Goal: Task Accomplishment & Management: Manage account settings

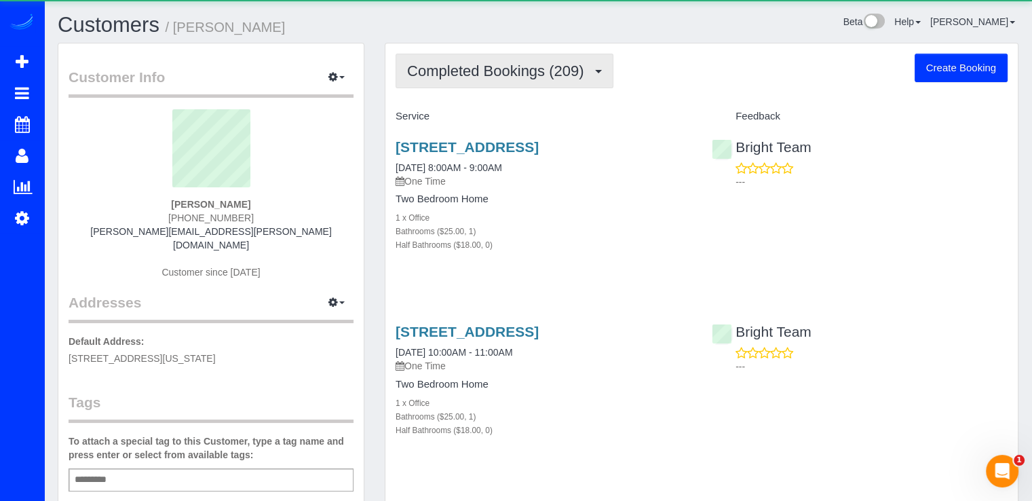
click at [470, 83] on button "Completed Bookings (209)" at bounding box center [504, 71] width 218 height 35
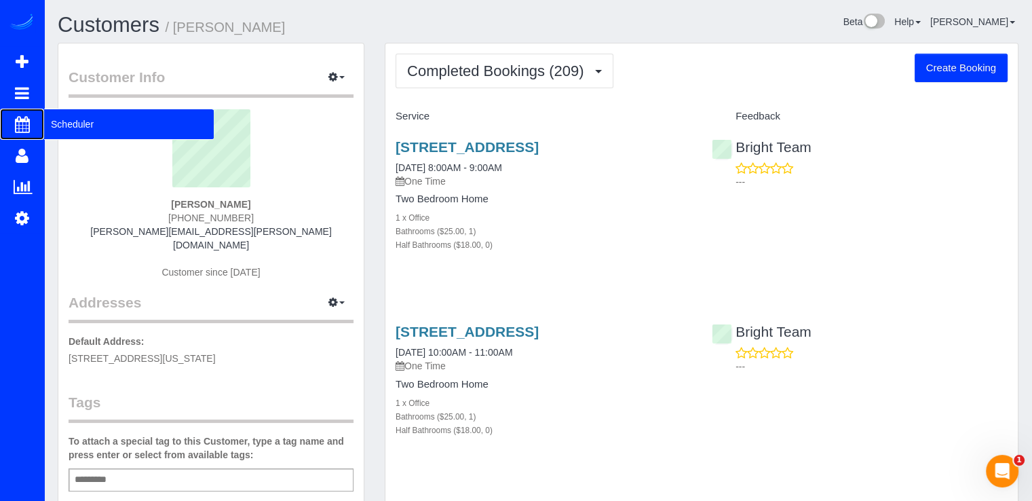
click at [70, 125] on span "Scheduler" at bounding box center [129, 124] width 170 height 31
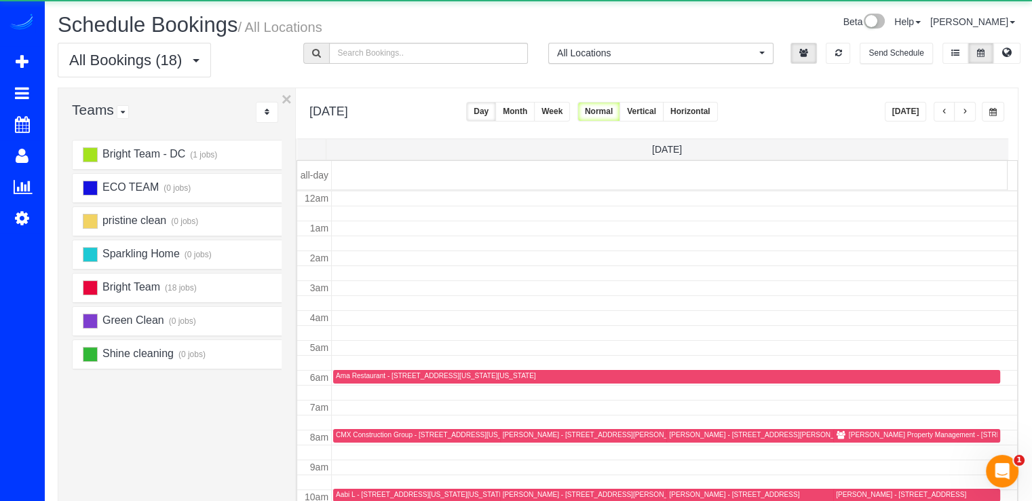
scroll to position [178, 0]
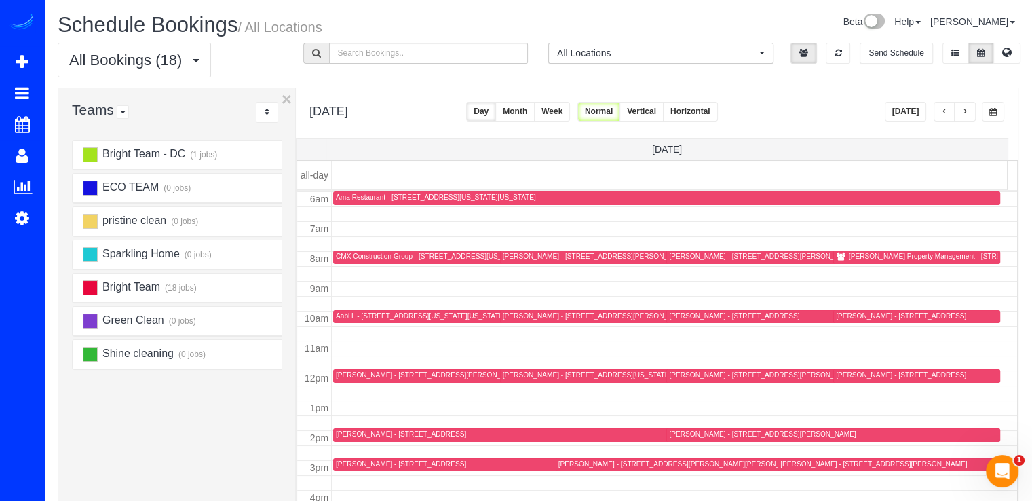
click at [959, 109] on button "button" at bounding box center [965, 112] width 22 height 20
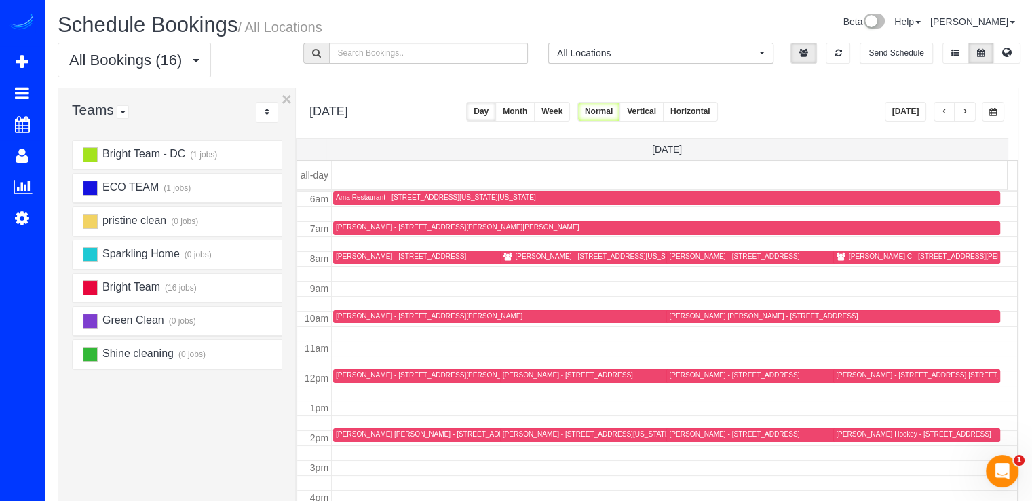
click at [962, 108] on span "button" at bounding box center [964, 112] width 7 height 8
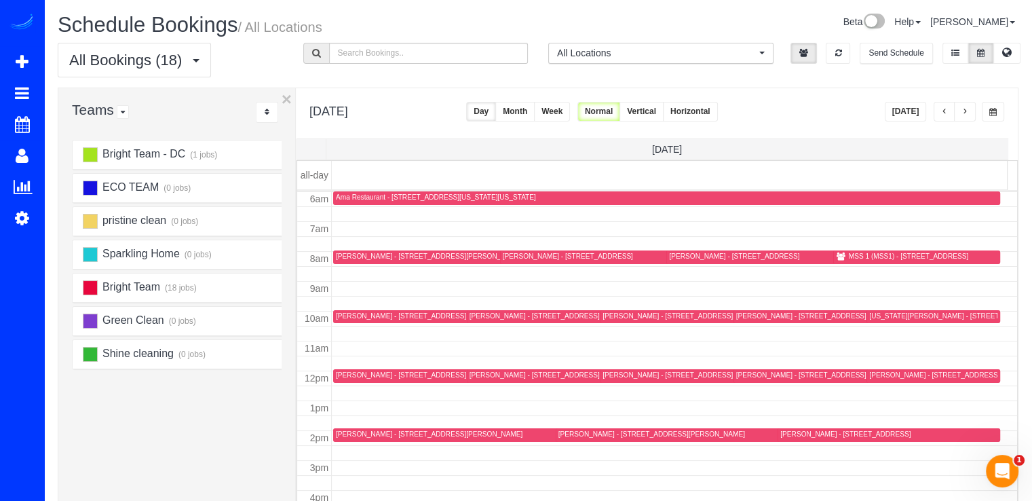
click at [958, 109] on button "button" at bounding box center [965, 112] width 22 height 20
click at [960, 109] on button "button" at bounding box center [965, 112] width 22 height 20
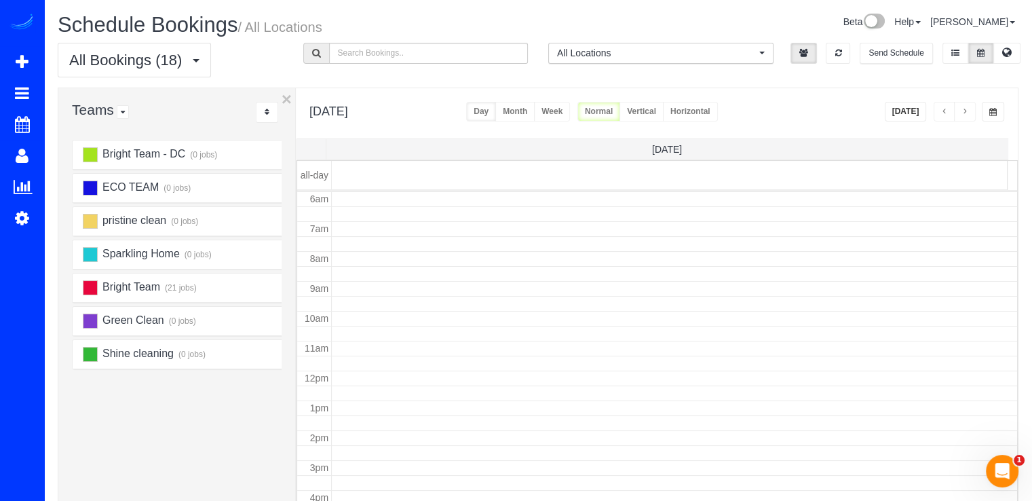
click at [960, 109] on button "button" at bounding box center [965, 112] width 22 height 20
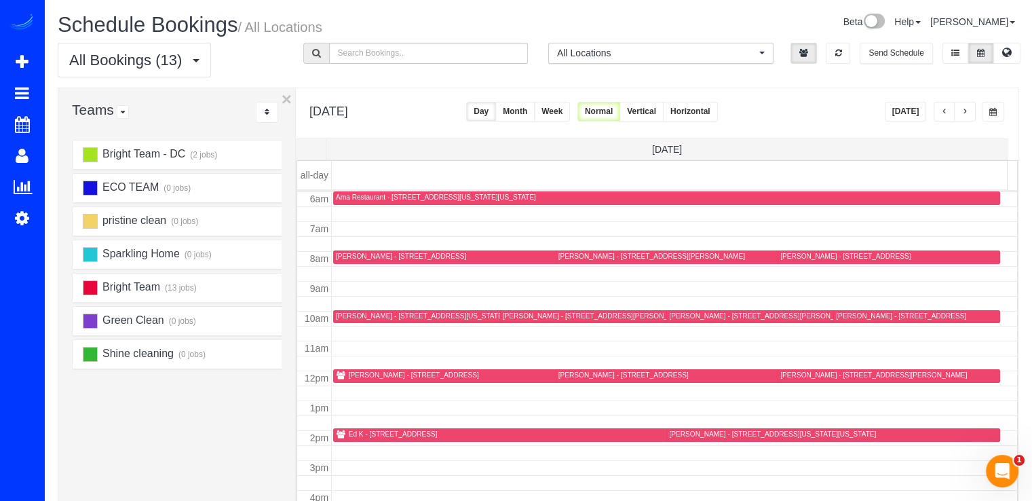
click at [526, 319] on div "Carly Bushong - 183 S. Southwood Ave., Annapolis, MD 21401" at bounding box center [660, 316] width 314 height 10
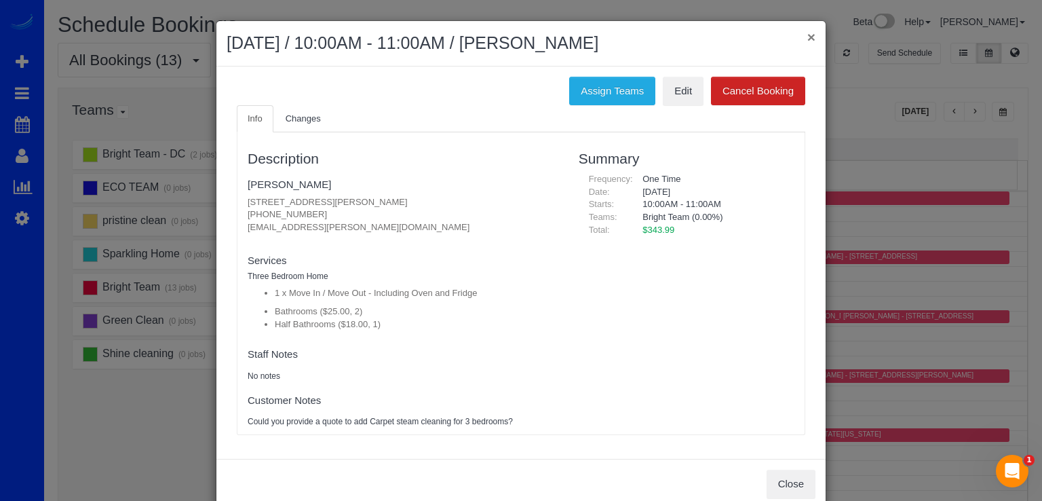
click at [810, 40] on button "×" at bounding box center [811, 37] width 8 height 14
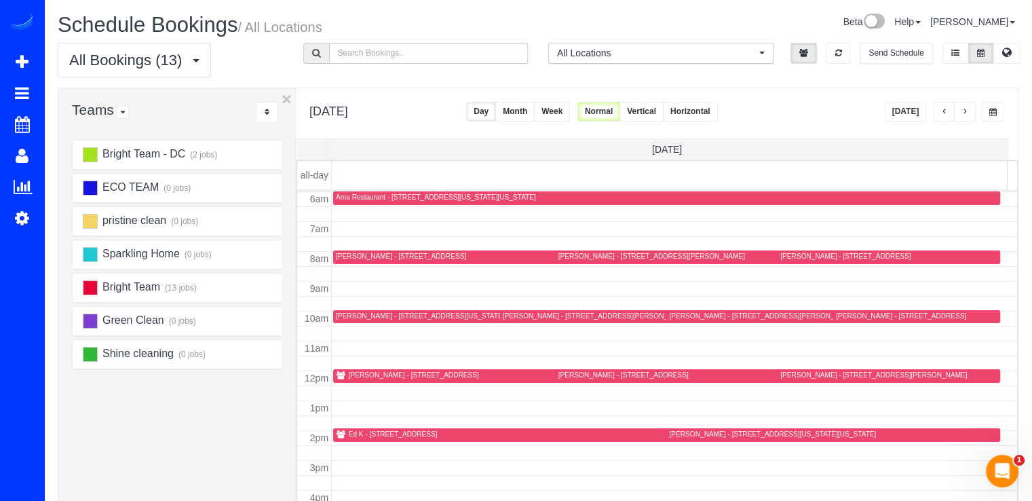
click at [687, 319] on div "Carly Bushong - 183 S. Southwood Ave., Annapolis, MD 21403" at bounding box center [826, 316] width 314 height 10
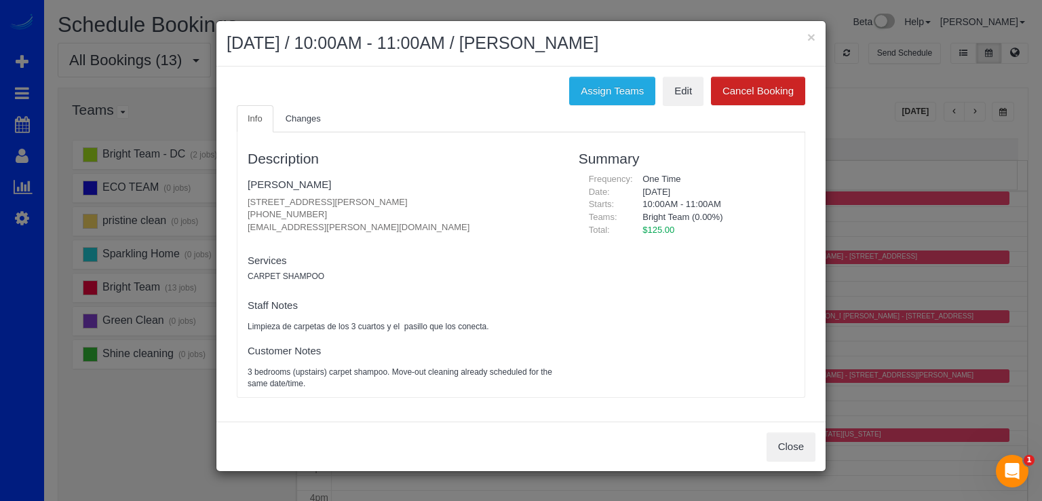
click at [815, 33] on div "× August 30, 2025 / 10:00AM - 11:00AM / Carly Bushong" at bounding box center [520, 43] width 609 height 45
click at [810, 35] on button "×" at bounding box center [811, 37] width 8 height 14
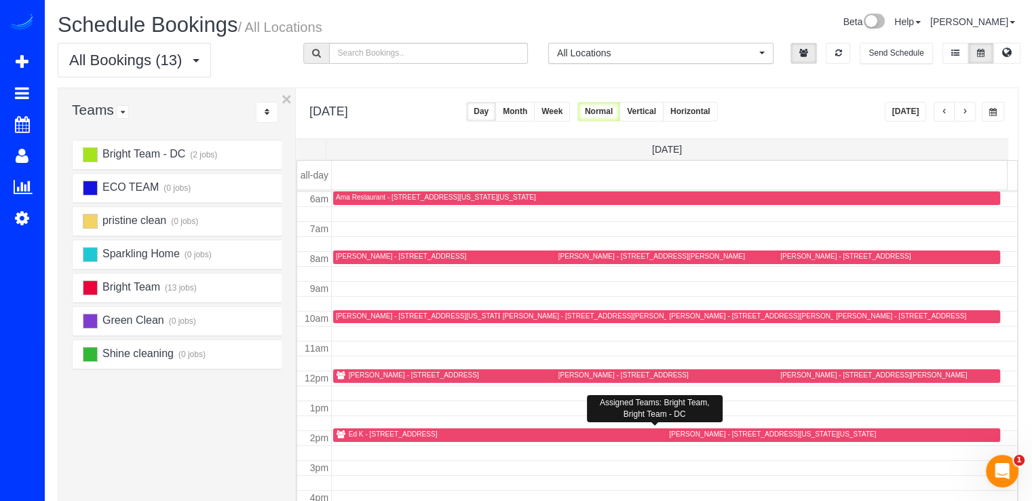
click at [345, 431] on icon at bounding box center [341, 435] width 10 height 8
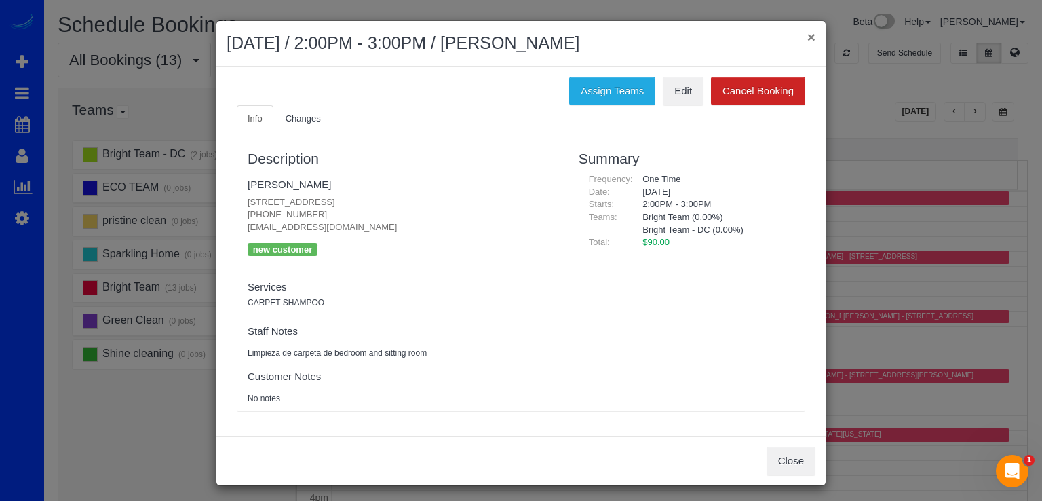
click at [808, 43] on button "×" at bounding box center [811, 37] width 8 height 14
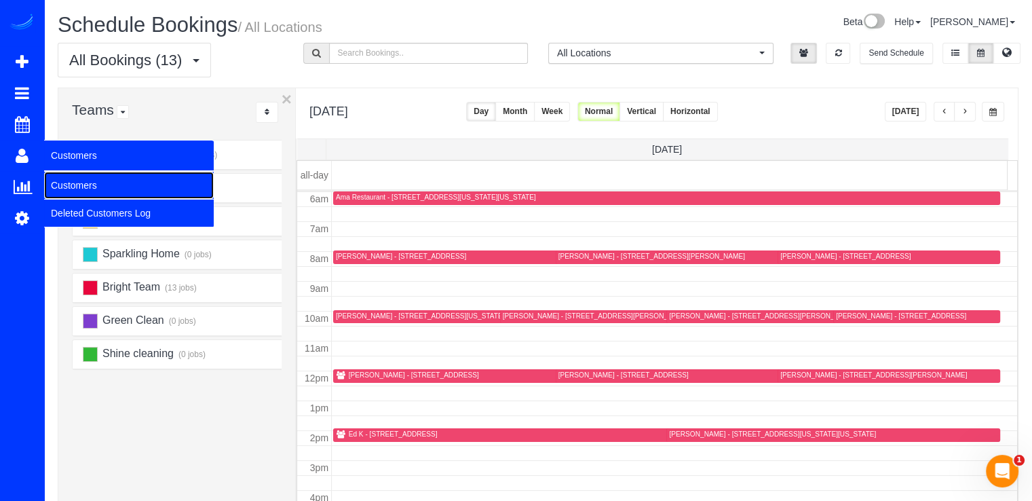
click at [73, 177] on link "Customers" at bounding box center [129, 185] width 170 height 27
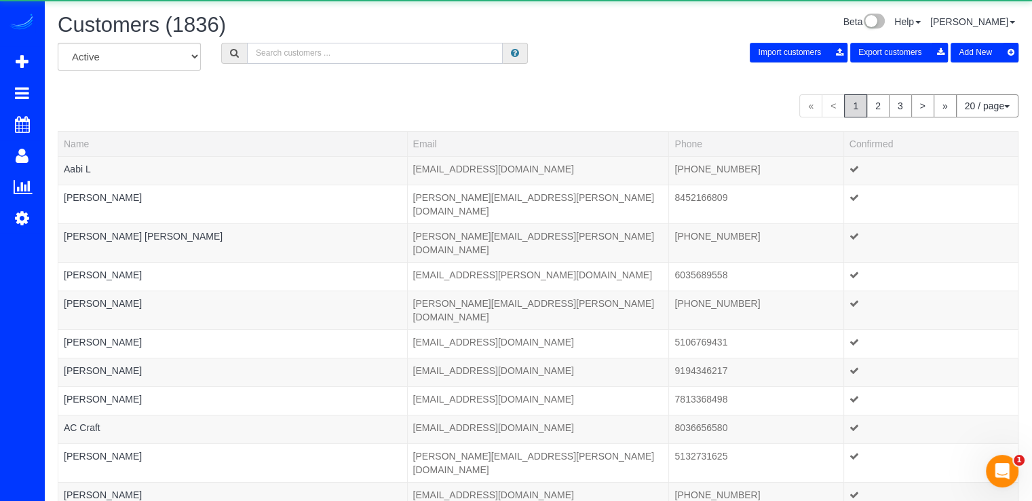
click at [334, 56] on input "text" at bounding box center [375, 53] width 256 height 21
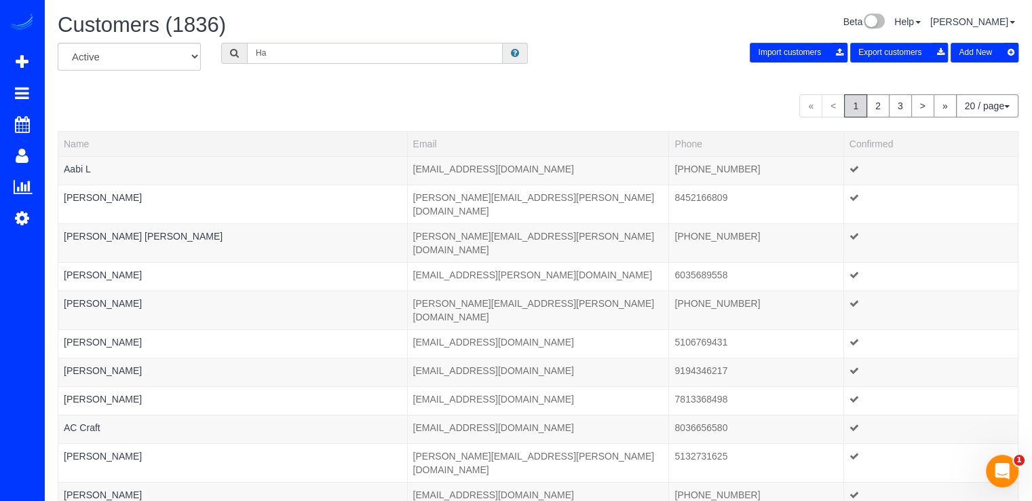
type input "H"
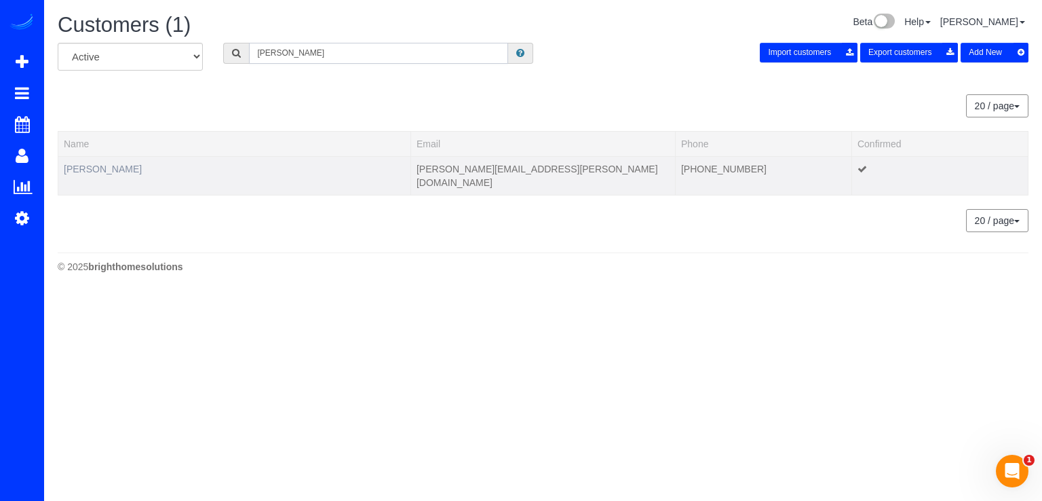
type input "Hawkins"
click at [96, 172] on link "Brennan Hawkins" at bounding box center [103, 168] width 78 height 11
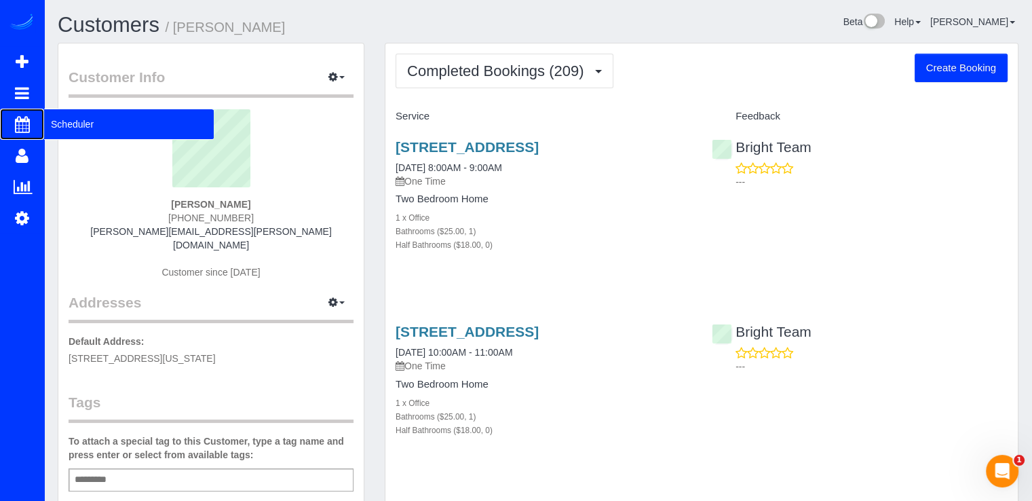
click at [65, 132] on span "Scheduler" at bounding box center [129, 124] width 170 height 31
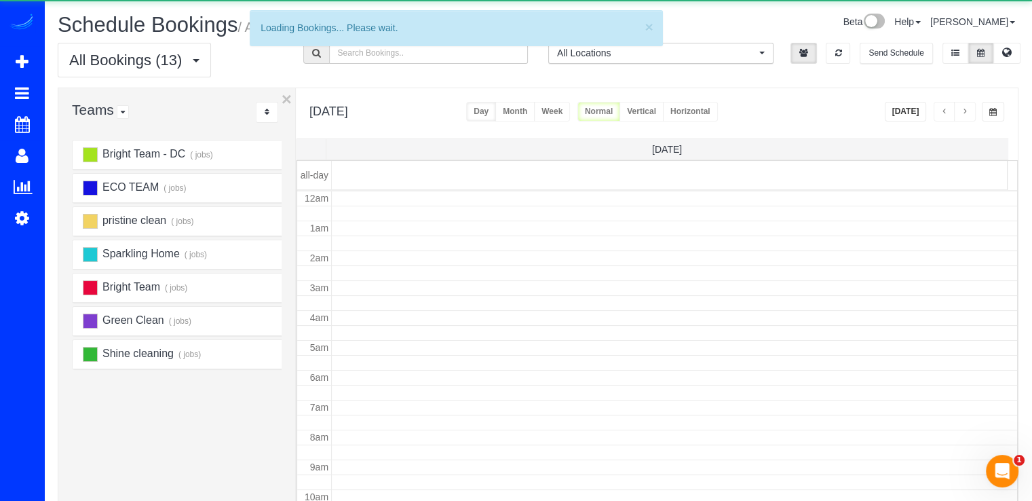
scroll to position [178, 0]
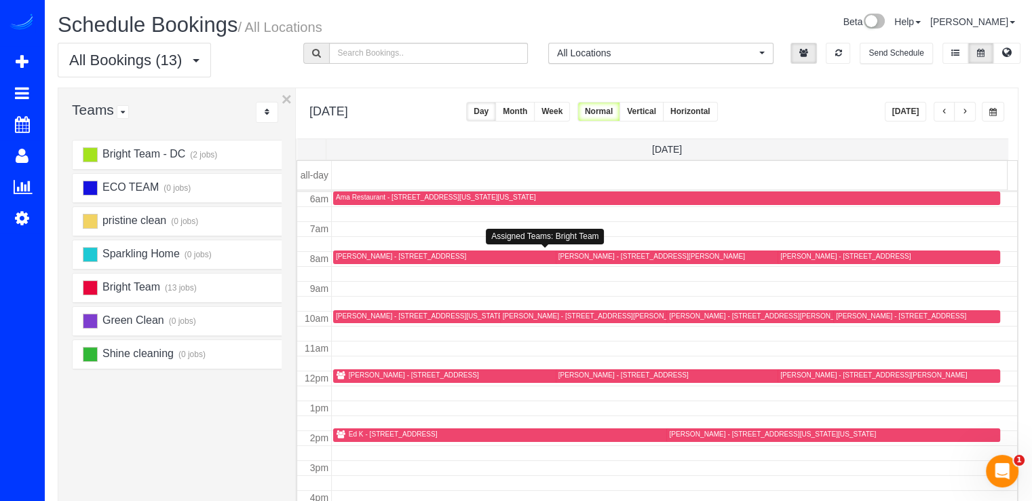
click at [361, 259] on div "Amber Busby - 606 Woodland Terr, Alexandria, VA 22302" at bounding box center [401, 256] width 130 height 9
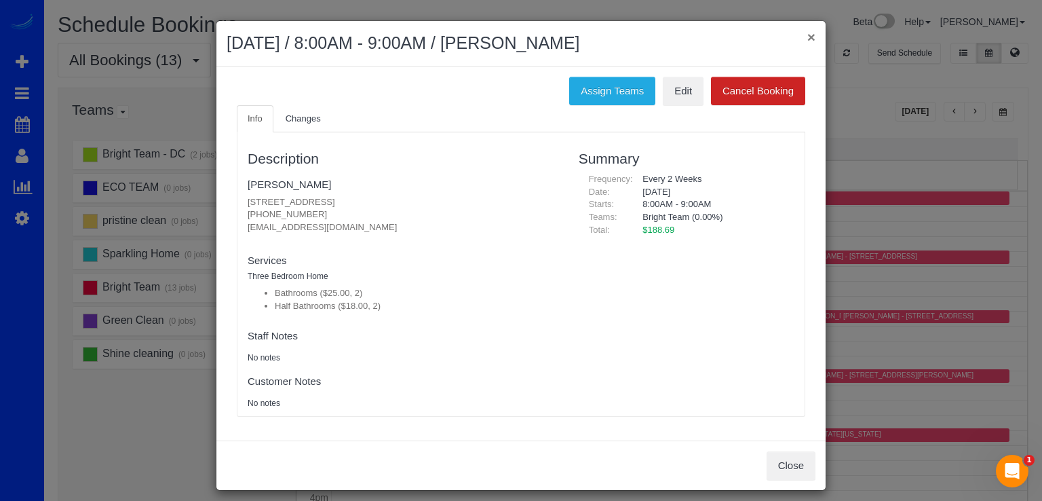
click at [807, 41] on button "×" at bounding box center [811, 37] width 8 height 14
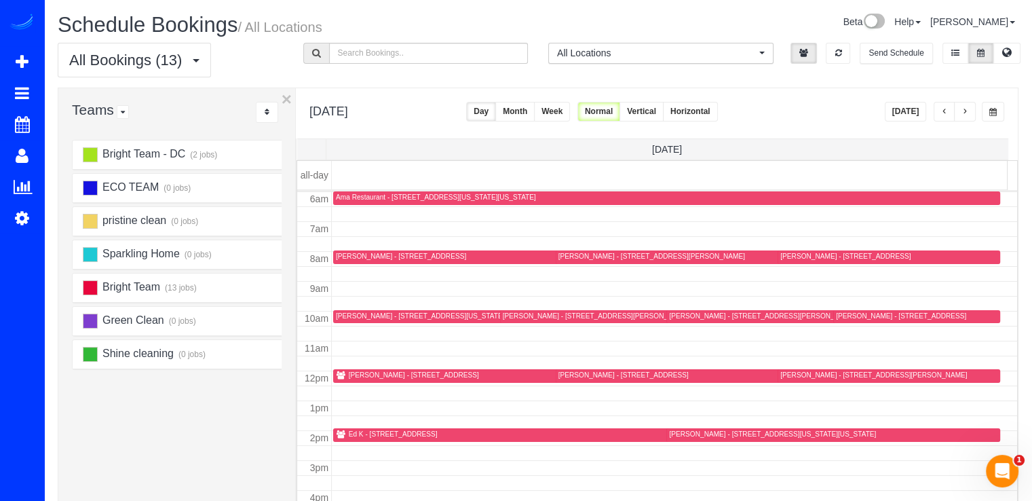
click at [966, 115] on span "button" at bounding box center [964, 112] width 7 height 8
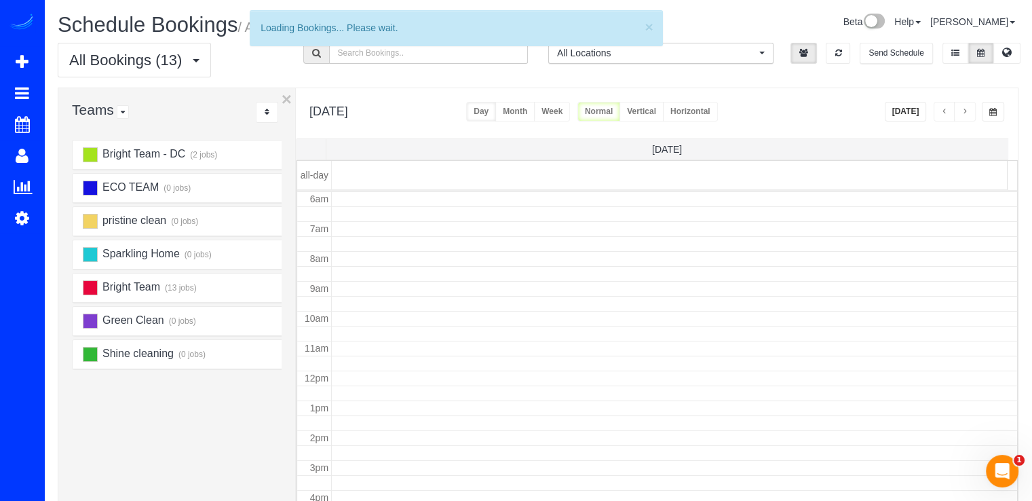
click at [966, 115] on span "button" at bounding box center [964, 112] width 7 height 8
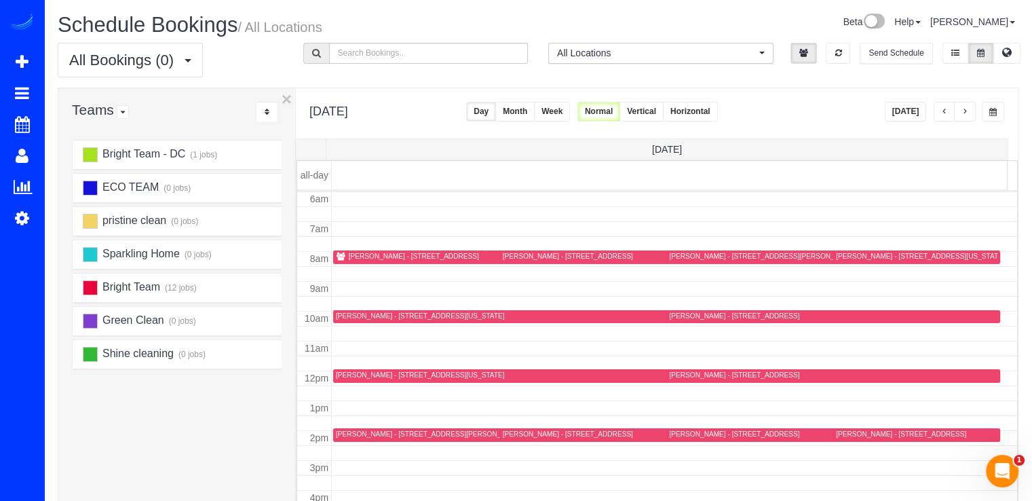
click at [966, 115] on span "button" at bounding box center [964, 112] width 7 height 8
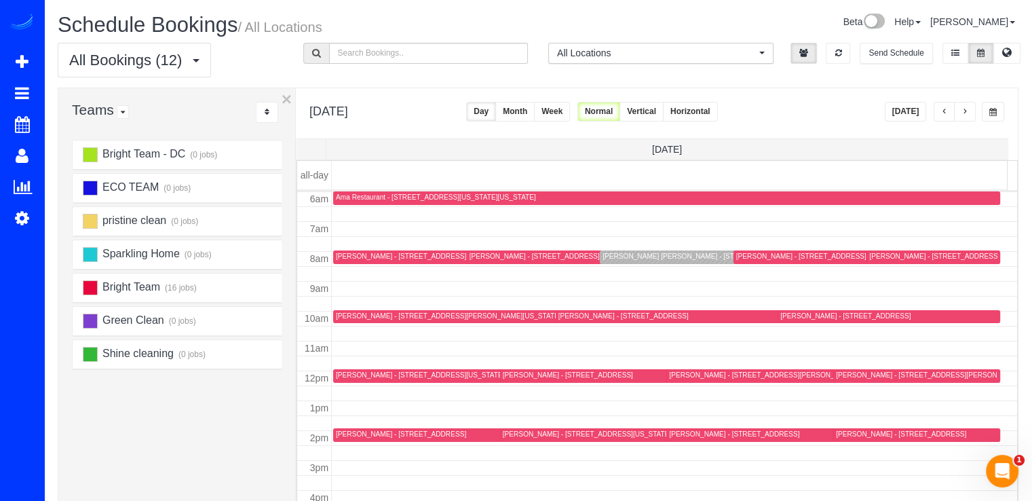
click at [947, 112] on span "button" at bounding box center [944, 112] width 7 height 8
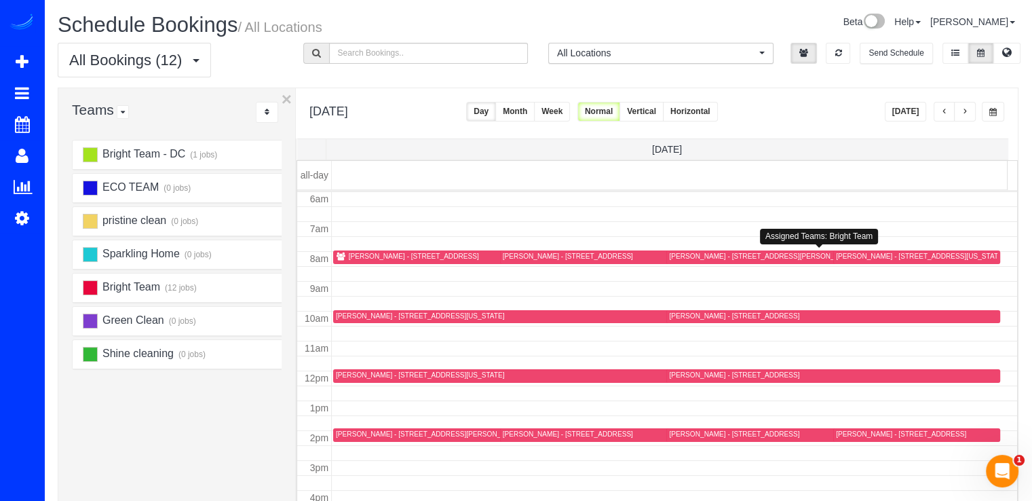
click at [704, 252] on div "Christine Shuster - 558 S Frederick Ave #349, Gaithersburg, MD 20877" at bounding box center [762, 256] width 187 height 9
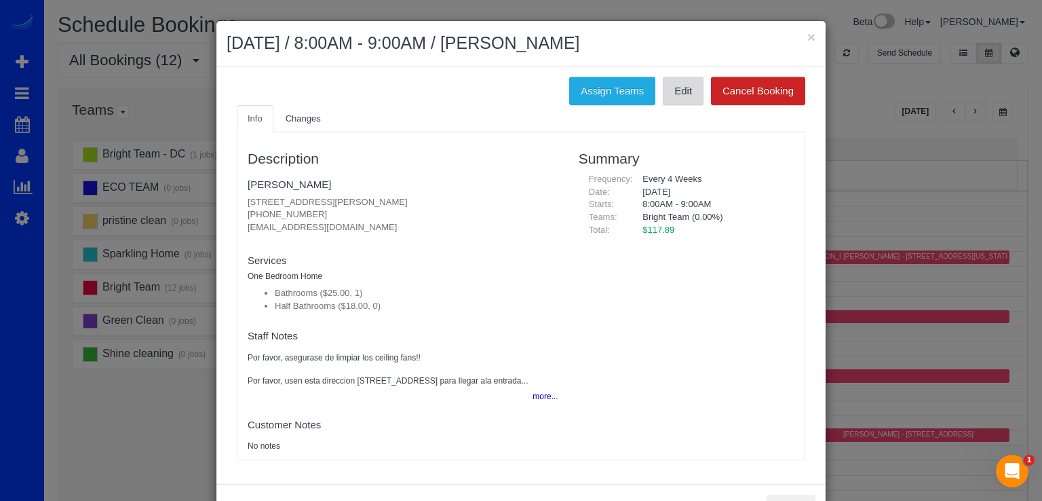
click at [690, 100] on link "Edit" at bounding box center [683, 91] width 41 height 28
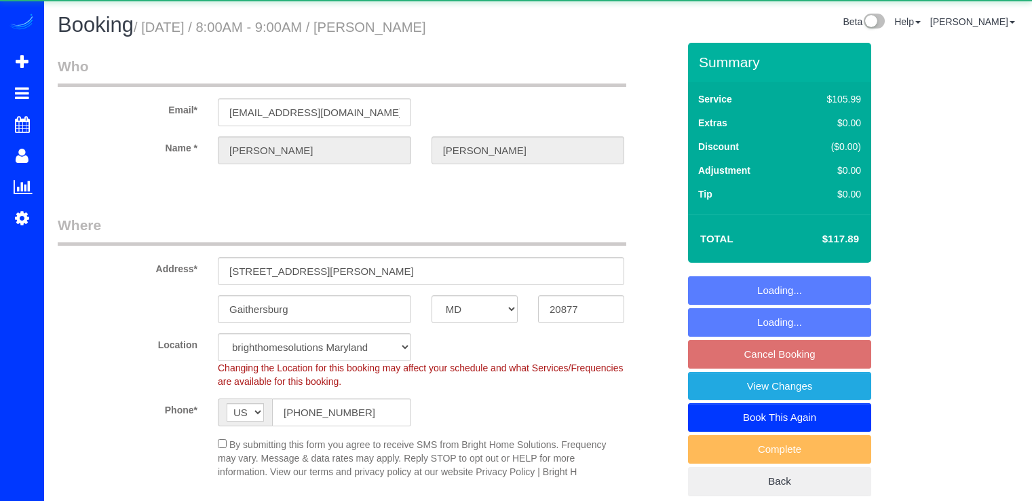
select select "MD"
select select "spot1"
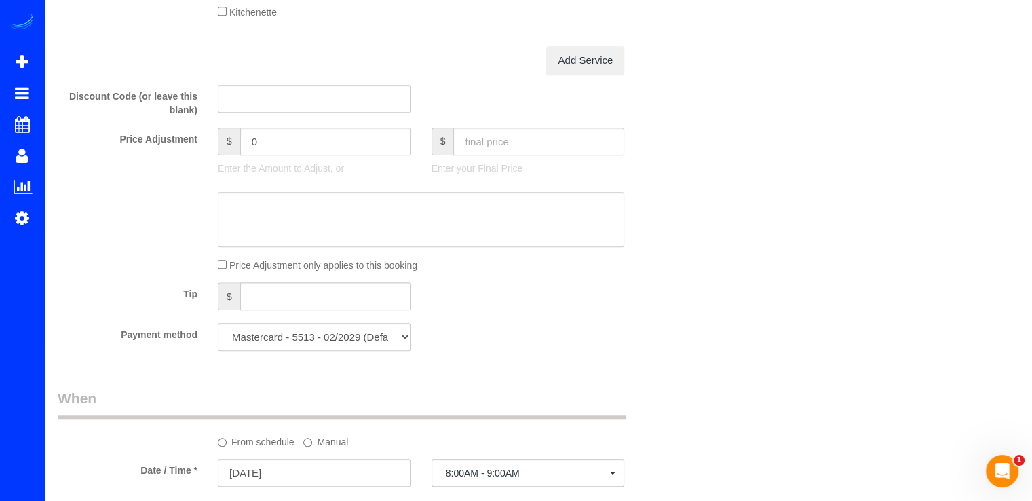
scroll to position [1424, 0]
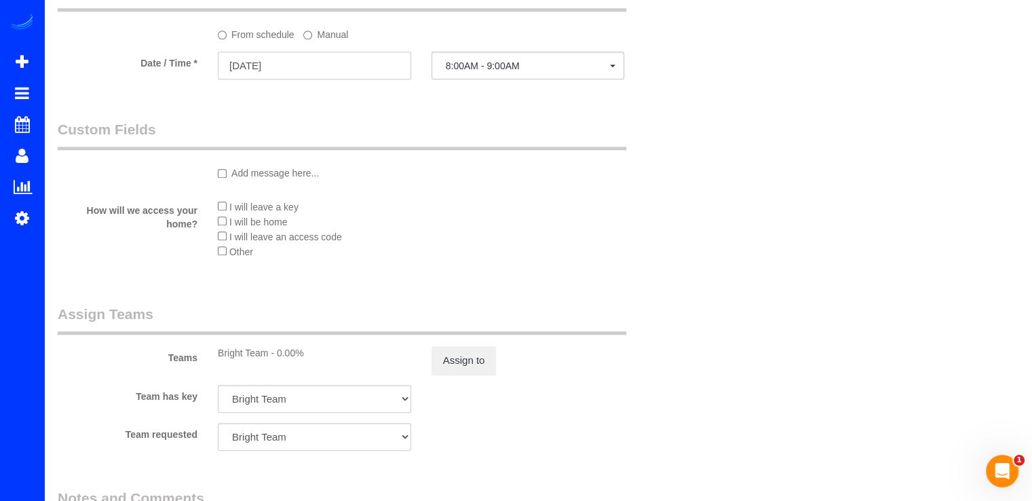
click at [288, 60] on input "[DATE]" at bounding box center [314, 66] width 193 height 28
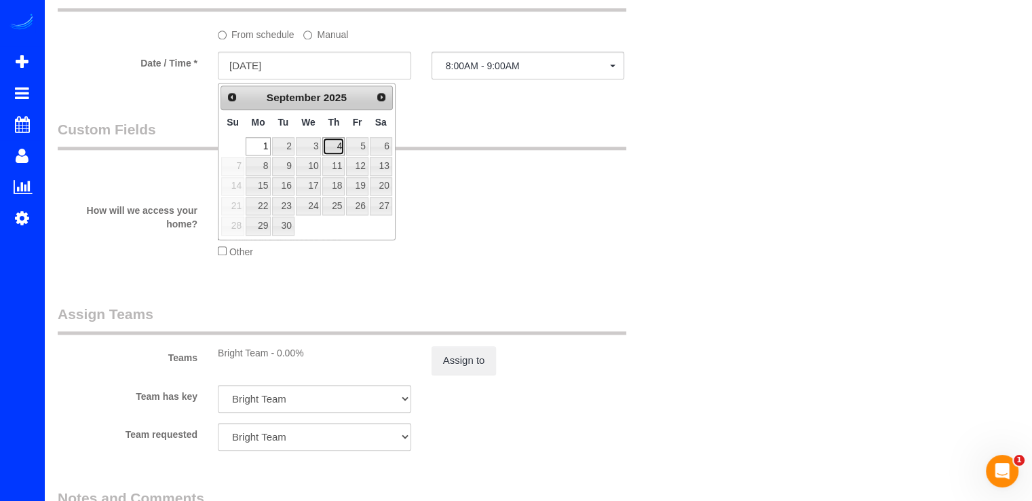
click at [329, 142] on link "4" at bounding box center [333, 146] width 22 height 18
type input "09/04/2025"
select select "spot15"
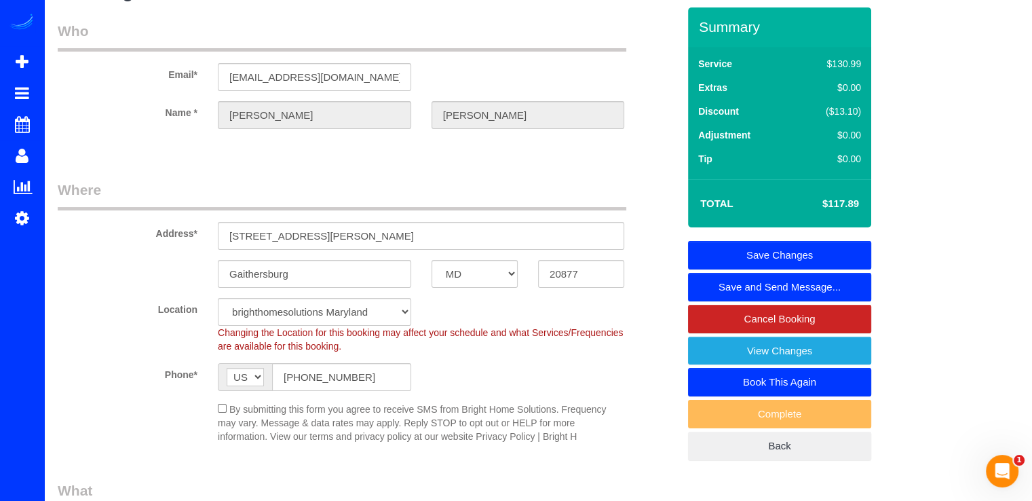
scroll to position [0, 0]
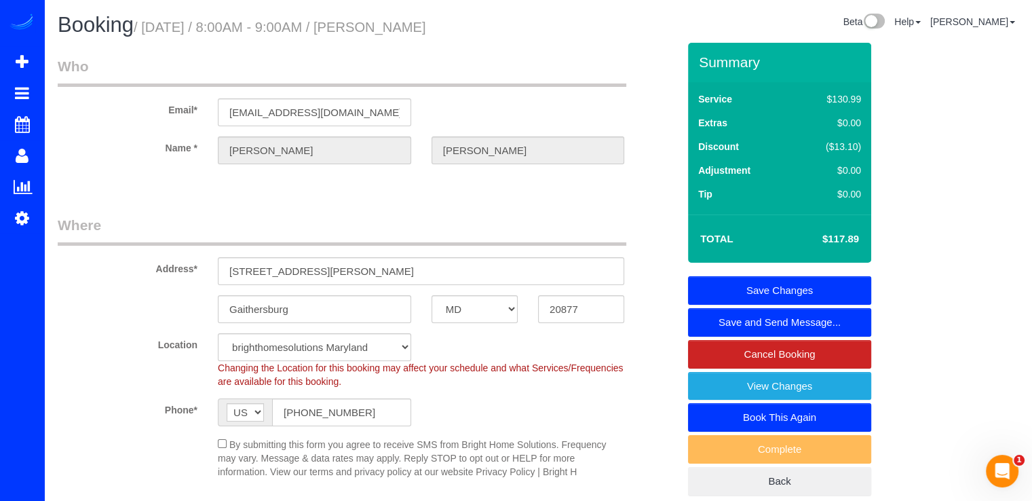
click at [802, 281] on link "Save Changes" at bounding box center [779, 290] width 183 height 28
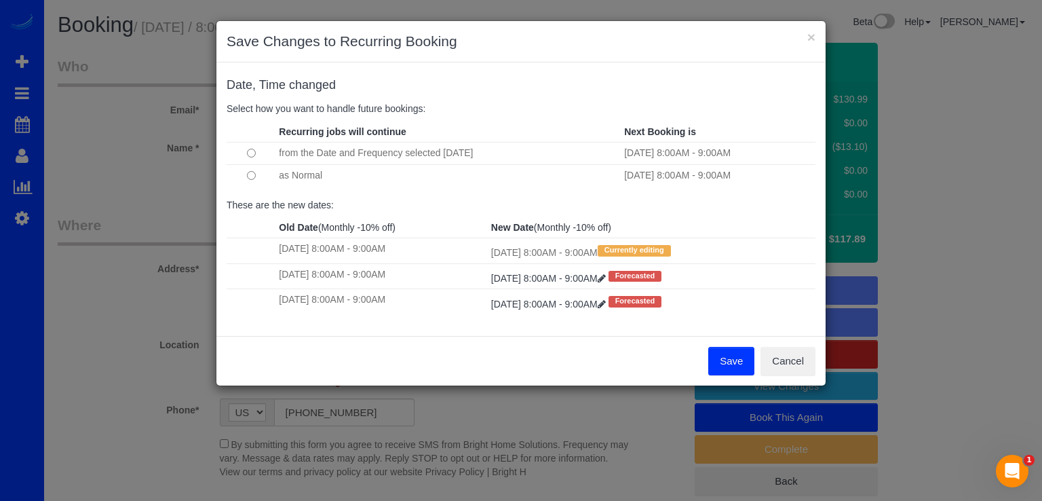
click at [713, 364] on button "Save" at bounding box center [731, 361] width 46 height 28
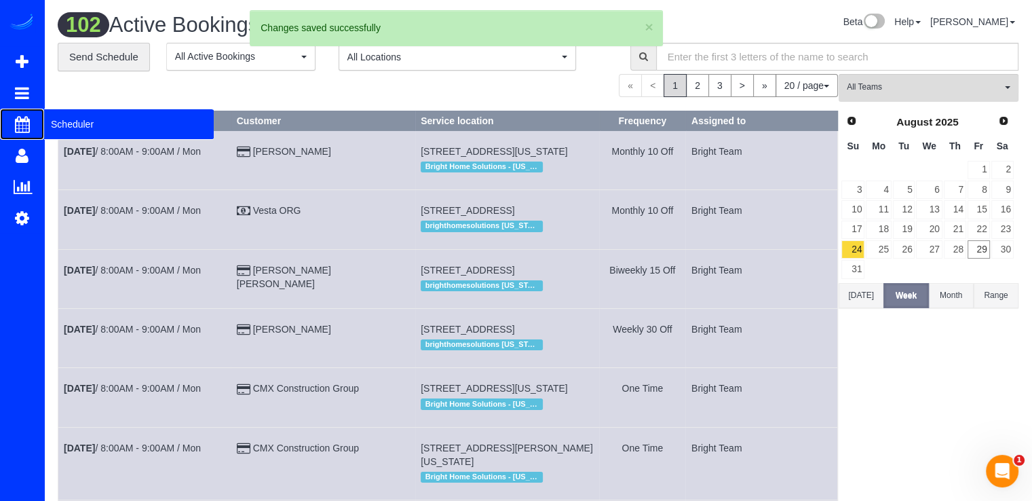
click at [48, 122] on span "Scheduler" at bounding box center [129, 124] width 170 height 31
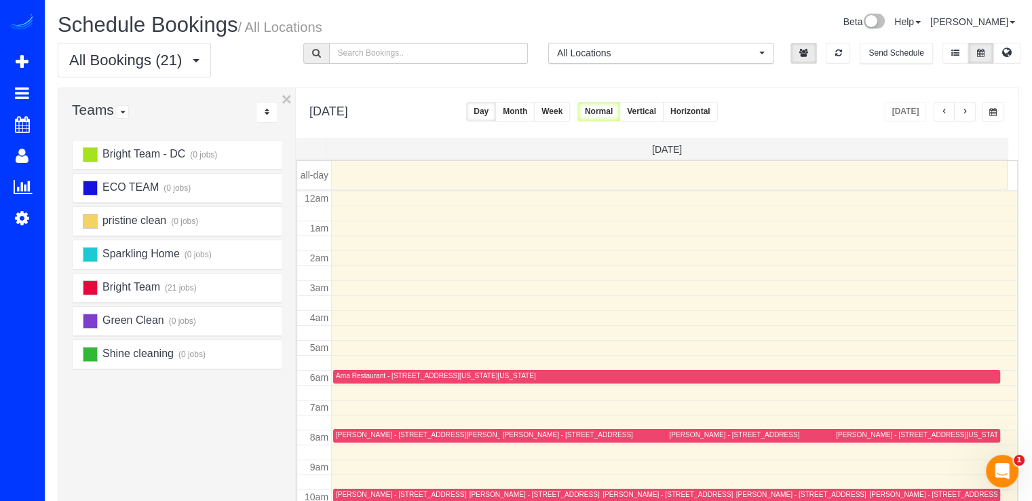
scroll to position [178, 0]
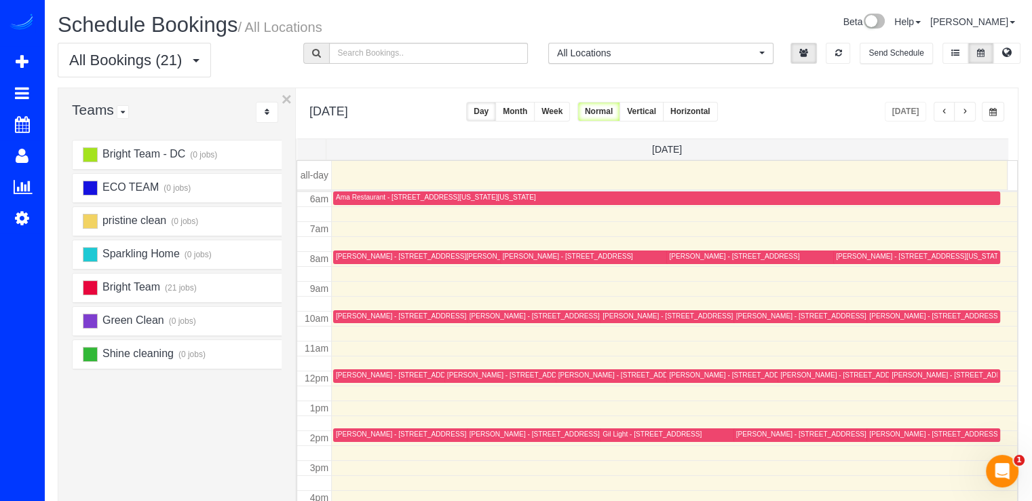
click at [952, 111] on button "button" at bounding box center [944, 112] width 22 height 20
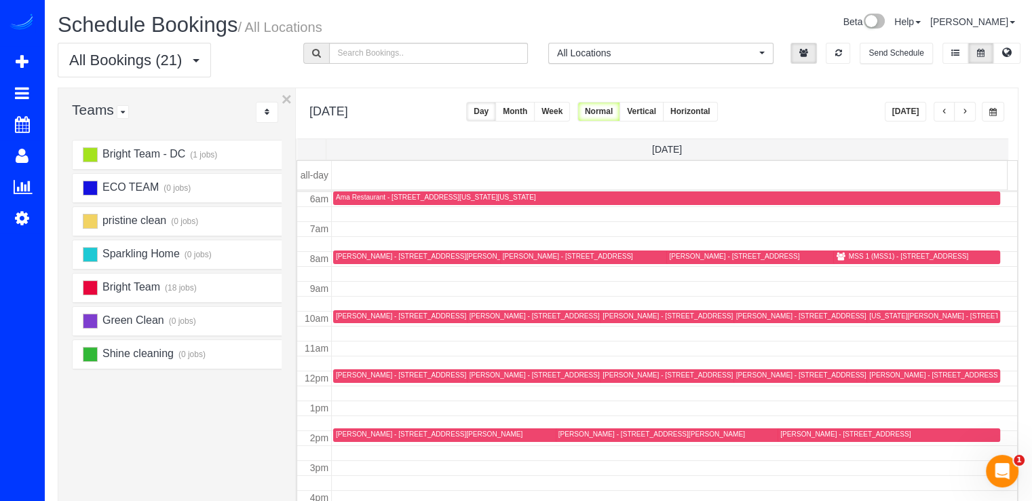
click at [950, 111] on button "button" at bounding box center [944, 112] width 22 height 20
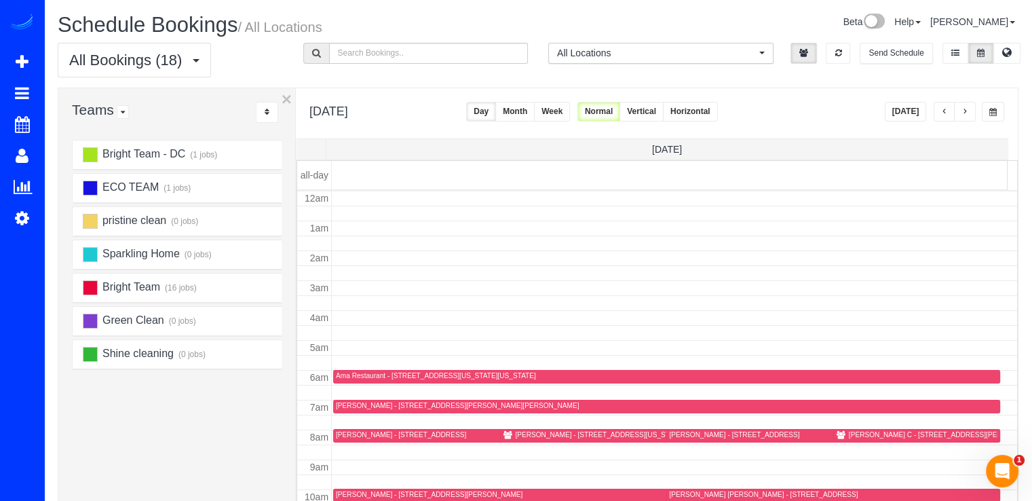
click at [950, 111] on button "button" at bounding box center [944, 112] width 22 height 20
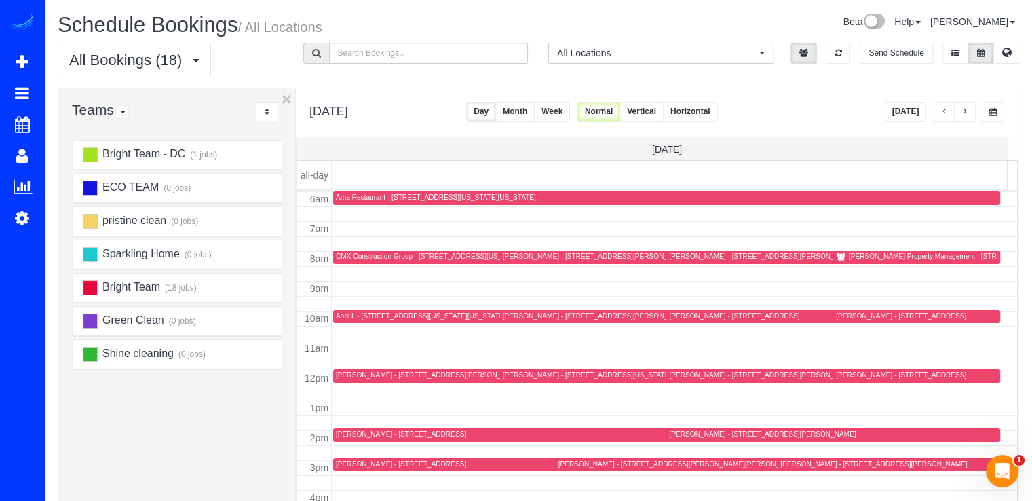
click at [855, 377] on div "Patricia Larson - 21624 Goshen Oaks Road, Gaithersburg, MD 20882" at bounding box center [901, 374] width 130 height 9
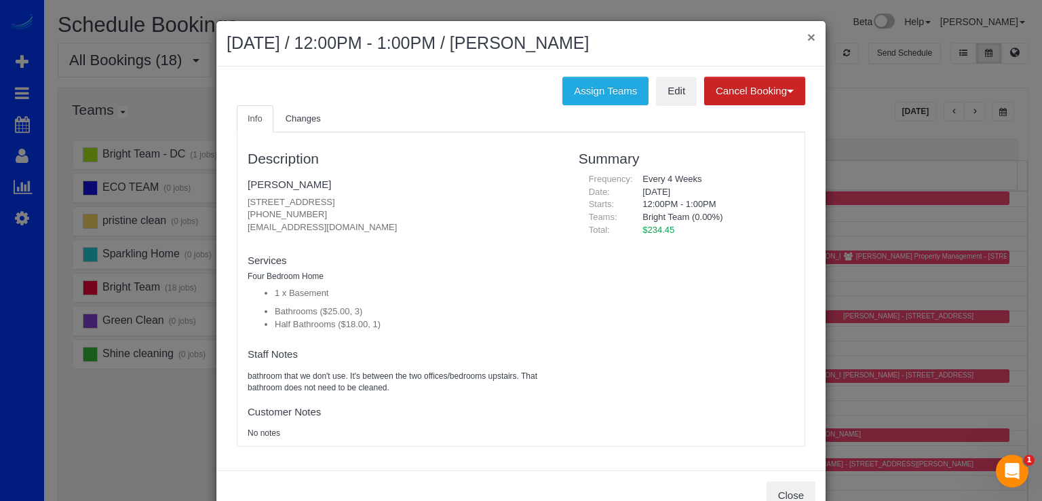
click at [807, 41] on button "×" at bounding box center [811, 37] width 8 height 14
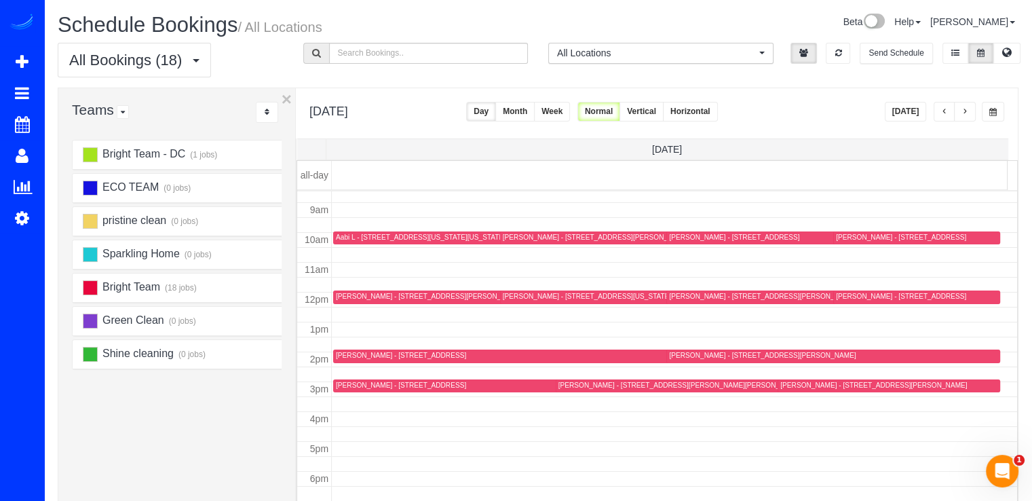
scroll to position [270, 0]
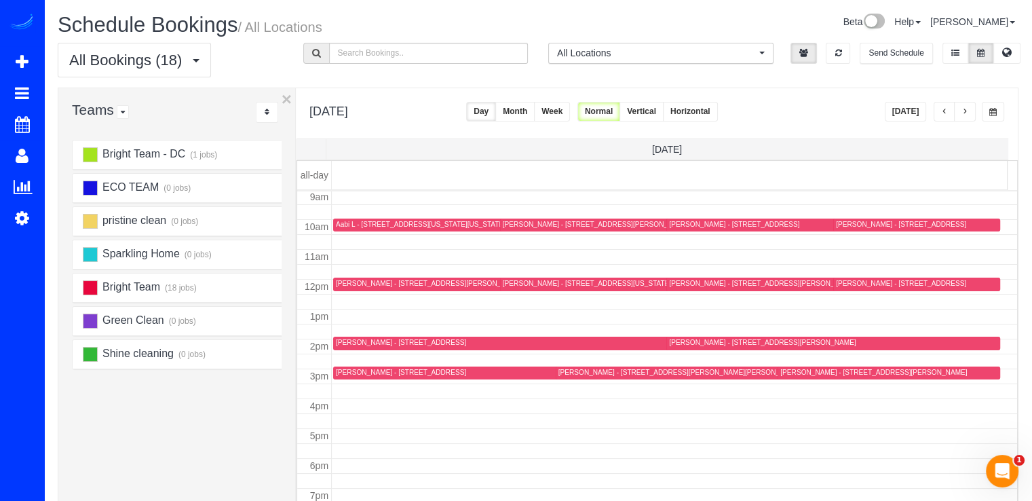
click at [974, 109] on button "button" at bounding box center [965, 112] width 22 height 20
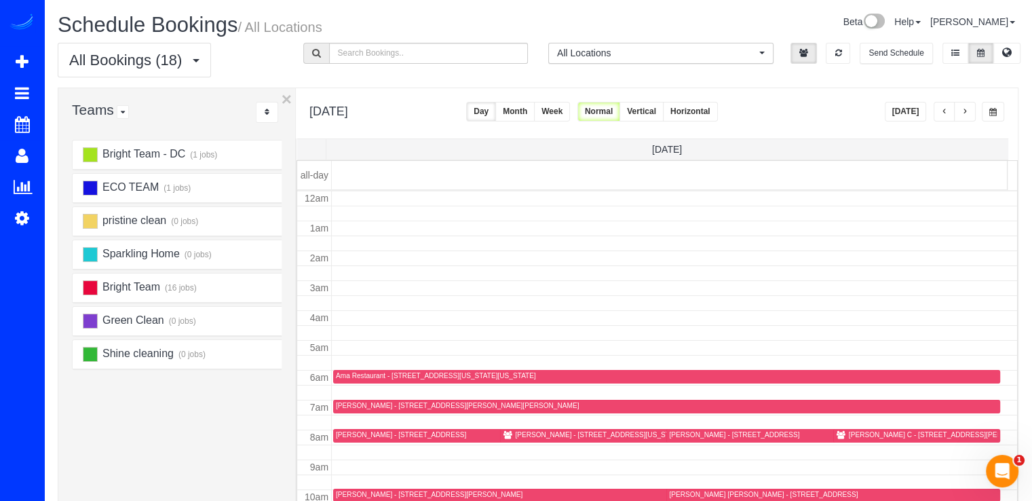
scroll to position [178, 0]
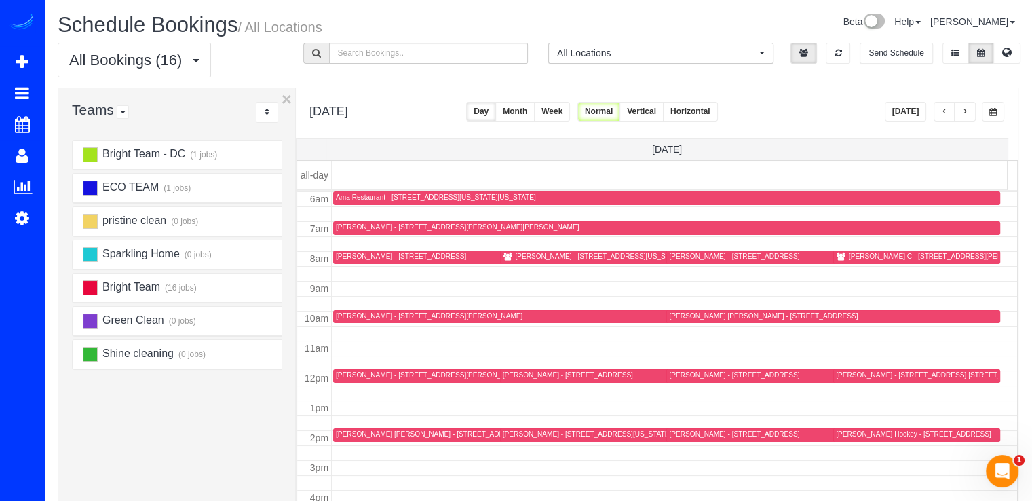
click at [947, 109] on button "button" at bounding box center [944, 112] width 22 height 20
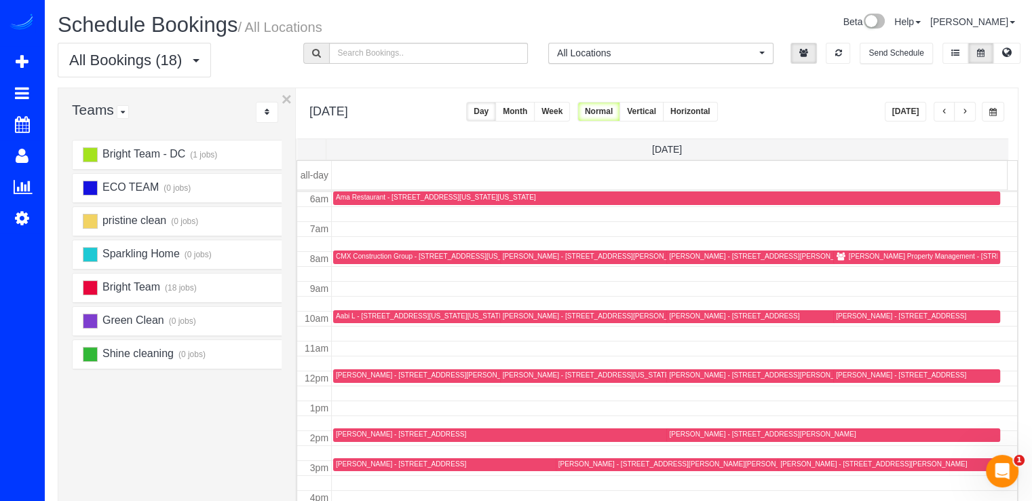
click at [961, 114] on span "button" at bounding box center [964, 112] width 7 height 8
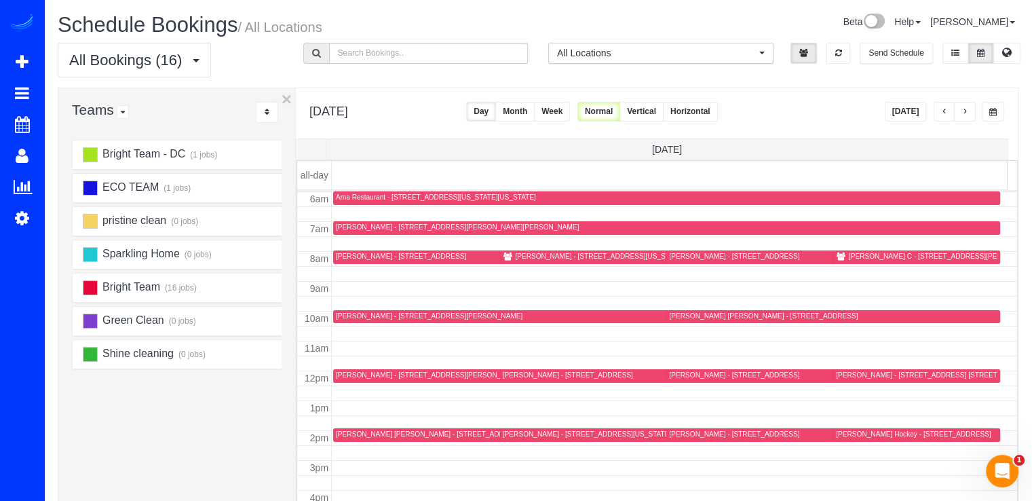
click at [533, 259] on div "Caitlin Conroy - 5320 43rd St Nw, Washington, DC 20015" at bounding box center [599, 256] width 168 height 9
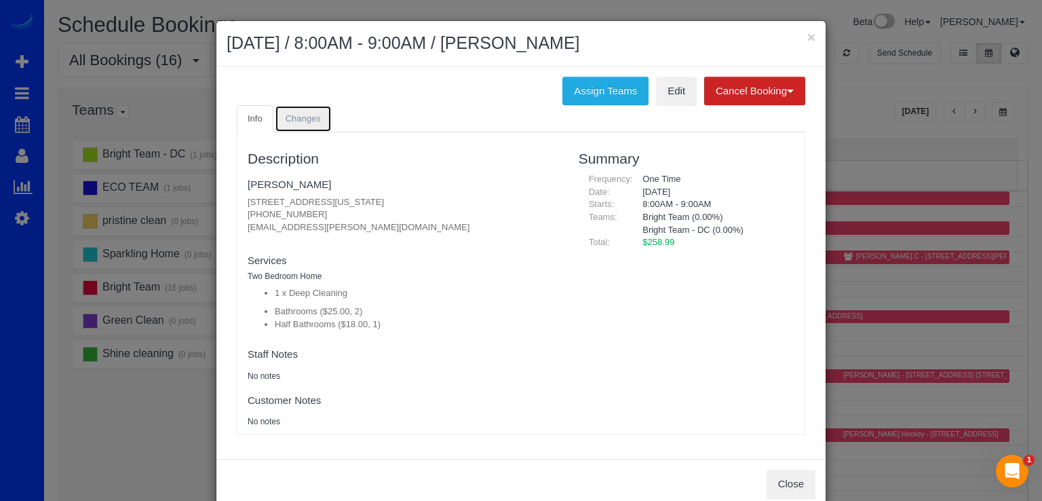
click at [298, 117] on span "Changes" at bounding box center [303, 118] width 35 height 10
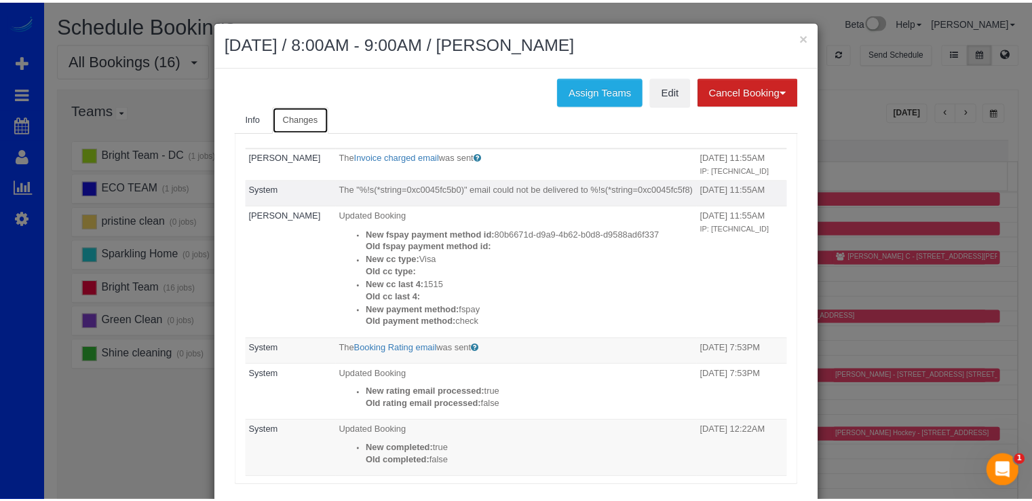
scroll to position [0, 0]
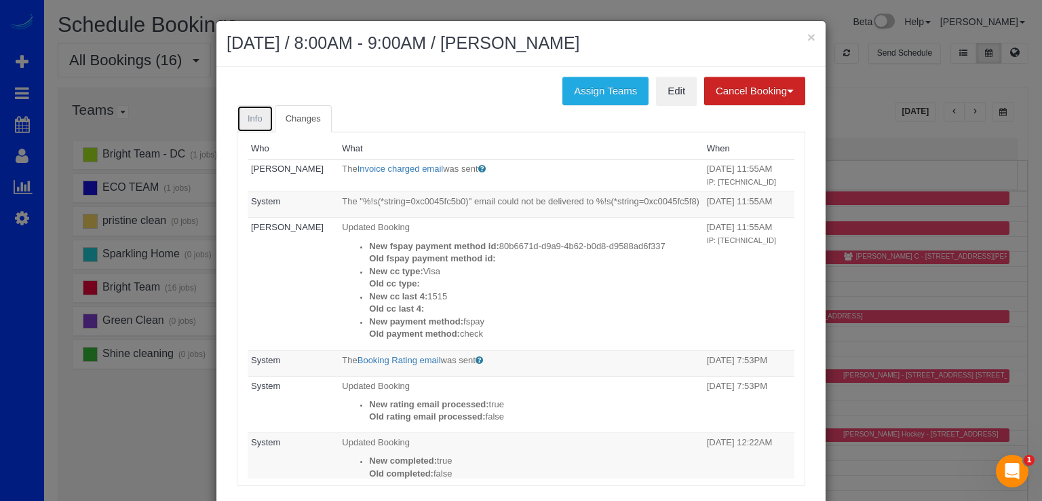
click at [253, 113] on span "Info" at bounding box center [255, 118] width 15 height 10
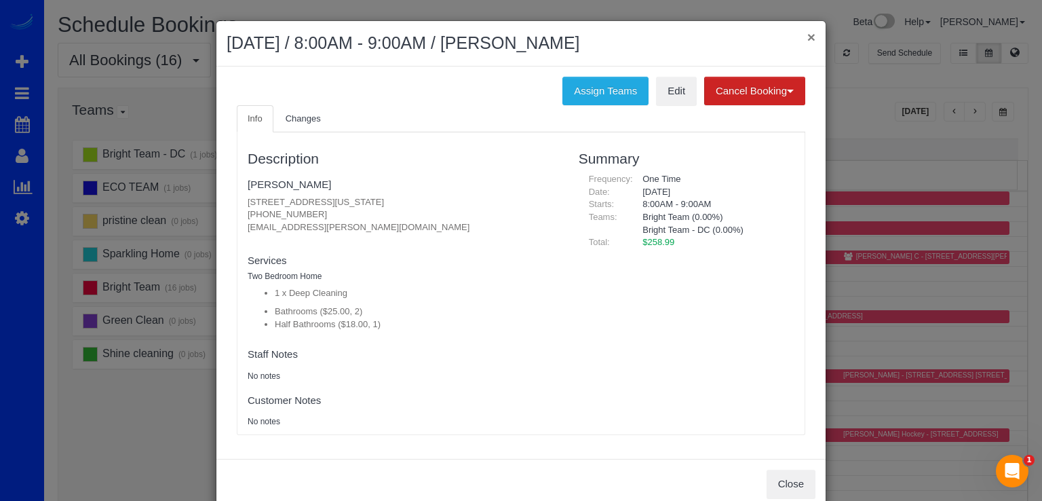
click at [807, 36] on button "×" at bounding box center [811, 37] width 8 height 14
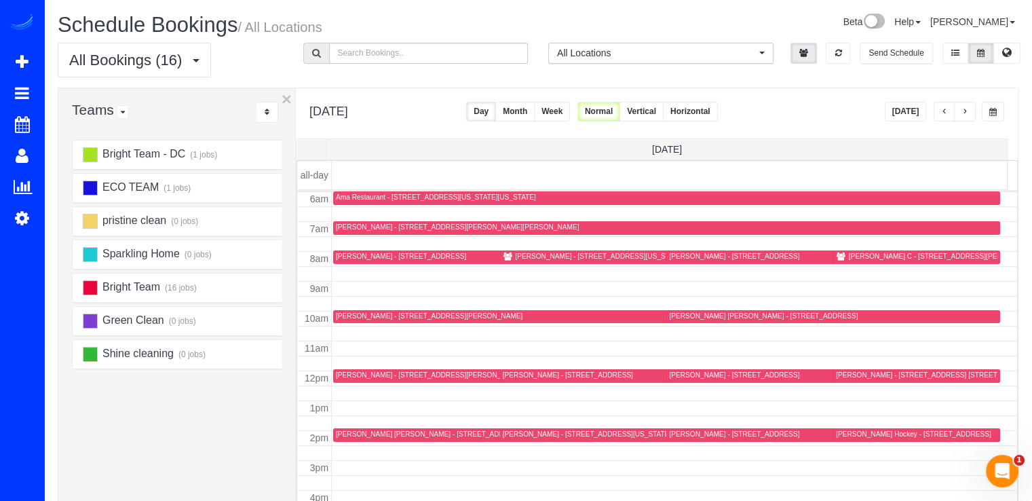
click at [890, 111] on button "Today" at bounding box center [905, 112] width 42 height 20
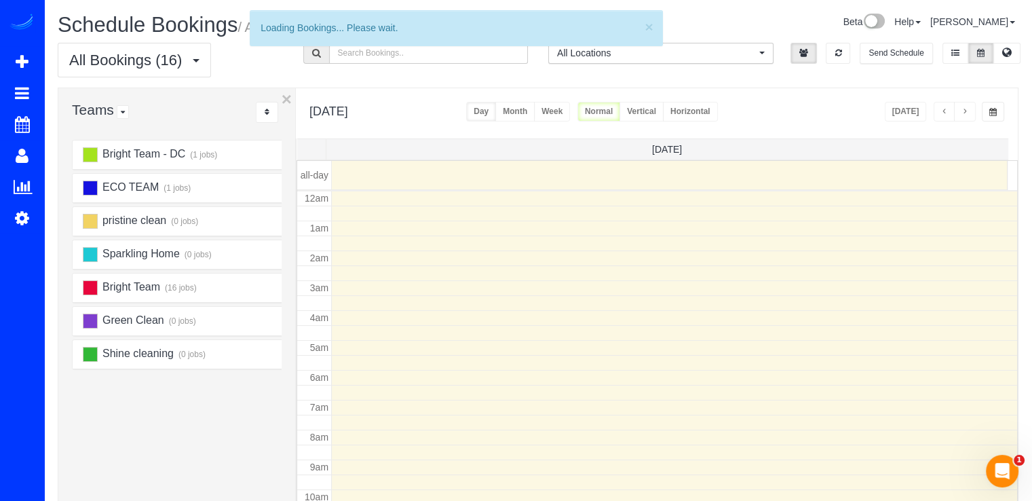
scroll to position [178, 0]
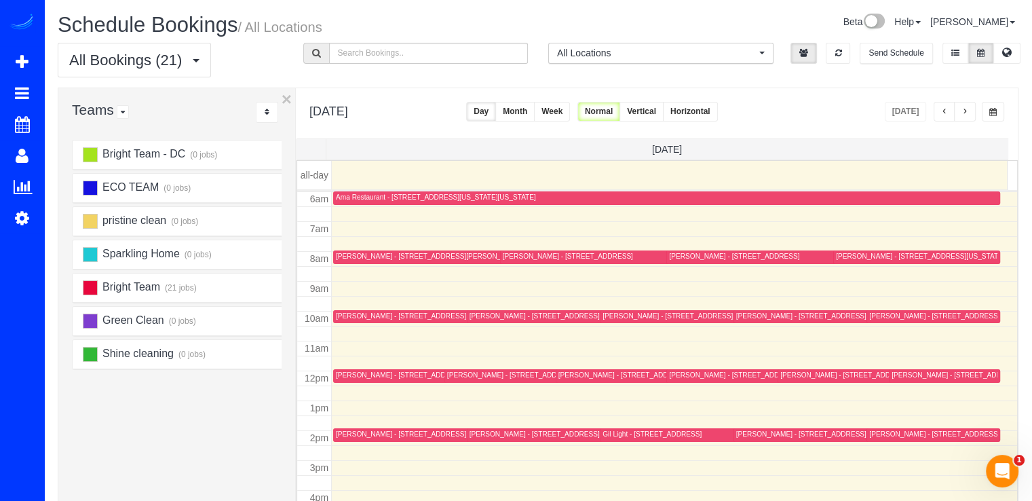
click at [903, 378] on div "Sydney Gertzog - 2125 14th St Nw, Unit 623, Washington, DC 20009" at bounding box center [975, 374] width 168 height 9
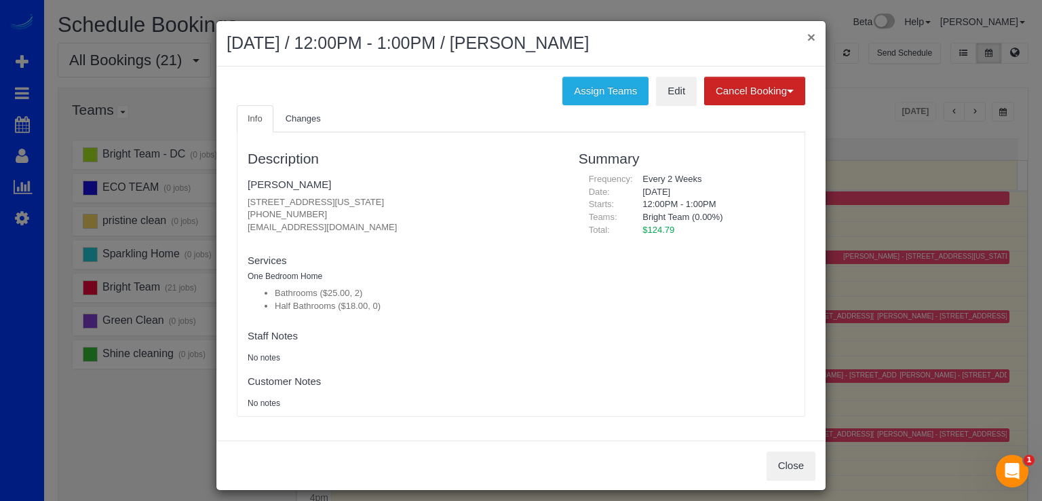
click at [807, 33] on button "×" at bounding box center [811, 37] width 8 height 14
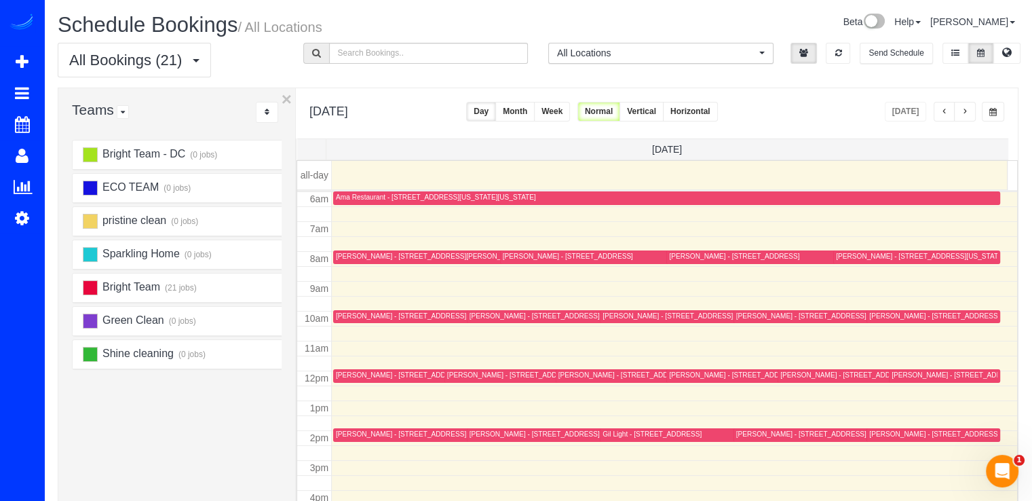
click at [945, 115] on span "button" at bounding box center [944, 112] width 7 height 8
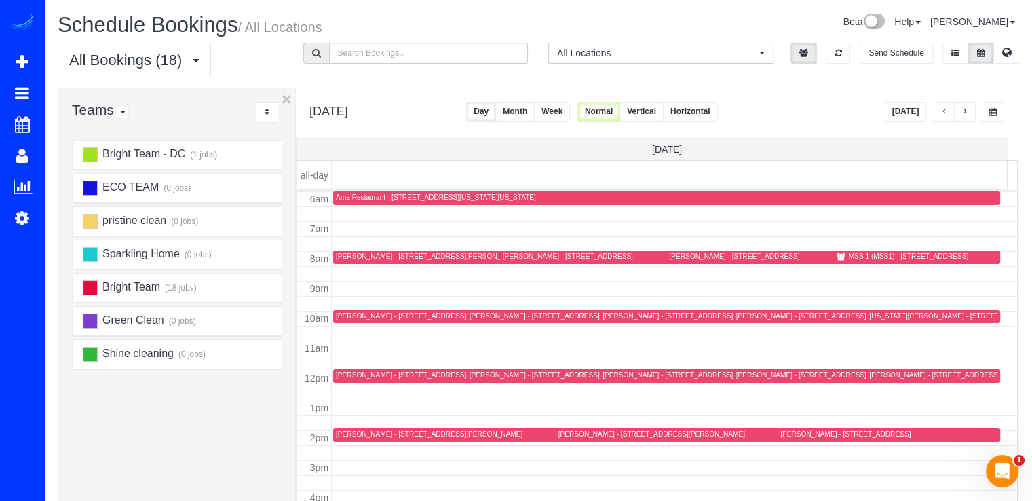
click at [901, 113] on button "Today" at bounding box center [905, 112] width 42 height 20
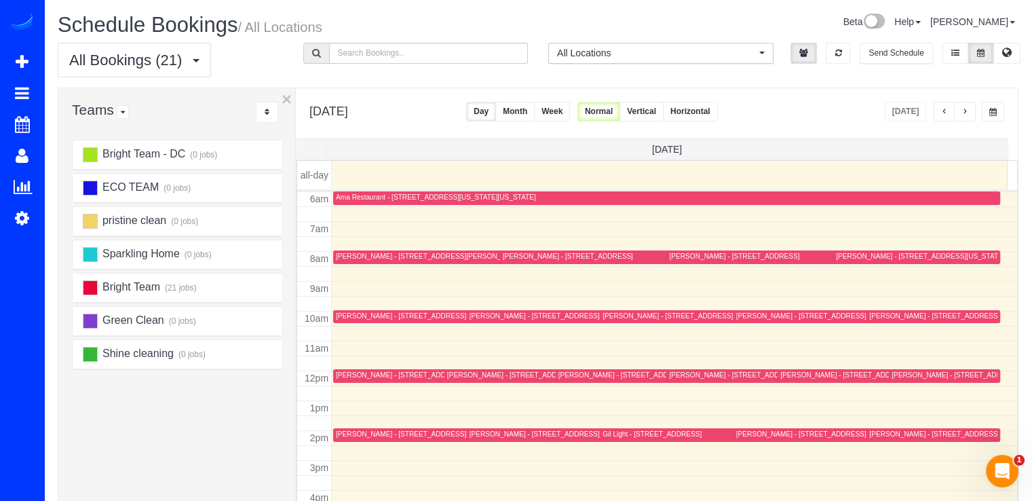
click at [680, 369] on div at bounding box center [770, 376] width 209 height 14
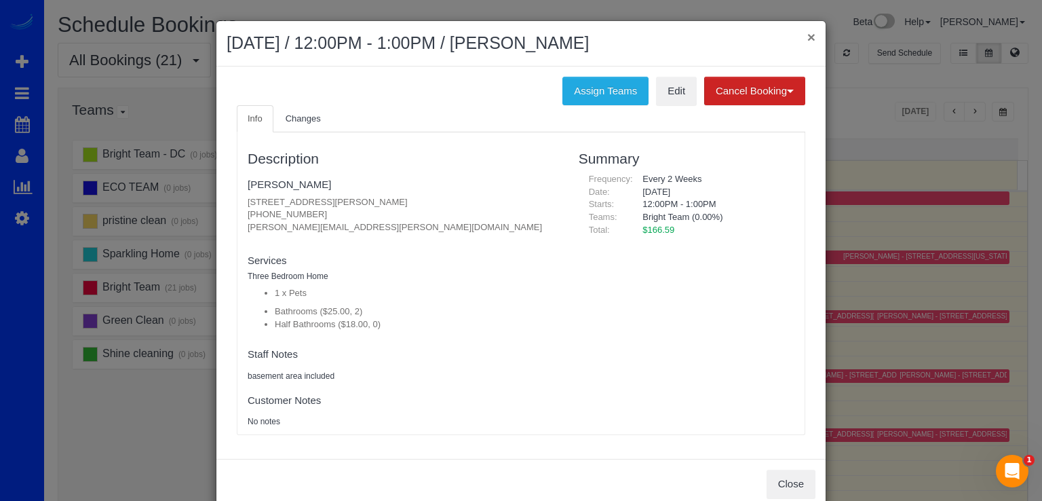
click at [808, 32] on button "×" at bounding box center [811, 37] width 8 height 14
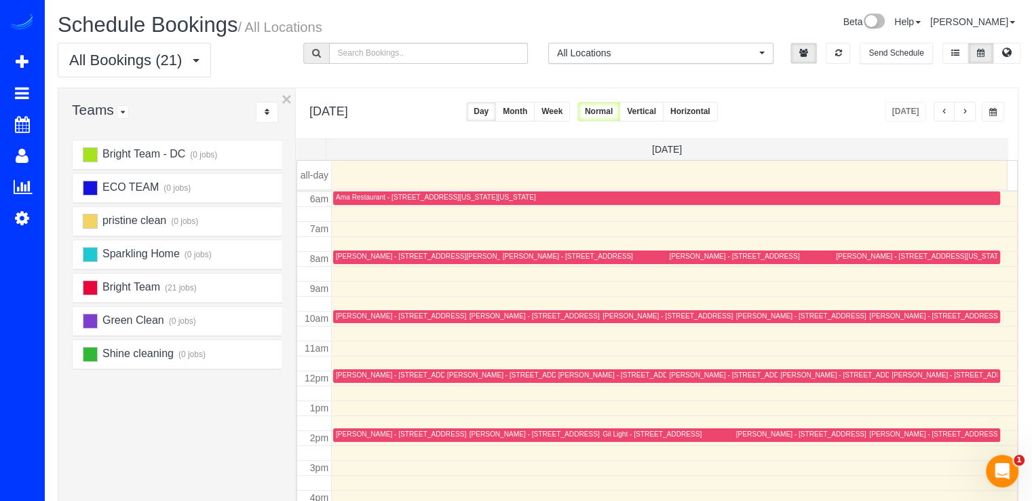
click at [941, 110] on span "button" at bounding box center [944, 112] width 7 height 8
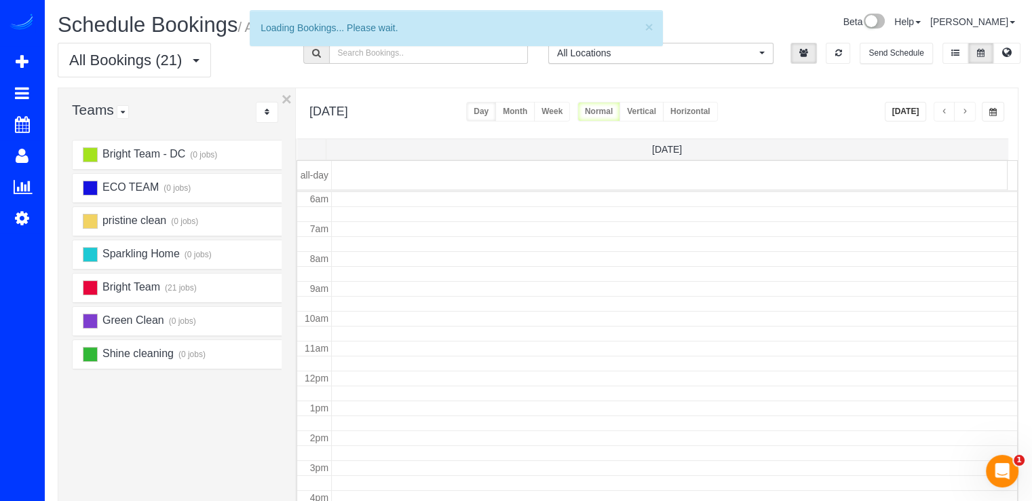
click at [941, 110] on span "button" at bounding box center [944, 112] width 7 height 8
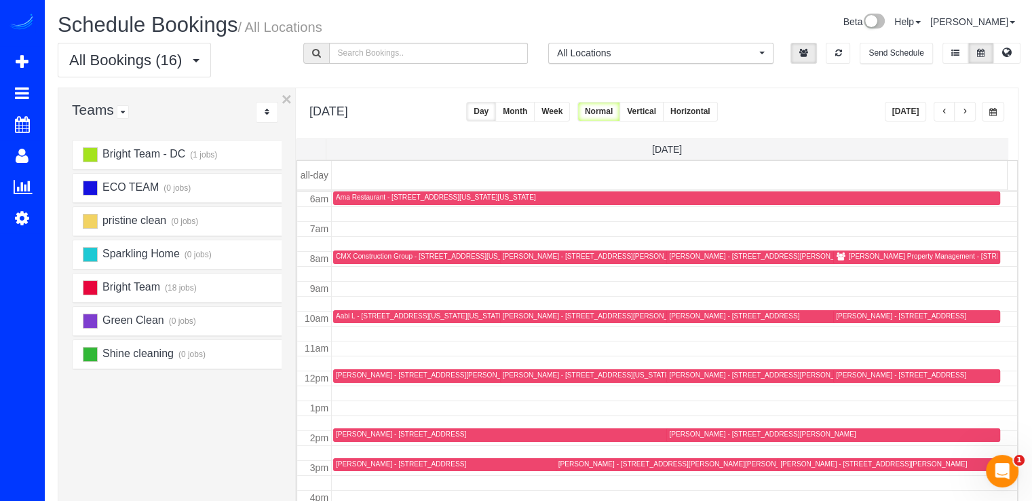
click at [941, 110] on span "button" at bounding box center [944, 112] width 7 height 8
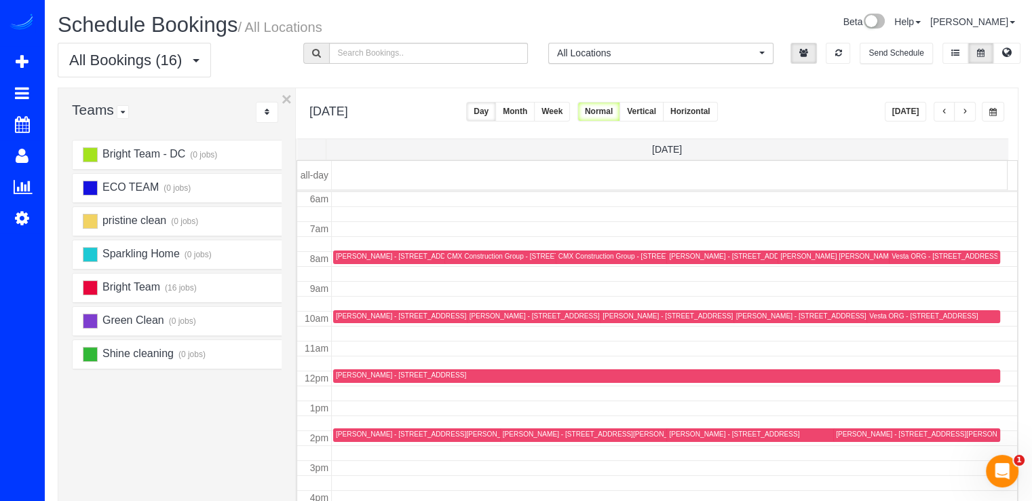
click at [941, 110] on span "button" at bounding box center [944, 112] width 7 height 8
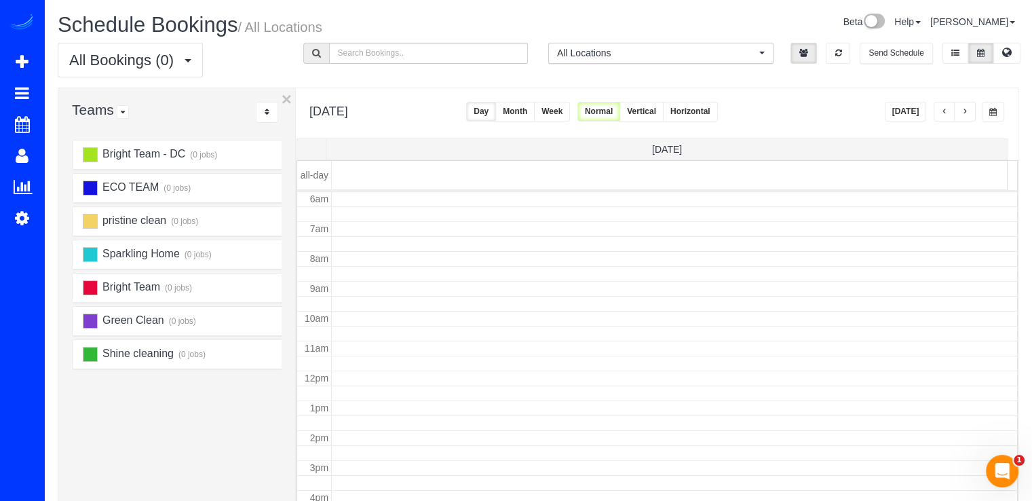
click at [941, 109] on span "button" at bounding box center [944, 112] width 7 height 8
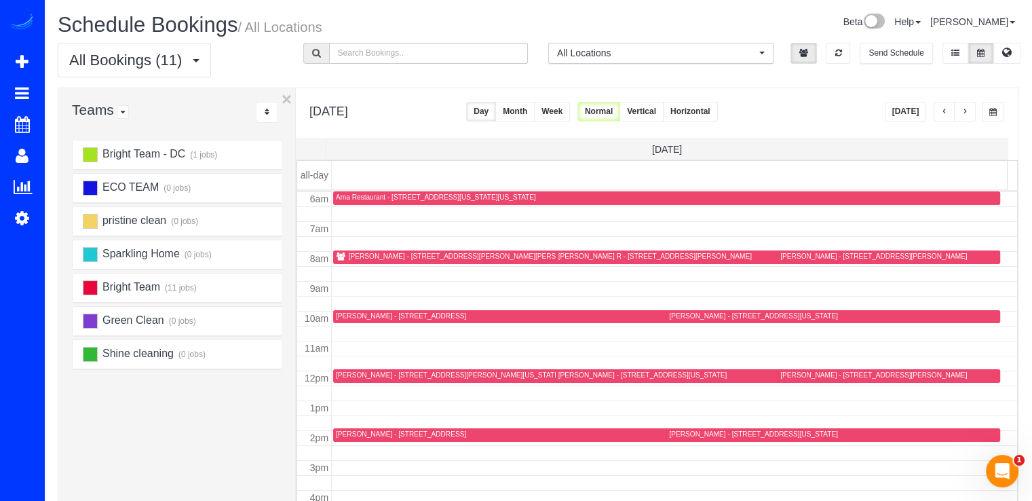
click at [559, 252] on div "Lewis R - 20290 Cockerill Rd, Purcellville, VA 20132" at bounding box center [654, 256] width 193 height 9
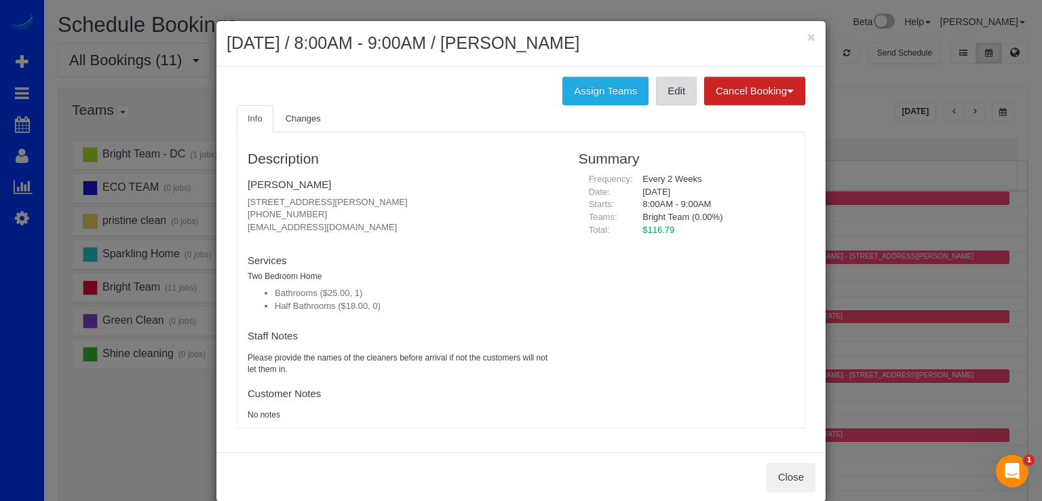
click at [662, 98] on link "Edit" at bounding box center [676, 91] width 41 height 28
click at [801, 41] on div "× August 23, 2025 / 8:00AM - 9:00AM / Lewis R" at bounding box center [520, 43] width 609 height 45
click at [807, 41] on button "×" at bounding box center [811, 37] width 8 height 14
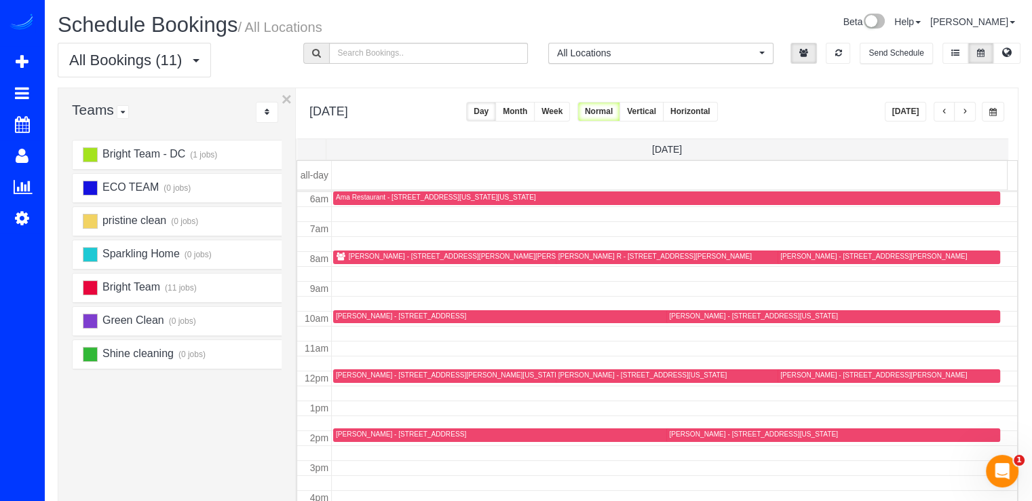
click at [794, 254] on div "Maria Nawabi - 5922 Edson Lane, North Bethesda, MD 20852" at bounding box center [873, 256] width 187 height 9
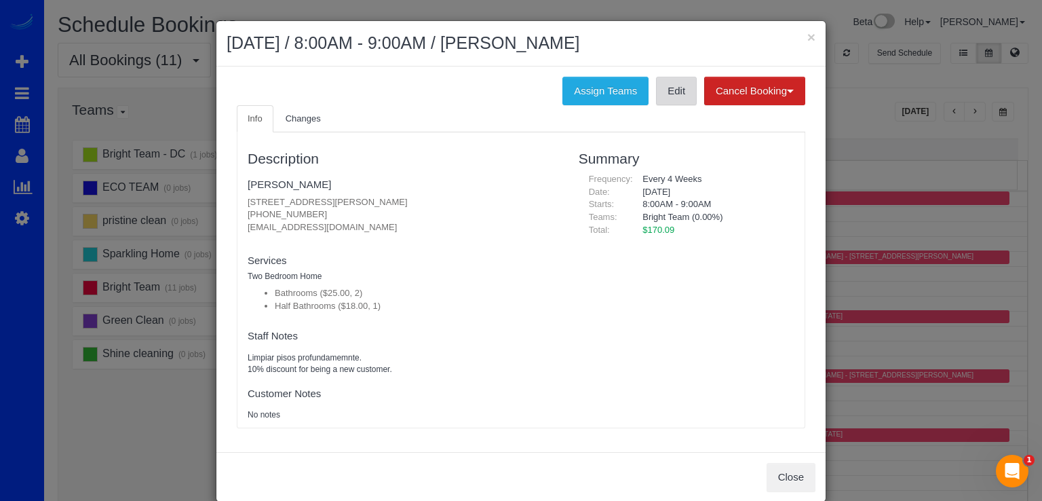
click at [656, 96] on link "Edit" at bounding box center [676, 91] width 41 height 28
click at [807, 41] on button "×" at bounding box center [811, 37] width 8 height 14
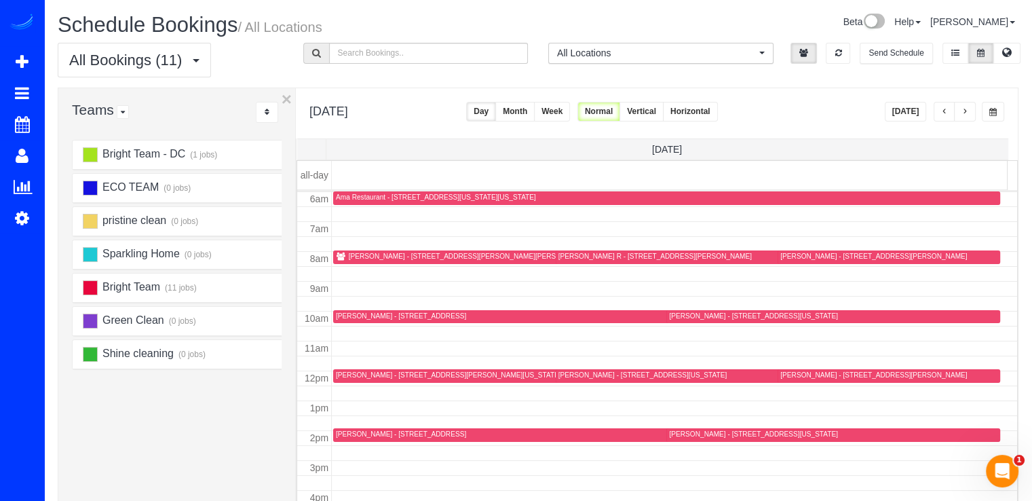
click at [672, 315] on div "Megan O'Doherty - 3815 14th St, Nw , Apartment 5, Washington, DC 20011" at bounding box center [753, 315] width 168 height 9
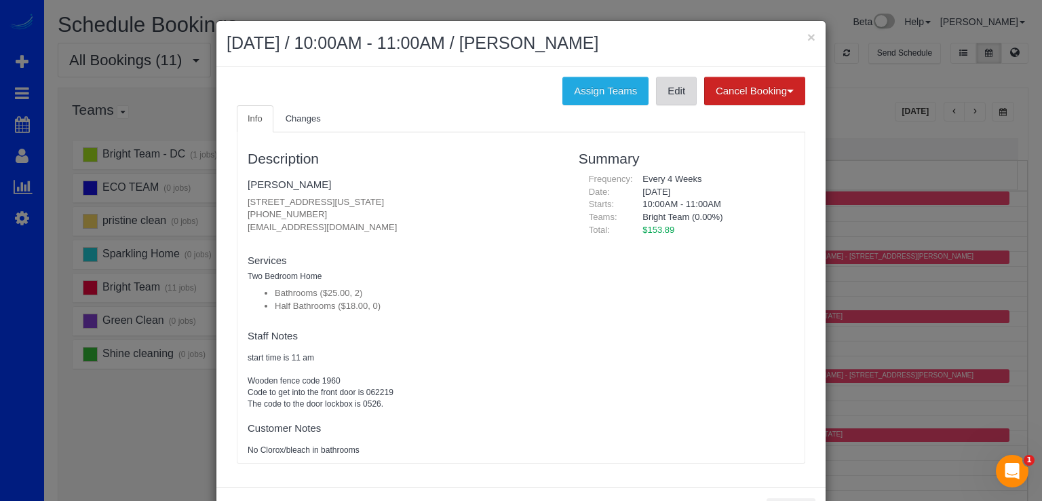
click at [675, 96] on link "Edit" at bounding box center [676, 91] width 41 height 28
click at [807, 37] on button "×" at bounding box center [811, 37] width 8 height 14
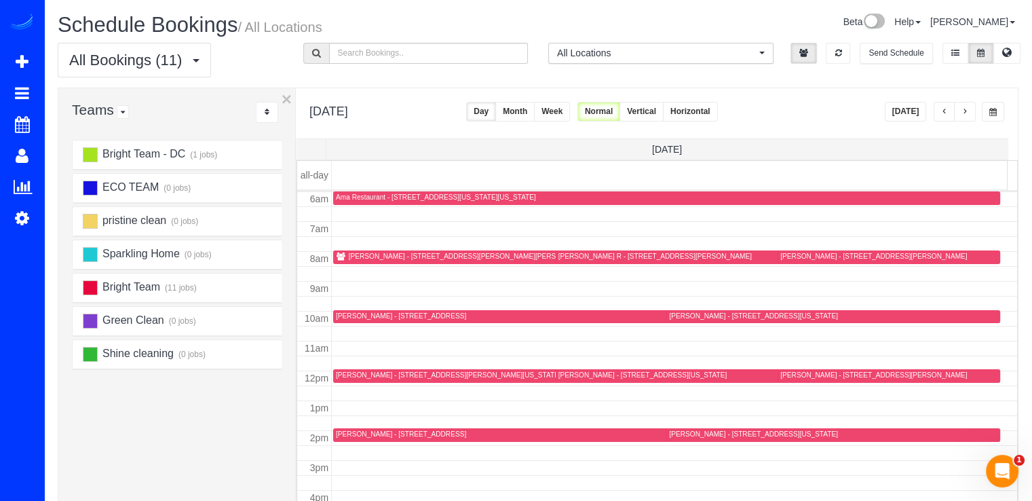
click at [344, 313] on div "Johanna Leasiolagi - 9156 Bois Ave, Vienna, VA 22182" at bounding box center [401, 315] width 130 height 9
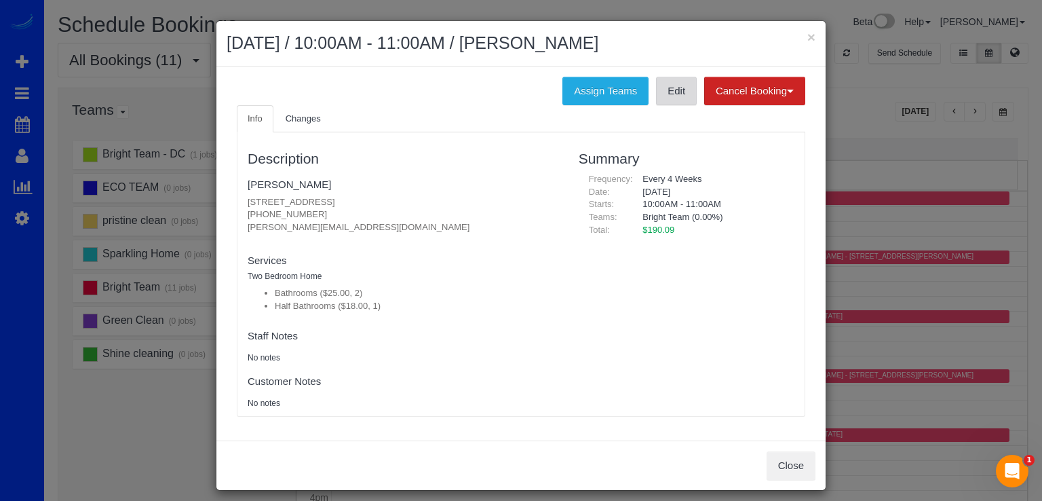
click at [663, 98] on link "Edit" at bounding box center [676, 91] width 41 height 28
click at [807, 37] on button "×" at bounding box center [811, 37] width 8 height 14
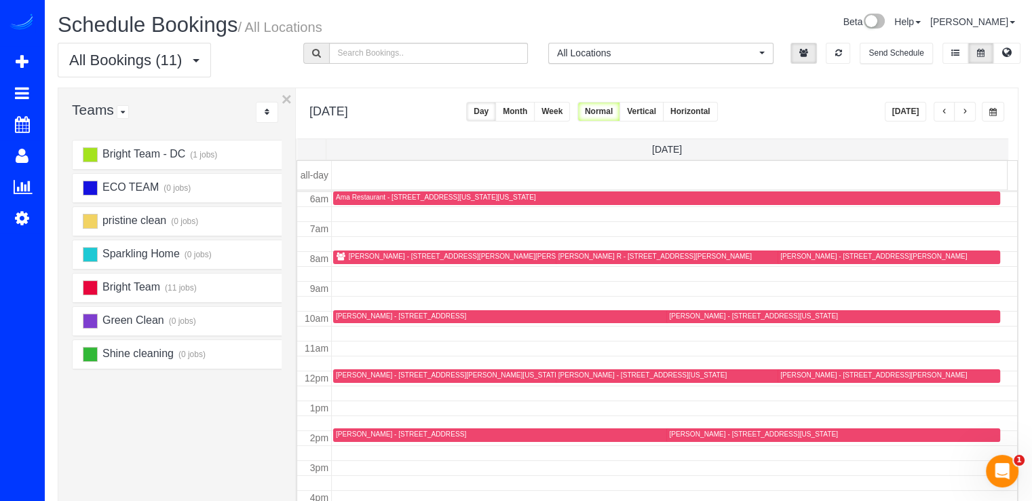
click at [353, 372] on div "Reed MIller - 1231 Otis St Ne, Washington, DC 20017" at bounding box center [448, 374] width 225 height 9
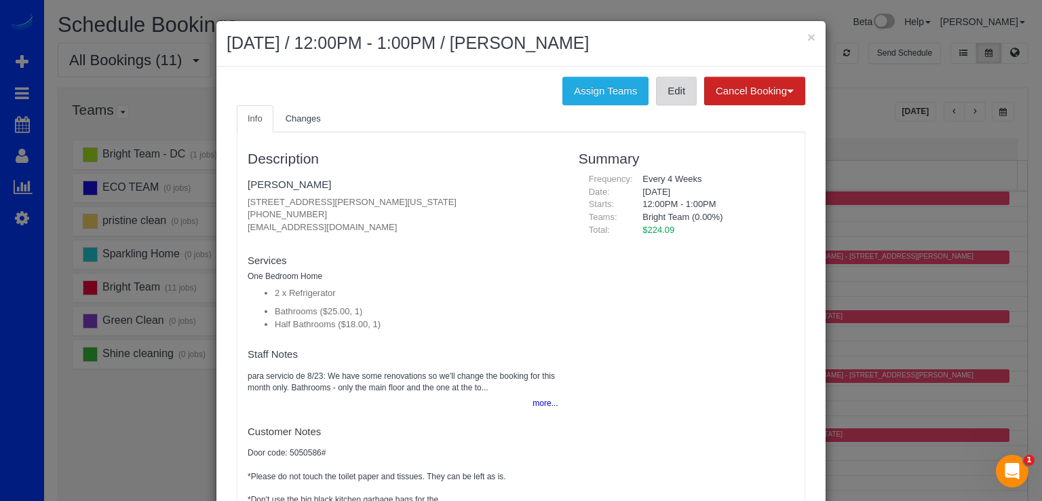
click at [656, 102] on link "Edit" at bounding box center [676, 91] width 41 height 28
click at [807, 38] on button "×" at bounding box center [811, 37] width 8 height 14
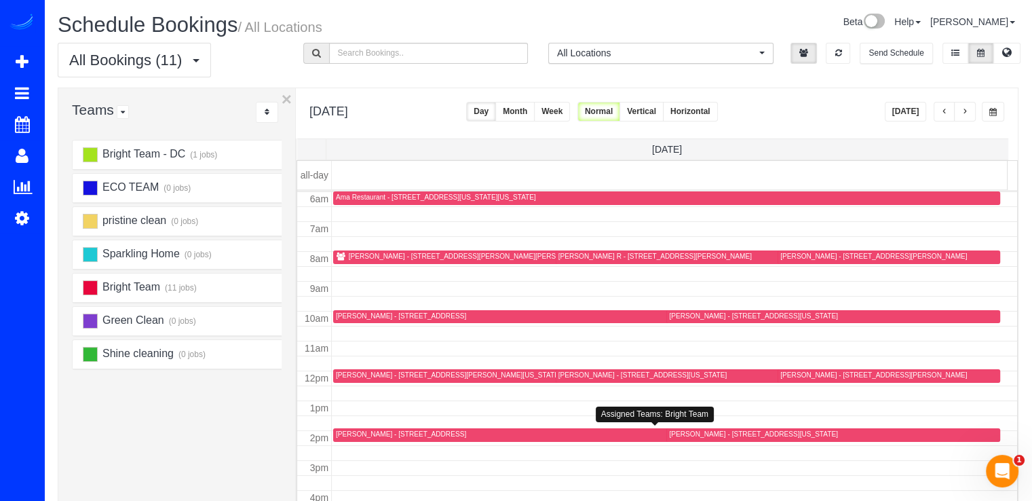
click at [366, 433] on div "Kathryn Erno - 14921 Carriage Square Drive, Silver Spring, MD 20906" at bounding box center [401, 433] width 130 height 9
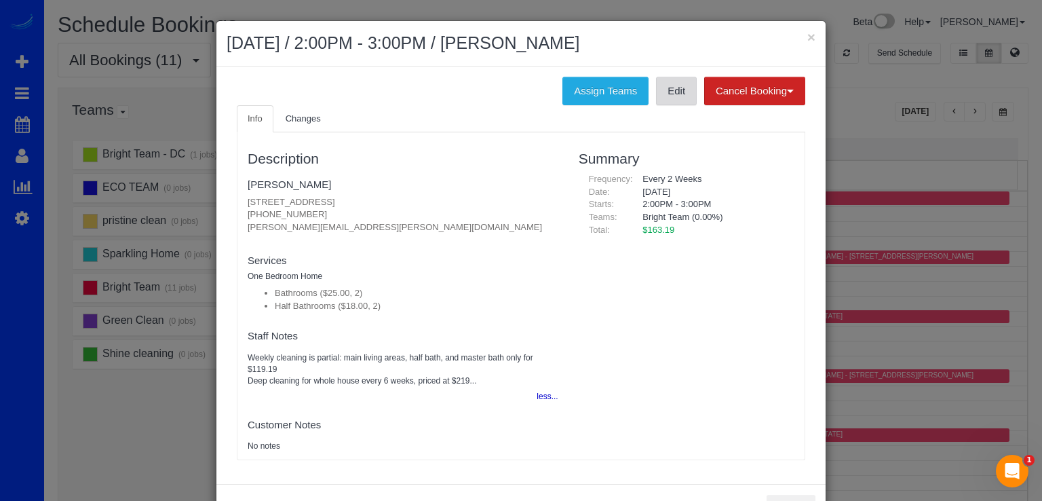
click at [676, 97] on link "Edit" at bounding box center [676, 91] width 41 height 28
click at [807, 37] on button "×" at bounding box center [811, 37] width 8 height 14
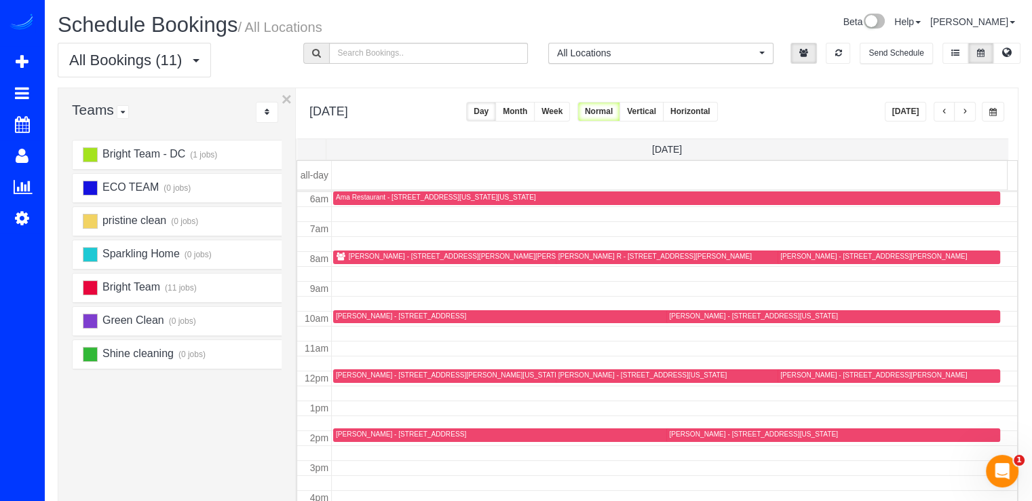
click at [687, 433] on div "MOLLY LYONS - 2435 Ontario Rd Nw, Apt 3, Washington, DC 20009" at bounding box center [753, 433] width 168 height 9
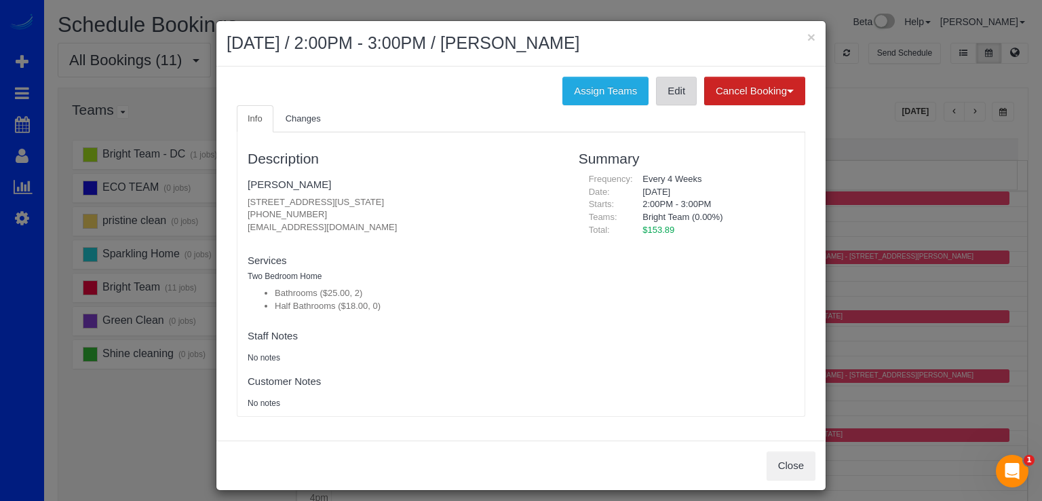
click at [667, 100] on link "Edit" at bounding box center [676, 91] width 41 height 28
click at [808, 39] on button "×" at bounding box center [811, 37] width 8 height 14
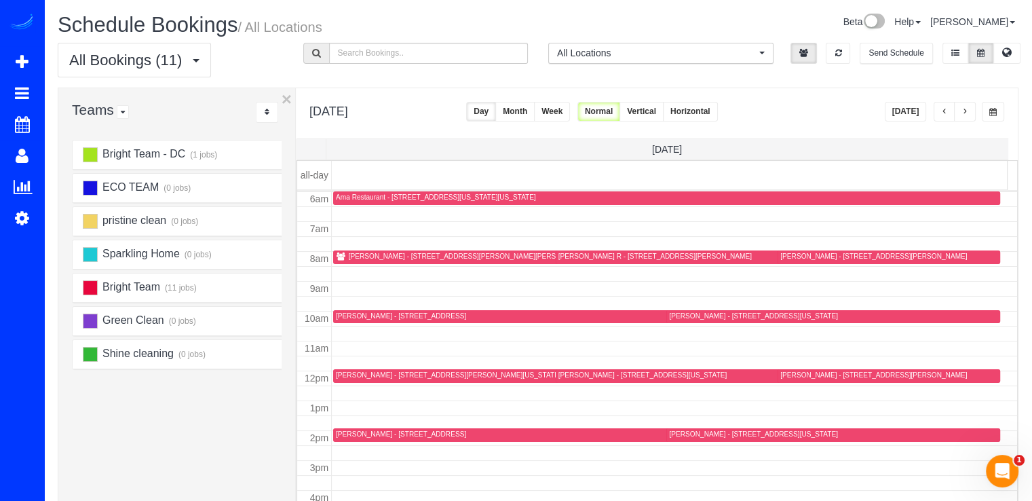
click at [564, 378] on div "Webster Brehm - 918 9th Street Ne, Washington, DC 20002" at bounding box center [770, 375] width 425 height 10
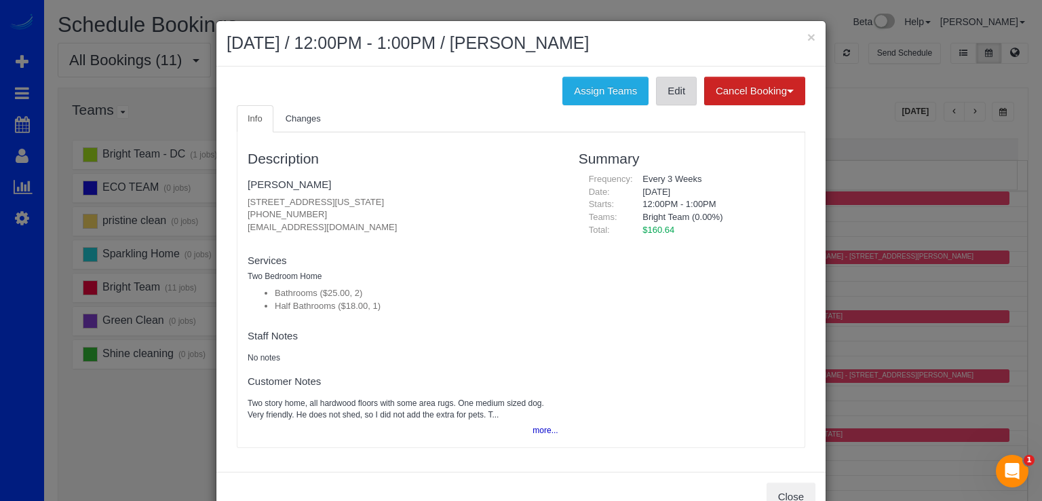
click at [680, 96] on link "Edit" at bounding box center [676, 91] width 41 height 28
click at [807, 38] on button "×" at bounding box center [811, 37] width 8 height 14
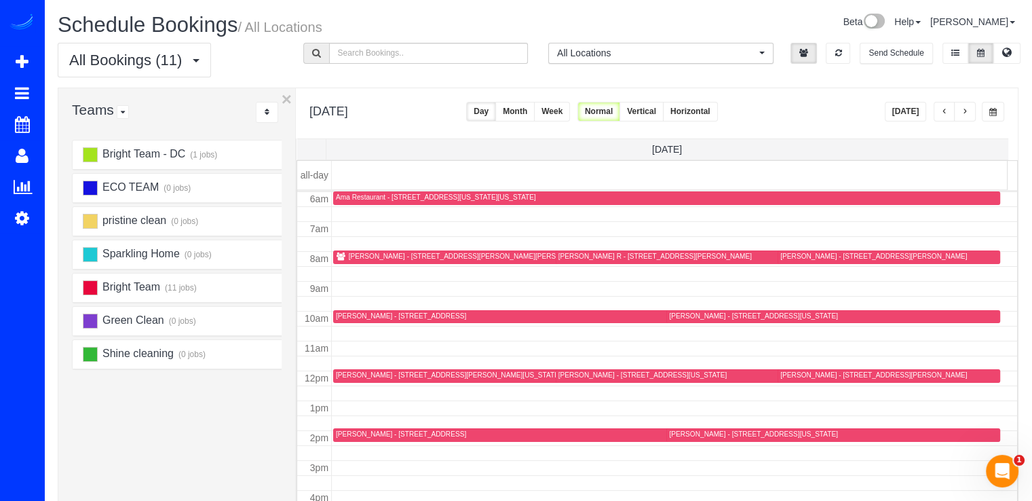
click at [796, 370] on div "Yishan Chuang - 9308 Milroy Pl, Bethesda, MD 20814" at bounding box center [873, 374] width 187 height 9
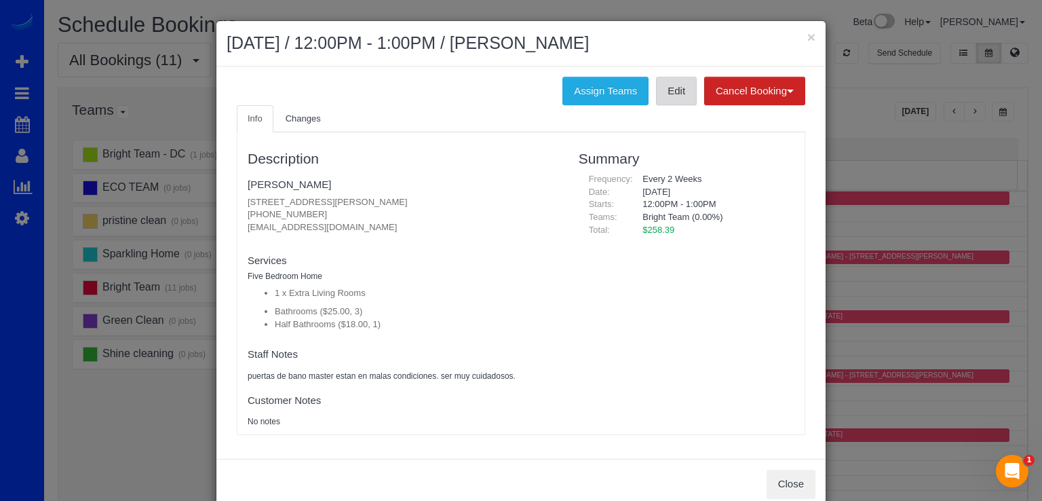
click at [680, 93] on link "Edit" at bounding box center [676, 91] width 41 height 28
click at [807, 33] on button "×" at bounding box center [811, 37] width 8 height 14
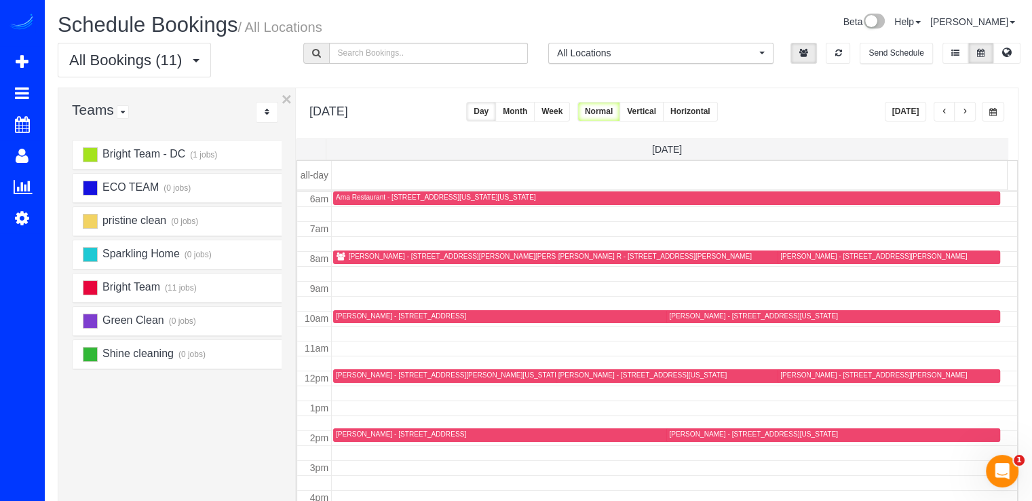
click at [367, 252] on div "Jamey Shuler - 1402 Timberwolf Dr, Frederick, Md 21703, Frederick, MD 21703" at bounding box center [470, 256] width 243 height 9
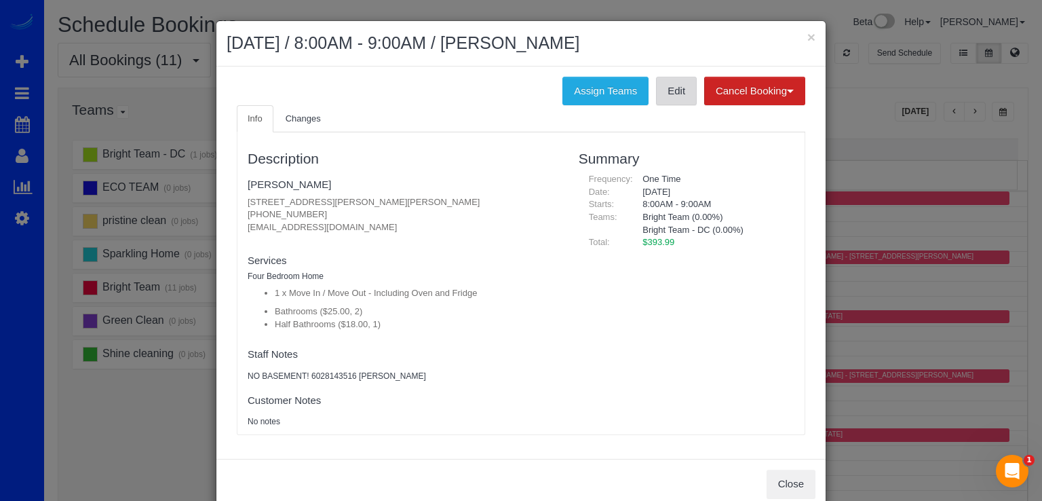
click at [669, 80] on link "Edit" at bounding box center [676, 91] width 41 height 28
click at [808, 33] on button "×" at bounding box center [811, 37] width 8 height 14
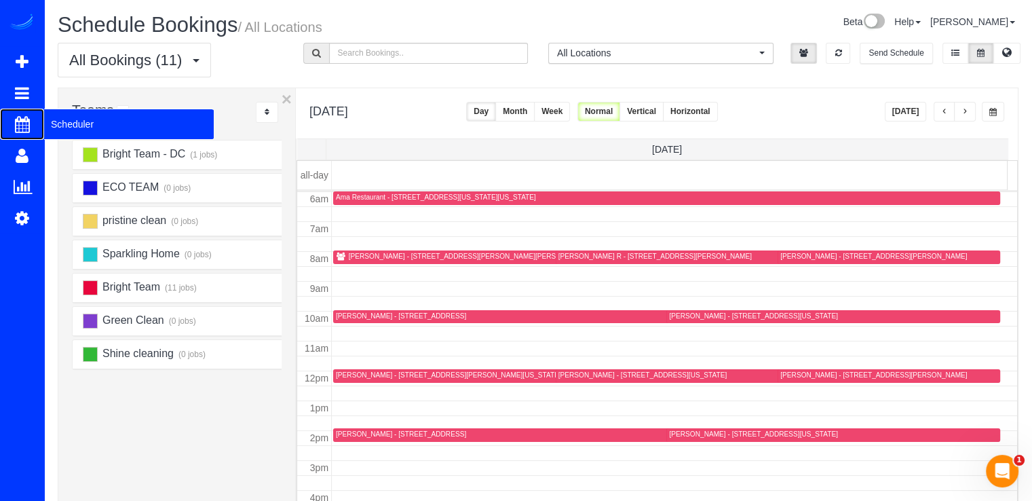
click at [84, 128] on span "Scheduler" at bounding box center [129, 124] width 170 height 31
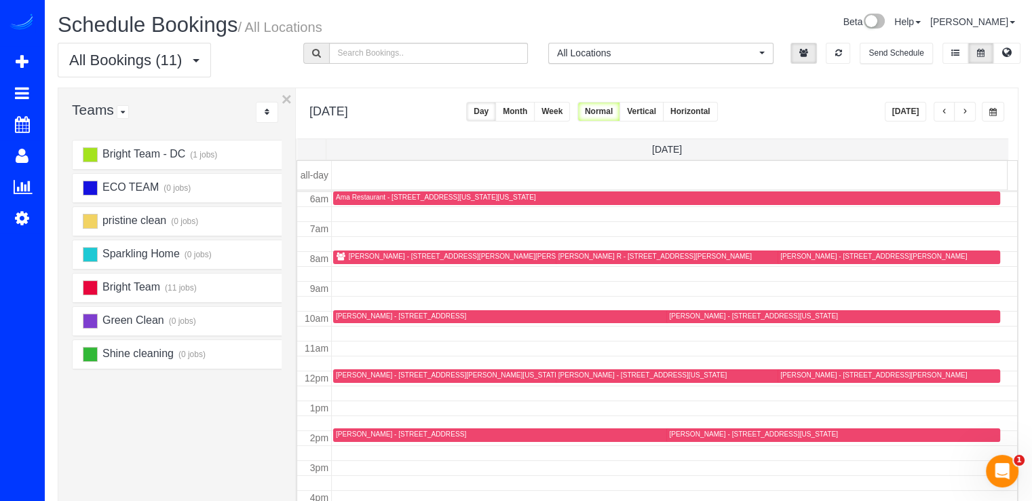
click at [943, 115] on span "button" at bounding box center [944, 112] width 7 height 8
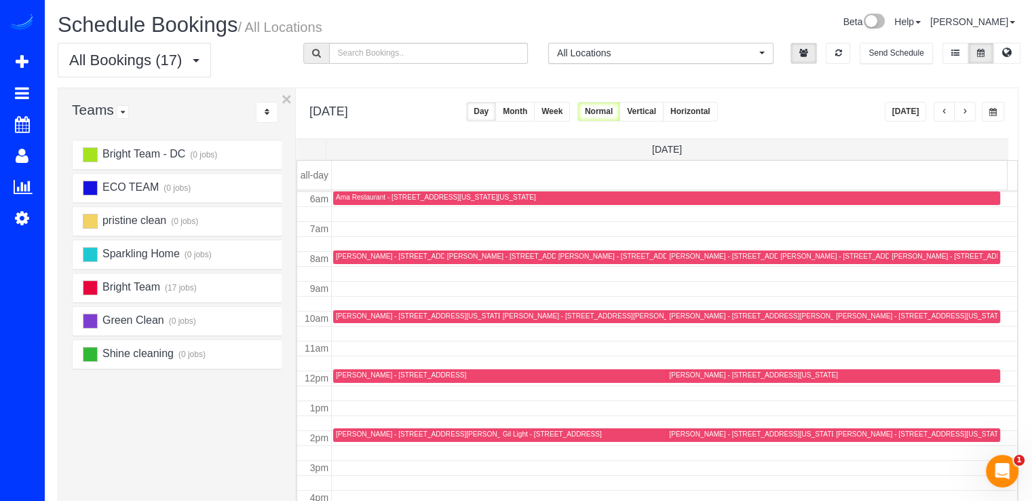
click at [943, 115] on span "button" at bounding box center [944, 112] width 7 height 8
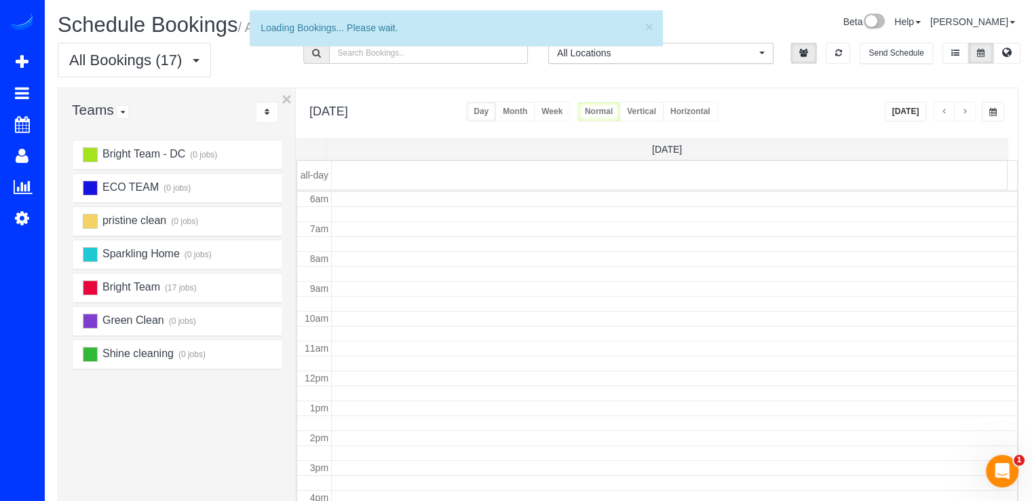
click at [943, 115] on span "button" at bounding box center [944, 112] width 7 height 8
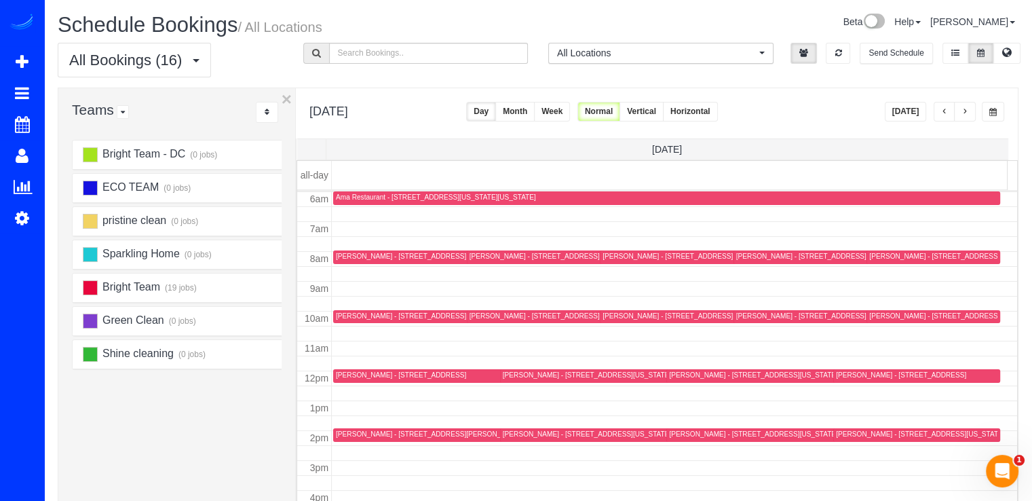
click at [943, 115] on span "button" at bounding box center [944, 112] width 7 height 8
click at [946, 113] on span "button" at bounding box center [944, 112] width 7 height 8
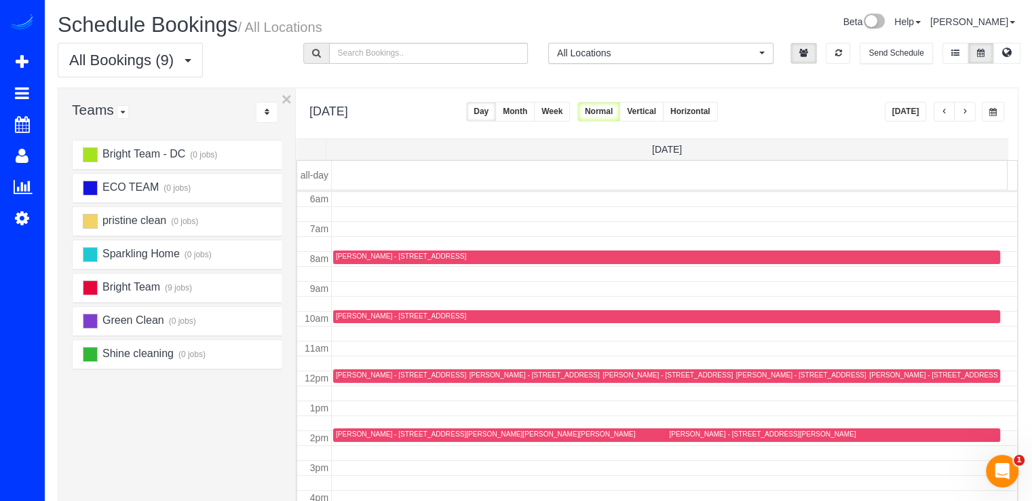
click at [898, 106] on button "[DATE]" at bounding box center [905, 112] width 42 height 20
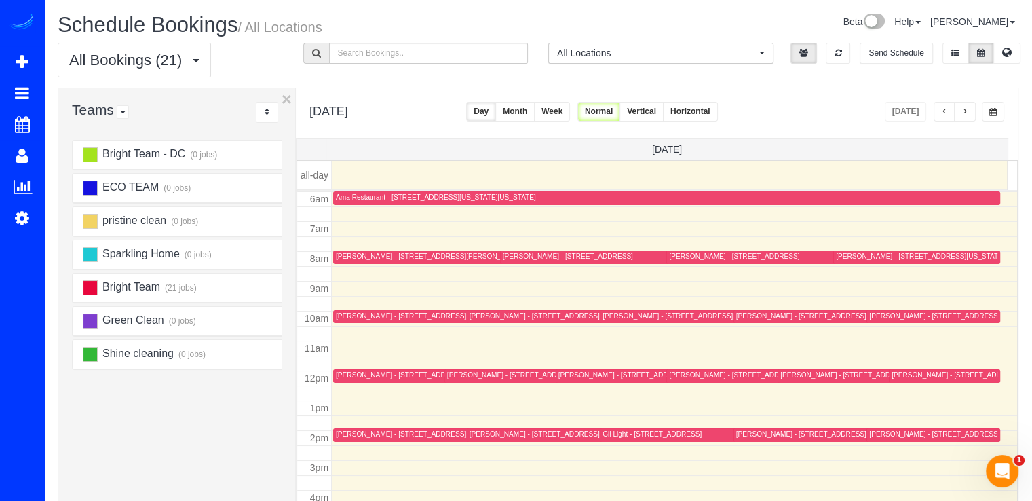
click at [941, 109] on span "button" at bounding box center [944, 112] width 7 height 8
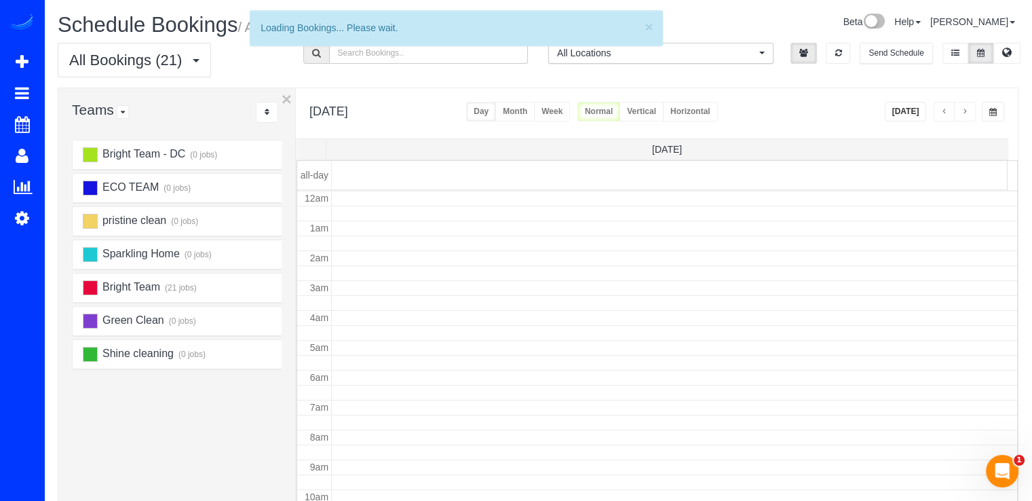
click at [941, 109] on span "button" at bounding box center [944, 112] width 7 height 8
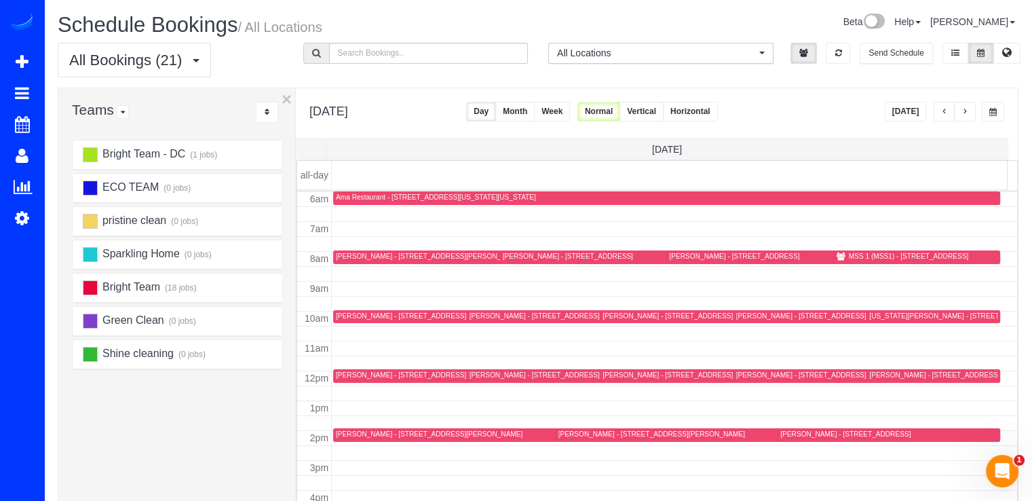
click at [941, 109] on span "button" at bounding box center [944, 112] width 7 height 8
click at [942, 109] on span "button" at bounding box center [944, 112] width 7 height 8
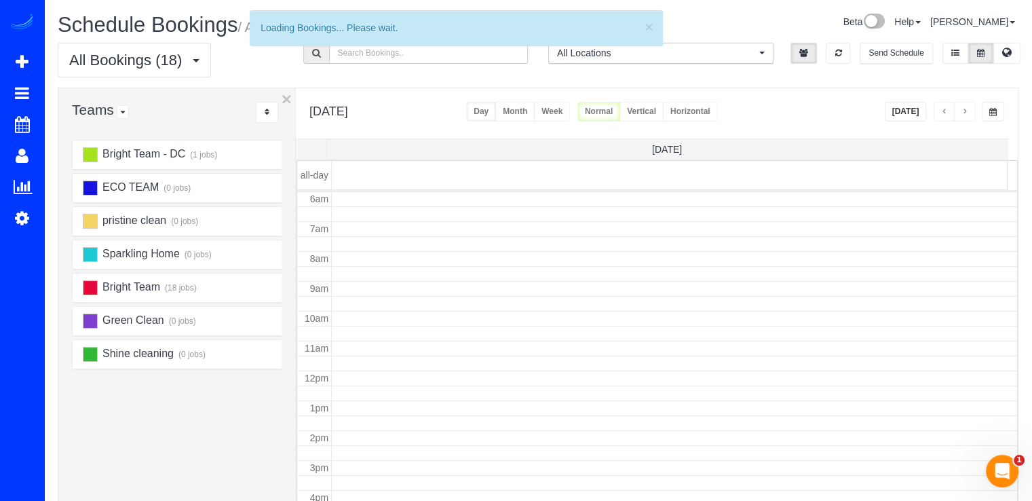
click at [942, 109] on span "button" at bounding box center [944, 112] width 7 height 8
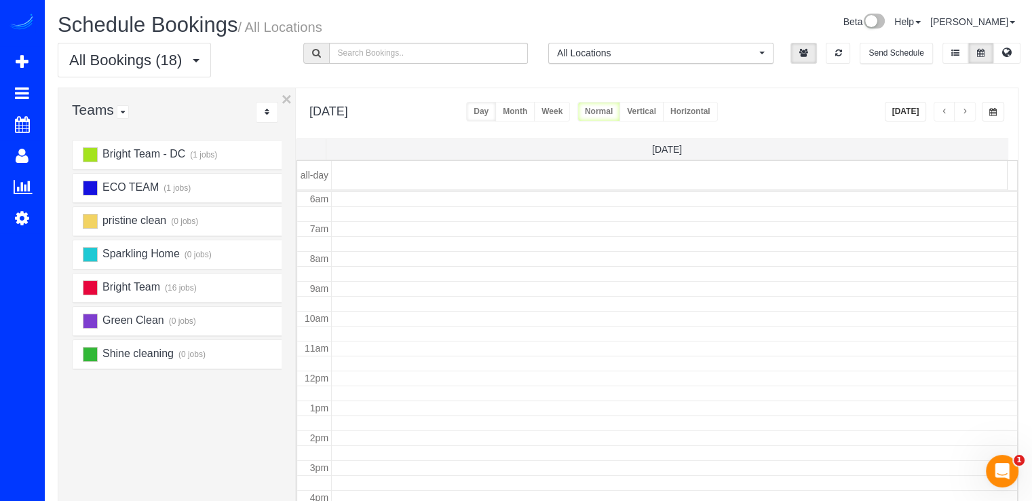
click at [942, 109] on span "button" at bounding box center [944, 112] width 7 height 8
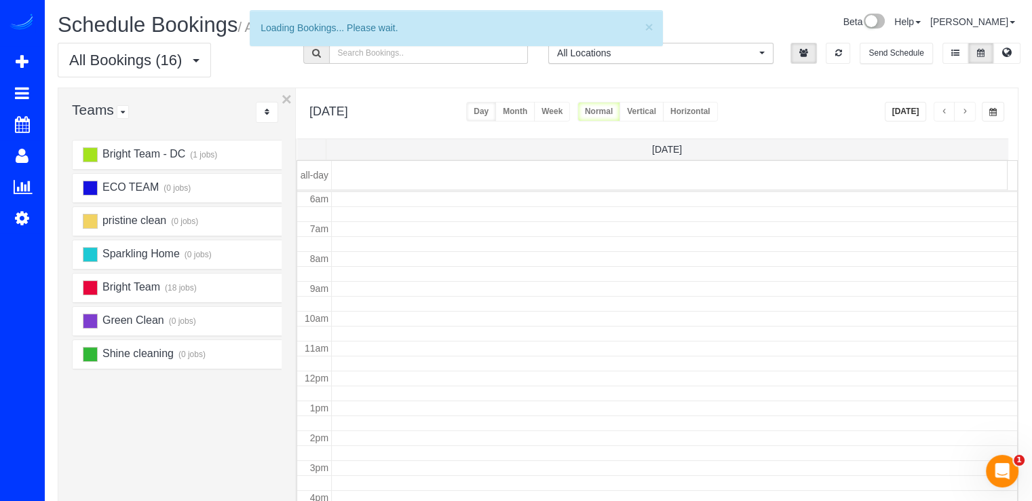
click at [942, 109] on span "button" at bounding box center [944, 112] width 7 height 8
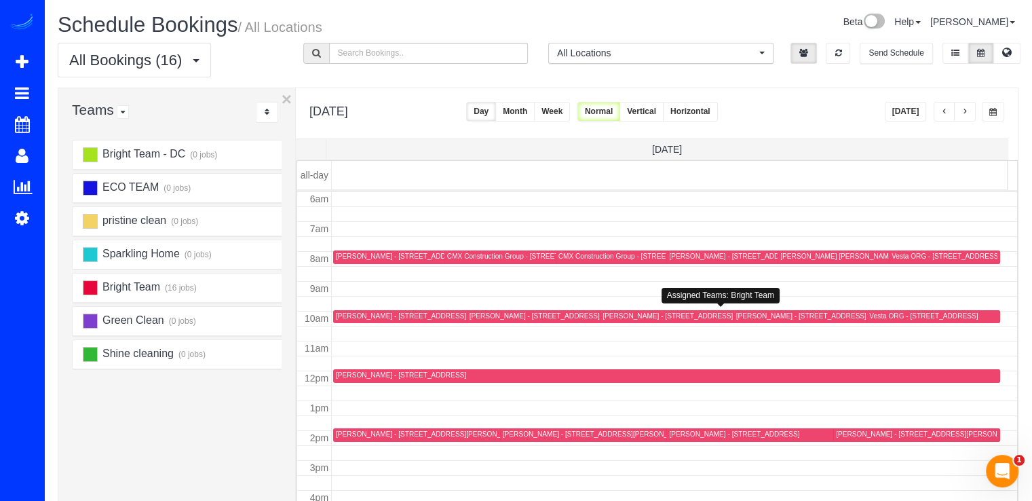
click at [634, 320] on div "Danny Delorenzo - 19608 Galway Bay Circle, #202, Germantown, MD 20874" at bounding box center [726, 316] width 248 height 10
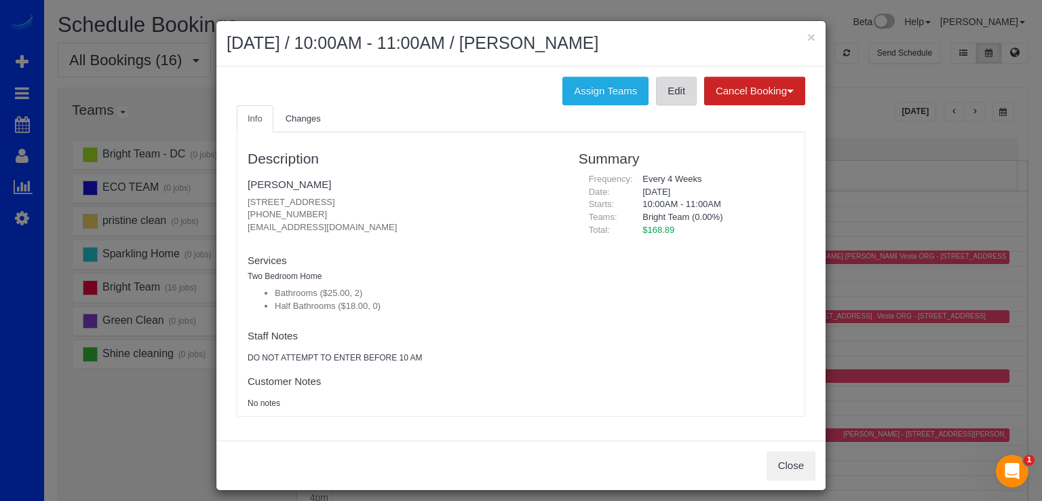
click at [680, 94] on link "Edit" at bounding box center [676, 91] width 41 height 28
click at [804, 28] on div "× August 25, 2025 / 10:00AM - 11:00AM / Danny Delorenzo" at bounding box center [520, 43] width 609 height 45
click at [807, 33] on button "×" at bounding box center [811, 37] width 8 height 14
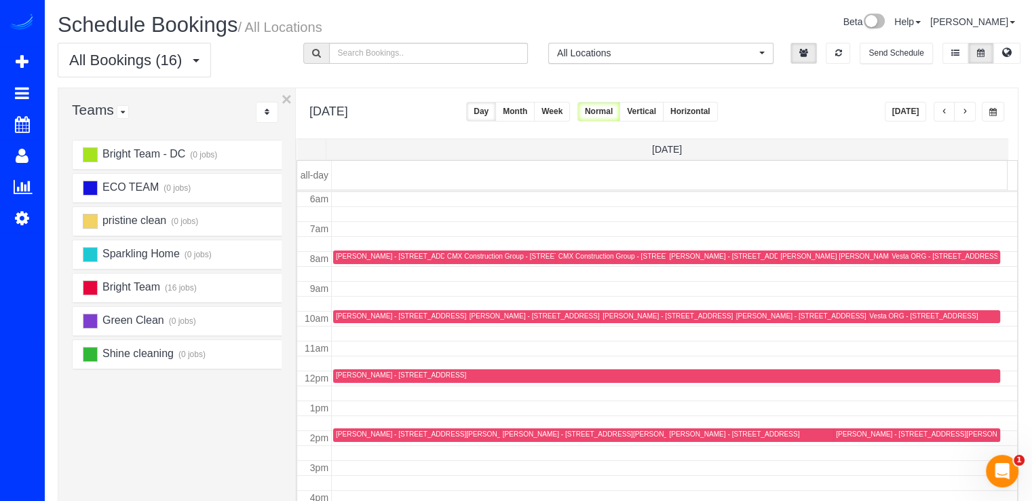
click at [514, 432] on div "Claire Olingy - 9206 Crosby Rd, Silver Spring, MD 20910-1522" at bounding box center [596, 433] width 187 height 9
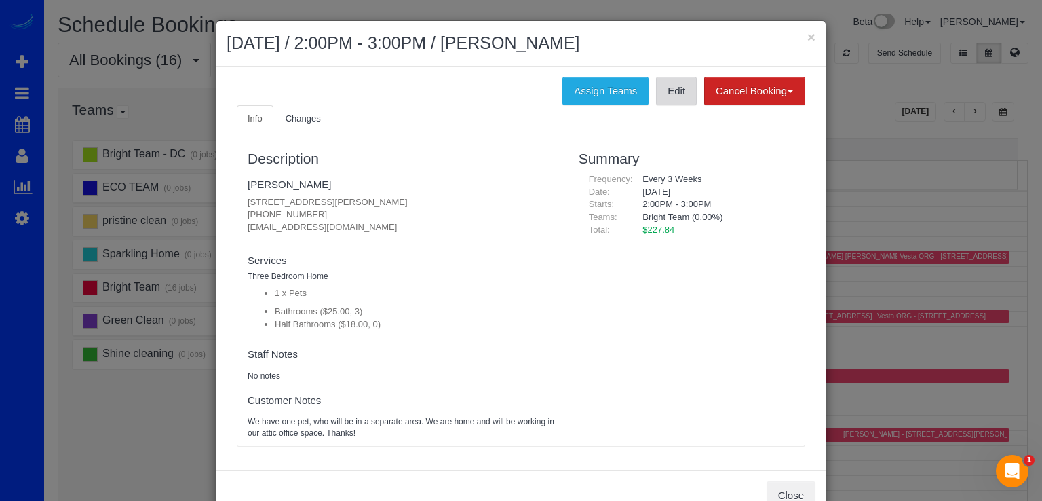
click at [666, 96] on link "Edit" at bounding box center [676, 91] width 41 height 28
click at [807, 37] on button "×" at bounding box center [811, 37] width 8 height 14
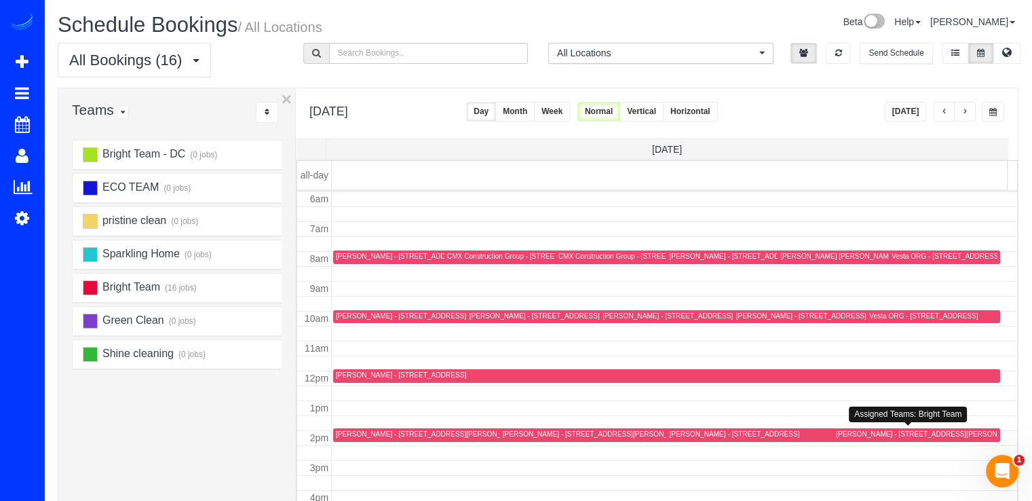
click at [836, 433] on div "Nadya Primak - 8310 Fenton Street, Unit A, Silver Spring, MD 20910" at bounding box center [929, 433] width 187 height 9
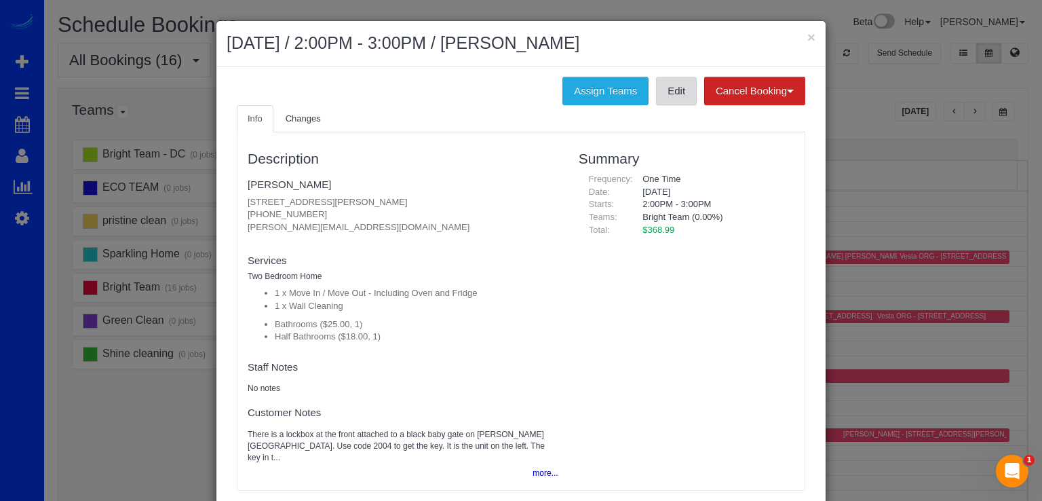
click at [665, 94] on link "Edit" at bounding box center [676, 91] width 41 height 28
click at [807, 38] on button "×" at bounding box center [811, 37] width 8 height 14
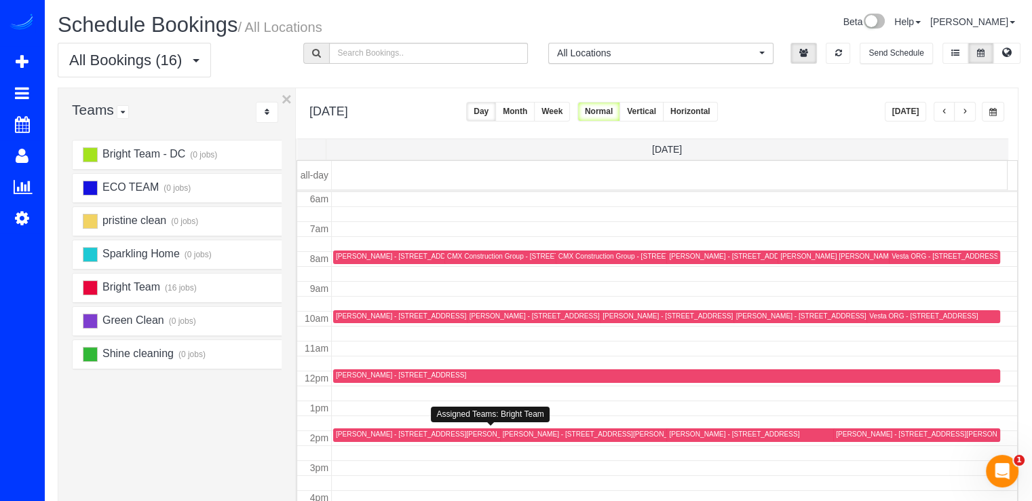
click at [366, 434] on div "Angie Jorgic - 2956 Penny Ln, Fairfax, VA 22031" at bounding box center [429, 433] width 187 height 9
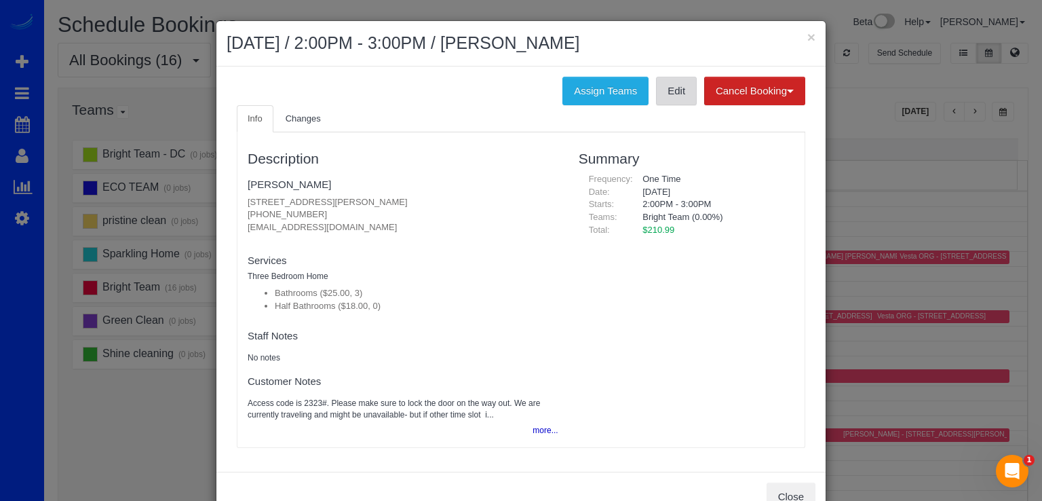
click at [664, 87] on link "Edit" at bounding box center [676, 91] width 41 height 28
click at [807, 39] on button "×" at bounding box center [811, 37] width 8 height 14
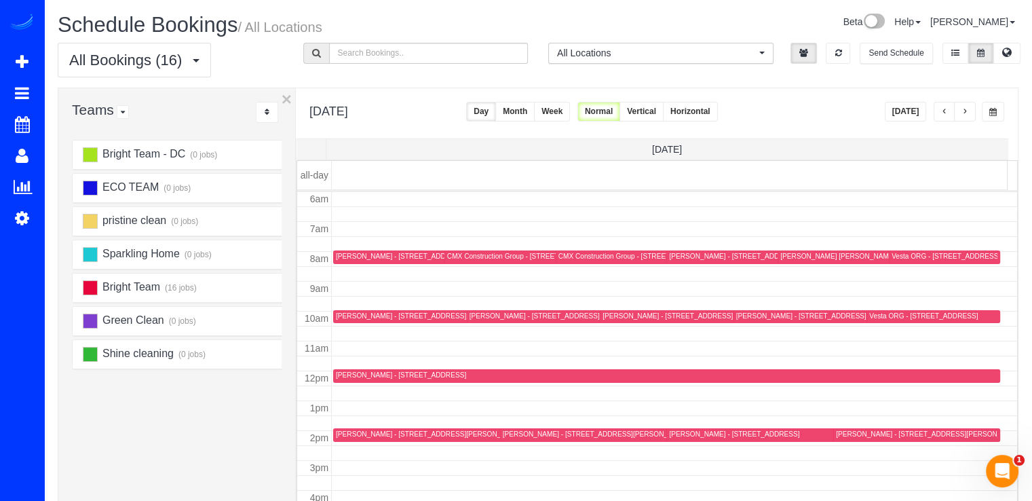
click at [695, 256] on div "Eric Danko - 3311 13th Street Nw, 5, Washington, DC 20010" at bounding box center [753, 256] width 168 height 9
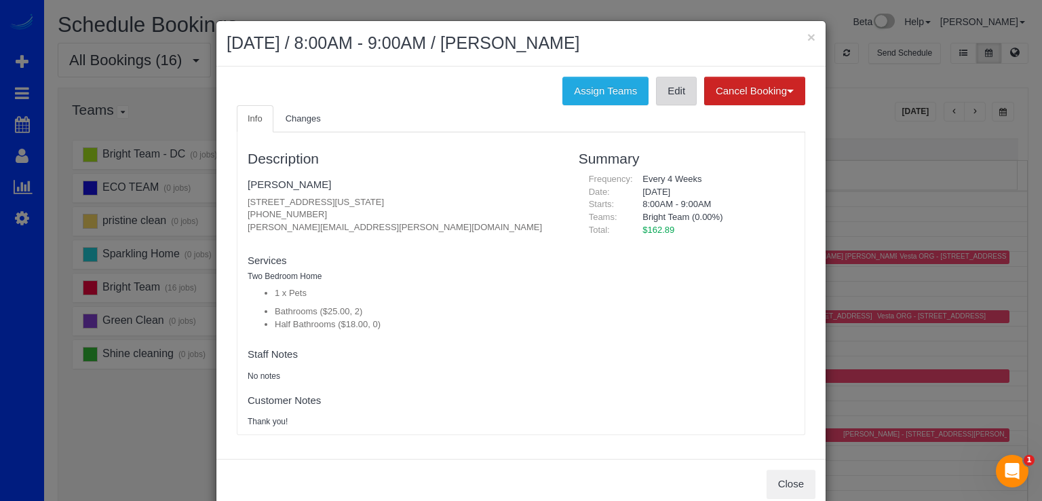
click at [667, 96] on link "Edit" at bounding box center [676, 91] width 41 height 28
click at [807, 36] on button "×" at bounding box center [811, 37] width 8 height 14
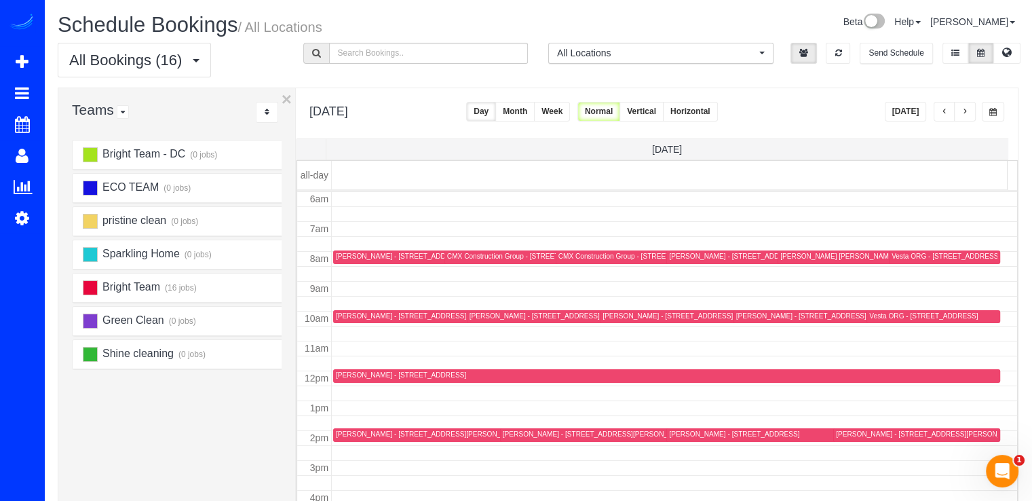
click at [971, 109] on button "button" at bounding box center [965, 112] width 22 height 20
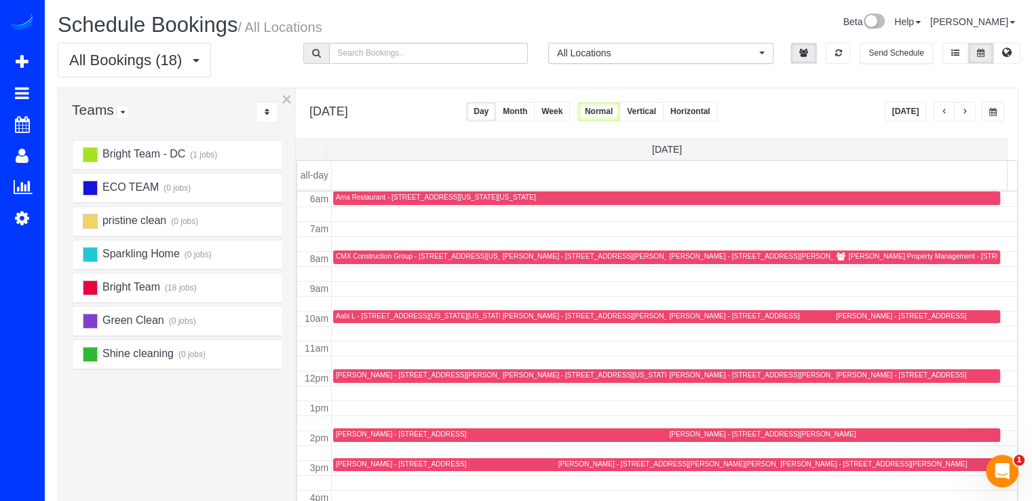
click at [946, 113] on span "button" at bounding box center [944, 112] width 7 height 8
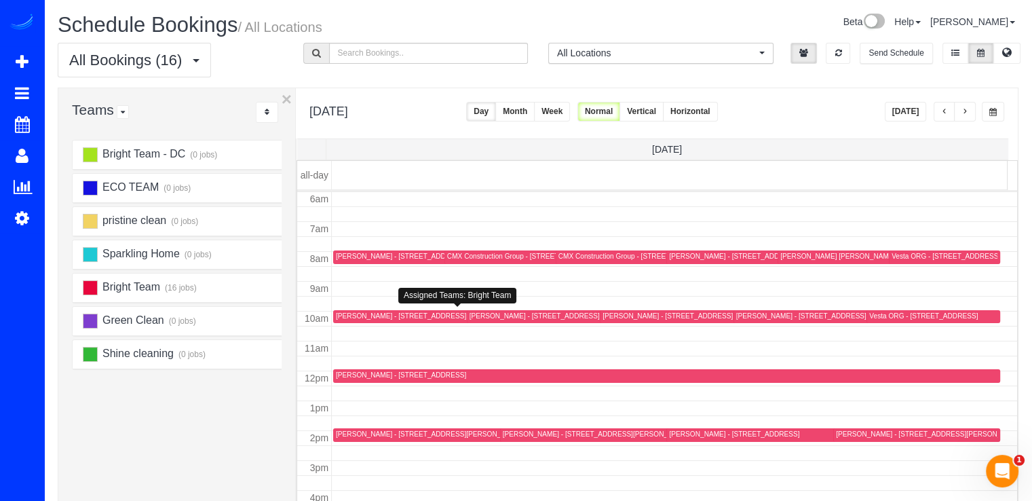
click at [364, 315] on div "Bret Peterson - 609 3rd St, Ne, Washington, DC 20002" at bounding box center [420, 315] width 168 height 9
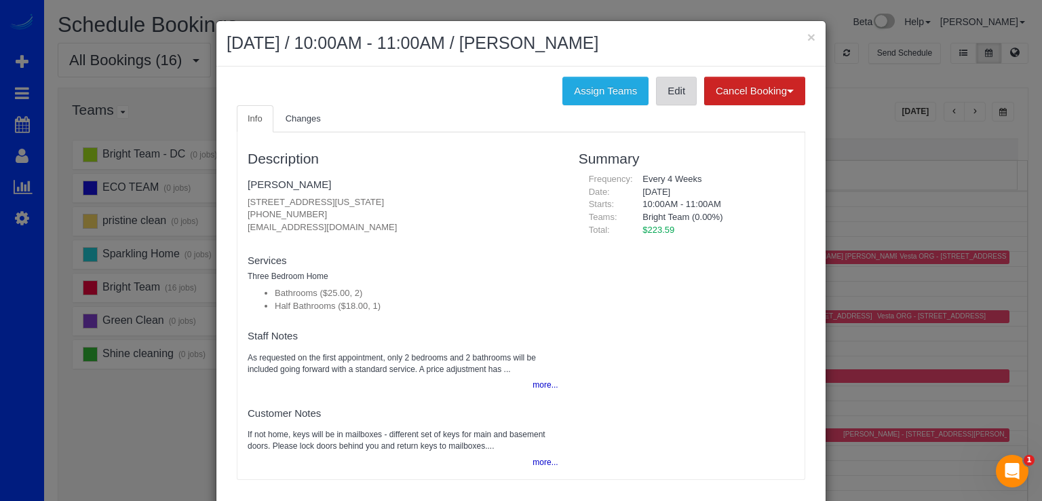
click at [673, 98] on link "Edit" at bounding box center [676, 91] width 41 height 28
click at [807, 31] on button "×" at bounding box center [811, 37] width 8 height 14
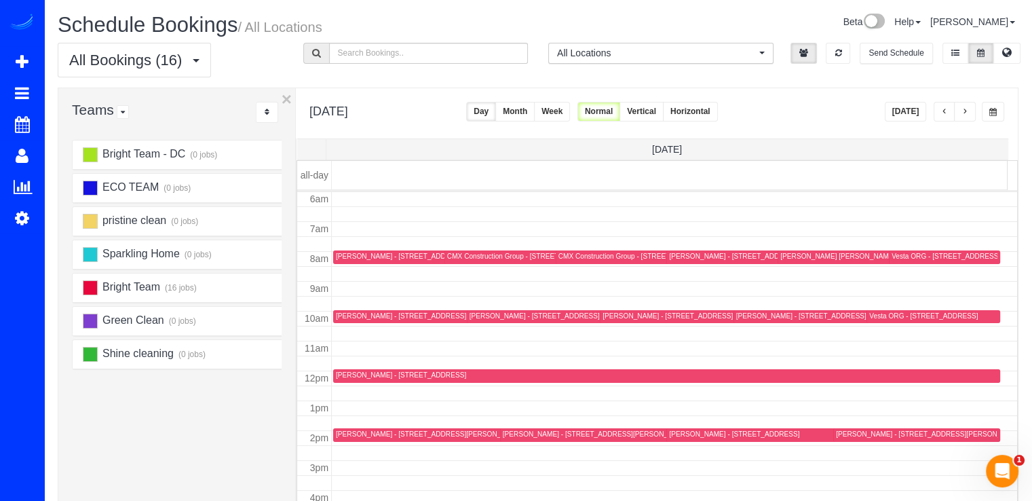
click at [787, 260] on div "Laura Craig Mason - 6607 Poplar Ave,, Takoma Park, MD 20912" at bounding box center [881, 257] width 203 height 10
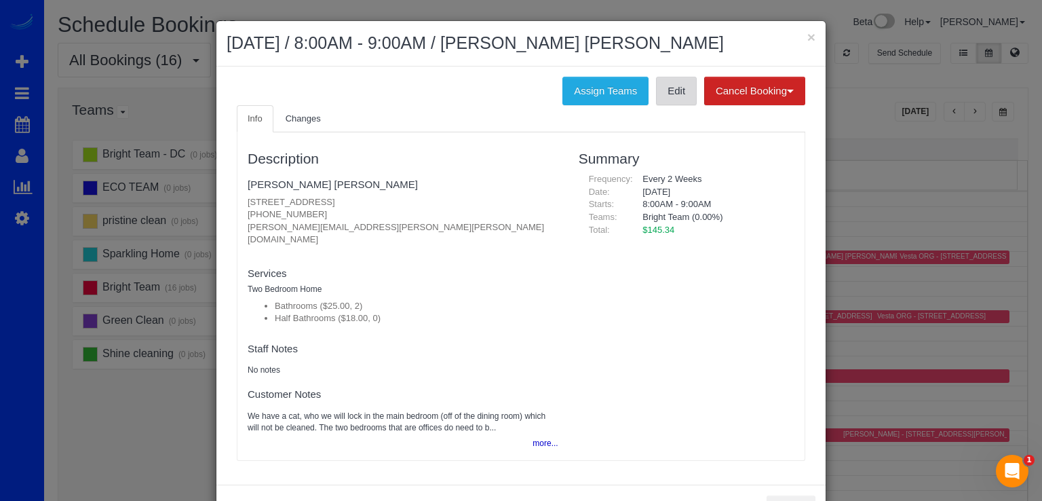
click at [665, 93] on link "Edit" at bounding box center [676, 91] width 41 height 28
click at [807, 37] on button "×" at bounding box center [811, 37] width 8 height 14
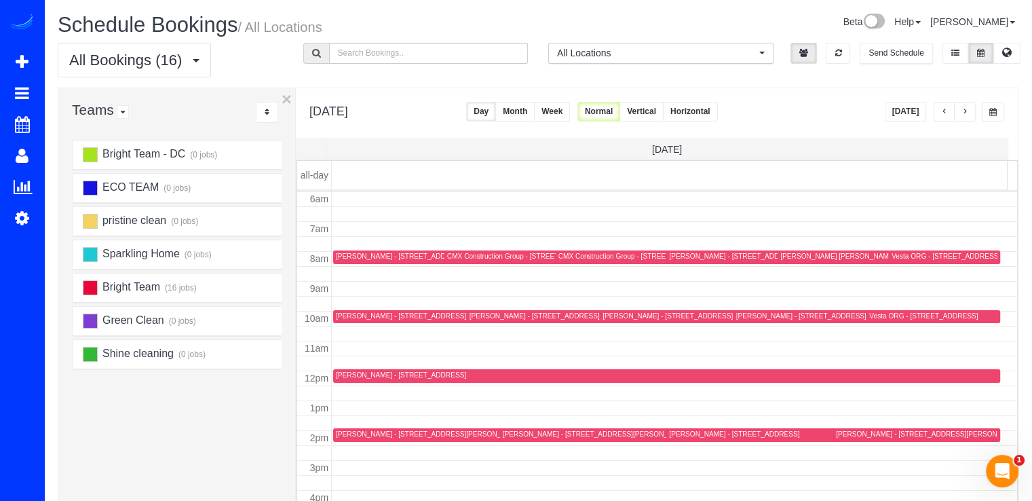
click at [480, 315] on div "Carter Hallett - 6317 Early Red Ct, Columbia, MD 21045" at bounding box center [534, 315] width 130 height 9
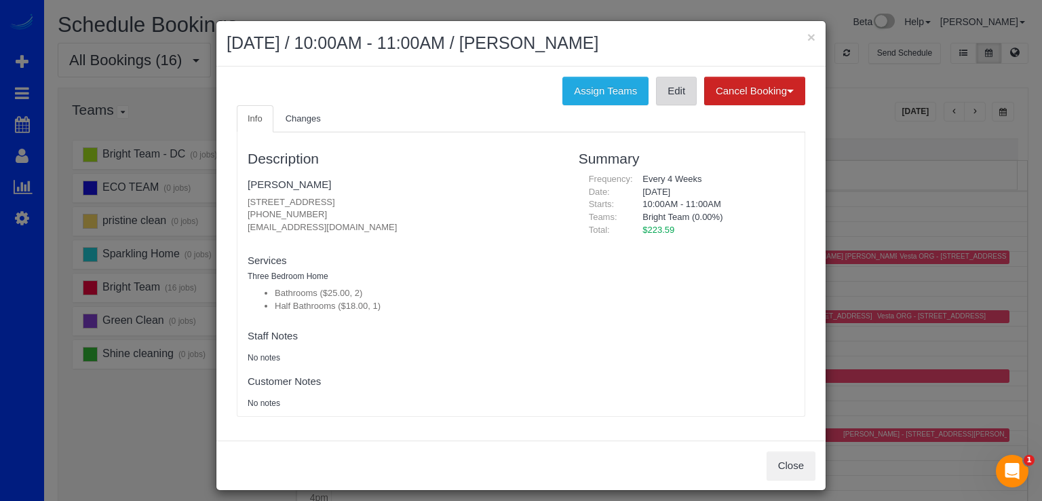
click at [667, 100] on link "Edit" at bounding box center [676, 91] width 41 height 28
click at [813, 33] on div "× August 25, 2025 / 10:00AM - 11:00AM / Carter Hallett" at bounding box center [520, 43] width 609 height 45
click at [807, 36] on button "×" at bounding box center [811, 37] width 8 height 14
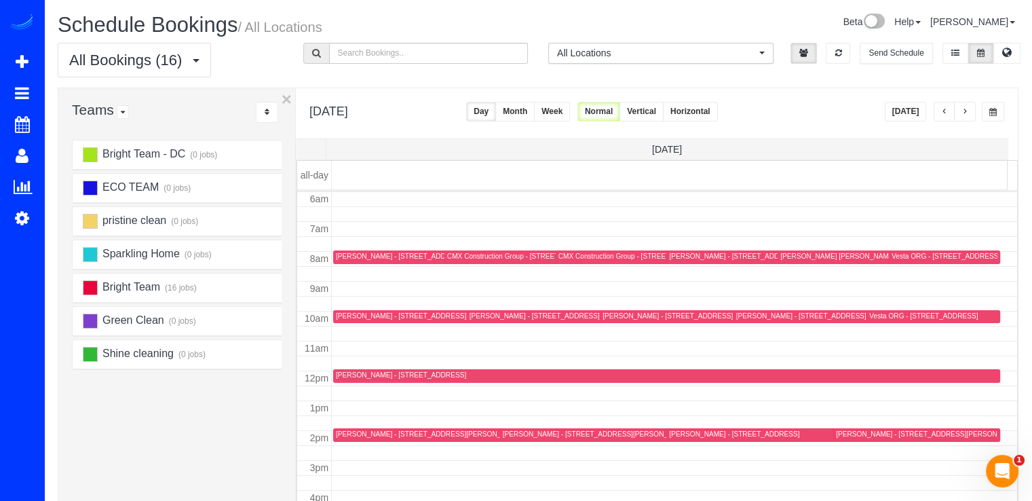
click at [336, 376] on div "Brian Coblitz - 11902 Grey Hollow Ct, Rockville, MD 20852" at bounding box center [401, 374] width 130 height 9
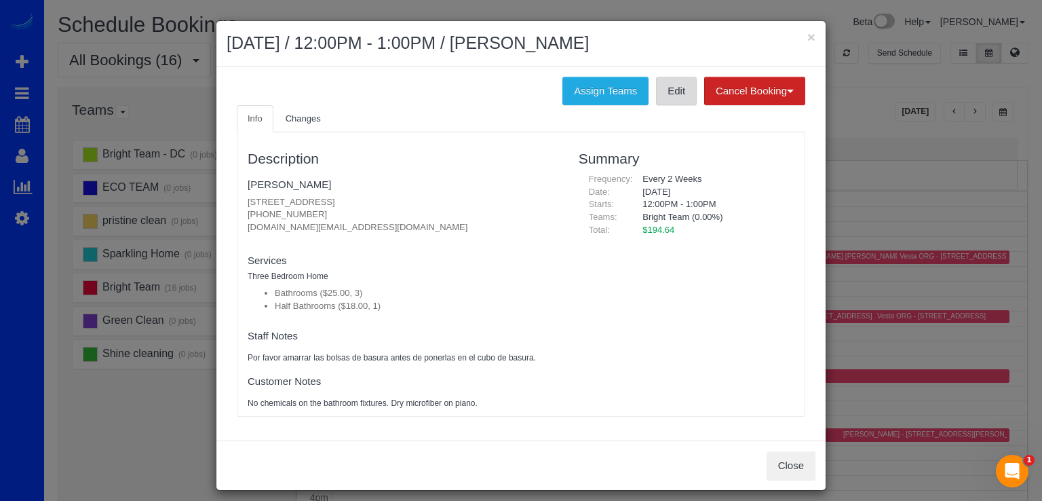
click at [658, 98] on link "Edit" at bounding box center [676, 91] width 41 height 28
click at [813, 34] on div "× August 25, 2025 / 12:00PM - 1:00PM / Brian Coblitz" at bounding box center [520, 43] width 609 height 45
click at [808, 43] on button "×" at bounding box center [811, 37] width 8 height 14
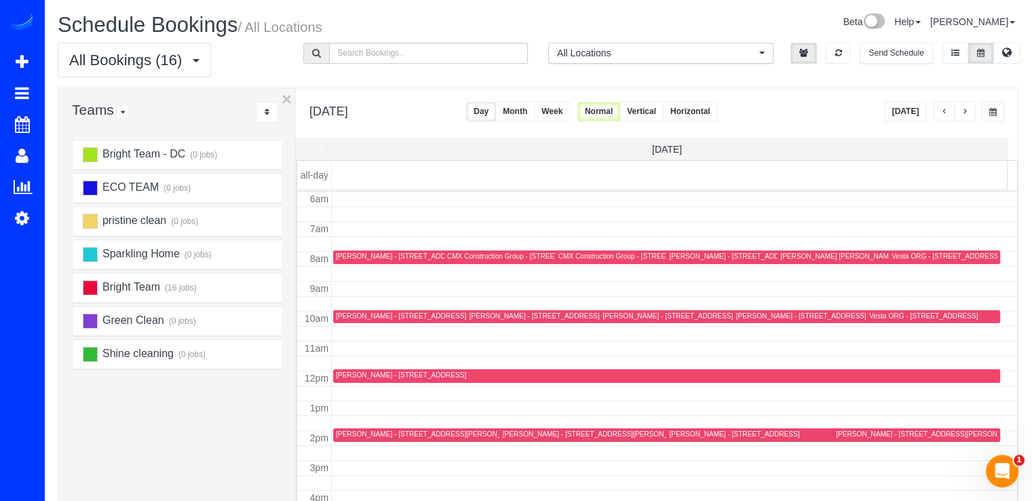
click at [891, 258] on div "Vesta ORG - 19017 Staleybridge Rd, Germantown, MD 20876" at bounding box center [945, 256] width 109 height 9
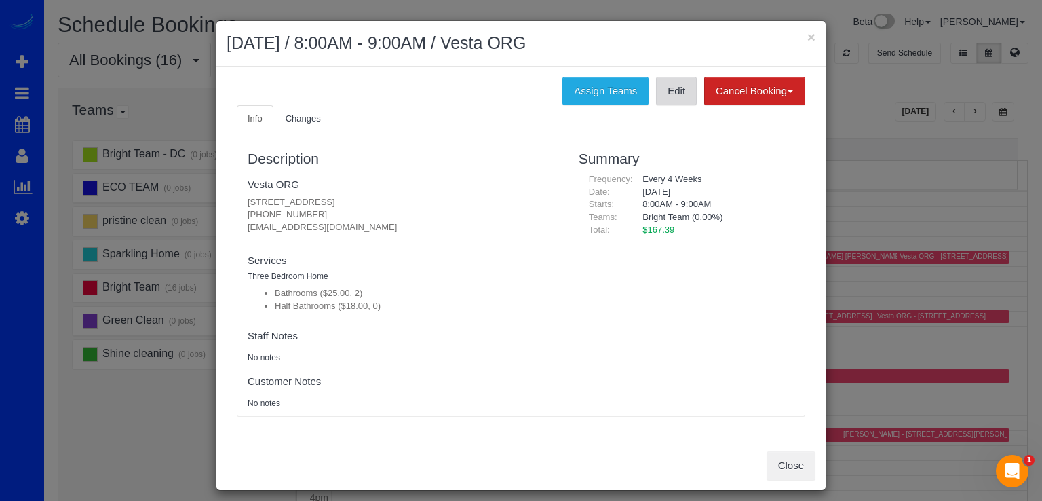
click at [665, 98] on link "Edit" at bounding box center [676, 91] width 41 height 28
click at [810, 35] on button "×" at bounding box center [811, 37] width 8 height 14
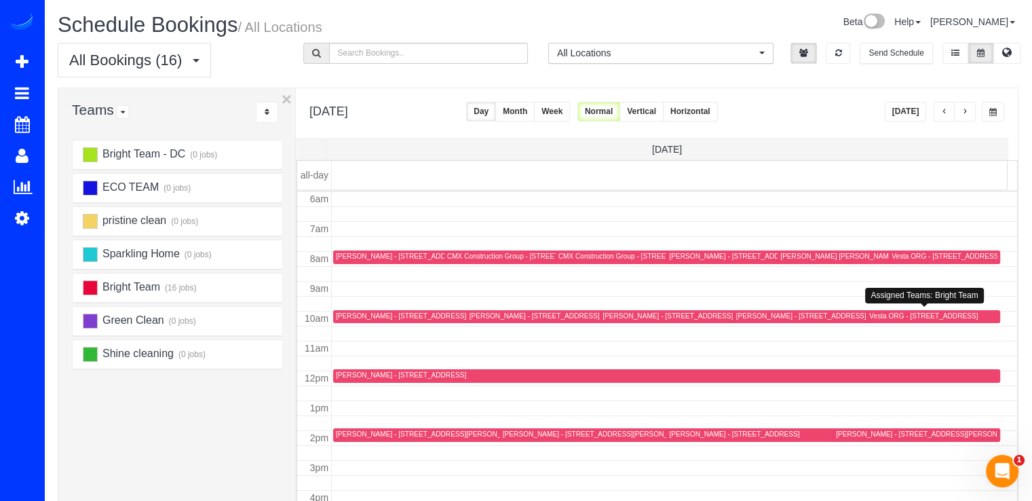
click at [878, 313] on div "Vesta ORG - 18 Doxdam Ct, Germantown, MD 20876" at bounding box center [923, 315] width 109 height 9
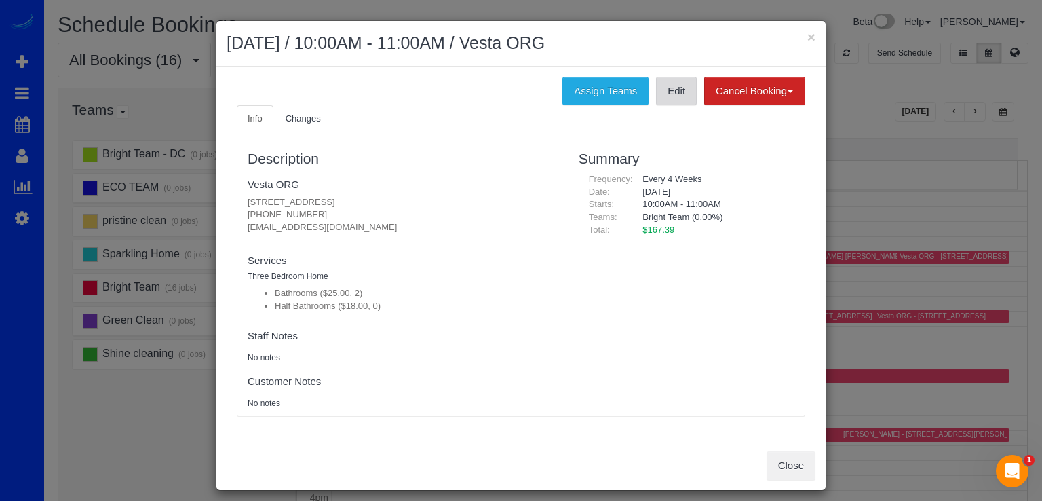
click at [676, 100] on link "Edit" at bounding box center [676, 91] width 41 height 28
click at [807, 35] on button "×" at bounding box center [811, 37] width 8 height 14
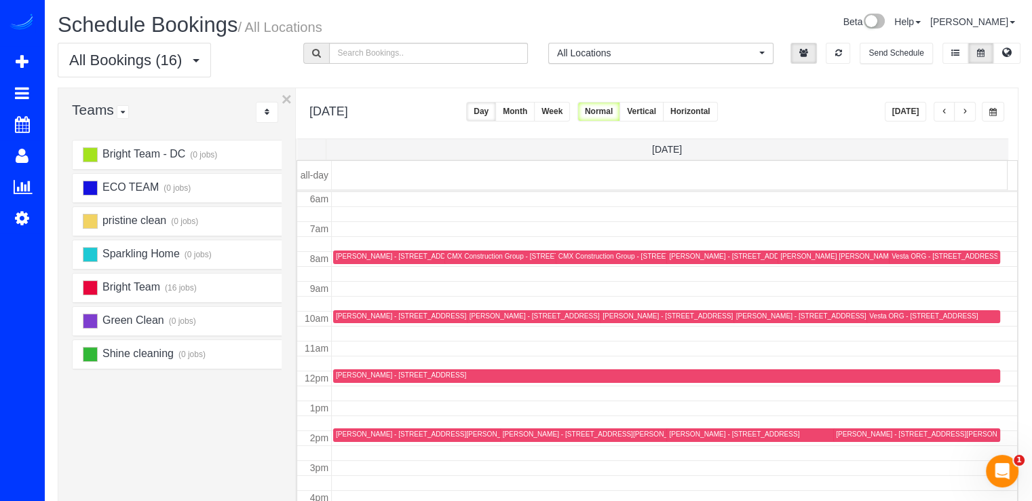
click at [747, 318] on div "Jennifer Maisel - 5116 Saratoga Avenue,, Bethesda, MD 20816" at bounding box center [801, 315] width 130 height 9
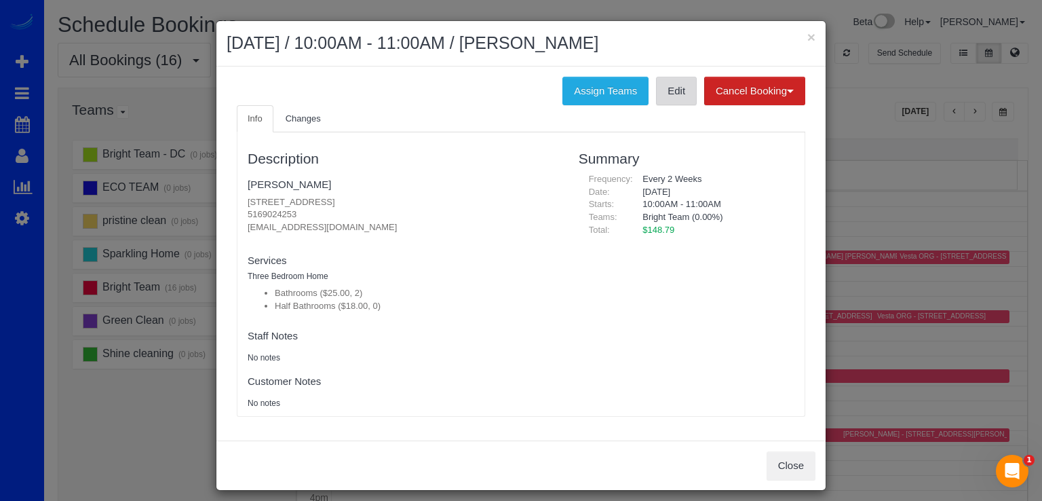
click at [665, 92] on link "Edit" at bounding box center [676, 91] width 41 height 28
click at [800, 37] on h2 "August 25, 2025 / 10:00AM - 11:00AM / Jennifer Maisel" at bounding box center [521, 43] width 589 height 24
click at [807, 35] on button "×" at bounding box center [811, 37] width 8 height 14
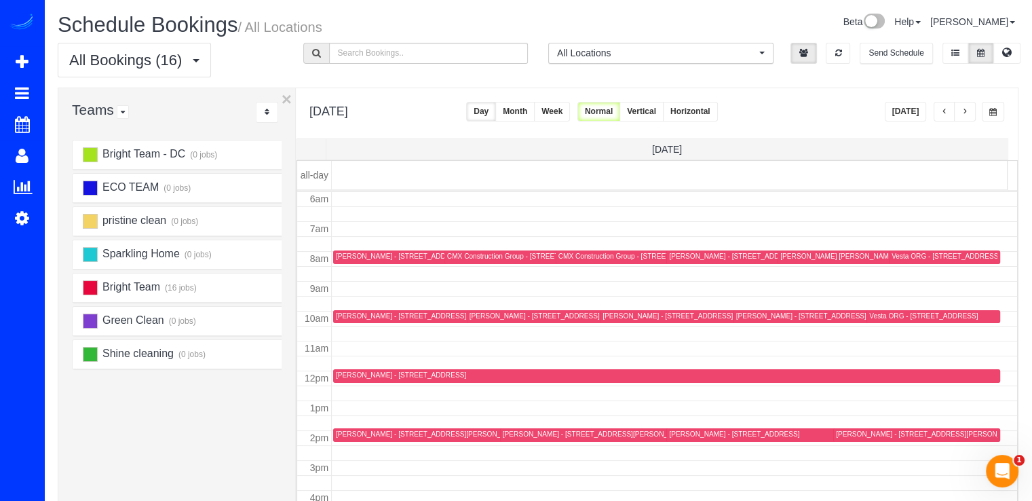
click at [682, 428] on div at bounding box center [825, 435] width 319 height 14
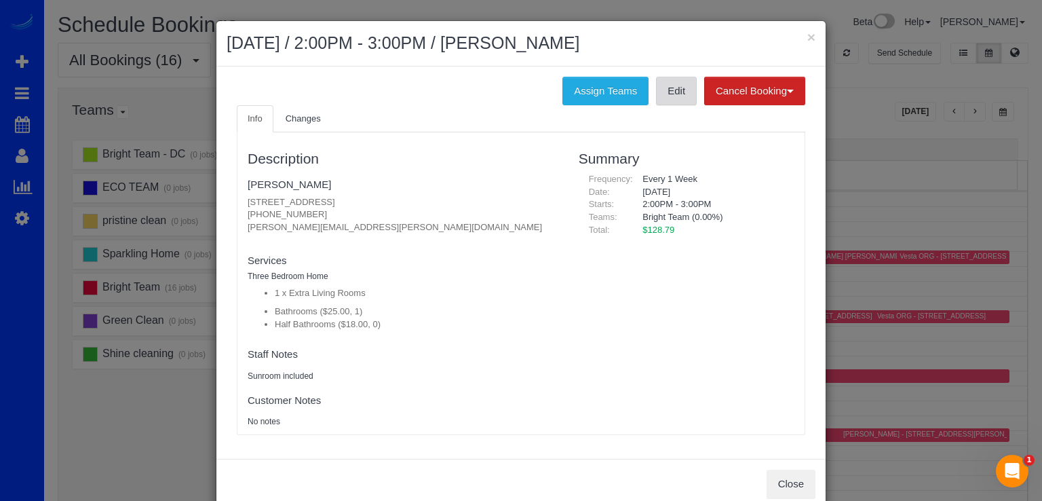
click at [679, 87] on link "Edit" at bounding box center [676, 91] width 41 height 28
click at [812, 36] on div "× August 25, 2025 / 2:00PM - 3:00PM / Jessica Adams" at bounding box center [520, 43] width 609 height 45
click at [811, 39] on div "× August 25, 2025 / 2:00PM - 3:00PM / Jessica Adams" at bounding box center [520, 43] width 609 height 45
click at [810, 39] on div "× August 25, 2025 / 2:00PM - 3:00PM / Jessica Adams" at bounding box center [520, 43] width 609 height 45
click at [808, 39] on button "×" at bounding box center [811, 37] width 8 height 14
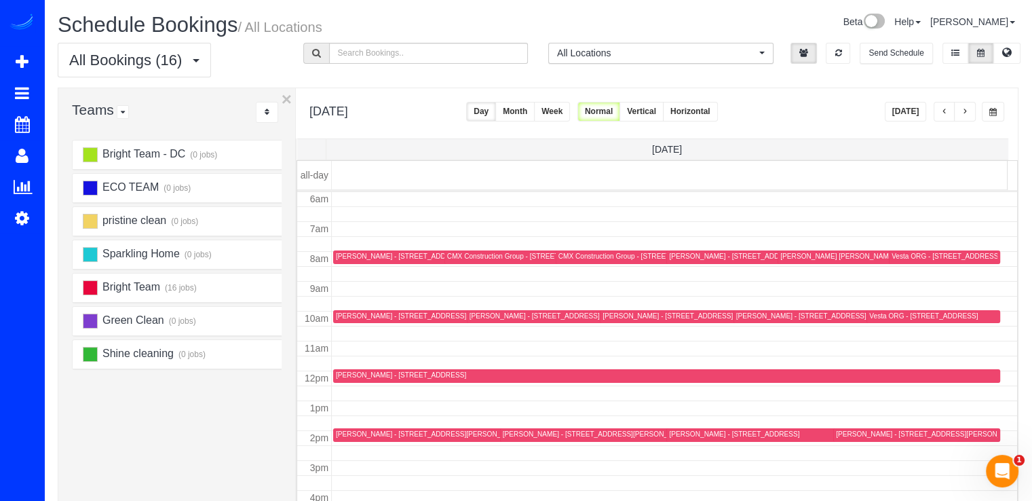
click at [969, 108] on button "button" at bounding box center [965, 112] width 22 height 20
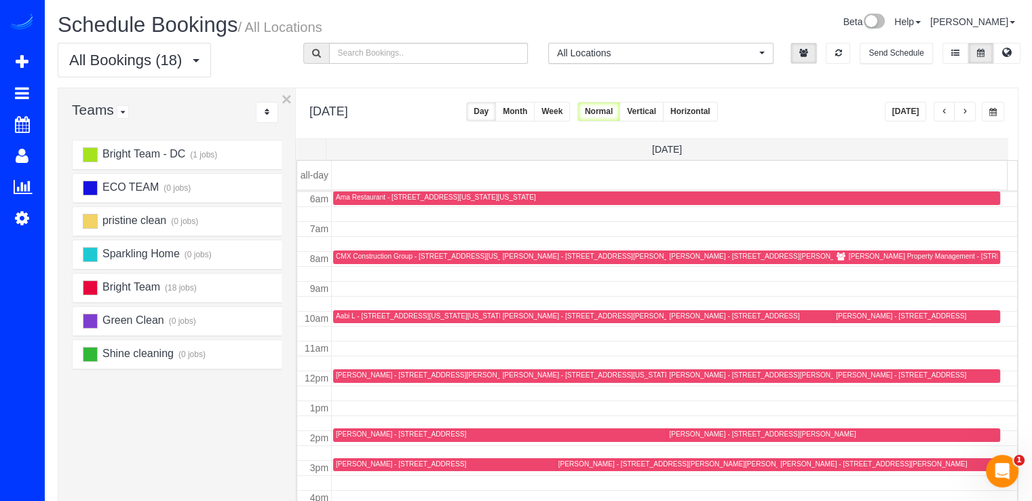
click at [846, 376] on div "Patricia Larson - 21624 Goshen Oaks Road, Gaithersburg, MD 20882" at bounding box center [901, 374] width 130 height 9
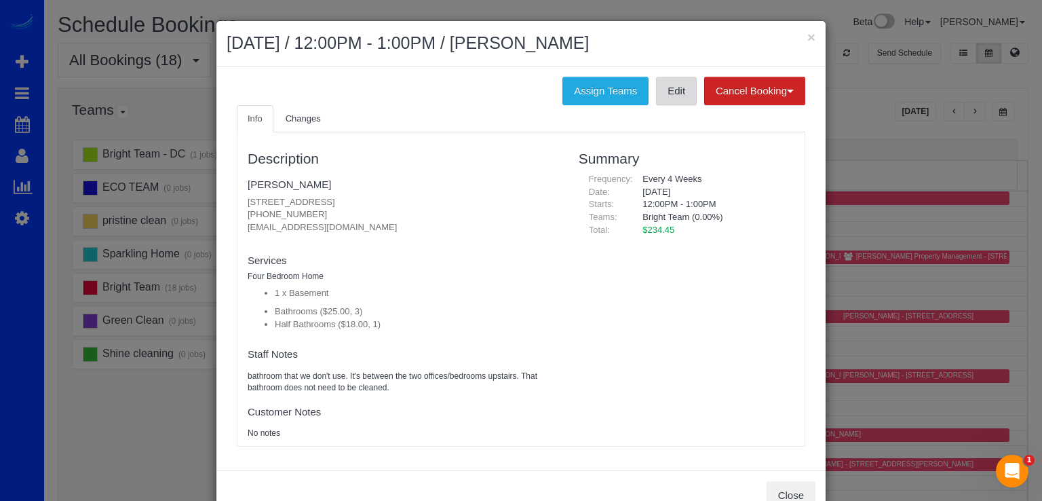
click at [670, 94] on link "Edit" at bounding box center [676, 91] width 41 height 28
click at [807, 33] on button "×" at bounding box center [811, 37] width 8 height 14
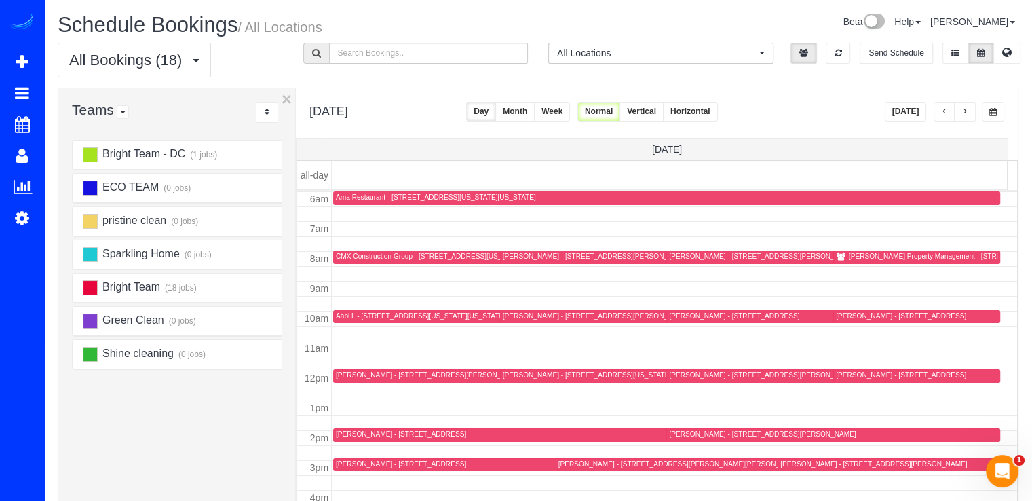
click at [784, 464] on div "Mark Francesco - 9026 Chestnut Grove Rd, Frederick, MD 21701" at bounding box center [873, 463] width 187 height 9
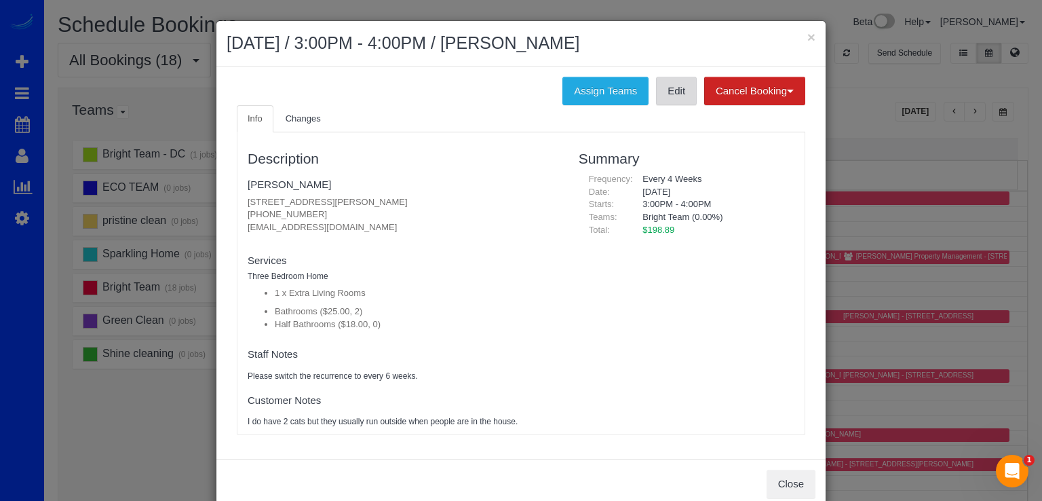
click at [669, 95] on link "Edit" at bounding box center [676, 91] width 41 height 28
drag, startPoint x: 815, startPoint y: 37, endPoint x: 806, endPoint y: 37, distance: 8.8
click at [813, 37] on div "× August 26, 2025 / 3:00PM - 4:00PM / Mark Francesco" at bounding box center [520, 43] width 609 height 45
click at [807, 37] on button "×" at bounding box center [811, 37] width 8 height 14
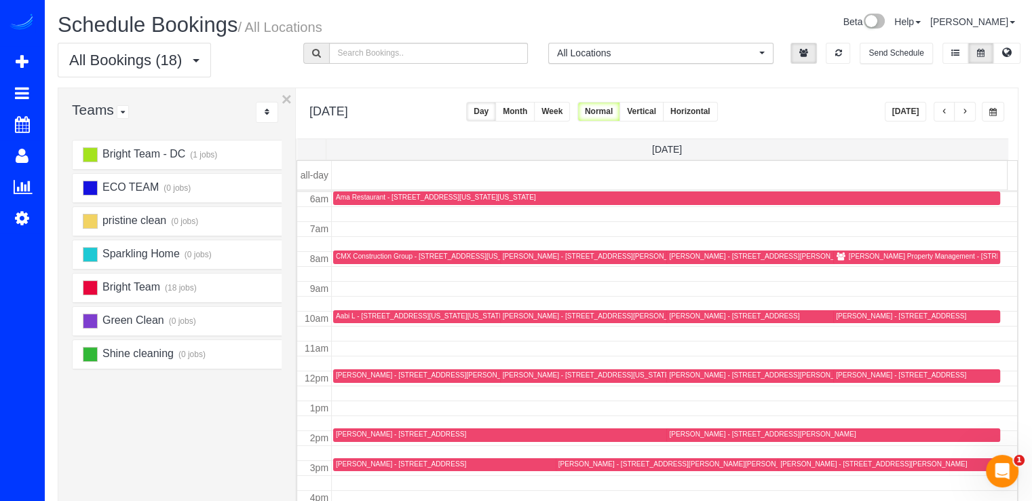
click at [678, 256] on div "Meriwether Zeager - 2912 Fort Baker Drive Se, Washington, DC 20020" at bounding box center [781, 256] width 225 height 9
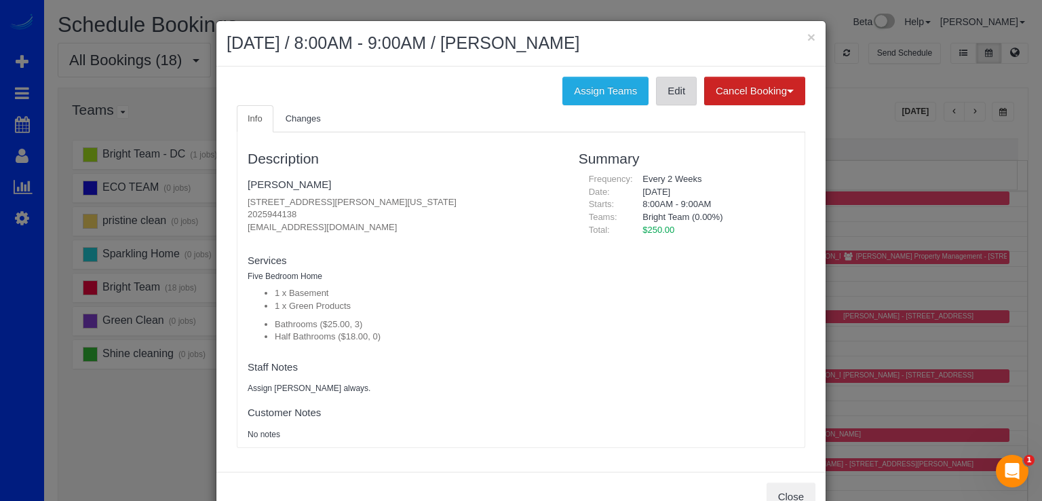
click at [668, 101] on link "Edit" at bounding box center [676, 91] width 41 height 28
click at [807, 37] on button "×" at bounding box center [811, 37] width 8 height 14
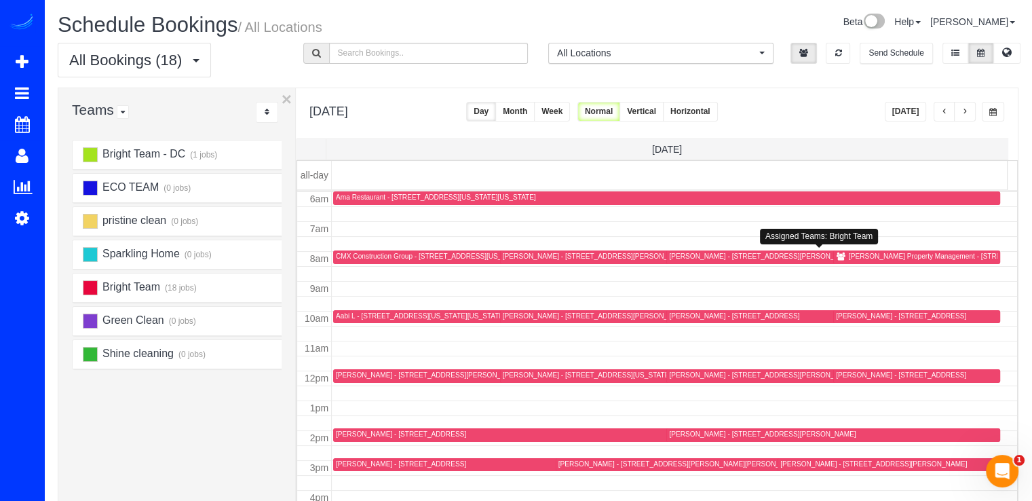
click at [691, 258] on div "Meriwether Zeager - 2912 Fort Baker Drive Se, Washington, DC 20020" at bounding box center [781, 256] width 225 height 9
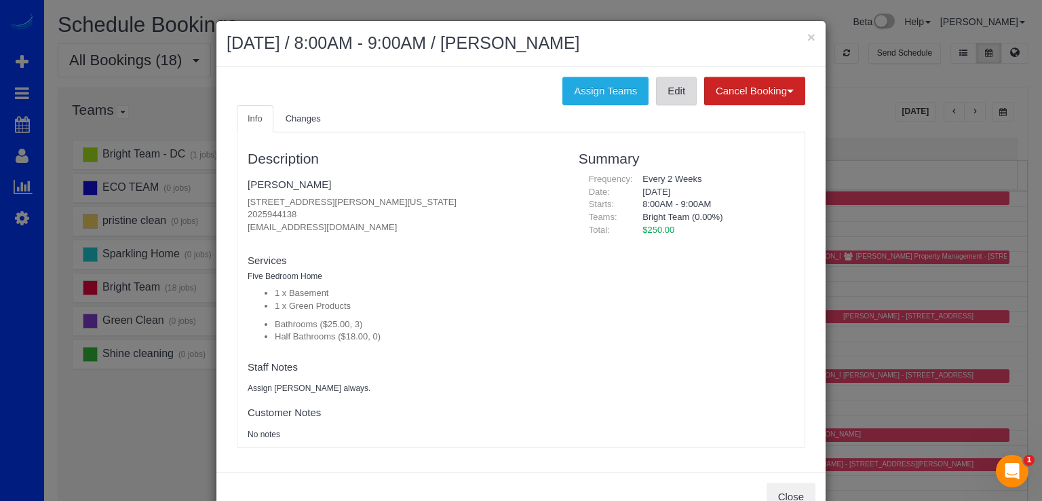
click at [658, 82] on link "Edit" at bounding box center [676, 91] width 41 height 28
click at [808, 36] on button "×" at bounding box center [811, 37] width 8 height 14
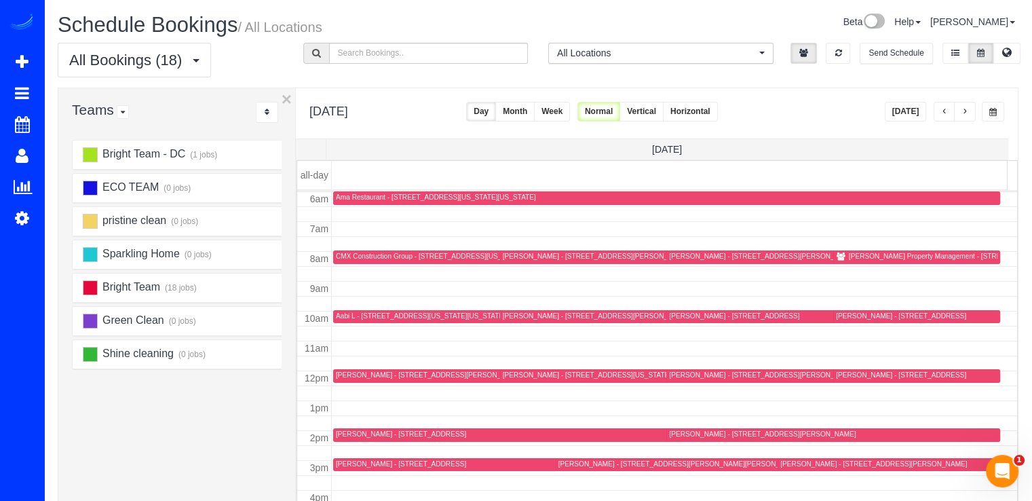
click at [345, 316] on div "Aabi L - 800 New Jersey Ave Se, Apt 1118, Washington, DC 20003" at bounding box center [421, 315] width 170 height 9
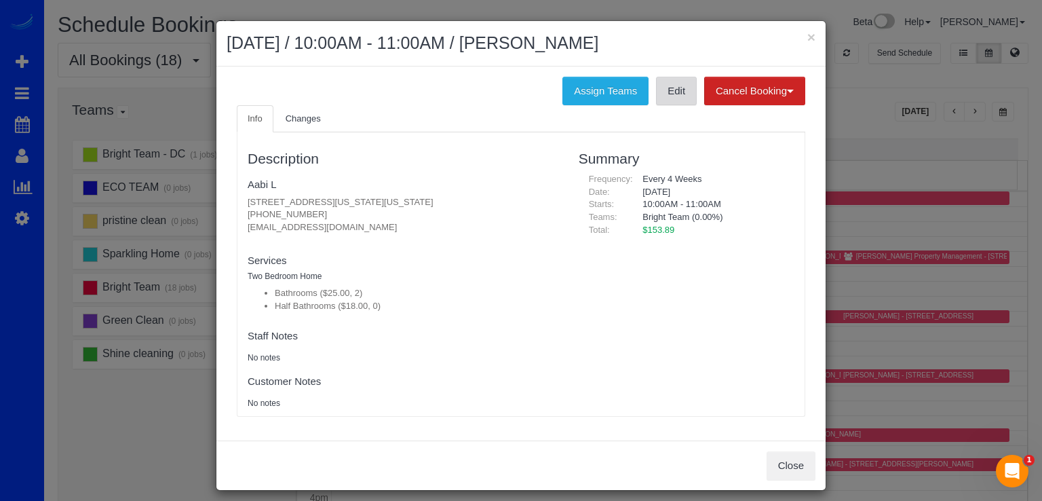
click at [661, 97] on link "Edit" at bounding box center [676, 91] width 41 height 28
click at [807, 34] on button "×" at bounding box center [811, 37] width 8 height 14
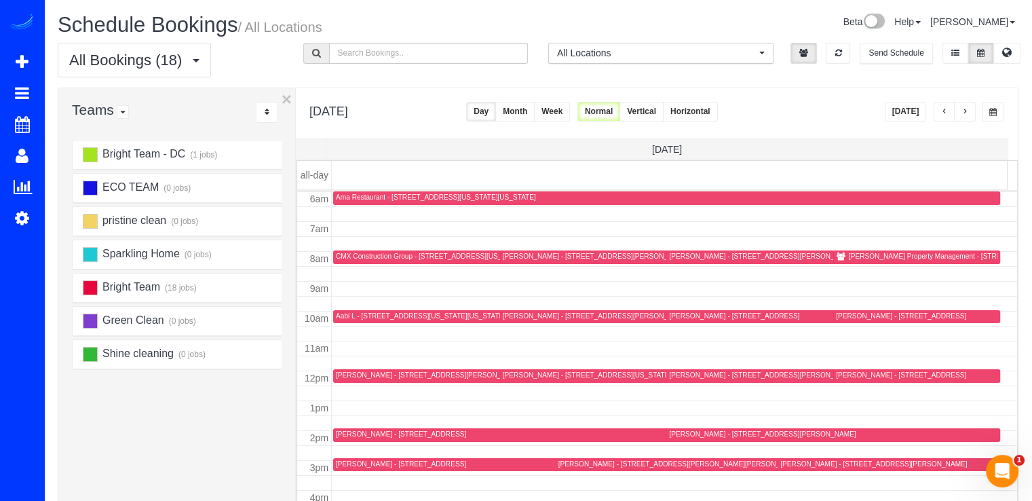
click at [684, 376] on div "Kimberly Christoph - 4330 N Henderson Rd, Arlington, VA 22203" at bounding box center [762, 374] width 187 height 9
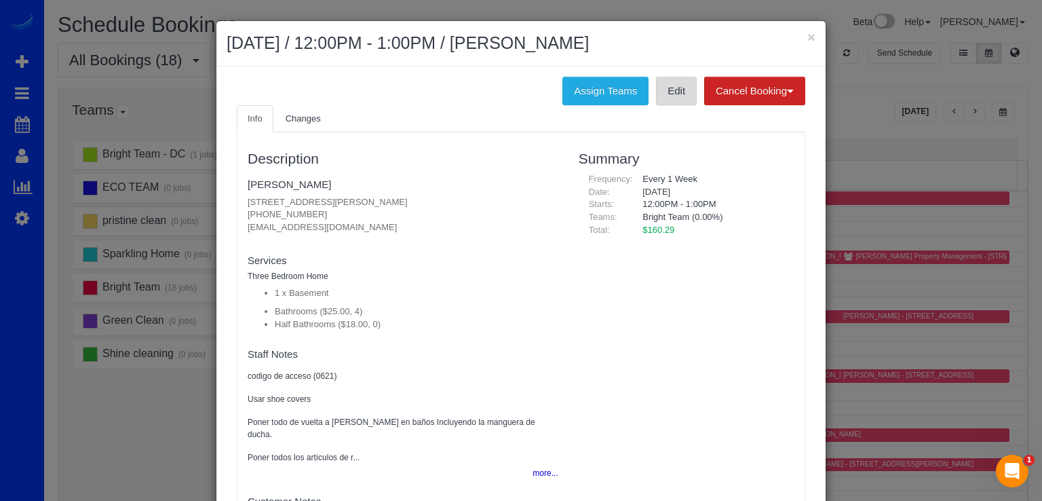
click at [662, 97] on link "Edit" at bounding box center [676, 91] width 41 height 28
click at [807, 40] on button "×" at bounding box center [811, 37] width 8 height 14
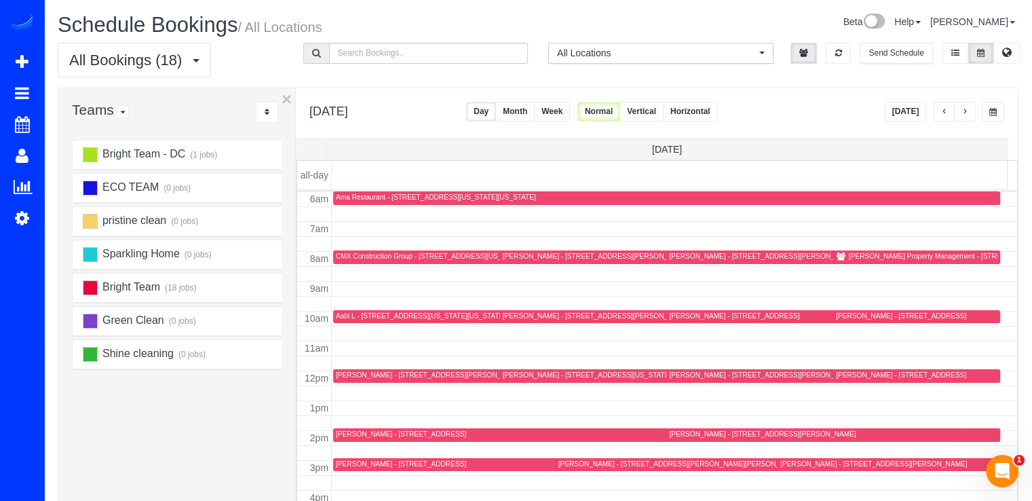
click at [352, 378] on div "Heather Musser - 1196 Janneys Lane, Alexandria, VA 22302" at bounding box center [493, 375] width 314 height 10
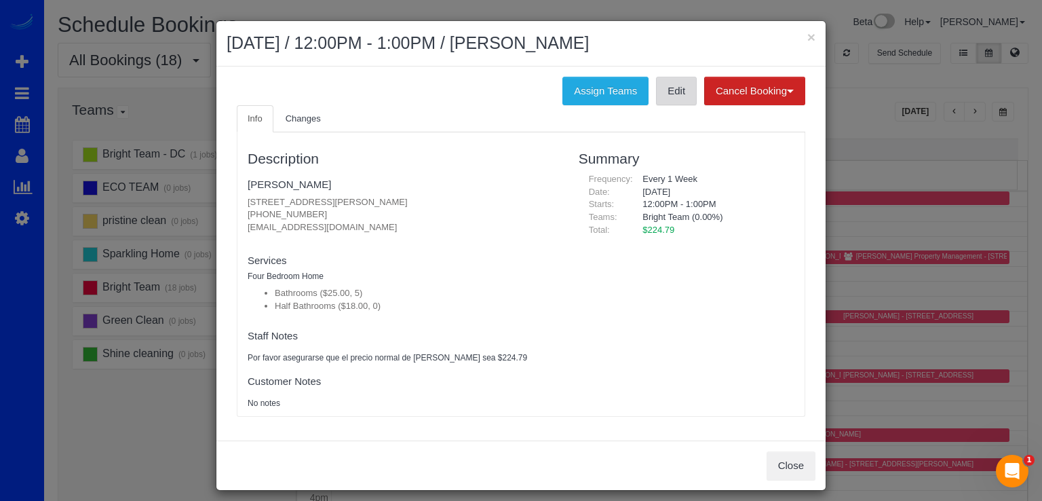
click at [673, 96] on link "Edit" at bounding box center [676, 91] width 41 height 28
click at [807, 38] on button "×" at bounding box center [811, 37] width 8 height 14
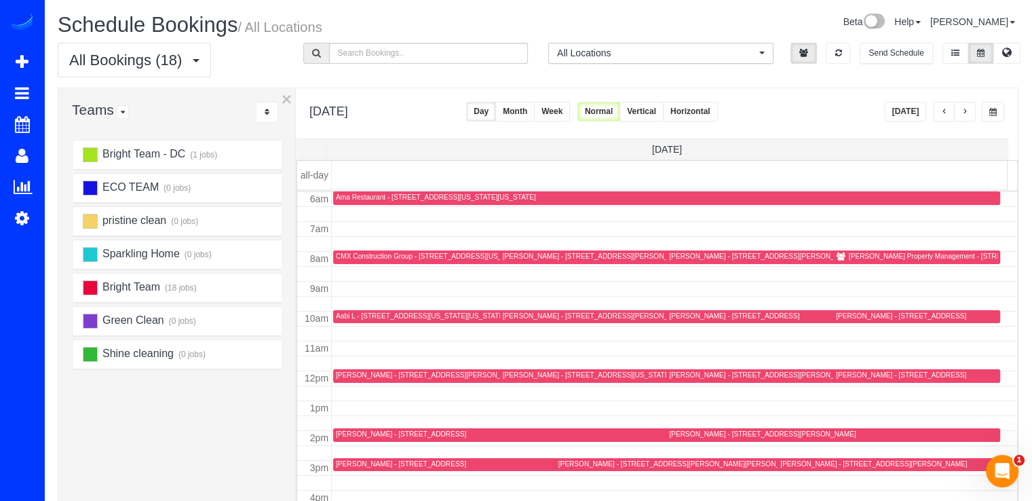
click at [682, 431] on div "Walker Thompson - 401 Holland Lane, Apt 605, Alexandria, VA 22314" at bounding box center [762, 433] width 187 height 9
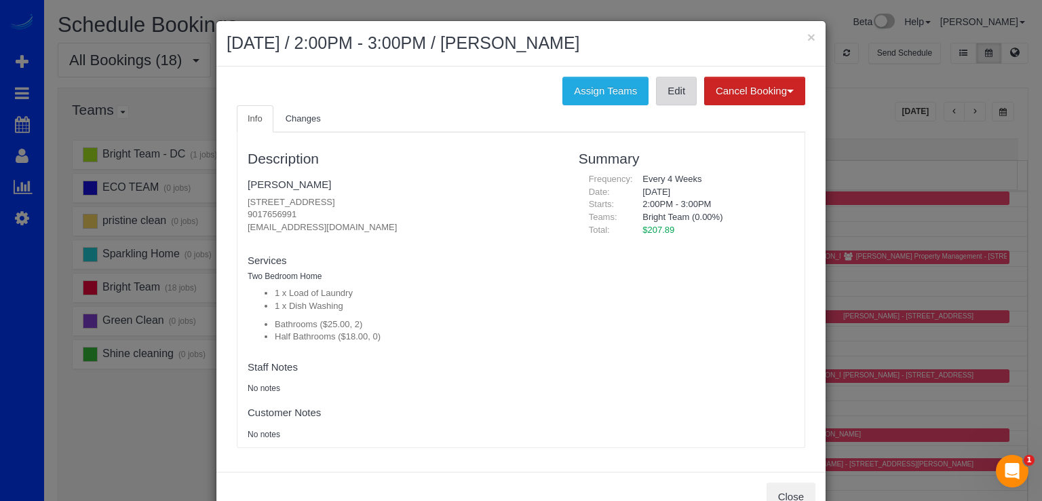
click at [673, 104] on link "Edit" at bounding box center [676, 91] width 41 height 28
click at [807, 35] on button "×" at bounding box center [811, 37] width 8 height 14
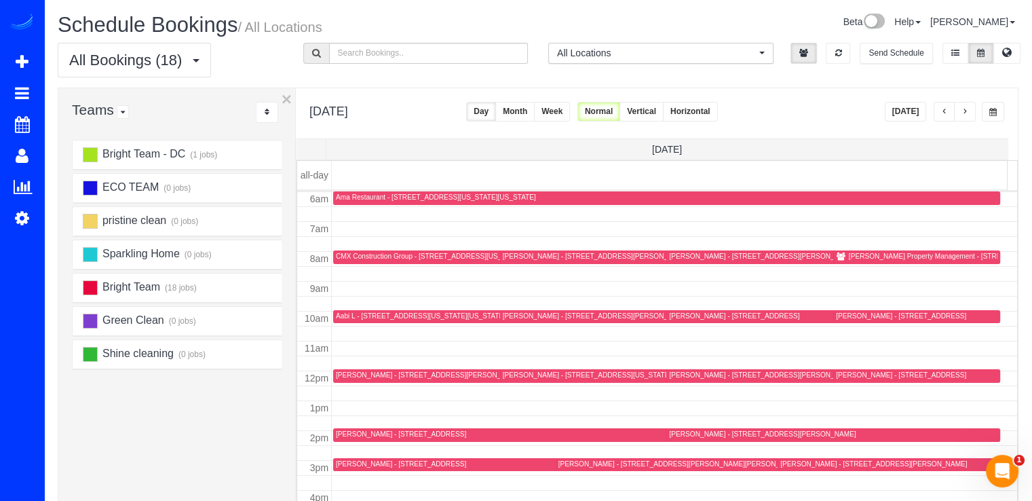
click at [362, 467] on div "Avraham Eisen - 2445 Lyttonsville Rd Apt 907, Silver Spring, MD 20910" at bounding box center [548, 464] width 425 height 10
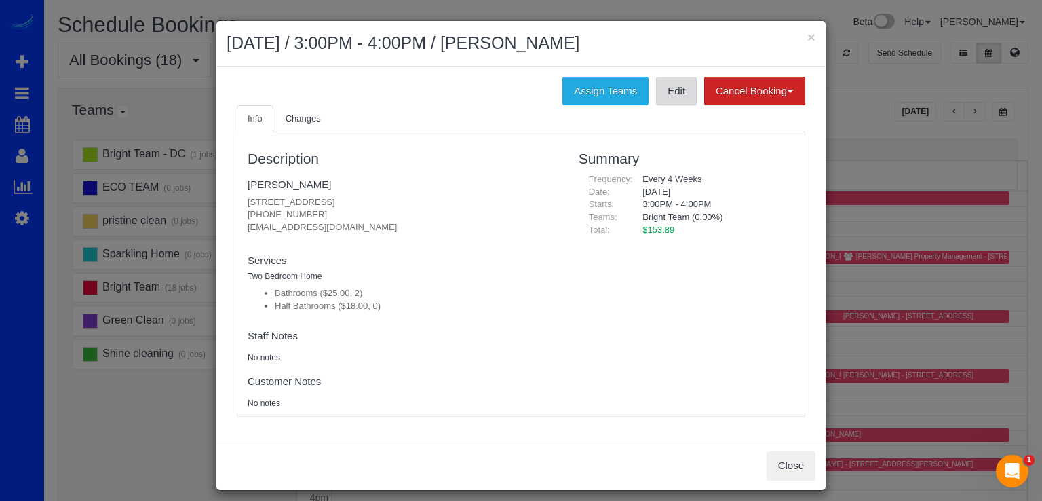
click at [665, 91] on link "Edit" at bounding box center [676, 91] width 41 height 28
click at [809, 36] on button "×" at bounding box center [811, 37] width 8 height 14
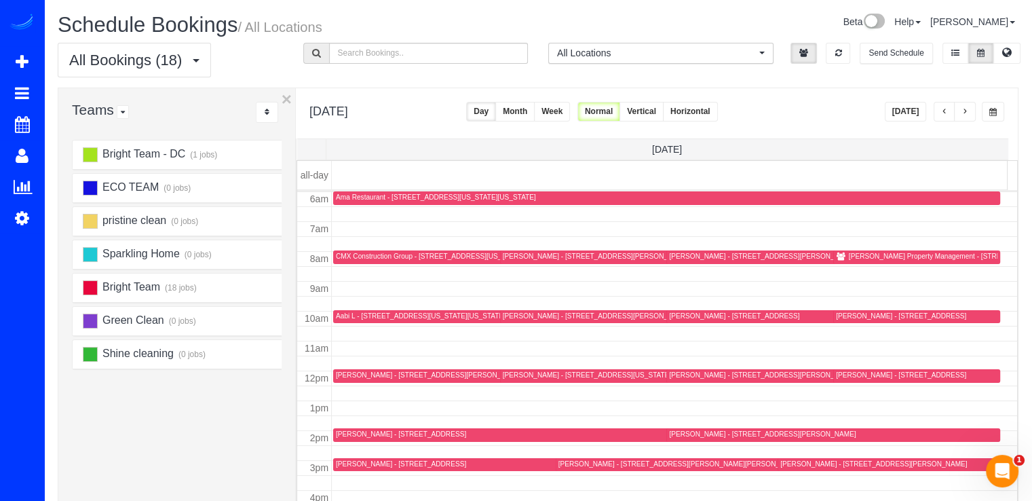
click at [505, 314] on div "Anat Ferleger - 3749 Winfield Ln Nw, Washington, DC 20007" at bounding box center [615, 315] width 225 height 9
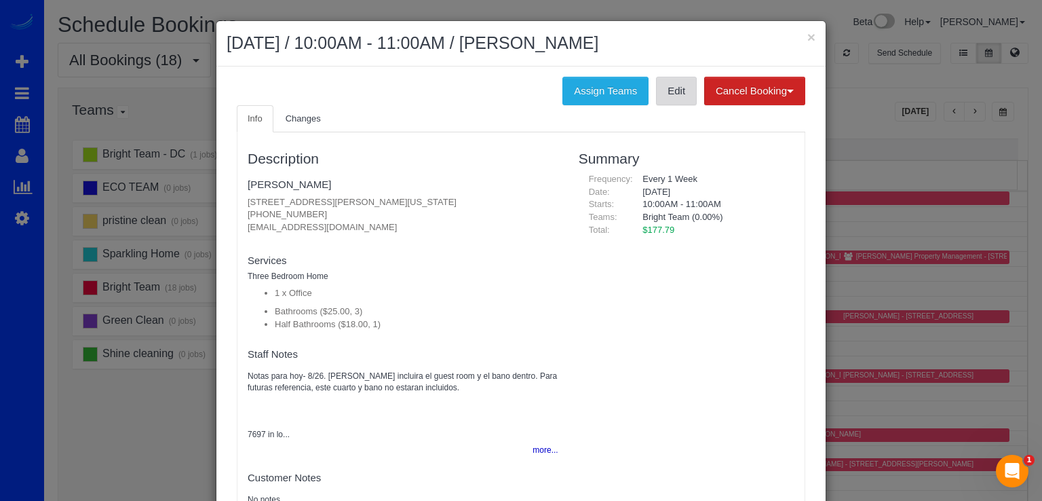
click at [661, 102] on link "Edit" at bounding box center [676, 91] width 41 height 28
click at [807, 30] on button "×" at bounding box center [811, 37] width 8 height 14
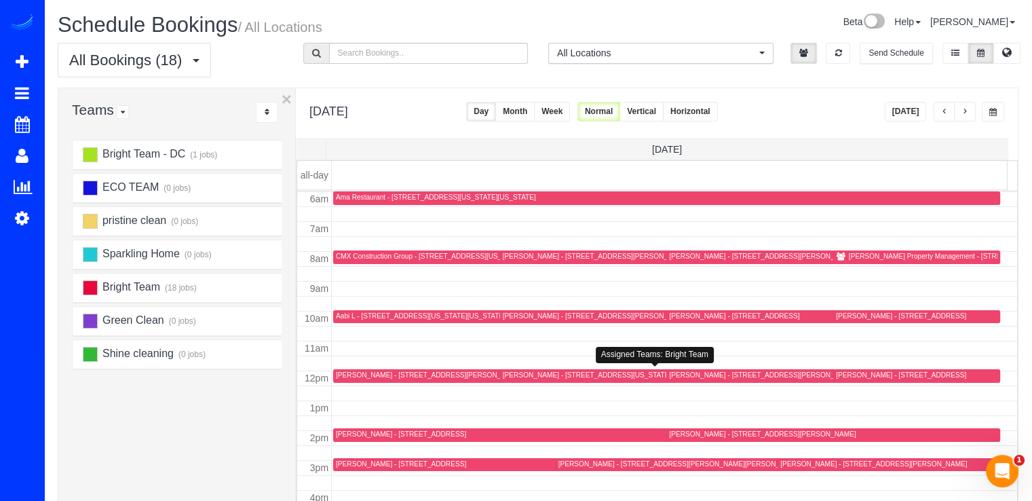
click at [515, 372] on div "Jennifer King - 631 D St Nw, 644, Washington, DC 20004" at bounding box center [587, 374] width 168 height 9
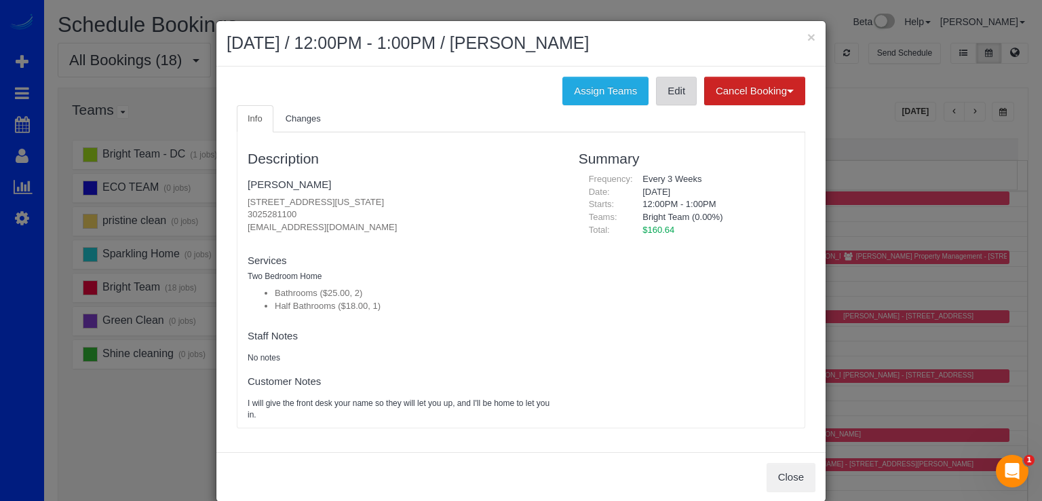
click at [670, 94] on link "Edit" at bounding box center [676, 91] width 41 height 28
click at [807, 43] on button "×" at bounding box center [811, 37] width 8 height 14
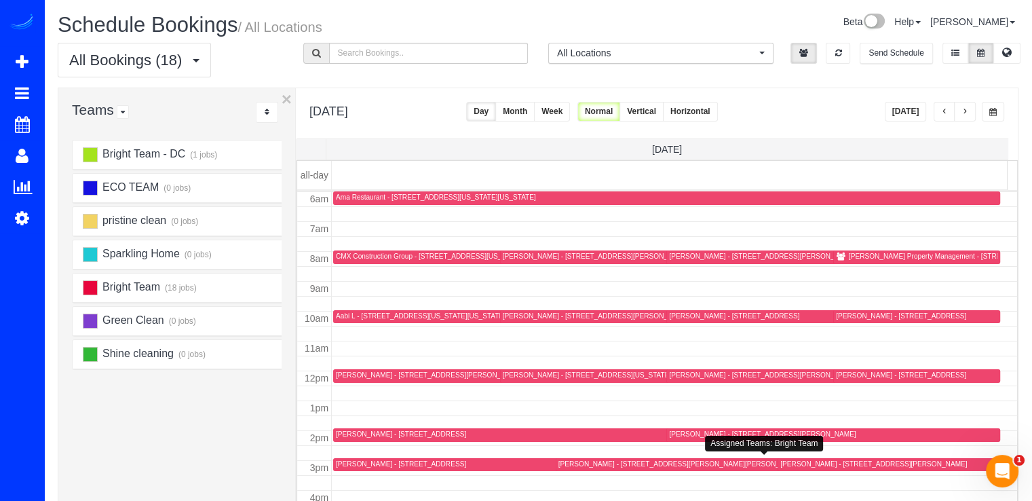
click at [568, 463] on div "Carrie Clingan - 4440 Willard Ave, 728, Chevy Chase, MD 20815" at bounding box center [679, 463] width 243 height 9
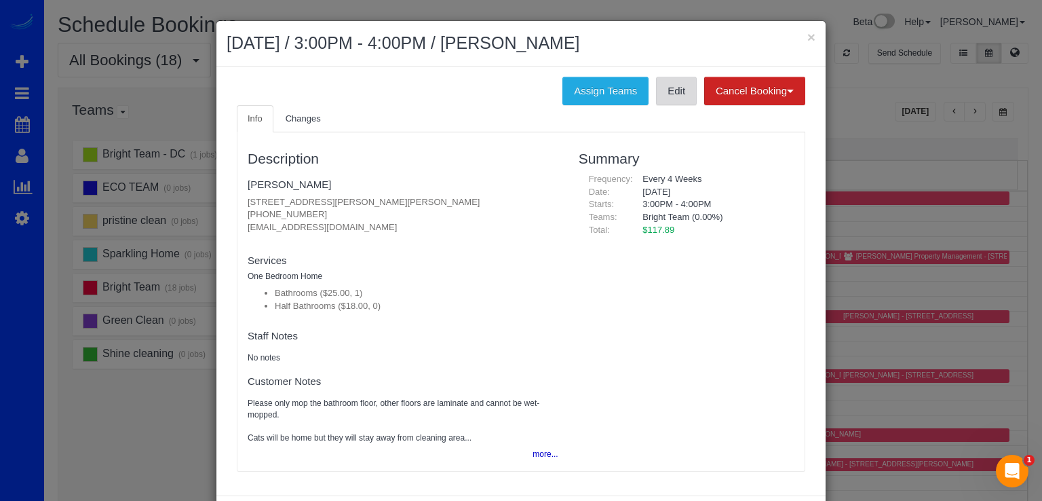
click at [680, 91] on link "Edit" at bounding box center [676, 91] width 41 height 28
click at [808, 38] on button "×" at bounding box center [811, 37] width 8 height 14
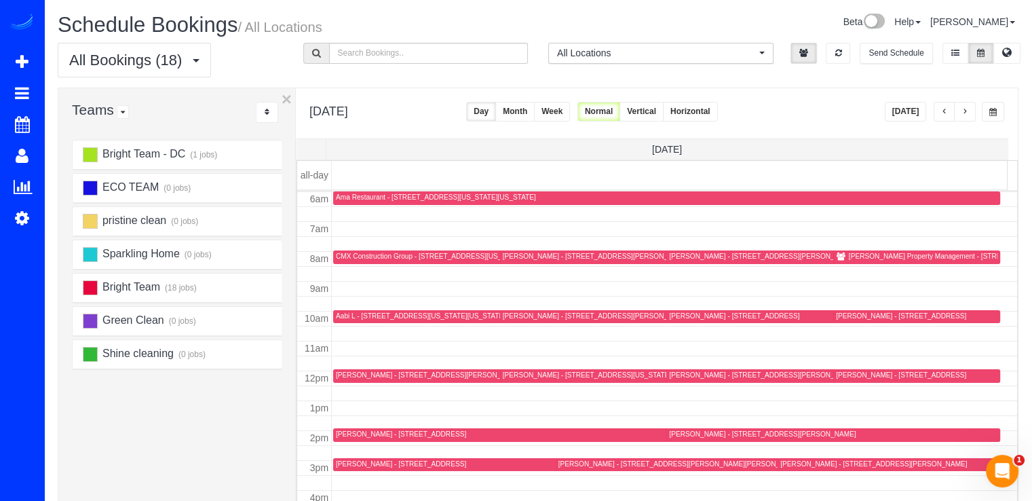
click at [520, 254] on div "Colin Gannon - 27 Logan Cir Nw, 13, Washington, DC 20005" at bounding box center [615, 256] width 225 height 9
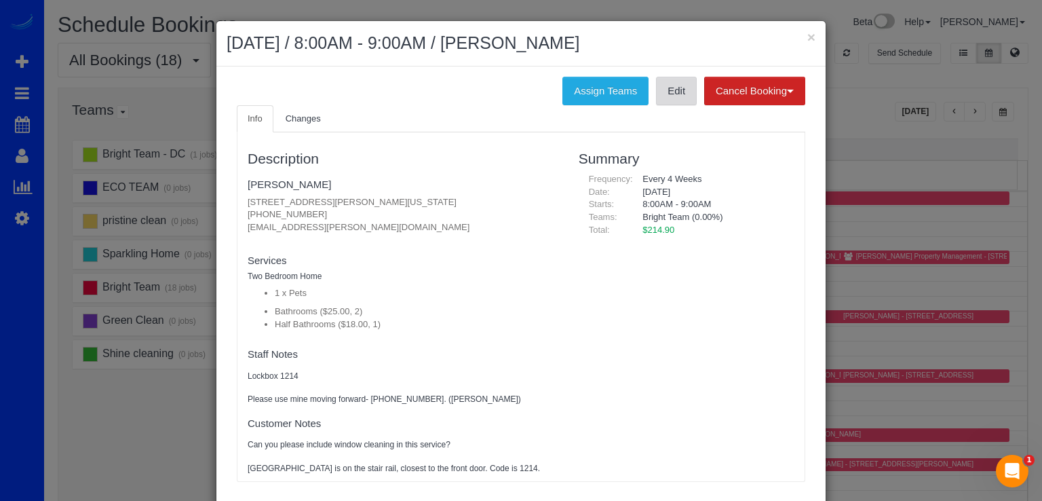
click at [667, 97] on link "Edit" at bounding box center [676, 91] width 41 height 28
click at [807, 43] on button "×" at bounding box center [811, 37] width 8 height 14
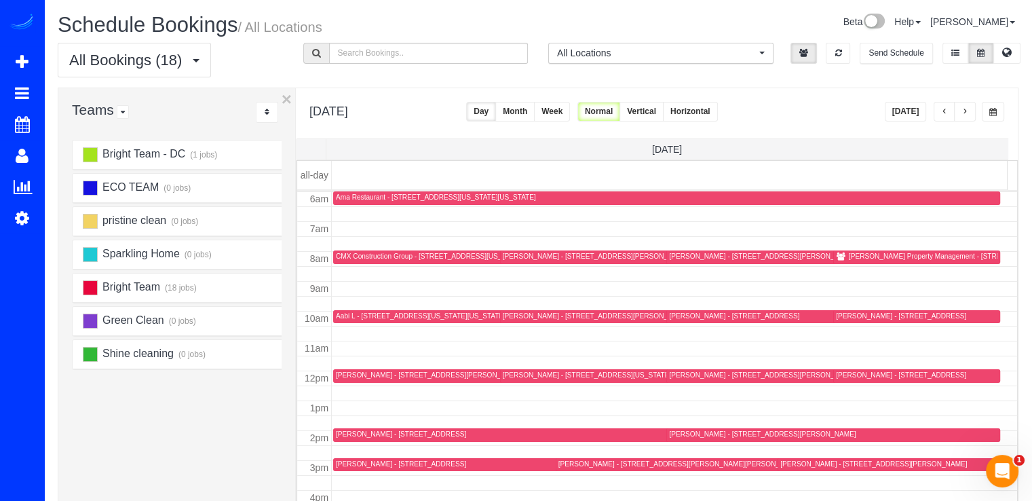
click at [838, 315] on div "Susan Eisen - 2445 Lyttonsville Rd, 705, Silver Spring, MD 20910" at bounding box center [901, 315] width 130 height 9
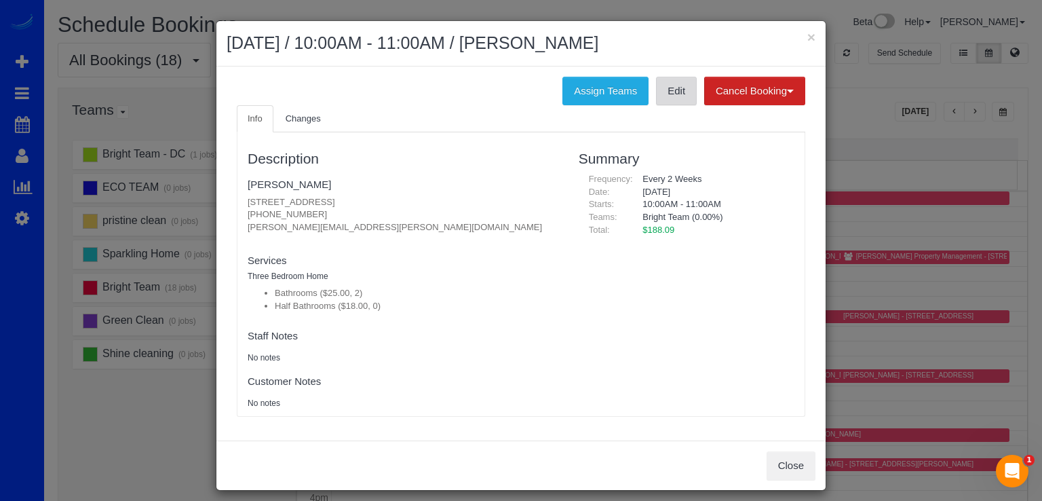
click at [664, 92] on link "Edit" at bounding box center [676, 91] width 41 height 28
click at [808, 36] on button "×" at bounding box center [811, 37] width 8 height 14
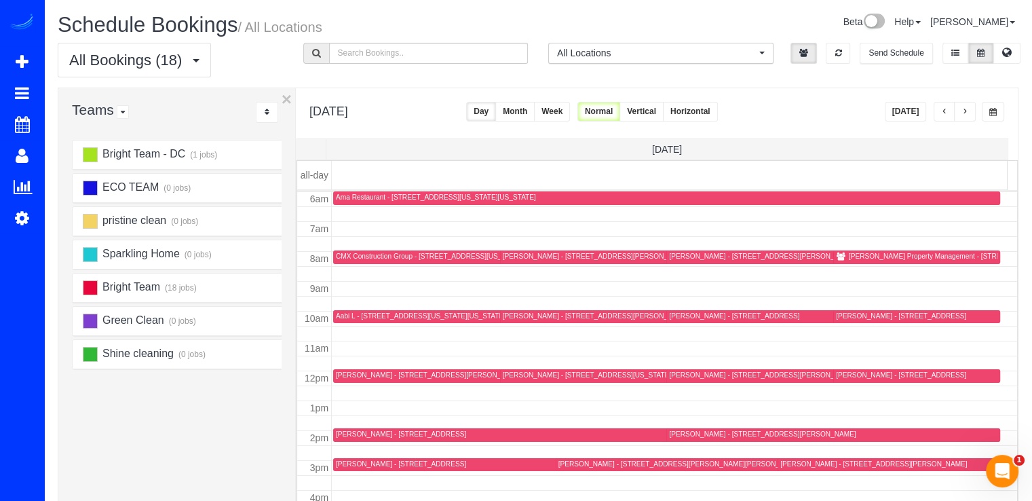
click at [678, 314] on div "Carly Meltzer - 6607 Marywood Road, Bethesda, MD 20817" at bounding box center [734, 315] width 130 height 9
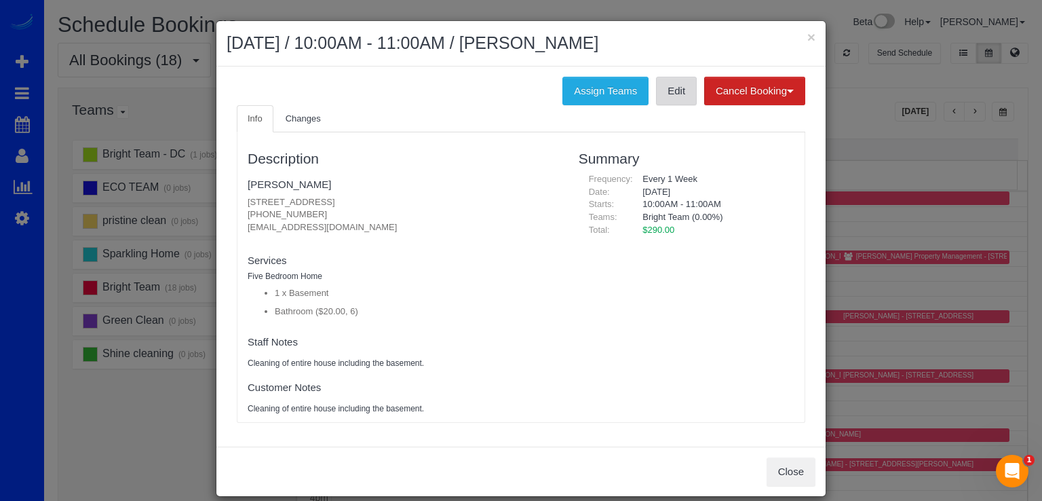
click at [676, 99] on link "Edit" at bounding box center [676, 91] width 41 height 28
click at [808, 37] on button "×" at bounding box center [811, 37] width 8 height 14
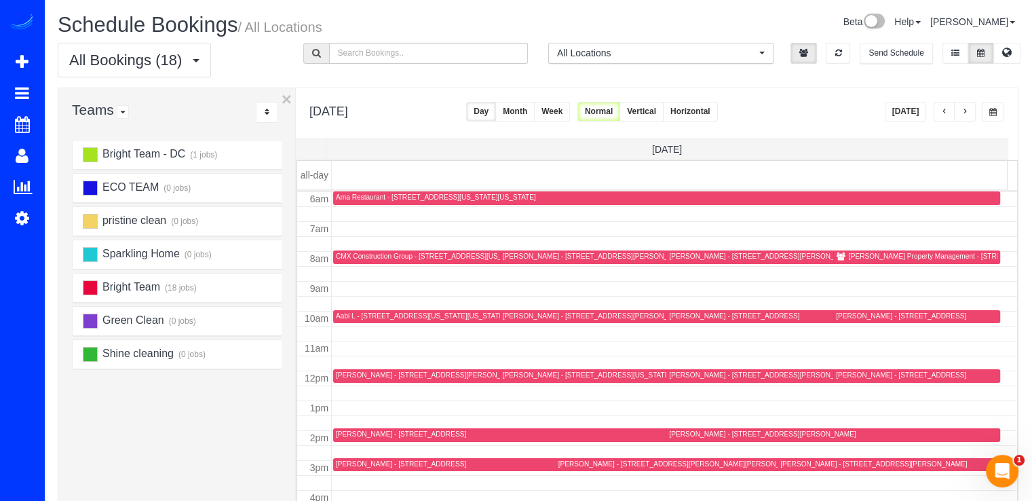
click at [366, 432] on div "Jay Kerness - 12704 Huntsman Way, Potomac, MD 20854" at bounding box center [401, 433] width 130 height 9
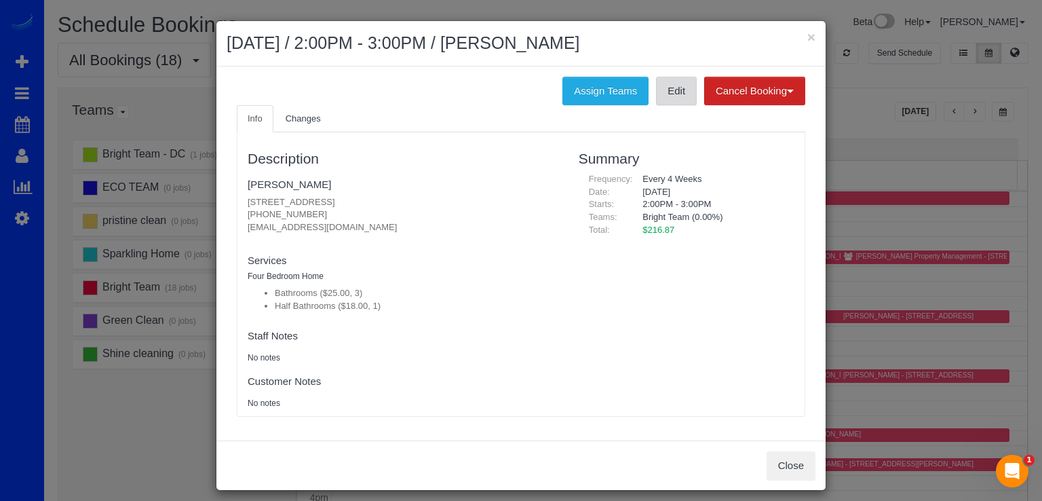
click at [680, 96] on link "Edit" at bounding box center [676, 91] width 41 height 28
click at [807, 39] on button "×" at bounding box center [811, 37] width 8 height 14
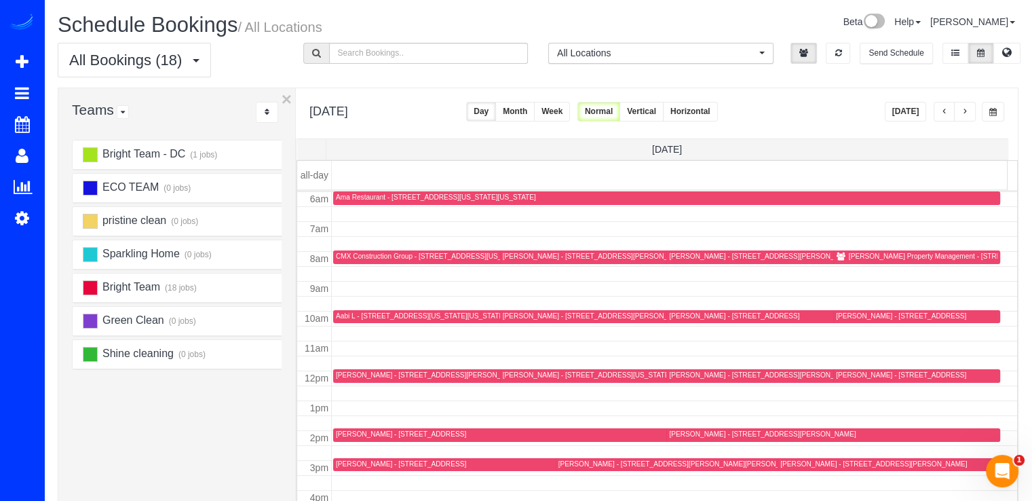
click at [960, 109] on button "button" at bounding box center [965, 112] width 22 height 20
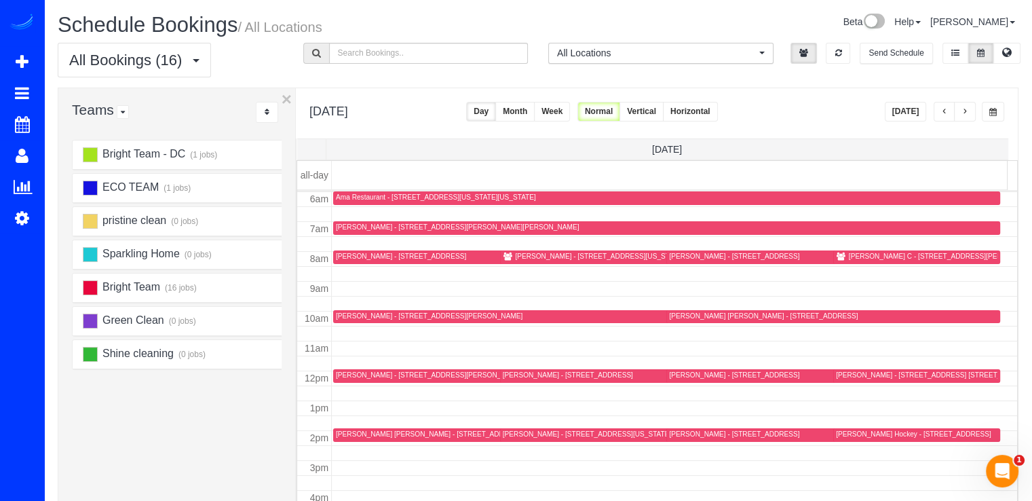
click at [678, 257] on div "David Rothkopf - 12029 Evening Ride Dr, Potomac, MD 20854" at bounding box center [734, 256] width 130 height 9
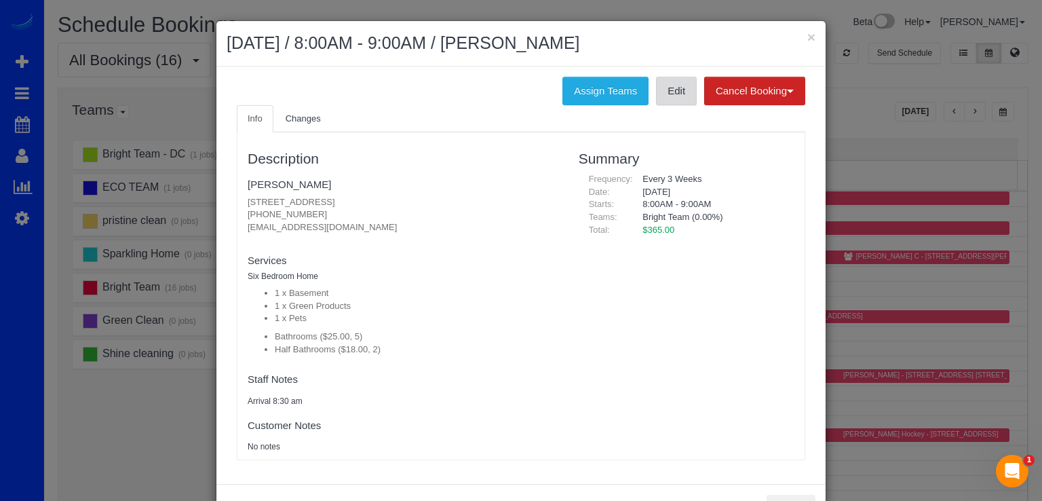
click at [671, 85] on link "Edit" at bounding box center [676, 91] width 41 height 28
click at [807, 34] on button "×" at bounding box center [811, 37] width 8 height 14
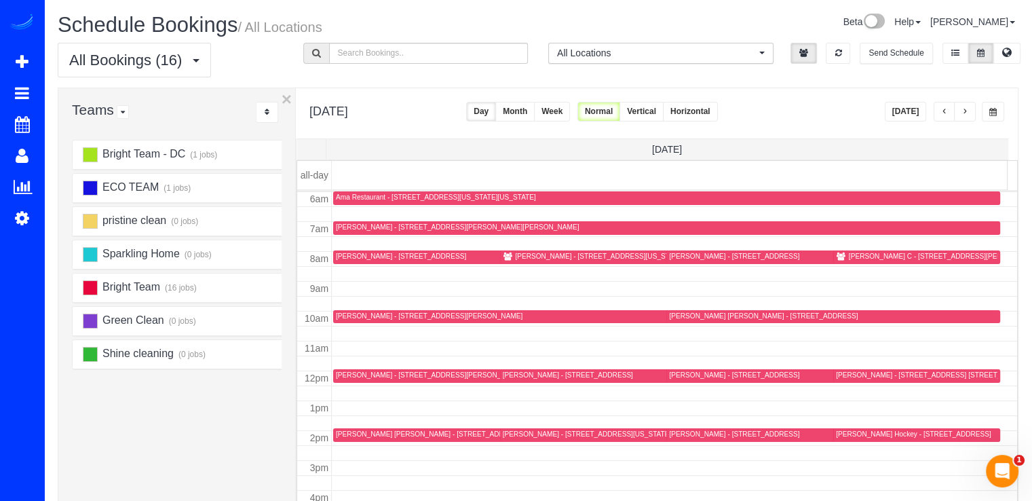
click at [846, 428] on div at bounding box center [916, 435] width 167 height 14
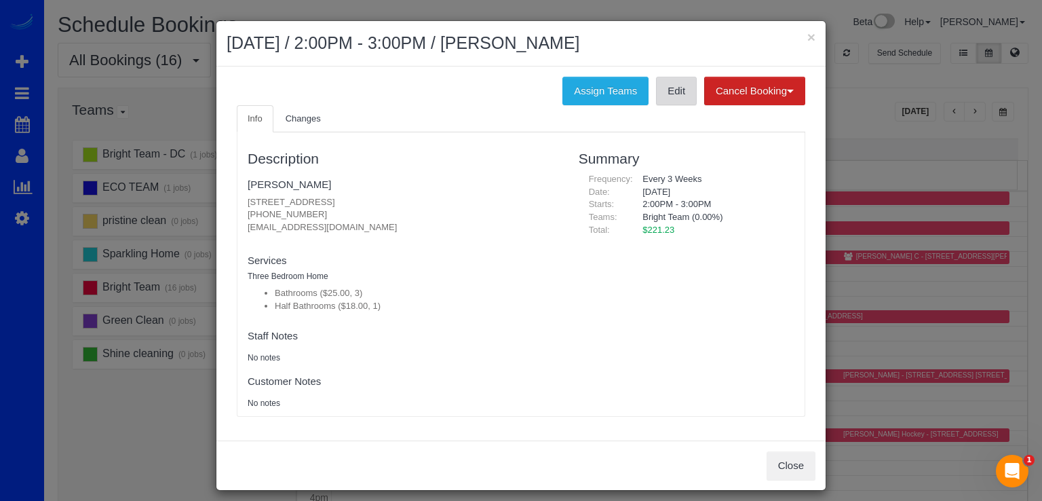
click at [657, 96] on link "Edit" at bounding box center [676, 91] width 41 height 28
click at [807, 35] on button "×" at bounding box center [811, 37] width 8 height 14
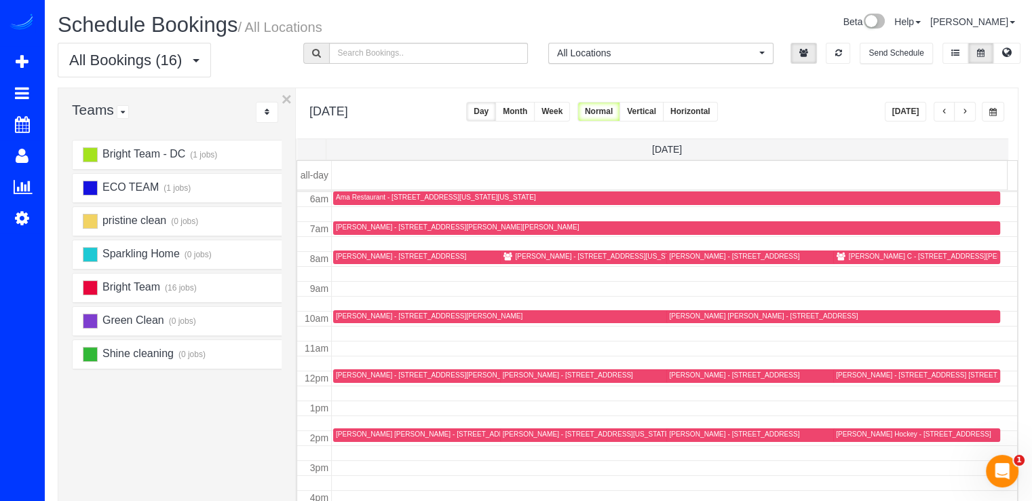
click at [678, 377] on div "Florence Talley - 20469 Waters Point Ln, Germantown, MD 20874" at bounding box center [734, 374] width 130 height 9
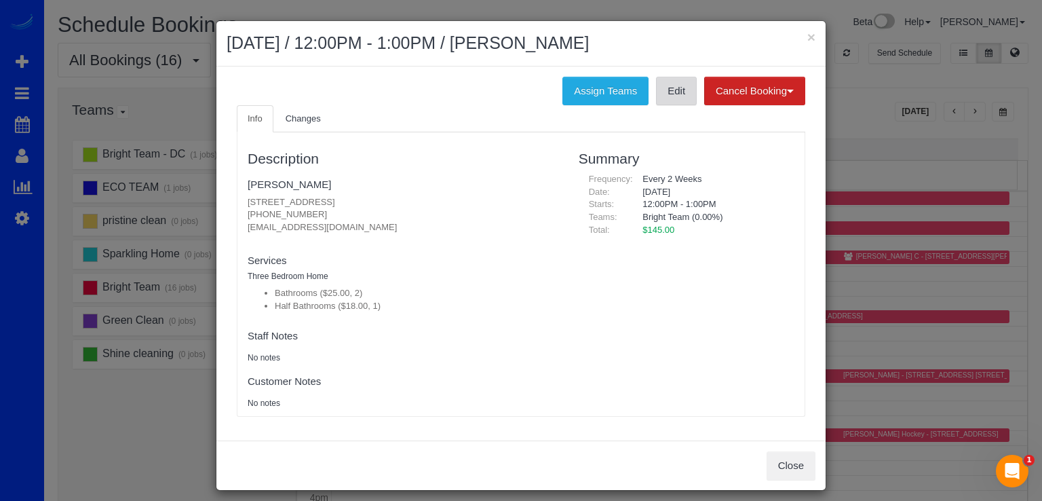
click at [661, 98] on link "Edit" at bounding box center [676, 91] width 41 height 28
click at [807, 31] on button "×" at bounding box center [811, 37] width 8 height 14
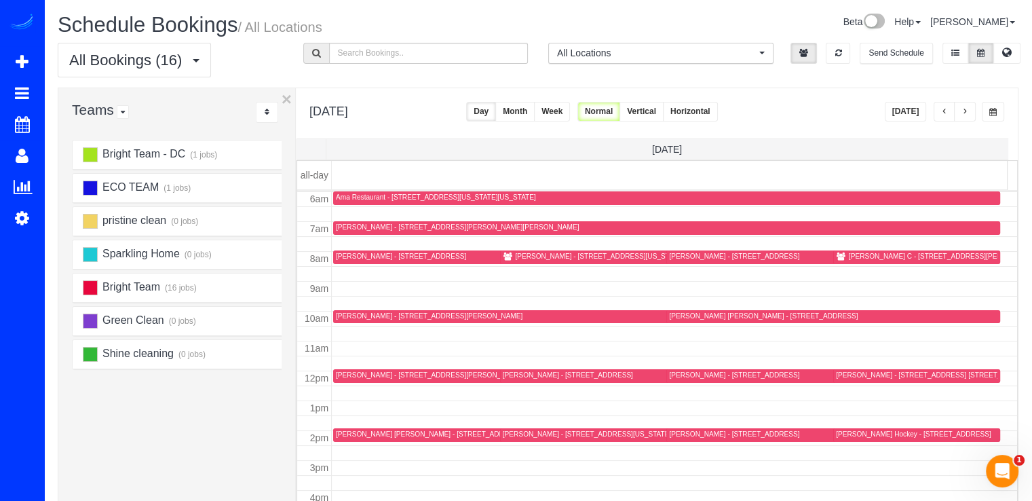
click at [517, 436] on div "Frank O'Brien - 3420 16th St Nw, 508, Washington, DC 20010" at bounding box center [587, 433] width 168 height 9
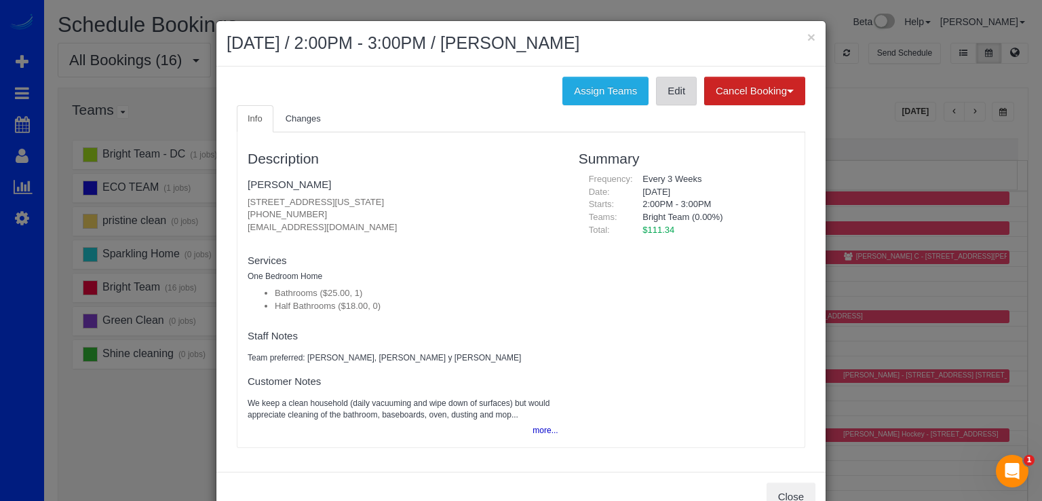
click at [670, 99] on link "Edit" at bounding box center [676, 91] width 41 height 28
click at [266, 180] on link "Frank O'Brien" at bounding box center [289, 184] width 83 height 12
click at [807, 36] on button "×" at bounding box center [811, 37] width 8 height 14
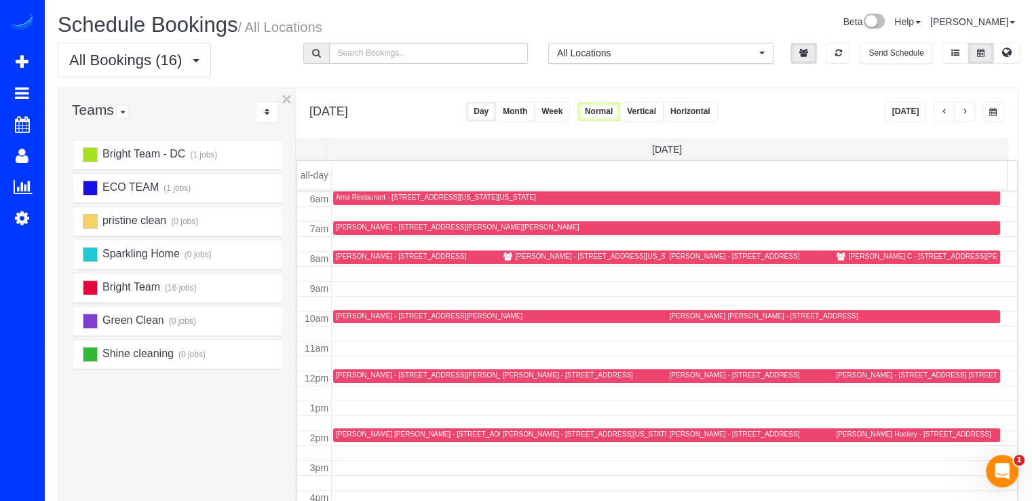
click at [515, 258] on div "Caitlin Conroy - 5320 43rd St Nw, Washington, DC 20015" at bounding box center [599, 256] width 168 height 9
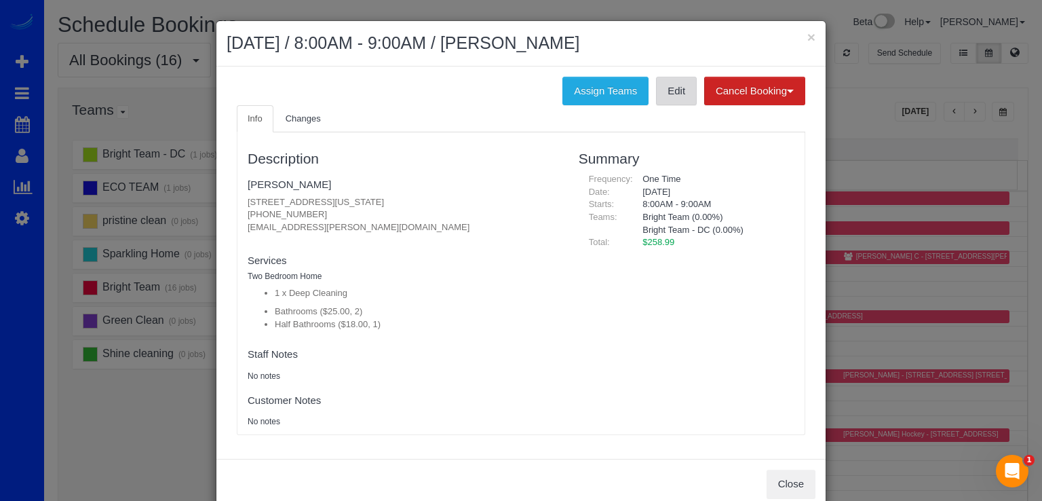
click at [667, 94] on link "Edit" at bounding box center [676, 91] width 41 height 28
click at [807, 33] on button "×" at bounding box center [811, 37] width 8 height 14
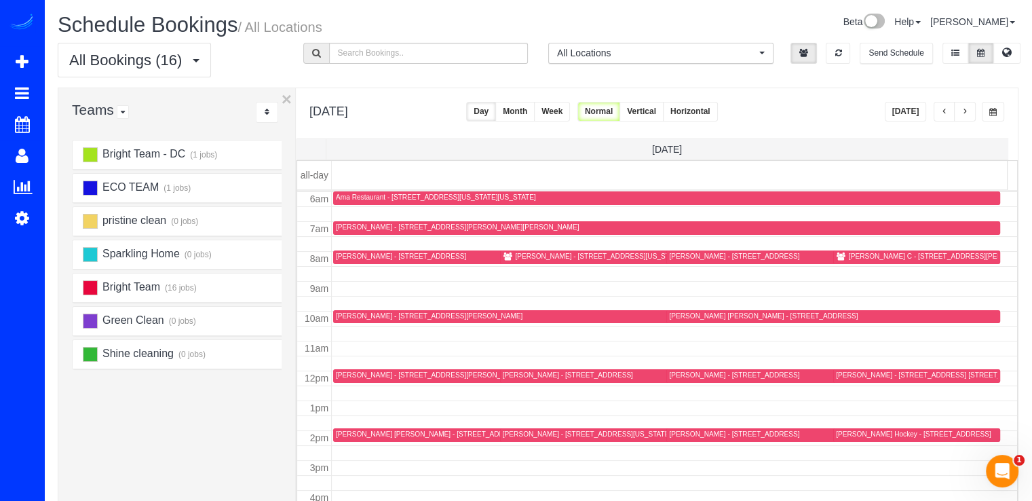
click at [345, 374] on div "Bill Shaughnessy - 105 Garrett Rd, Glen Burnie, MD 21060" at bounding box center [457, 374] width 243 height 9
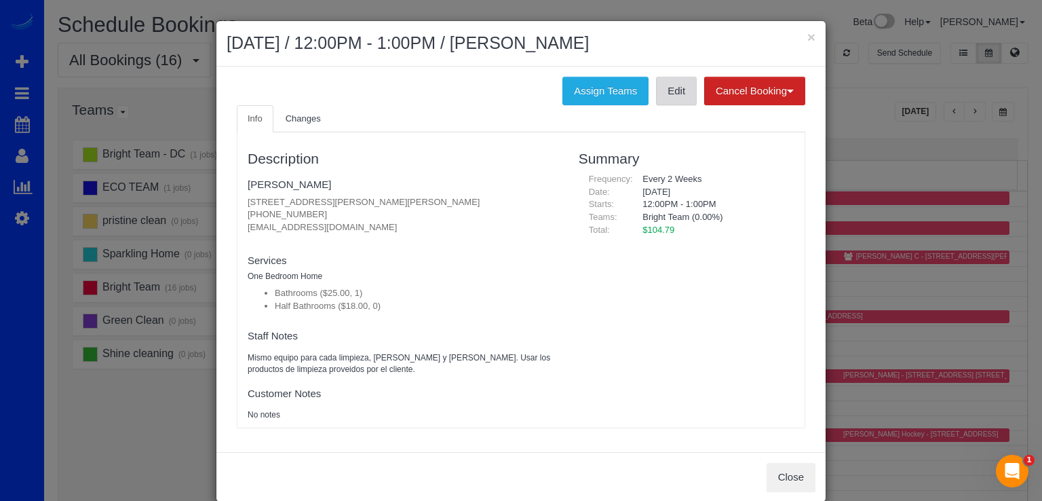
click at [661, 85] on link "Edit" at bounding box center [676, 91] width 41 height 28
click at [808, 36] on button "×" at bounding box center [811, 37] width 8 height 14
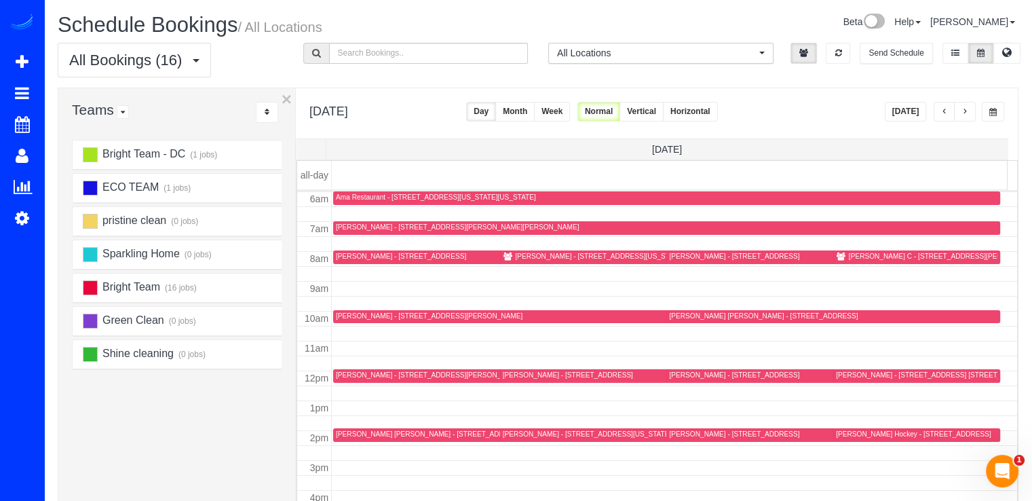
click at [855, 259] on div "Tasha C - 42677 Wardlaw Terrace, Ashburn, VA 20147" at bounding box center [944, 256] width 193 height 9
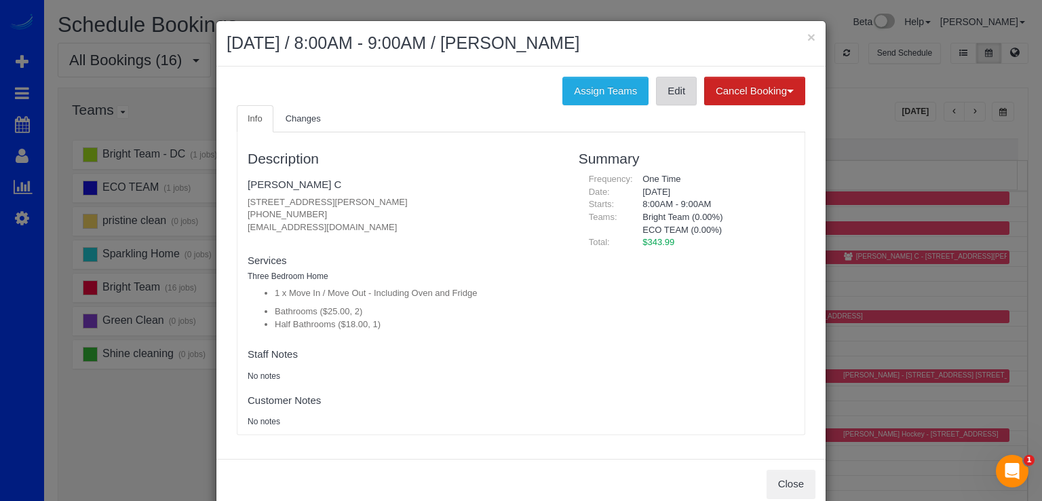
click at [667, 98] on link "Edit" at bounding box center [676, 91] width 41 height 28
click at [807, 33] on button "×" at bounding box center [811, 37] width 8 height 14
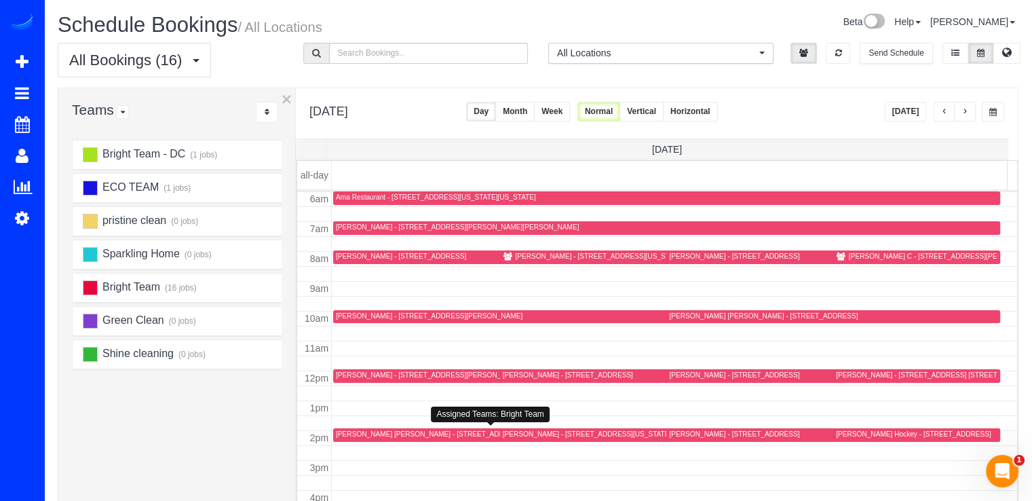
click at [340, 429] on div "Alexander Conroy Kerman - 18704 Heritage Hills Dr, Brookeville, MD 20815" at bounding box center [458, 433] width 245 height 9
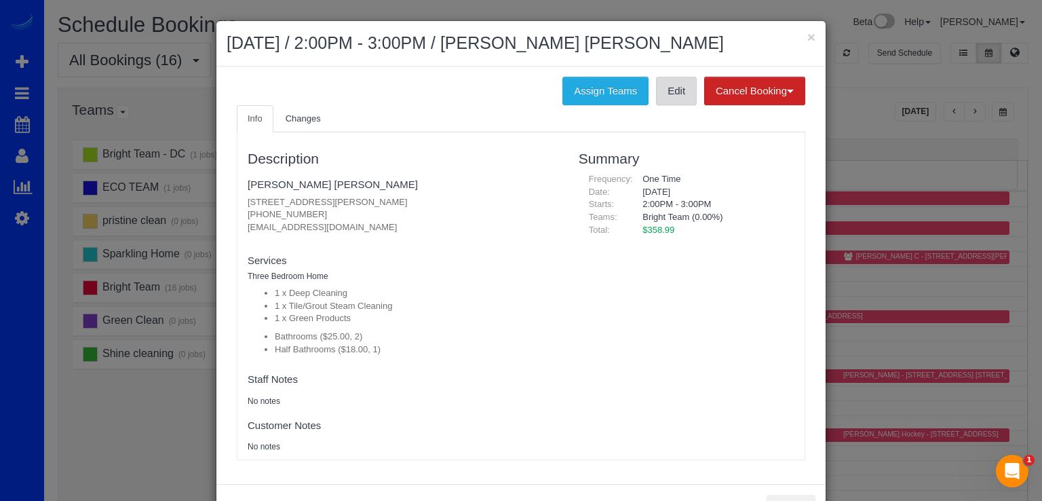
click at [670, 94] on link "Edit" at bounding box center [676, 91] width 41 height 28
click at [807, 35] on button "×" at bounding box center [811, 37] width 8 height 14
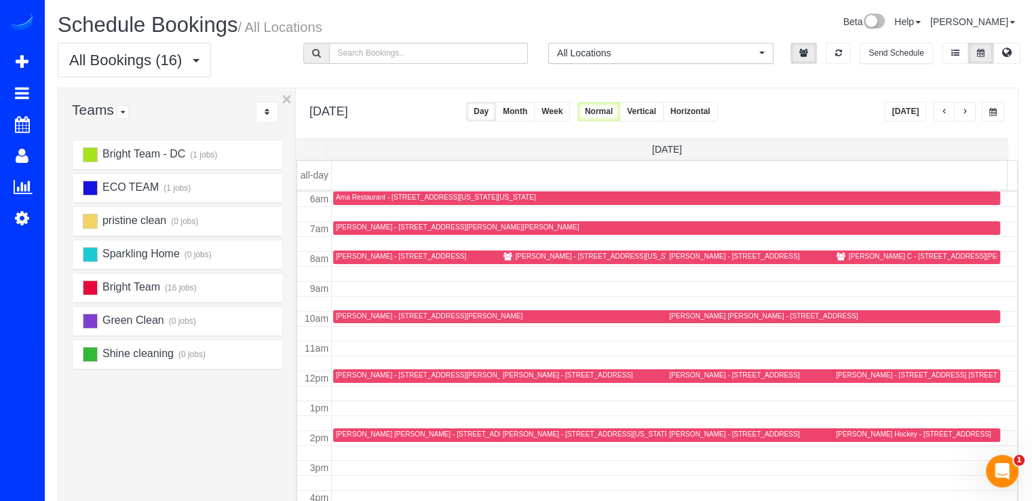
click at [336, 311] on div "Grace Nissao - 147 Ritchie Ave, Silver Spring, MD 20910" at bounding box center [429, 315] width 187 height 9
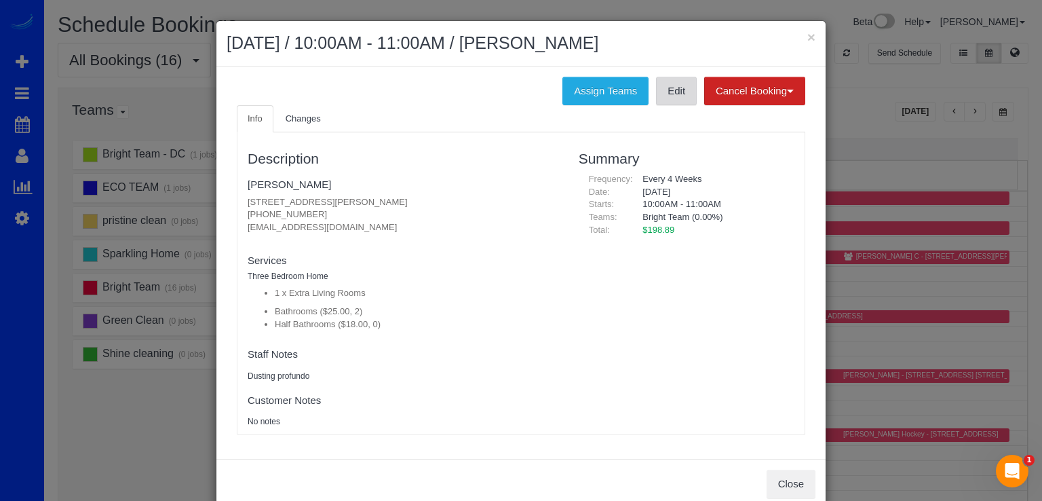
click at [667, 94] on link "Edit" at bounding box center [676, 91] width 41 height 28
click at [808, 37] on button "×" at bounding box center [811, 37] width 8 height 14
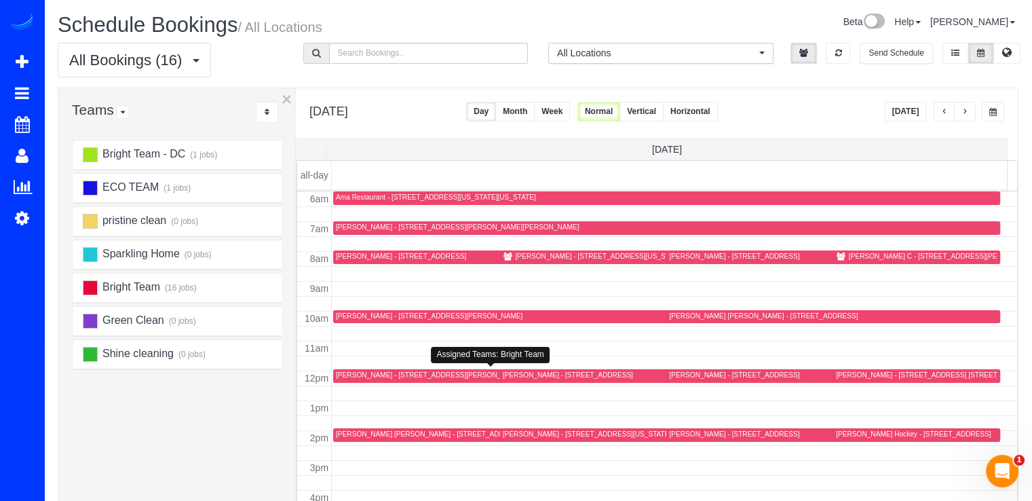
click at [519, 376] on div "Cori Quirk - 10109 Portland Pl, Silver Spring, MD 20901" at bounding box center [568, 374] width 130 height 9
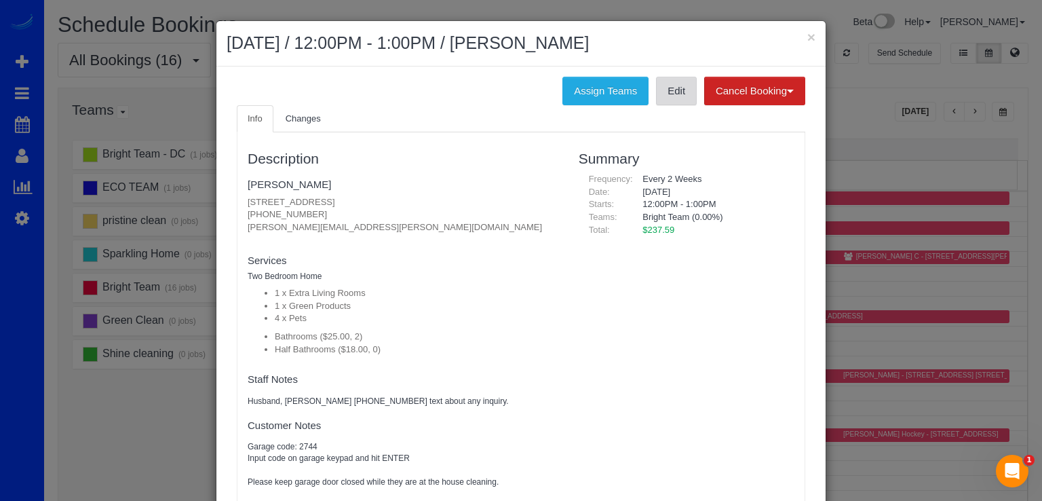
click at [656, 96] on link "Edit" at bounding box center [676, 91] width 41 height 28
click at [807, 32] on button "×" at bounding box center [811, 37] width 8 height 14
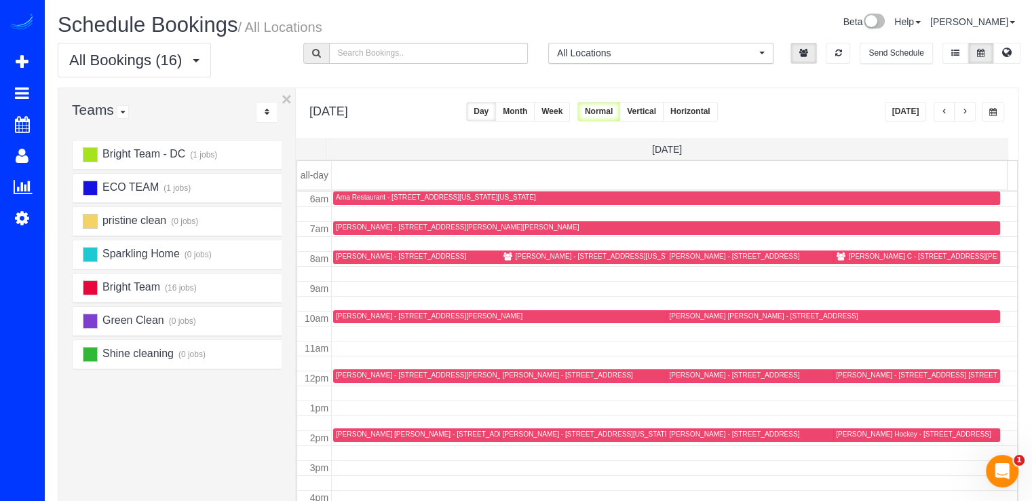
click at [678, 435] on div "Leah Myers - 608 Greenbrier Drive, Silver Spring, MD 20910" at bounding box center [734, 433] width 130 height 9
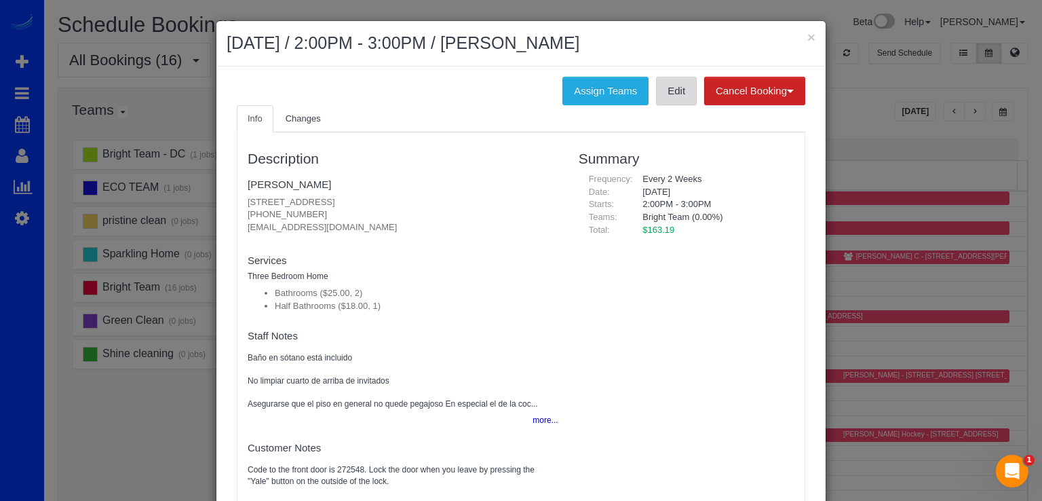
click at [666, 96] on link "Edit" at bounding box center [676, 91] width 41 height 28
click at [810, 41] on button "×" at bounding box center [811, 37] width 8 height 14
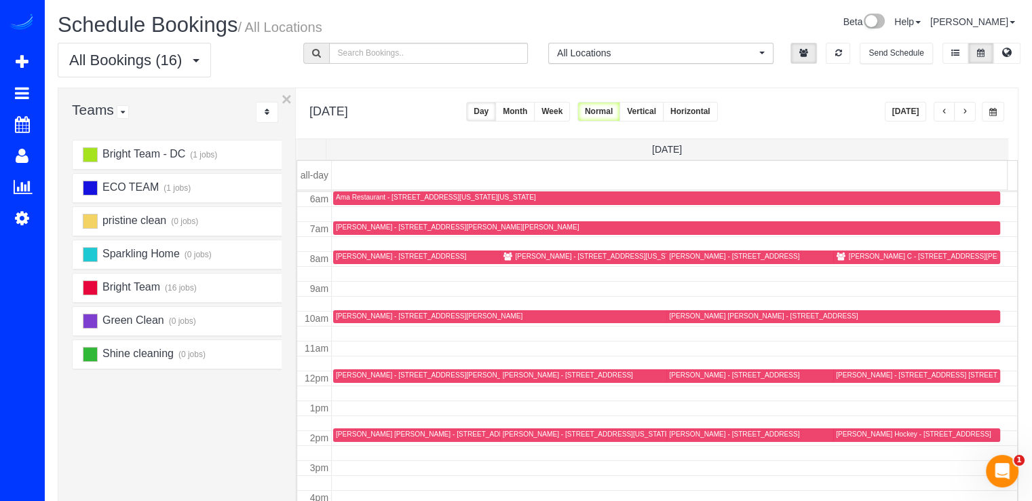
click at [682, 317] on div "Tamar Lawrence-Samuel - 121 Geneva Avenue, Silver Spring, MD 20910" at bounding box center [763, 315] width 189 height 9
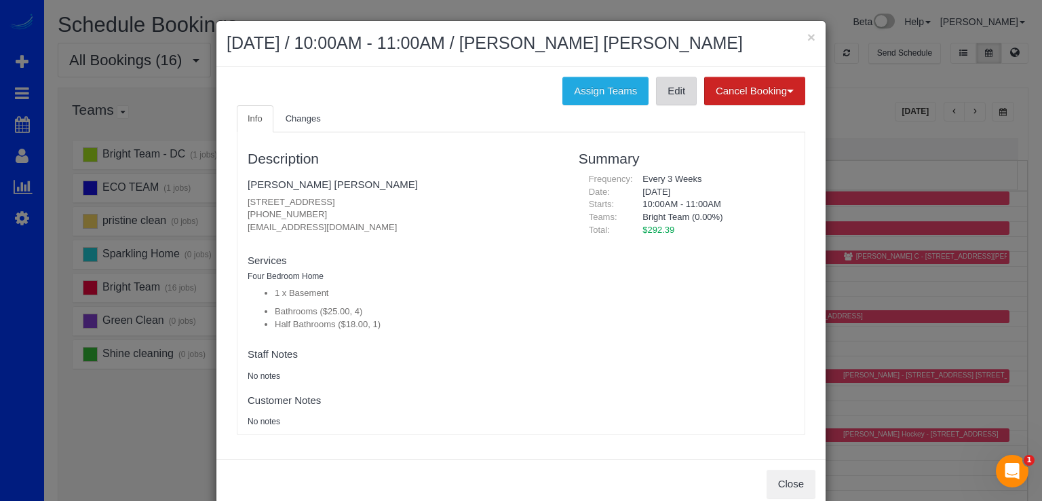
click at [675, 96] on link "Edit" at bounding box center [676, 91] width 41 height 28
click at [807, 33] on button "×" at bounding box center [811, 37] width 8 height 14
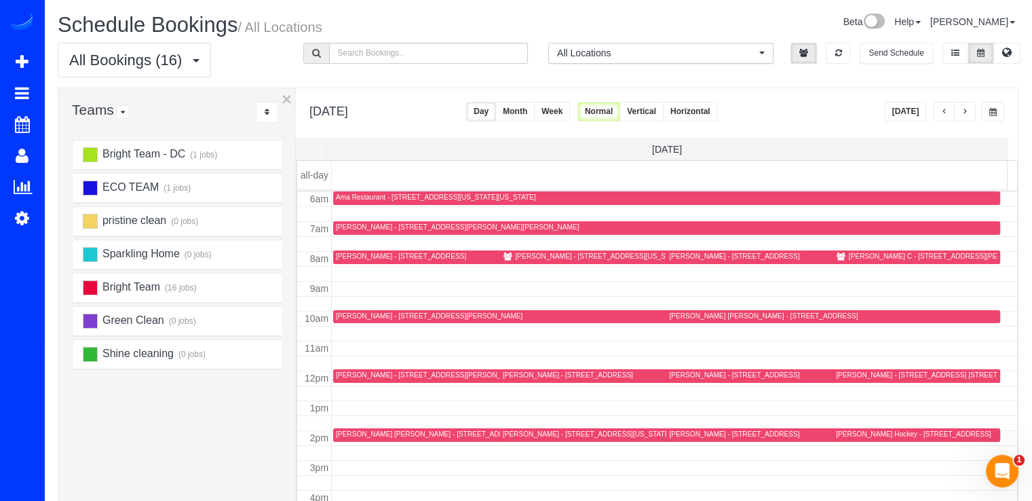
click at [855, 370] on div "Paul Yacisin - 7701 Woodmont Ave. Apt 905, Bethesda, MD 20814" at bounding box center [936, 374] width 200 height 9
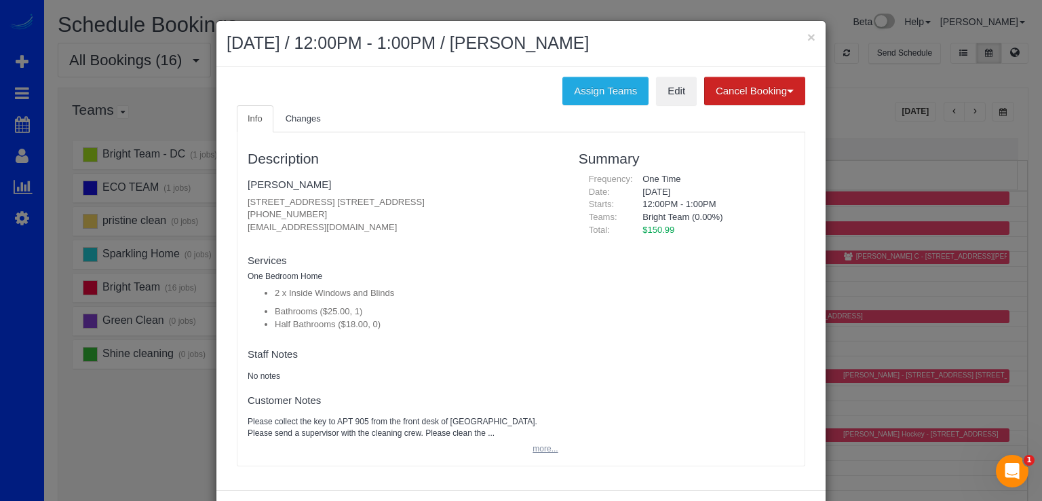
click at [540, 450] on button "more..." at bounding box center [540, 449] width 33 height 20
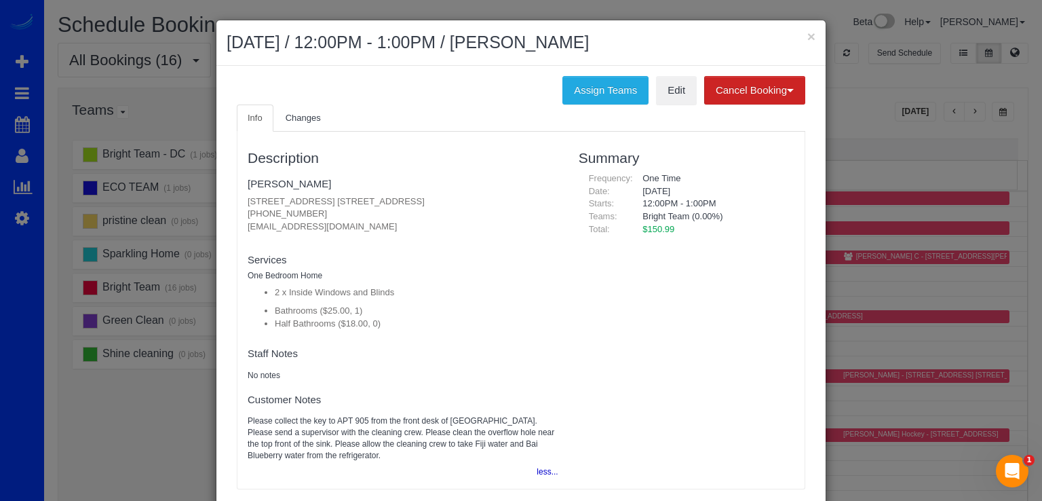
scroll to position [0, 0]
click at [286, 121] on span "Changes" at bounding box center [303, 118] width 35 height 10
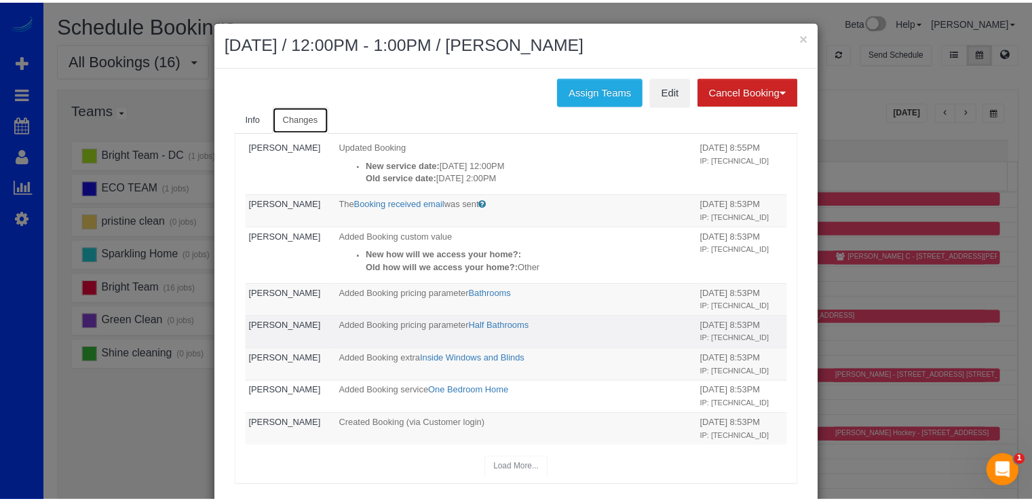
scroll to position [271, 0]
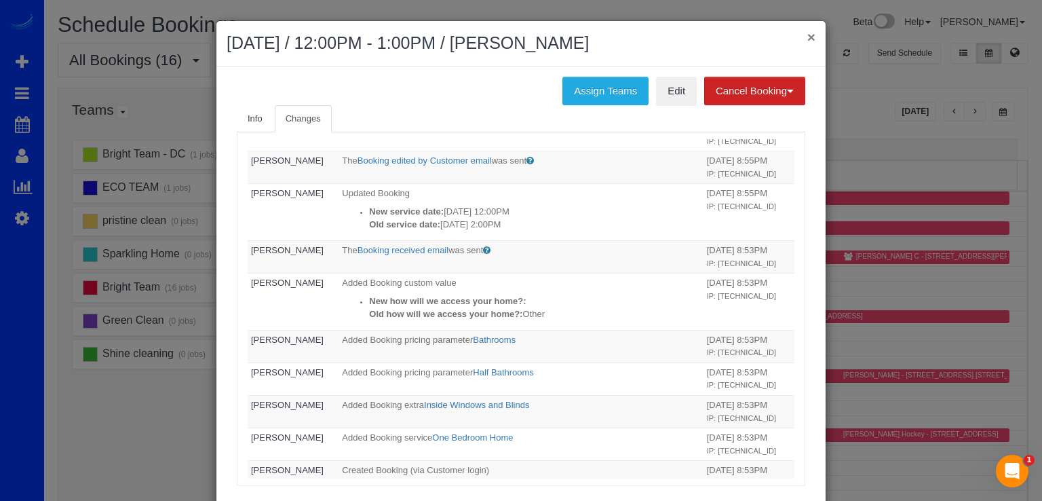
click at [807, 34] on button "×" at bounding box center [811, 37] width 8 height 14
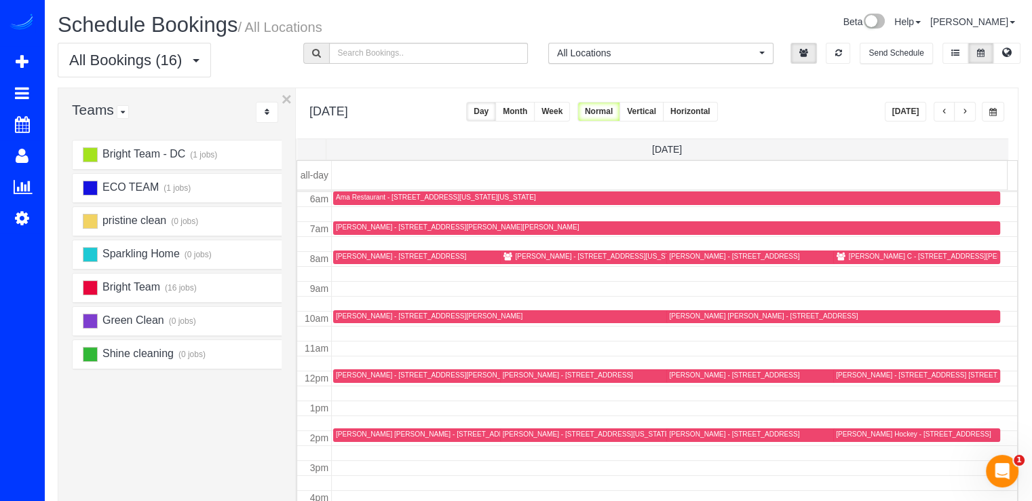
click at [959, 113] on button "button" at bounding box center [965, 112] width 22 height 20
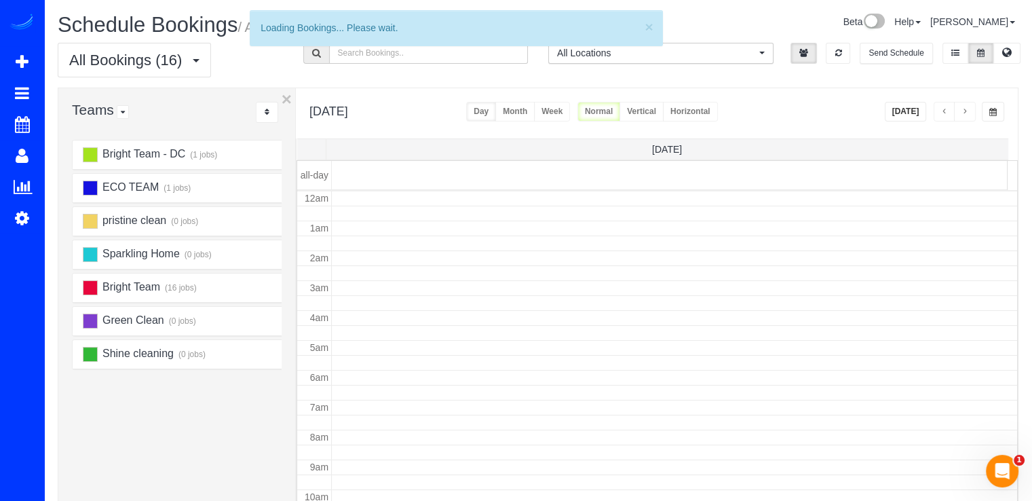
scroll to position [178, 0]
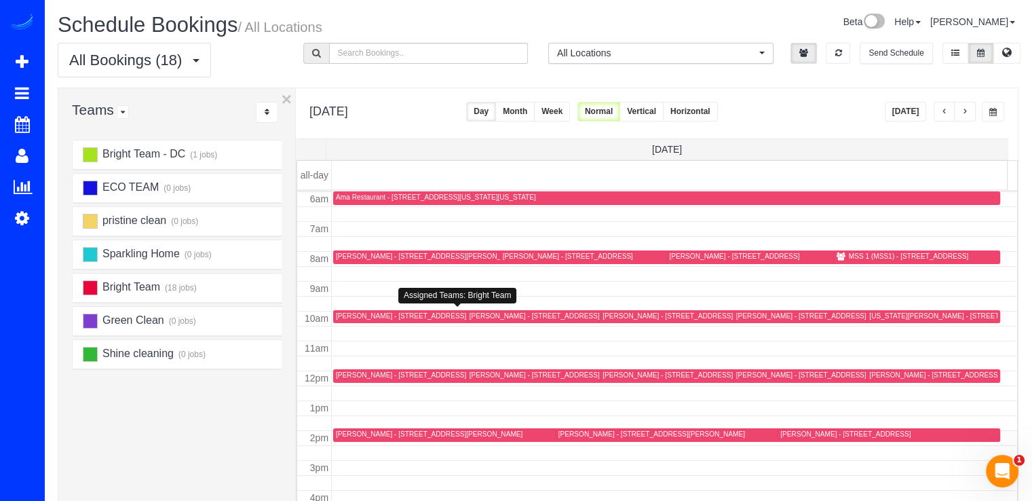
click at [350, 318] on div "Abigail Simmons - 5661 8th Rd N, Arlington, VA 22205" at bounding box center [401, 315] width 130 height 9
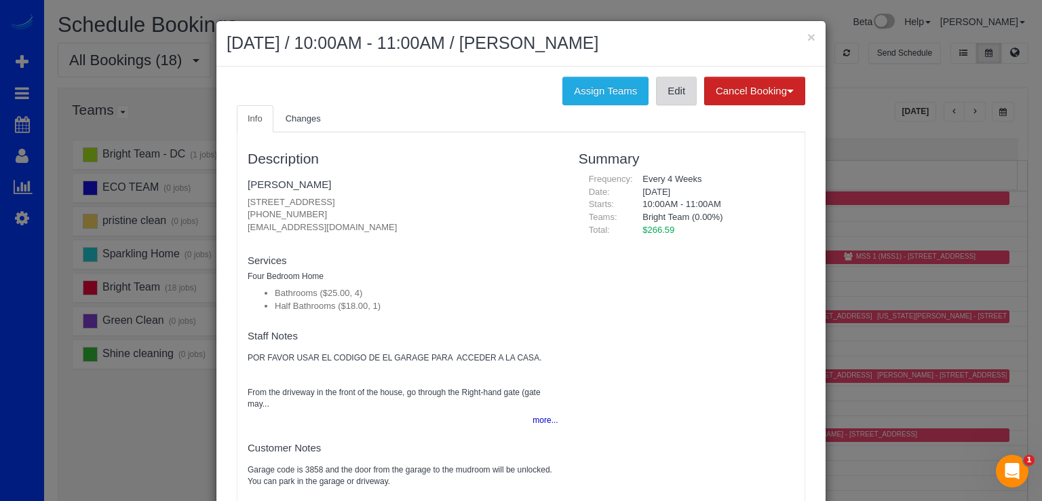
click at [658, 100] on link "Edit" at bounding box center [676, 91] width 41 height 28
click at [808, 37] on button "×" at bounding box center [811, 37] width 8 height 14
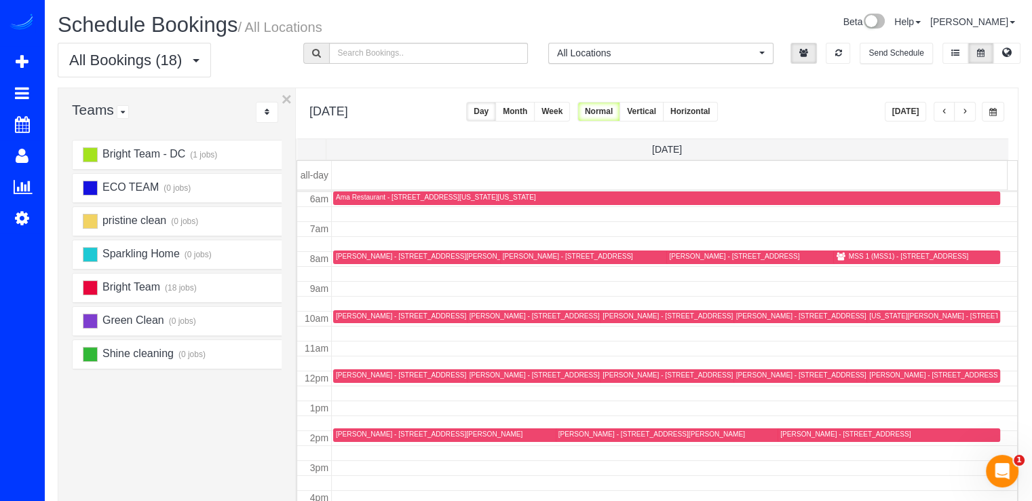
click at [348, 373] on div "Annie Lee - 5605 24th St N,, Arlington, VA 22205" at bounding box center [401, 374] width 130 height 9
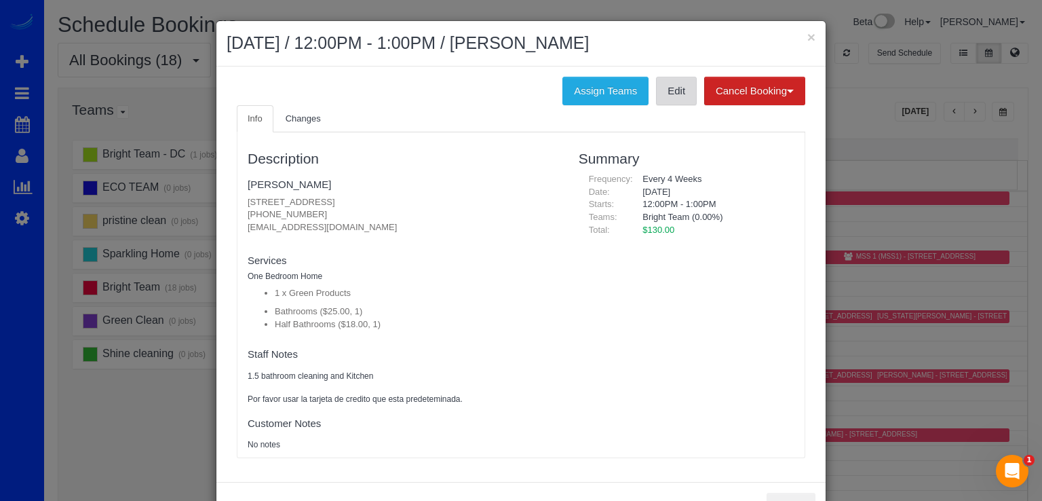
click at [656, 98] on link "Edit" at bounding box center [676, 91] width 41 height 28
click at [807, 41] on button "×" at bounding box center [811, 37] width 8 height 14
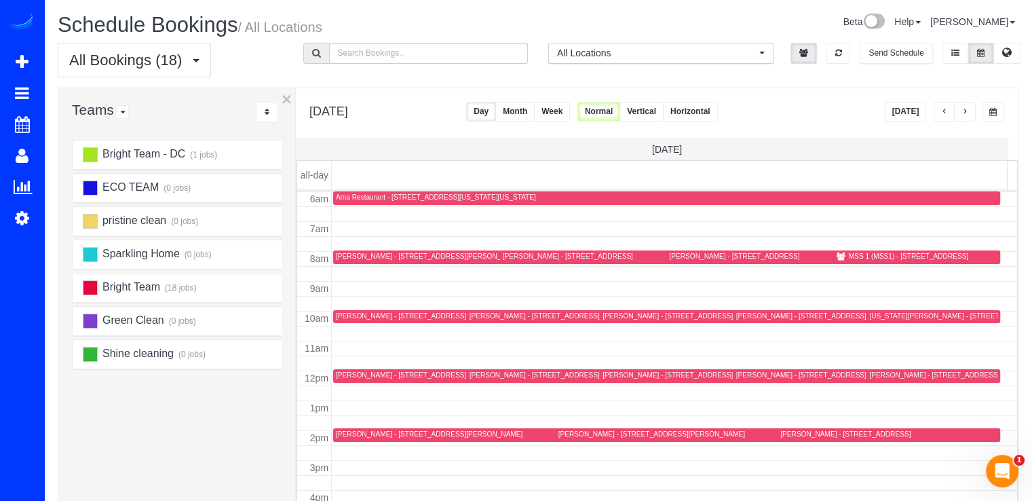
click at [513, 256] on div "Batya Abelman - 902 Brentwood Ln, Silver Spring, MD 20902" at bounding box center [568, 256] width 130 height 9
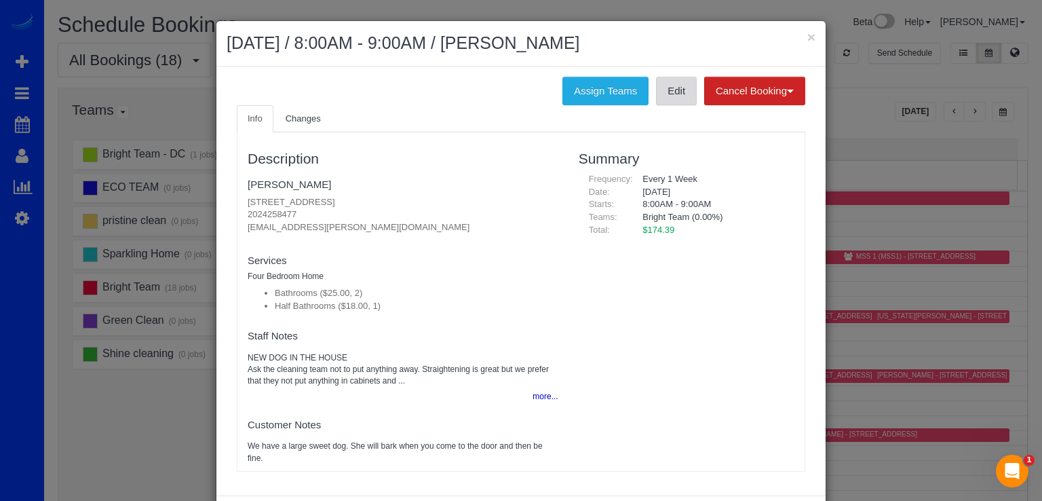
click at [671, 96] on link "Edit" at bounding box center [676, 91] width 41 height 28
click at [807, 36] on button "×" at bounding box center [811, 37] width 8 height 14
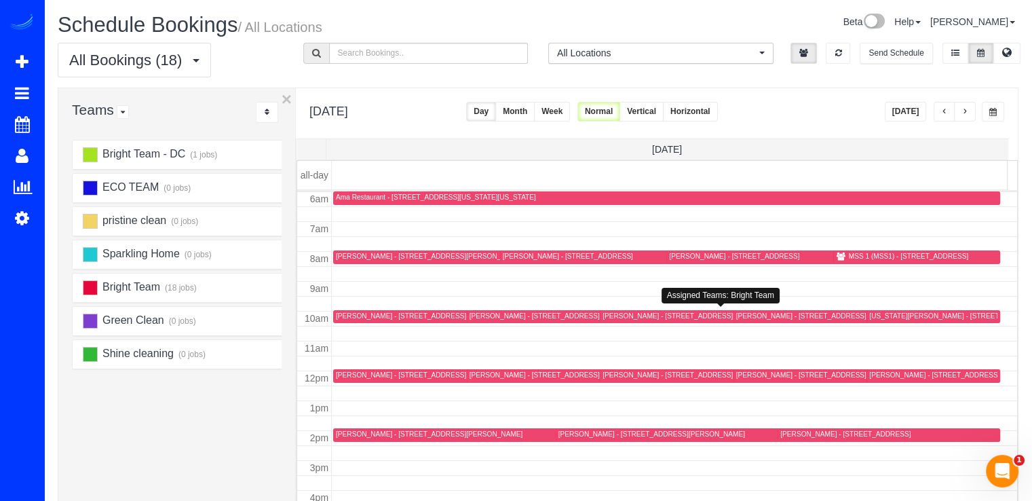
click at [612, 316] on div "Royela Joyce - 3506 Dunlop St, Chevy Chase, MD 20815" at bounding box center [695, 315] width 187 height 9
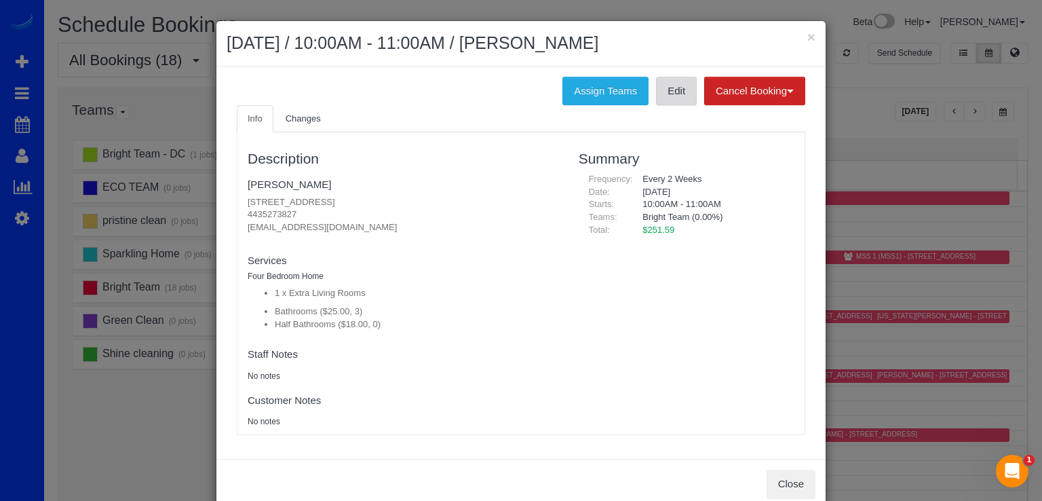
click at [656, 99] on link "Edit" at bounding box center [676, 91] width 41 height 28
click at [807, 37] on button "×" at bounding box center [811, 37] width 8 height 14
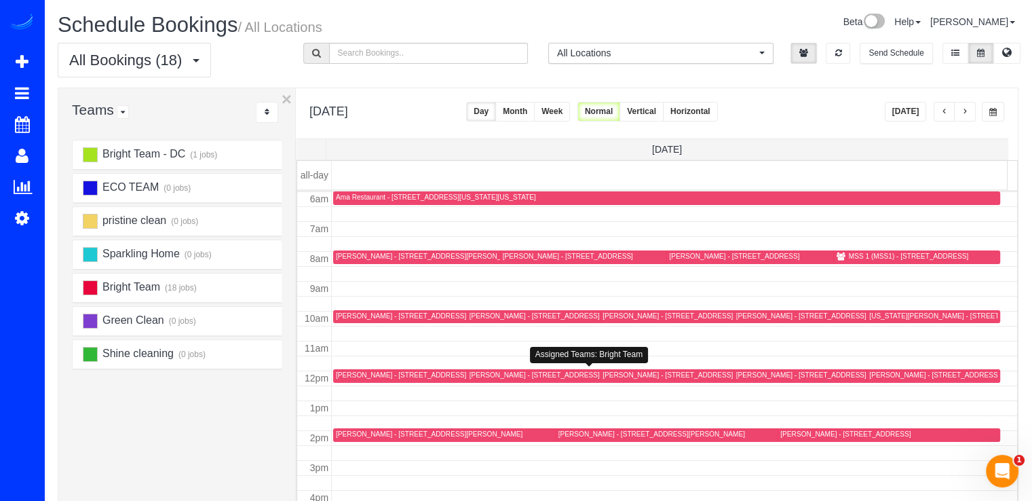
click at [496, 374] on div "Cindy Kang - 74 Rhode Island Ave Ne, Washington, DC 20002" at bounding box center [572, 374] width 207 height 9
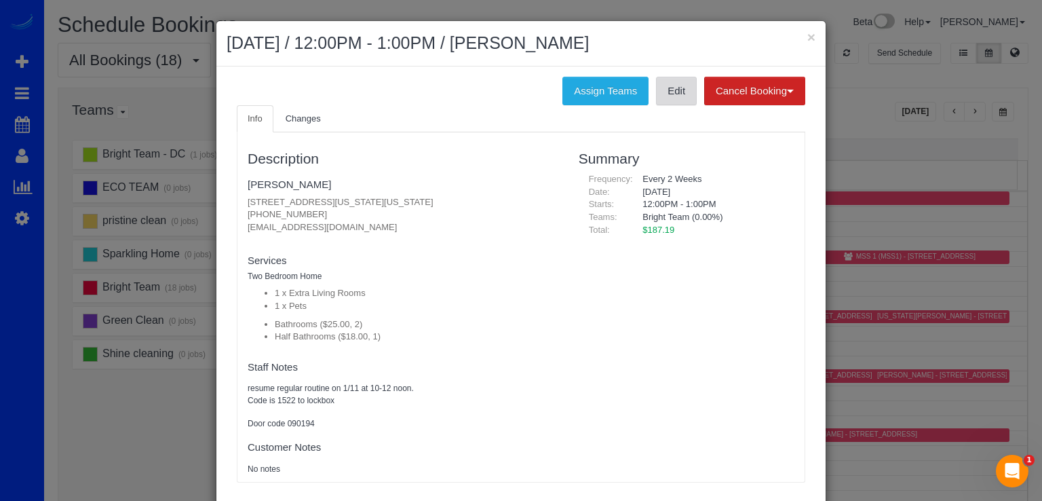
click at [676, 94] on link "Edit" at bounding box center [676, 91] width 41 height 28
click at [807, 39] on button "×" at bounding box center [811, 37] width 8 height 14
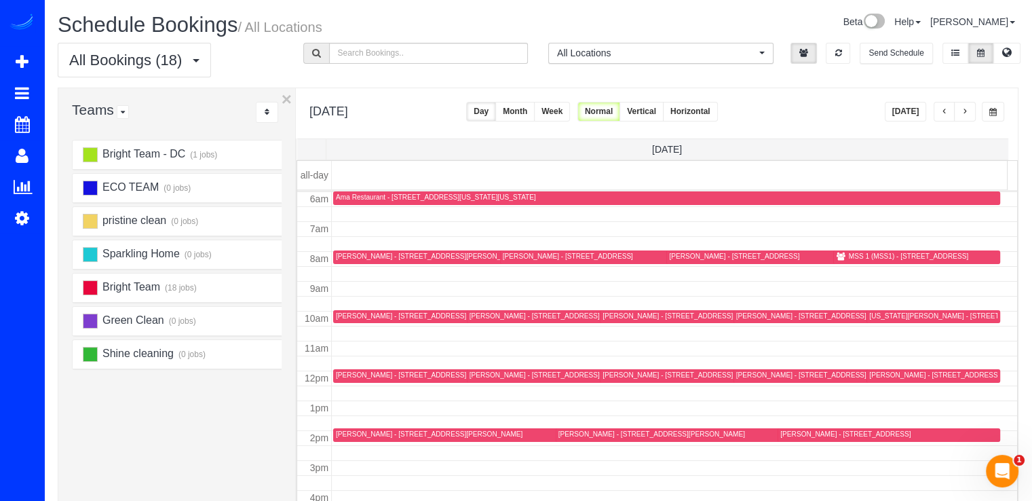
click at [573, 432] on div "Larissa Klevan - 2814 Peregoy Drive, Kensington, MD 20895" at bounding box center [651, 433] width 187 height 9
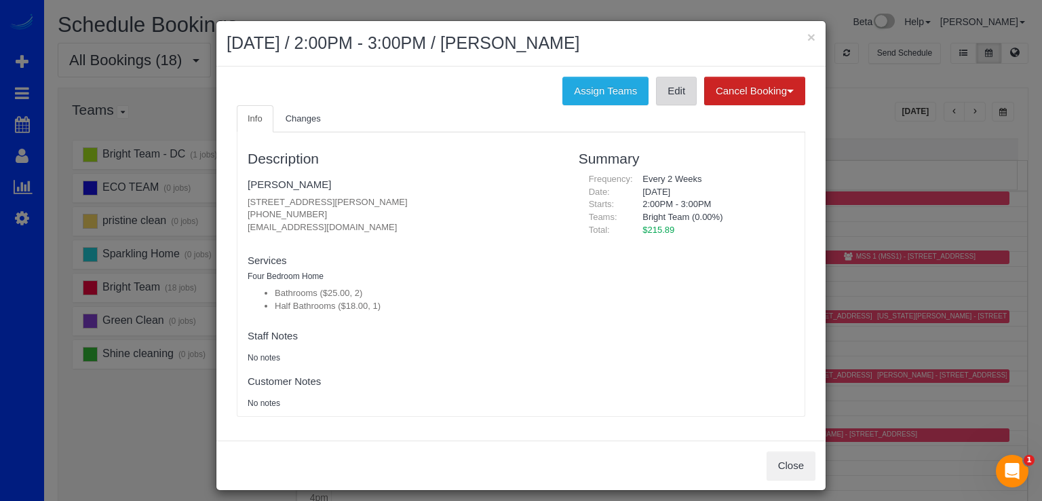
click at [669, 101] on link "Edit" at bounding box center [676, 91] width 41 height 28
click at [807, 35] on button "×" at bounding box center [811, 37] width 8 height 14
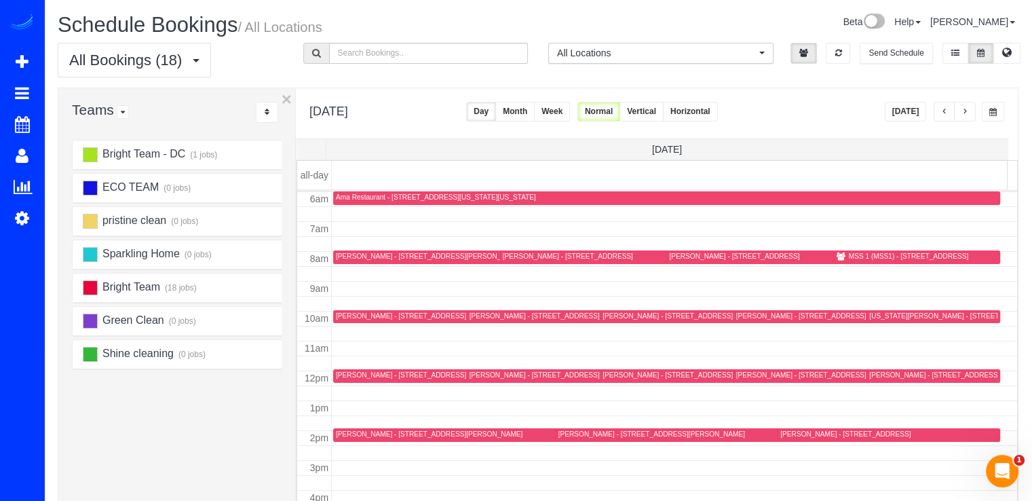
click at [897, 311] on div "Virginia Rowe - 10682 Salem Ave, Thurmont, MD 21788" at bounding box center [953, 315] width 168 height 9
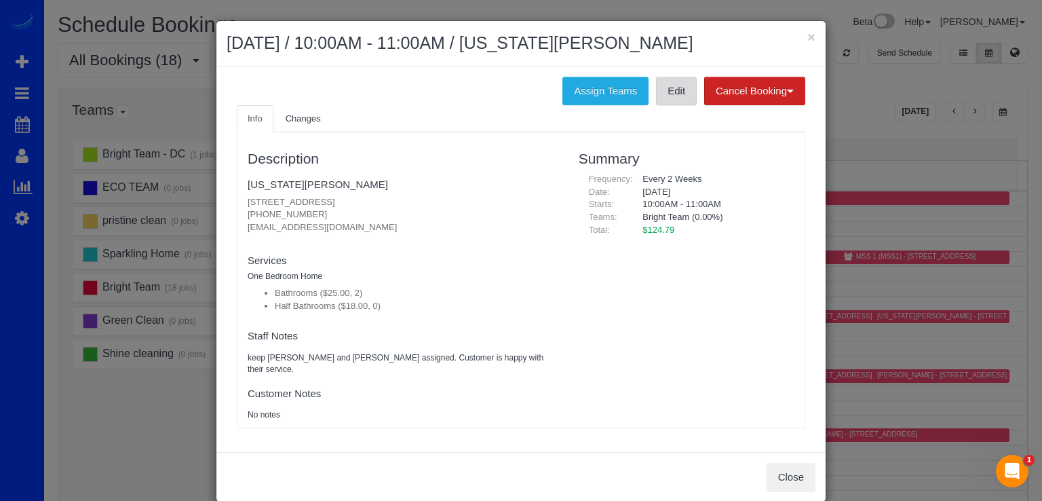
click at [675, 94] on link "Edit" at bounding box center [676, 91] width 41 height 28
click at [808, 40] on button "×" at bounding box center [811, 37] width 8 height 14
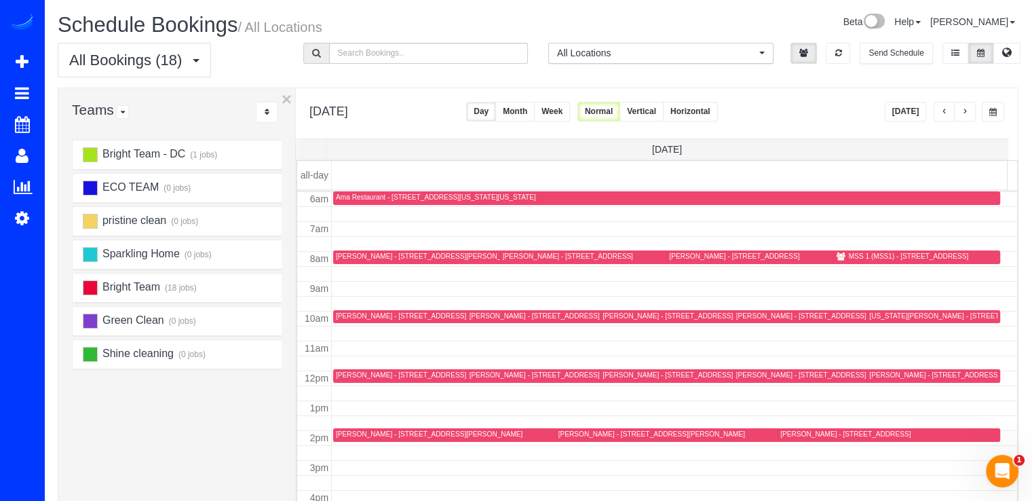
click at [739, 370] on td at bounding box center [675, 377] width 686 height 15
click at [743, 373] on div "Nancy Gross - 5647 Bent Branch Rd, Bethesda, MD 20816" at bounding box center [801, 374] width 130 height 9
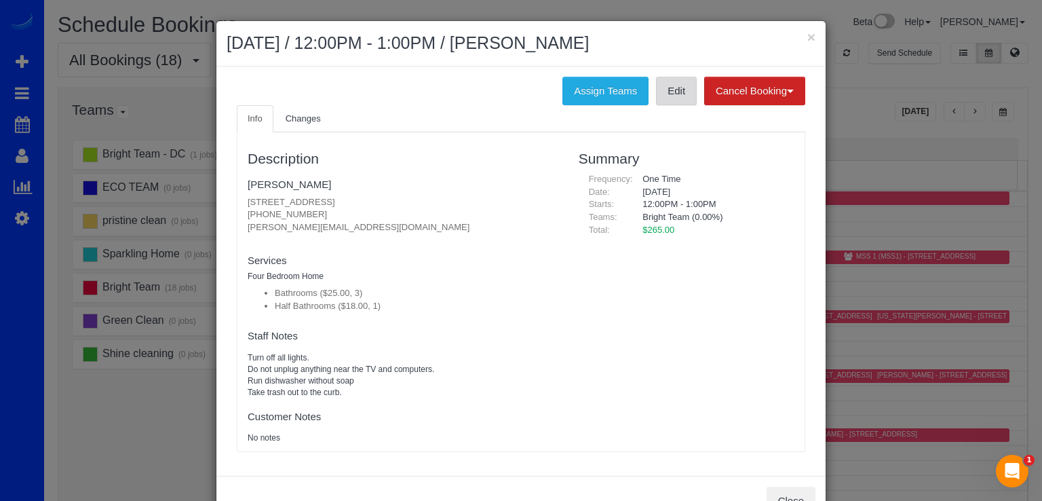
click at [676, 98] on link "Edit" at bounding box center [676, 91] width 41 height 28
click at [807, 37] on button "×" at bounding box center [811, 37] width 8 height 14
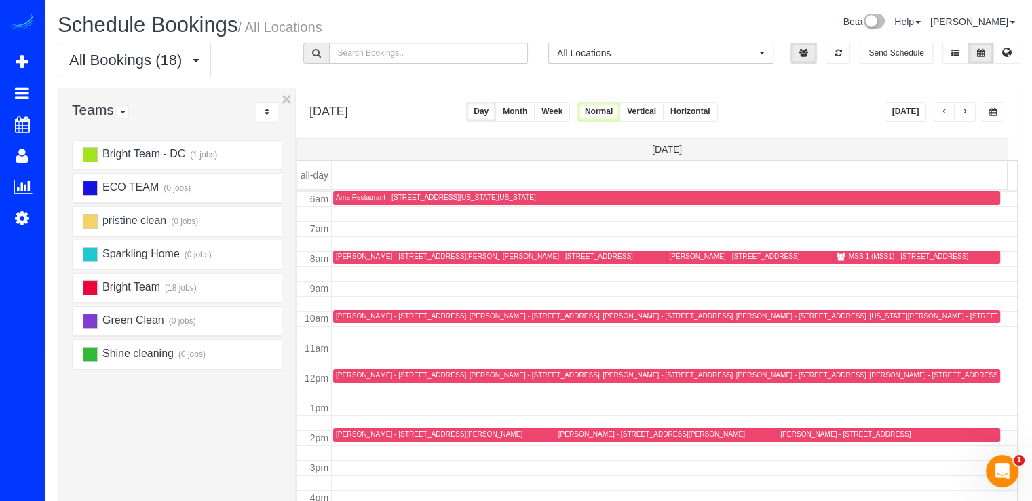
click at [736, 314] on div "Trisha Ritzenmberg - 15 Burning Tree Ct, Bethesda, MD 20817" at bounding box center [801, 315] width 130 height 9
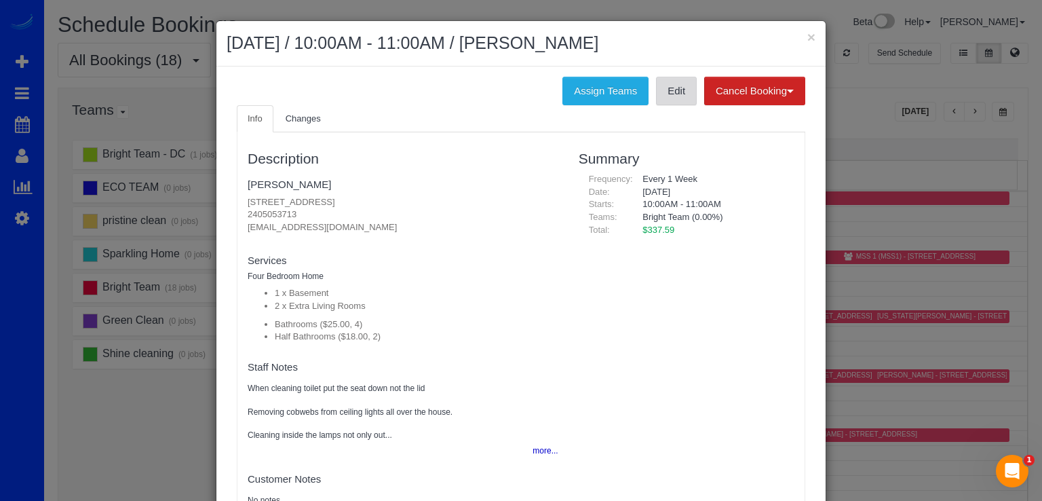
click at [678, 98] on link "Edit" at bounding box center [676, 91] width 41 height 28
click at [807, 35] on button "×" at bounding box center [811, 37] width 8 height 14
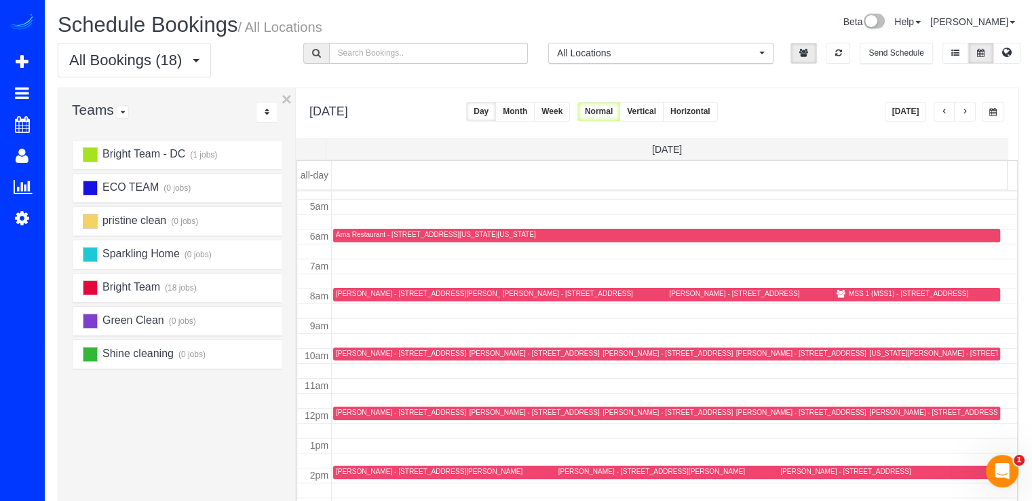
scroll to position [111, 0]
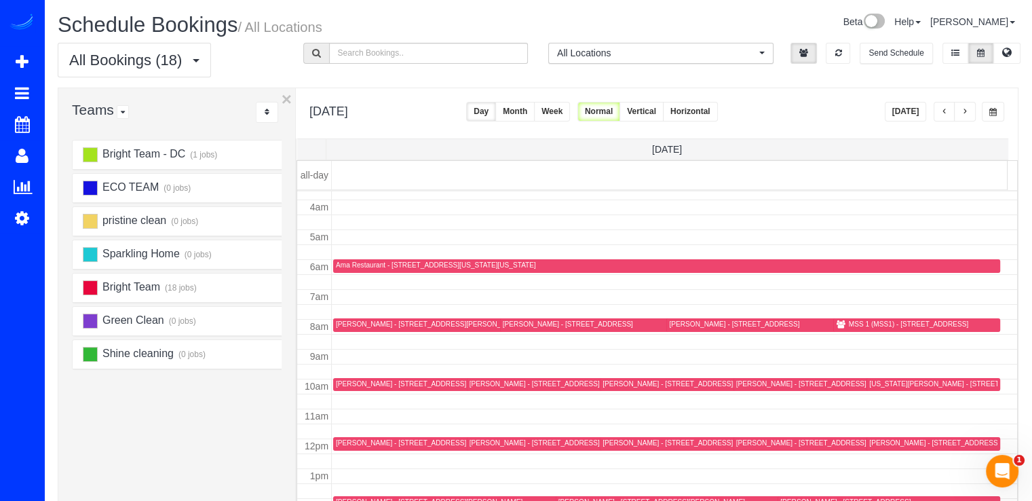
click at [870, 448] on div at bounding box center [933, 444] width 134 height 14
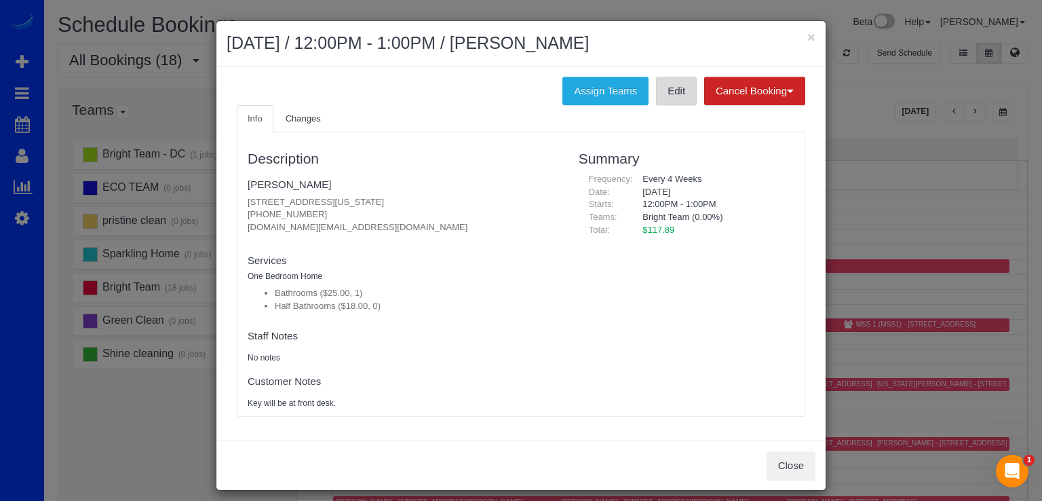
click at [663, 92] on link "Edit" at bounding box center [676, 91] width 41 height 28
click at [807, 34] on button "×" at bounding box center [811, 37] width 8 height 14
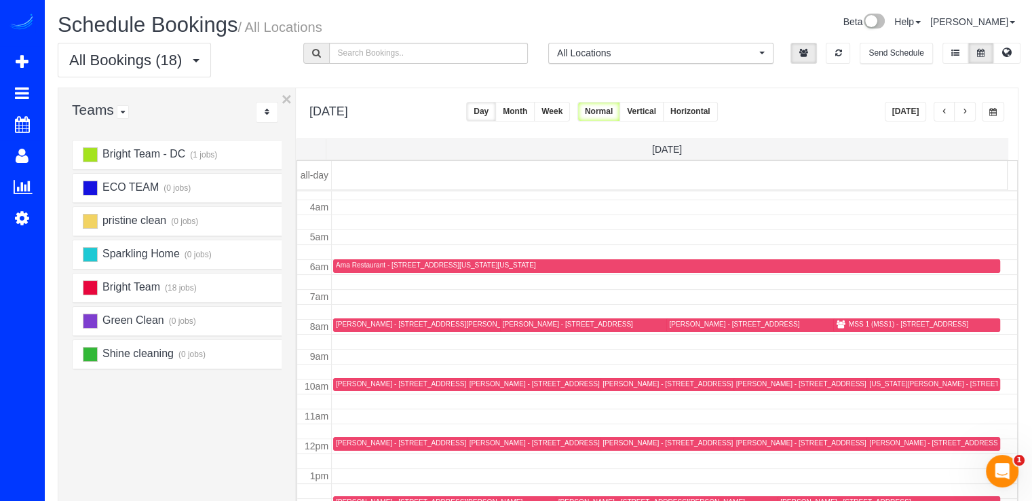
scroll to position [246, 0]
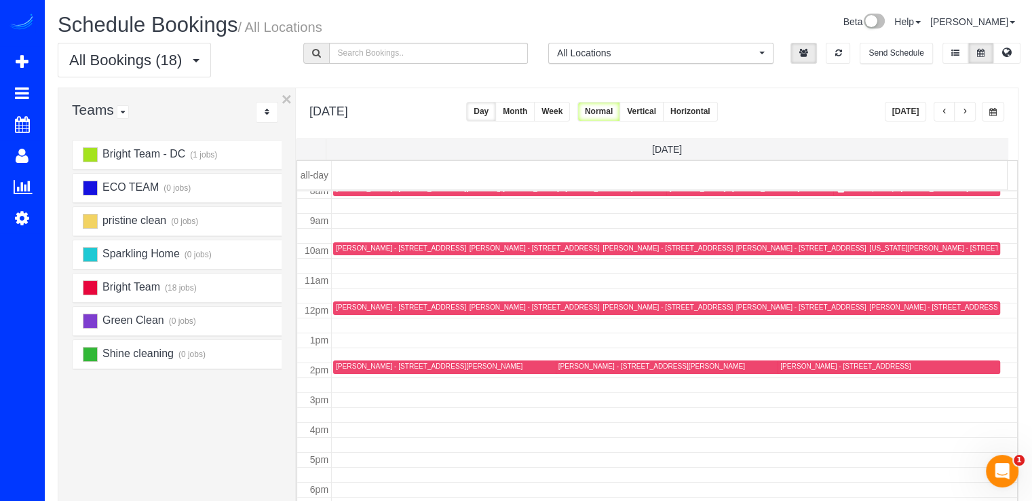
click at [790, 364] on div "Melanie Yanez - 9436 Rosehill Dr, Bethesda, MD 20817" at bounding box center [845, 365] width 130 height 9
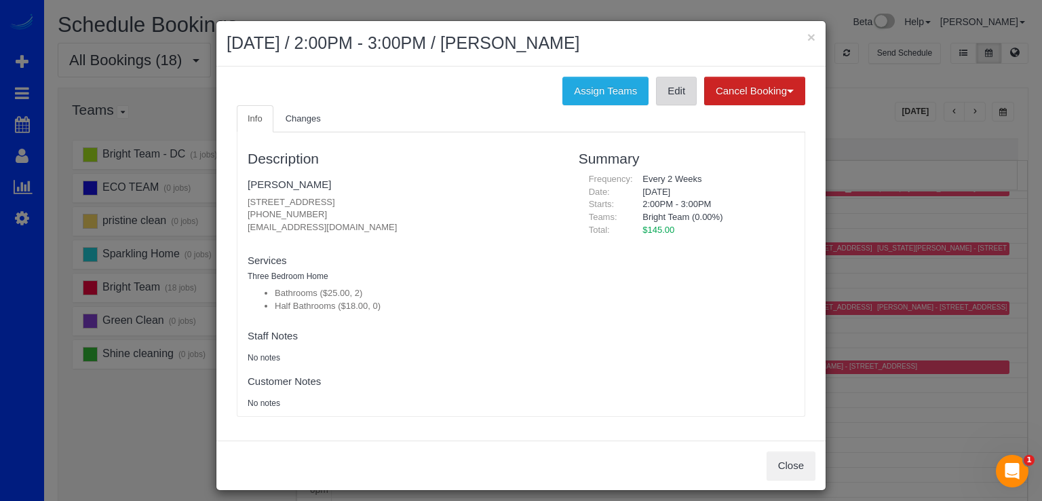
click at [659, 92] on link "Edit" at bounding box center [676, 91] width 41 height 28
click at [807, 33] on button "×" at bounding box center [811, 37] width 8 height 14
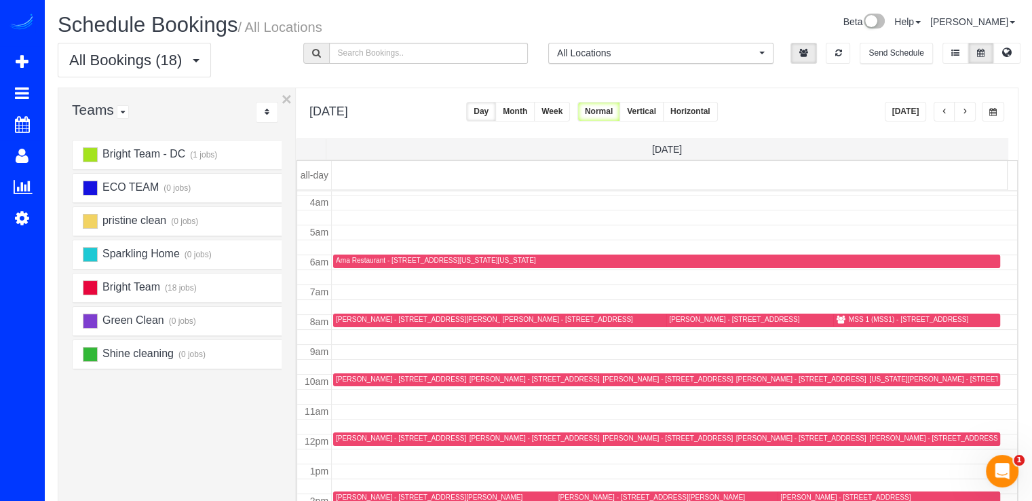
scroll to position [111, 0]
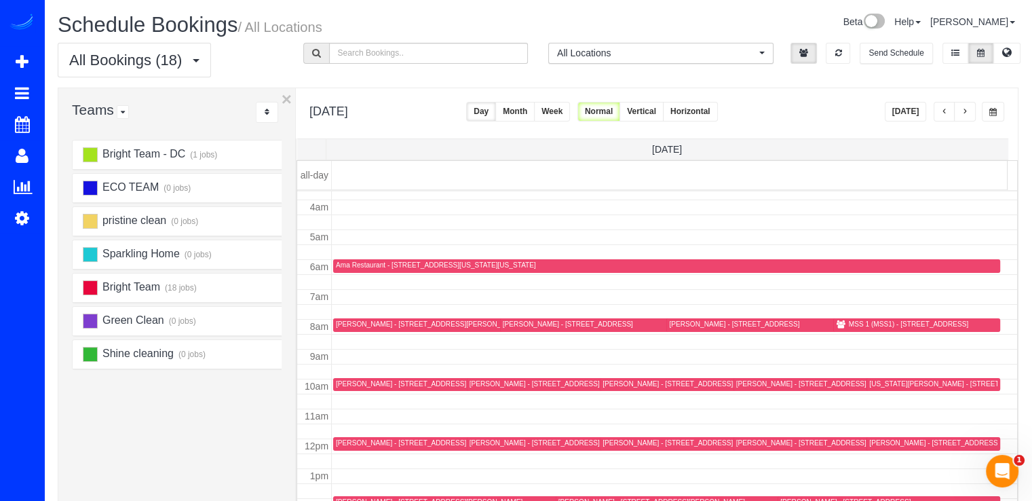
click at [670, 324] on div "Craig Brown - 13510 Redspire Dr, Silver Spring, MD 20906" at bounding box center [734, 323] width 130 height 9
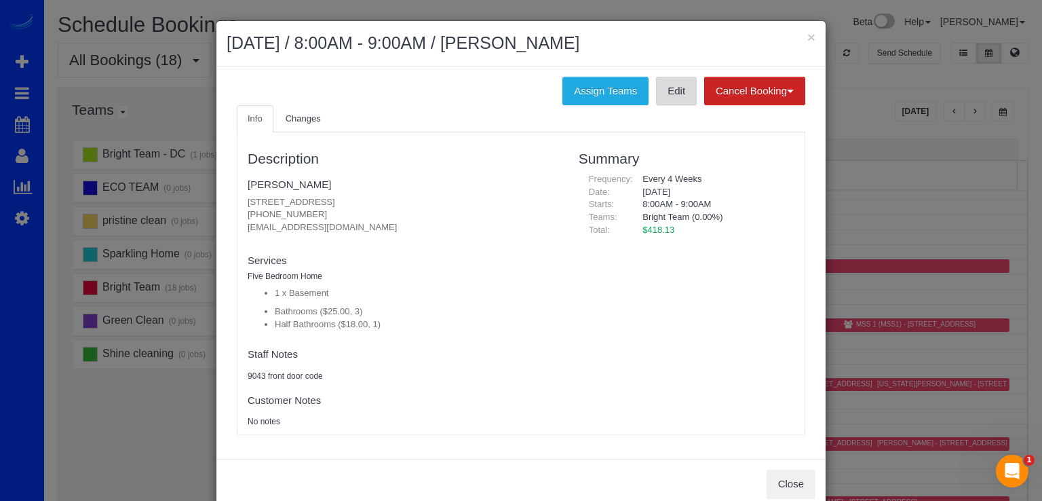
click at [661, 98] on link "Edit" at bounding box center [676, 91] width 41 height 28
click at [808, 38] on button "×" at bounding box center [811, 37] width 8 height 14
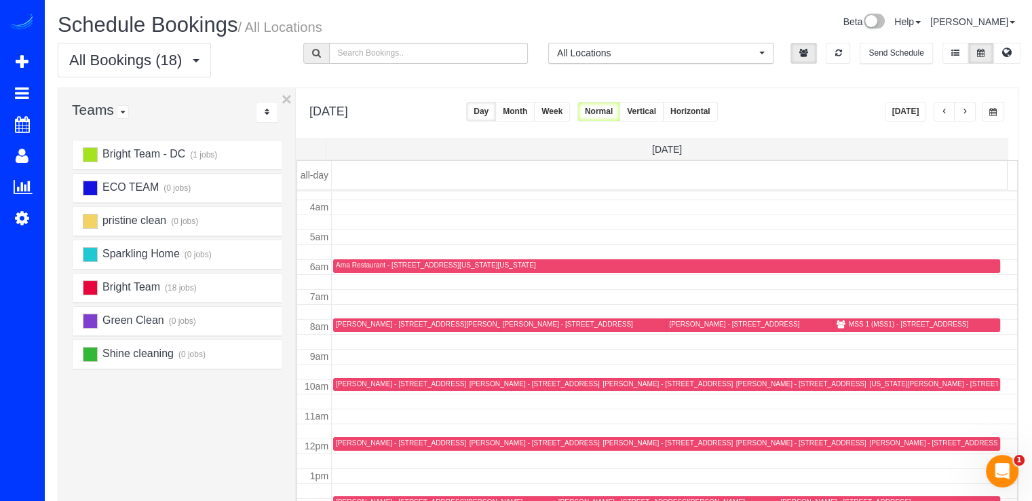
scroll to position [178, 0]
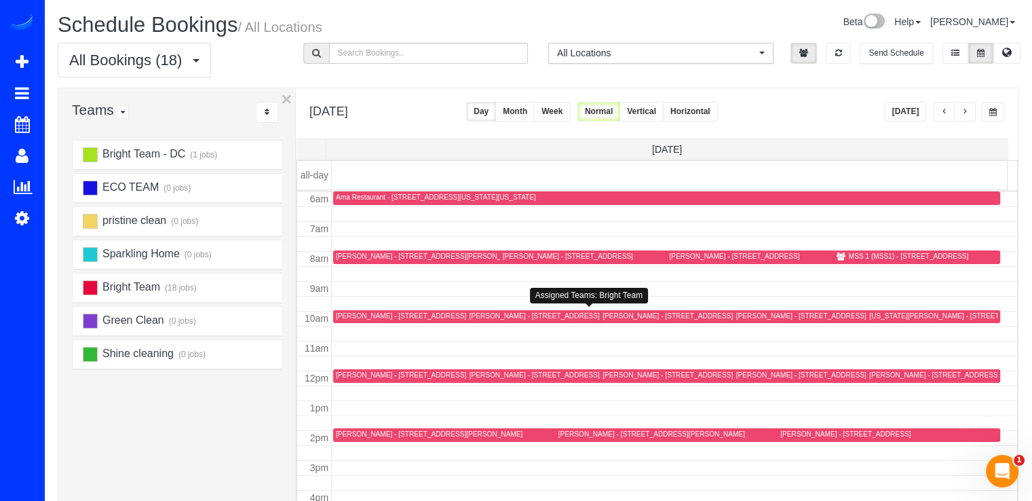
click at [493, 311] on div "Rahcyne Omatete - 1730 Chiswick Ct., Silver Spring, MD 20904" at bounding box center [534, 315] width 130 height 9
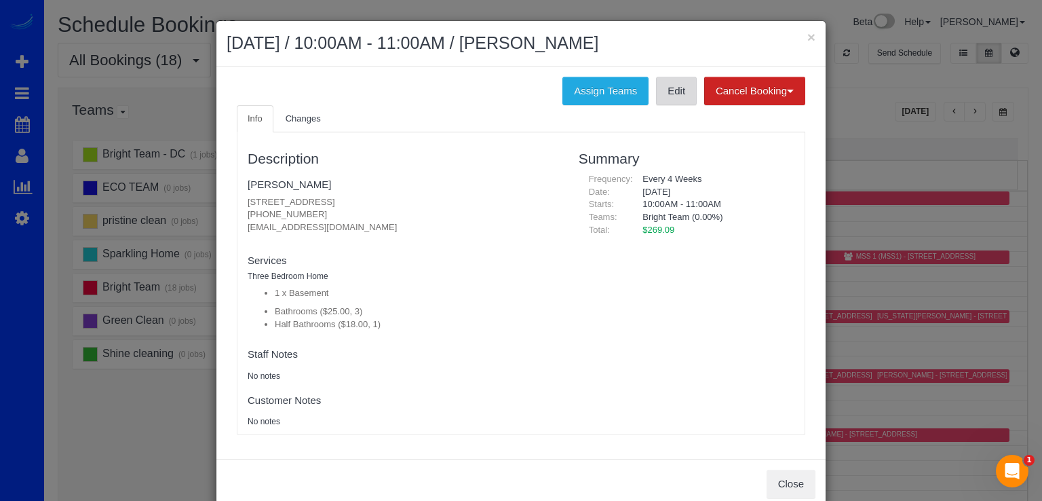
click at [661, 95] on link "Edit" at bounding box center [676, 91] width 41 height 28
click at [807, 32] on button "×" at bounding box center [811, 37] width 8 height 14
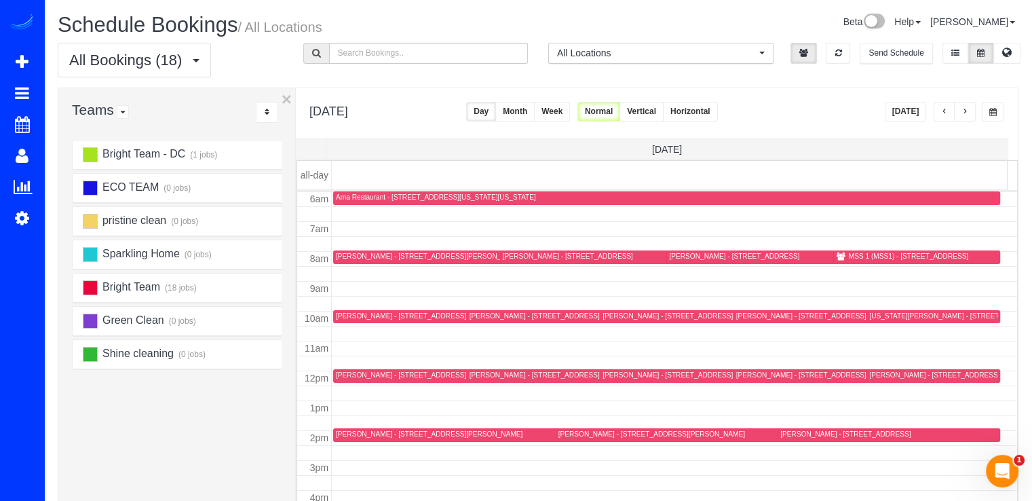
click at [604, 376] on div "Jim Mathews - 22 Melbourne Ave, Silver Spring, MD 20901" at bounding box center [667, 374] width 130 height 9
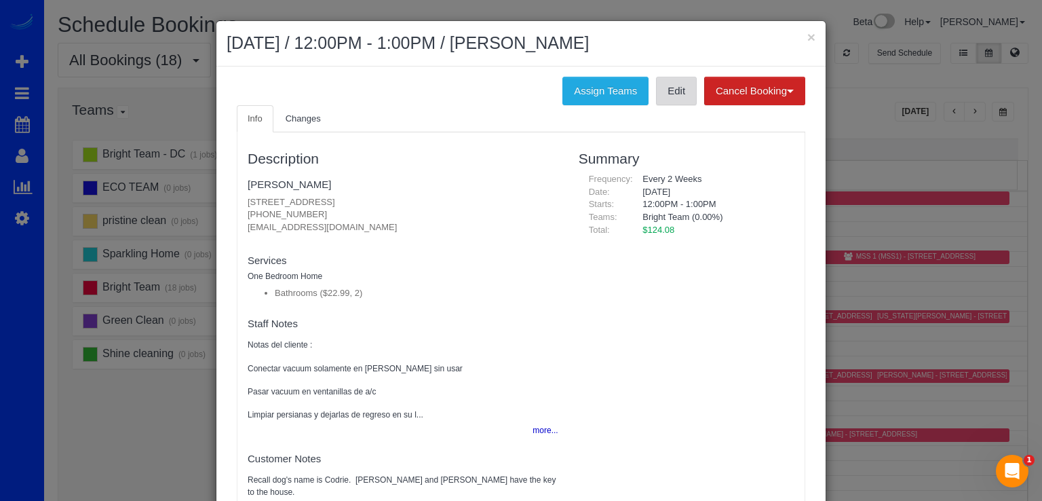
click at [667, 96] on link "Edit" at bounding box center [676, 91] width 41 height 28
click at [807, 39] on button "×" at bounding box center [811, 37] width 8 height 14
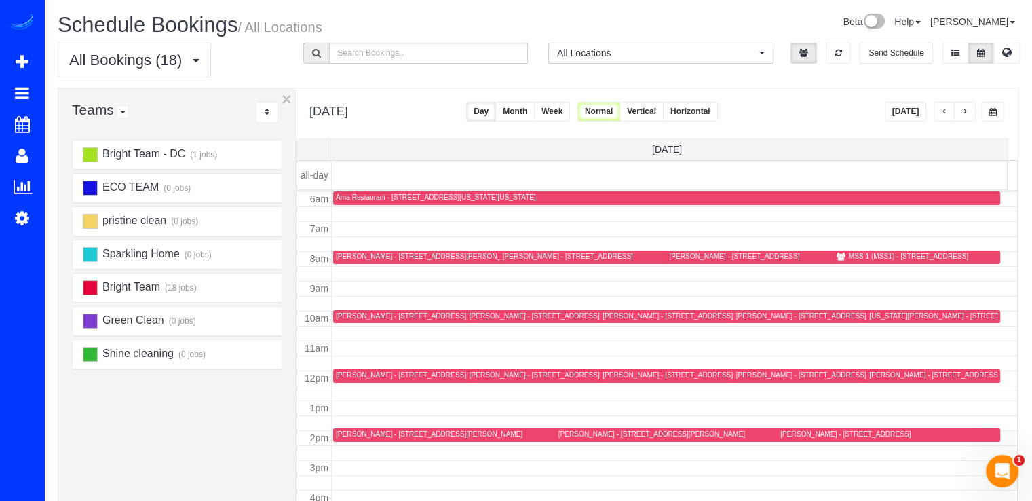
click at [848, 255] on div "MSS 1 (MSS1) - 5307 Merriam Street Bethesda, Md 20814, Bethesda, MD 20814" at bounding box center [907, 256] width 119 height 9
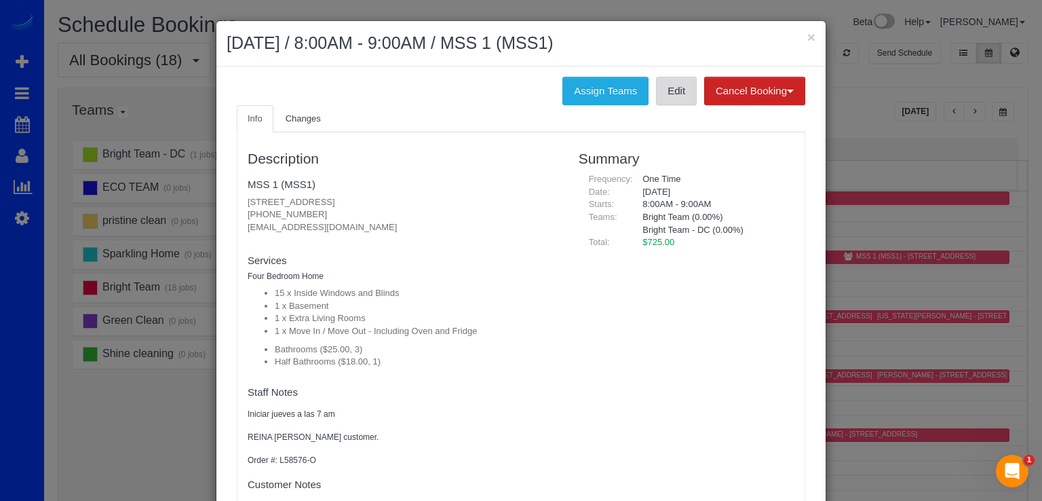
click at [665, 81] on link "Edit" at bounding box center [676, 91] width 41 height 28
click at [807, 35] on button "×" at bounding box center [811, 37] width 8 height 14
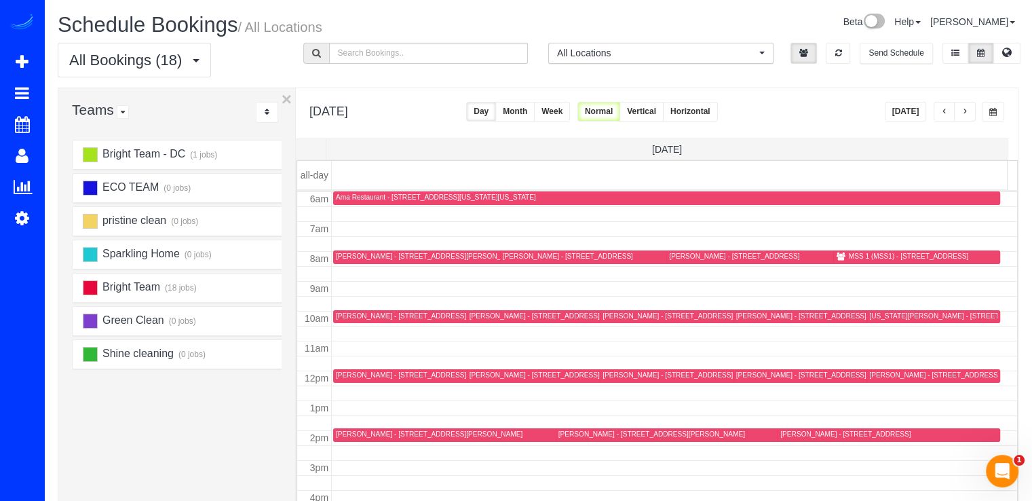
click at [345, 431] on div "Jessica McCreight - 9 Schindler Ct, Silver Spring, MD 20903" at bounding box center [429, 433] width 187 height 9
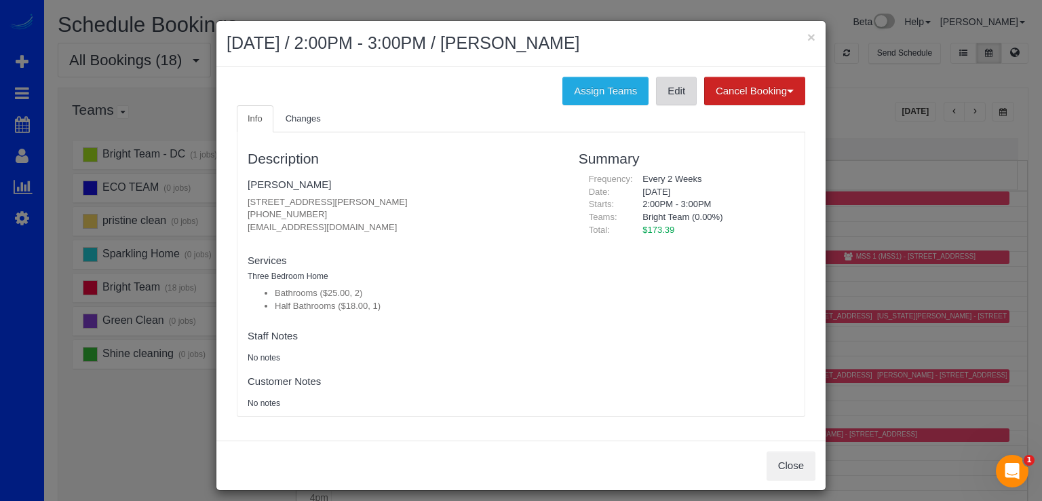
click at [667, 100] on link "Edit" at bounding box center [676, 91] width 41 height 28
click at [807, 43] on button "×" at bounding box center [811, 37] width 8 height 14
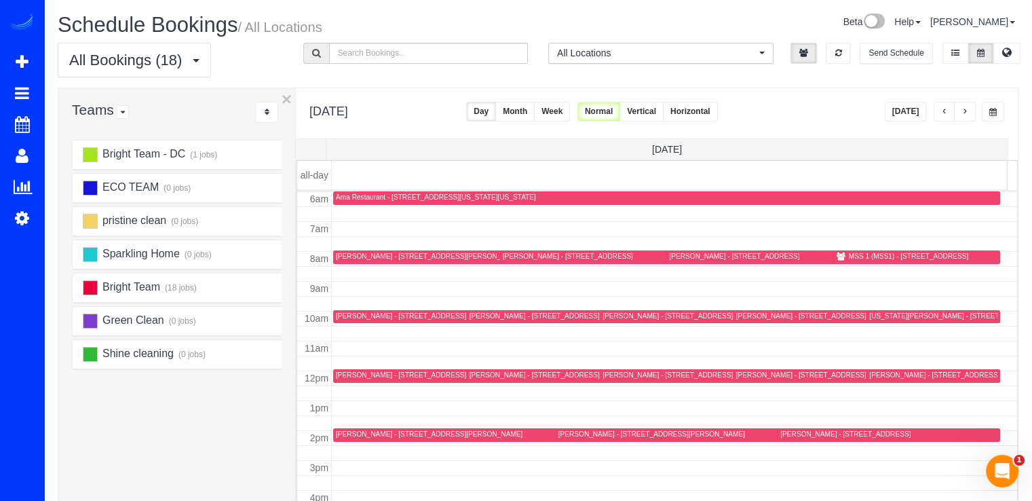
click at [968, 111] on button "button" at bounding box center [965, 112] width 22 height 20
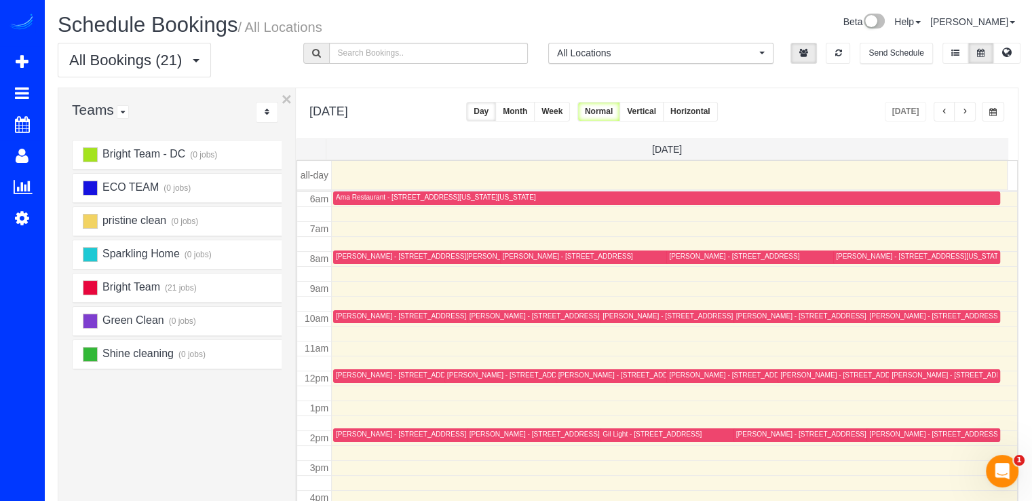
click at [942, 117] on button "button" at bounding box center [944, 112] width 22 height 20
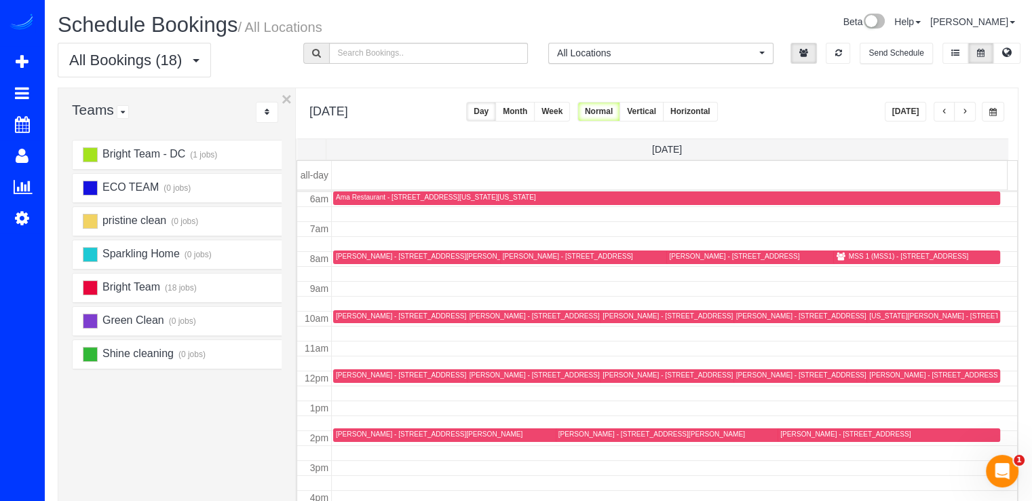
click at [964, 111] on span "button" at bounding box center [964, 112] width 7 height 8
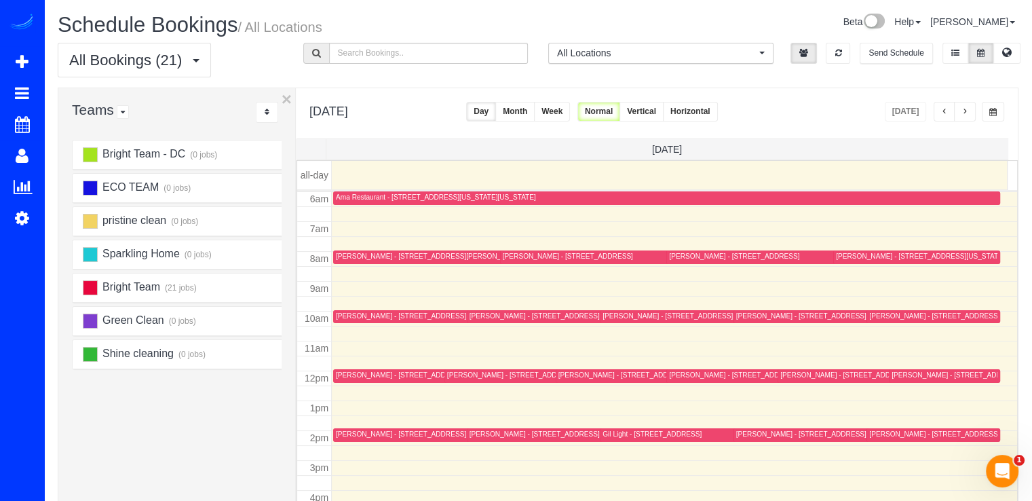
click at [758, 321] on div at bounding box center [859, 317] width 253 height 14
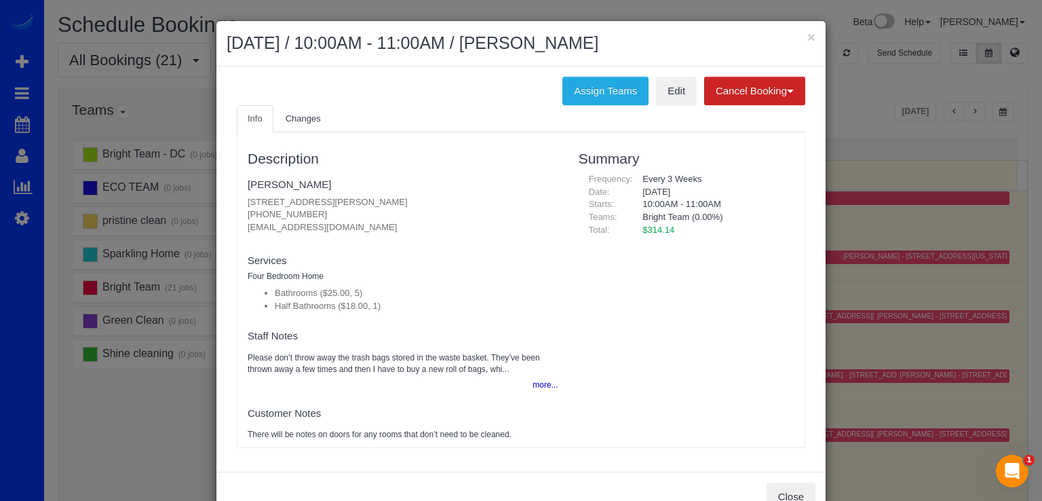
click at [676, 105] on ul "Info Changes" at bounding box center [521, 119] width 568 height 28
click at [676, 100] on link "Edit" at bounding box center [676, 91] width 41 height 28
click at [796, 36] on h2 "August 29, 2025 / 10:00AM - 11:00AM / Michelle Divelbiss" at bounding box center [521, 43] width 589 height 24
click at [810, 36] on button "×" at bounding box center [811, 37] width 8 height 14
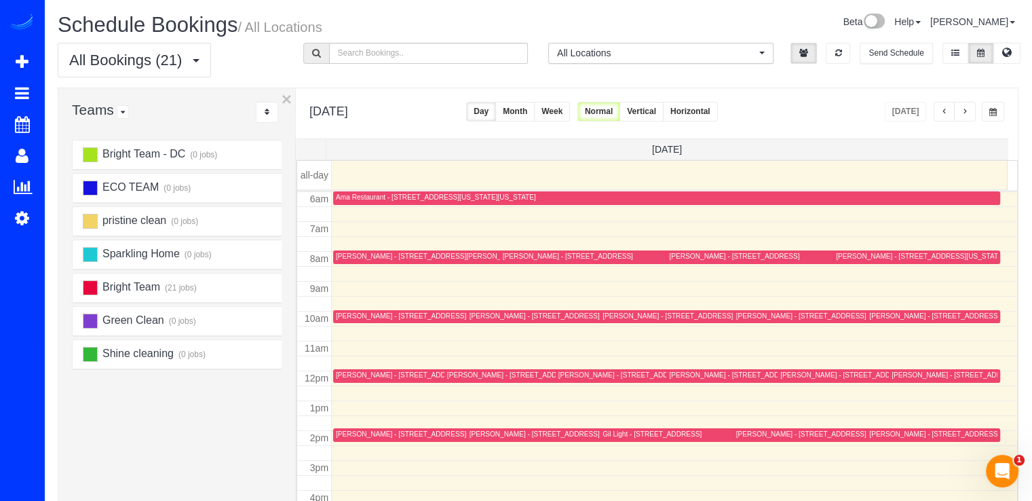
click at [347, 373] on div "Deanna Faris - 6015 Good Lion Ct, Alexandria, VA 22315" at bounding box center [401, 374] width 130 height 9
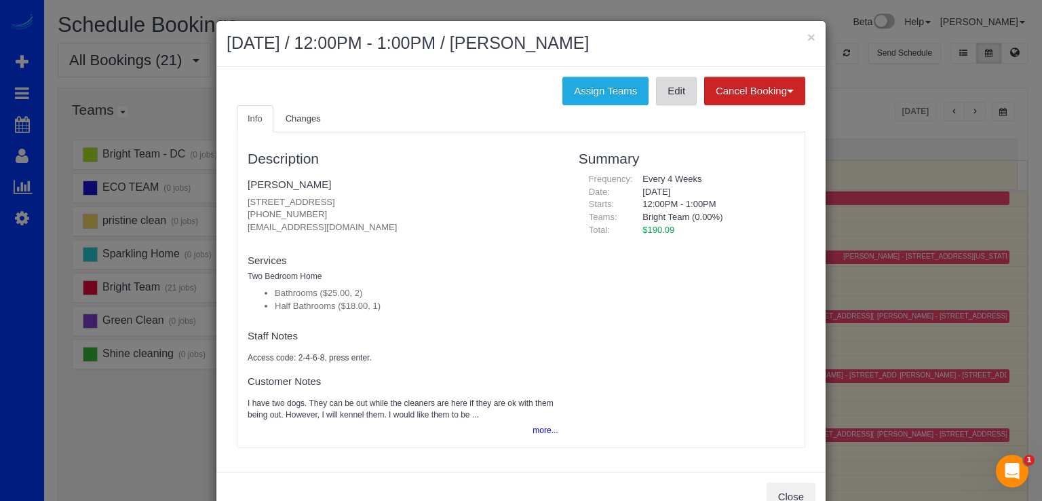
click at [673, 83] on link "Edit" at bounding box center [676, 91] width 41 height 28
click at [807, 34] on button "×" at bounding box center [811, 37] width 8 height 14
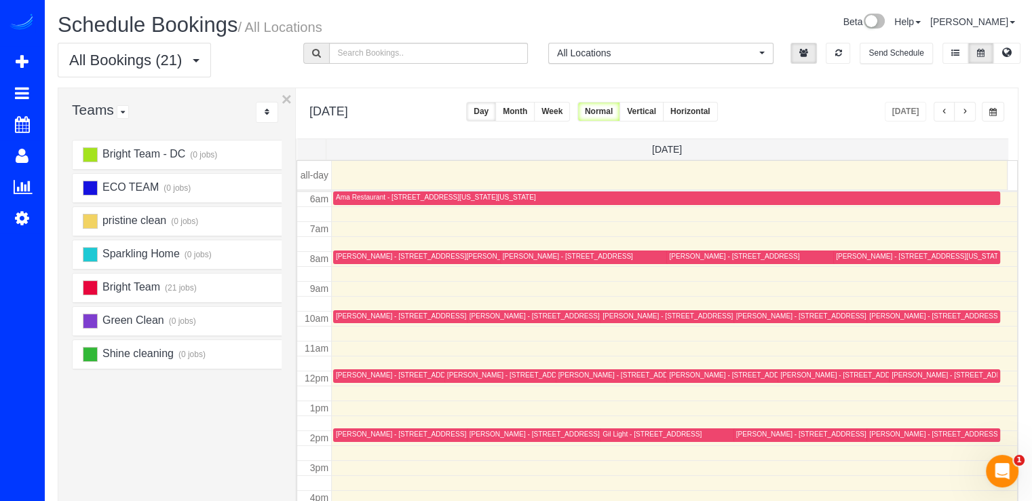
click at [482, 435] on div "Cora Brooks - 10213 Daphney House Way, Rockville, MD 20850" at bounding box center [562, 433] width 187 height 9
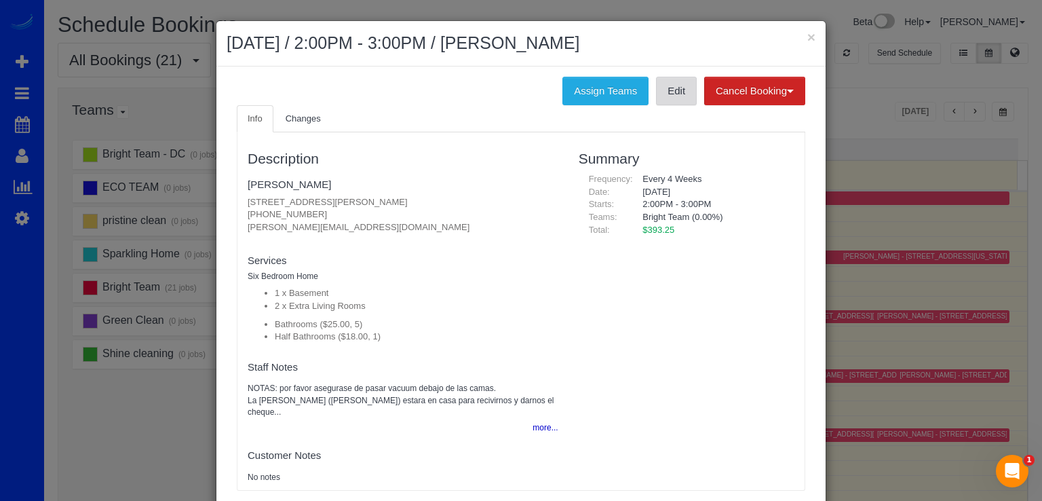
click at [663, 88] on link "Edit" at bounding box center [676, 91] width 41 height 28
click at [815, 45] on div "× August 29, 2025 / 2:00PM - 3:00PM / Cora Brooks" at bounding box center [520, 43] width 609 height 45
click at [808, 39] on button "×" at bounding box center [811, 37] width 8 height 14
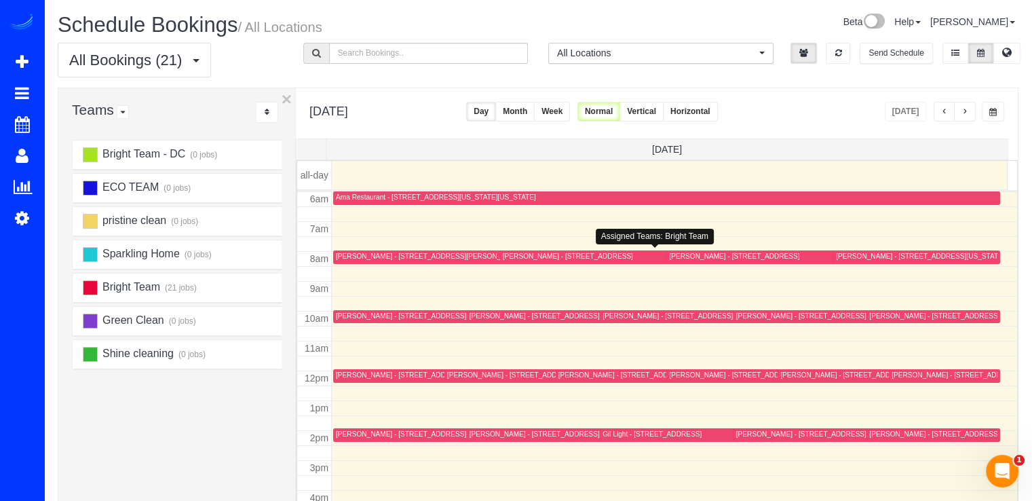
click at [530, 255] on div "Ariya Arora - 13767 Travilah Rd, Rockville, MD 20850" at bounding box center [568, 256] width 130 height 9
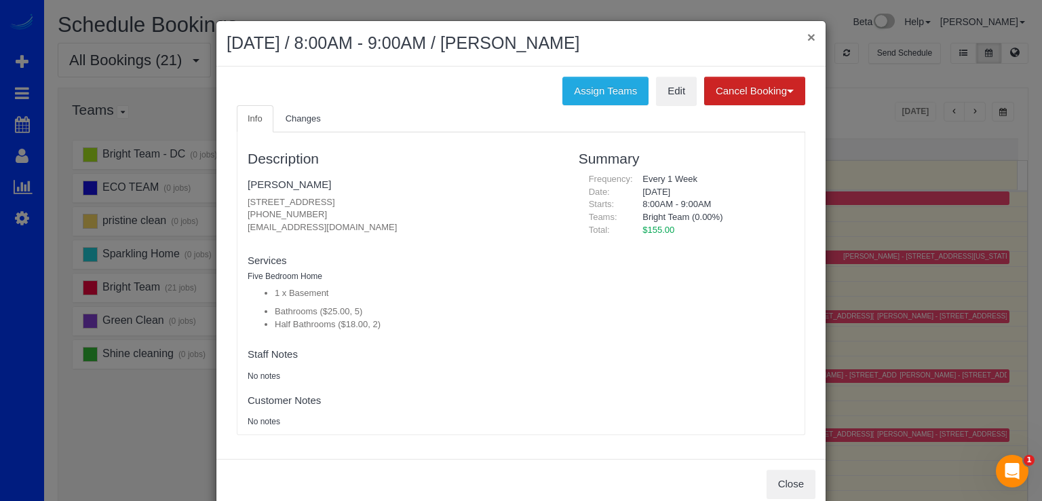
click at [807, 36] on button "×" at bounding box center [811, 37] width 8 height 14
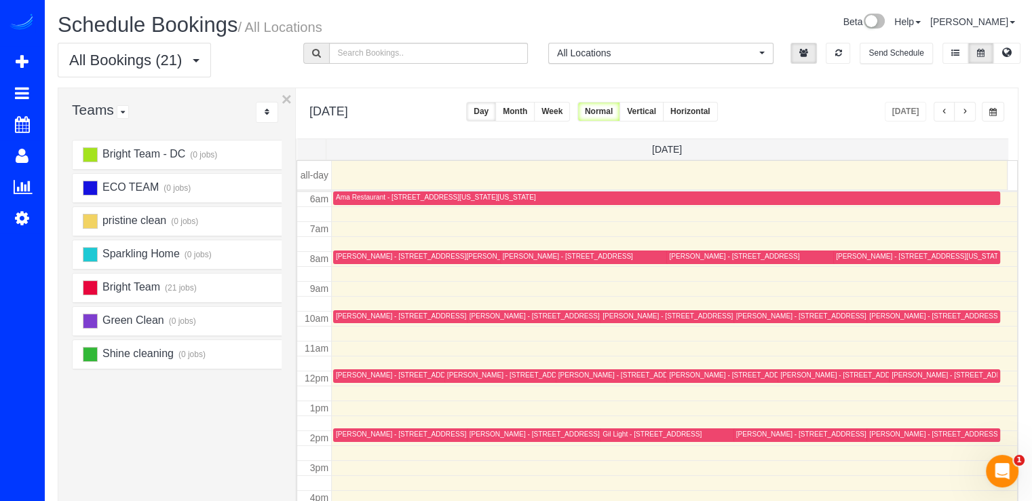
click at [621, 311] on div "Lindsey Berisha - 9200 Watson Rd, Silver Spring, MD 20910" at bounding box center [695, 315] width 187 height 9
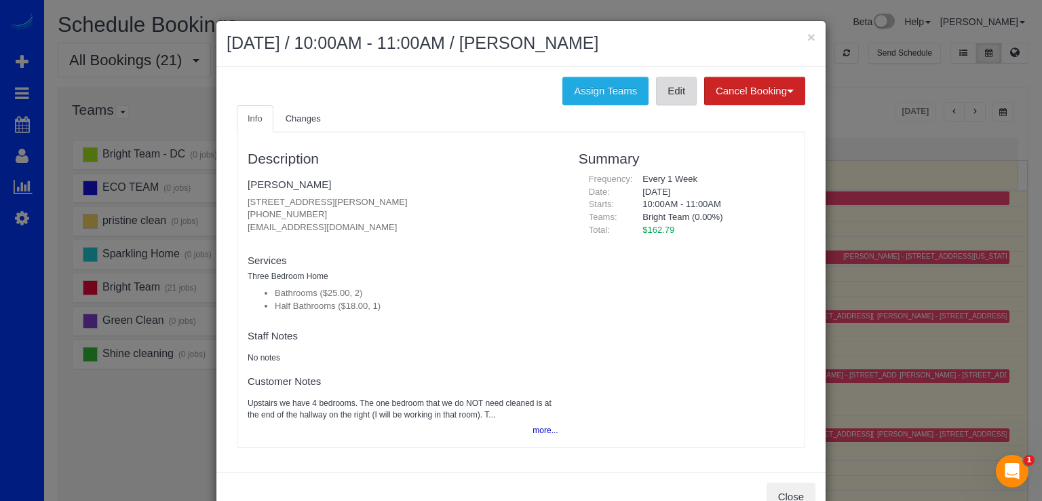
click at [667, 85] on link "Edit" at bounding box center [676, 91] width 41 height 28
click at [809, 40] on button "×" at bounding box center [811, 37] width 8 height 14
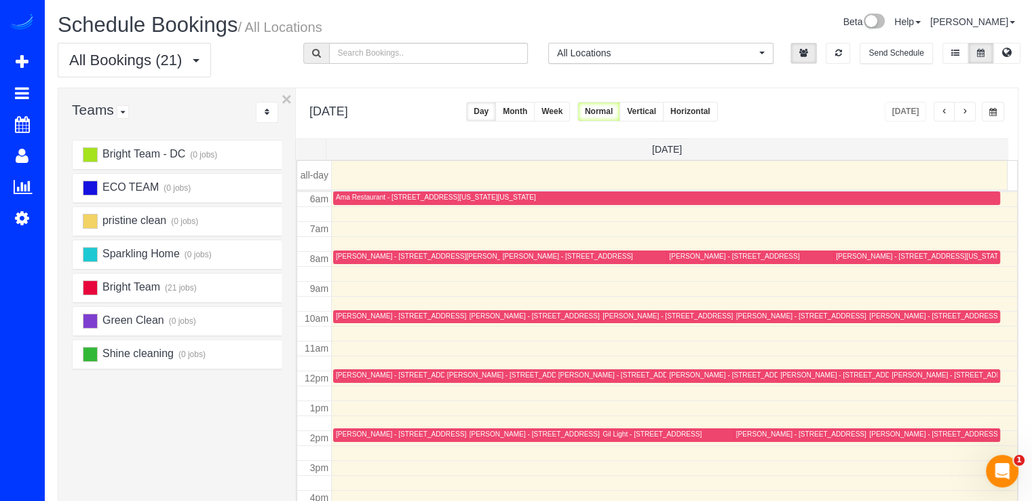
click at [797, 378] on div "Suzanne Shinnick - 9739 Duffer Way, Montgomery Village, MD 20886" at bounding box center [873, 374] width 187 height 9
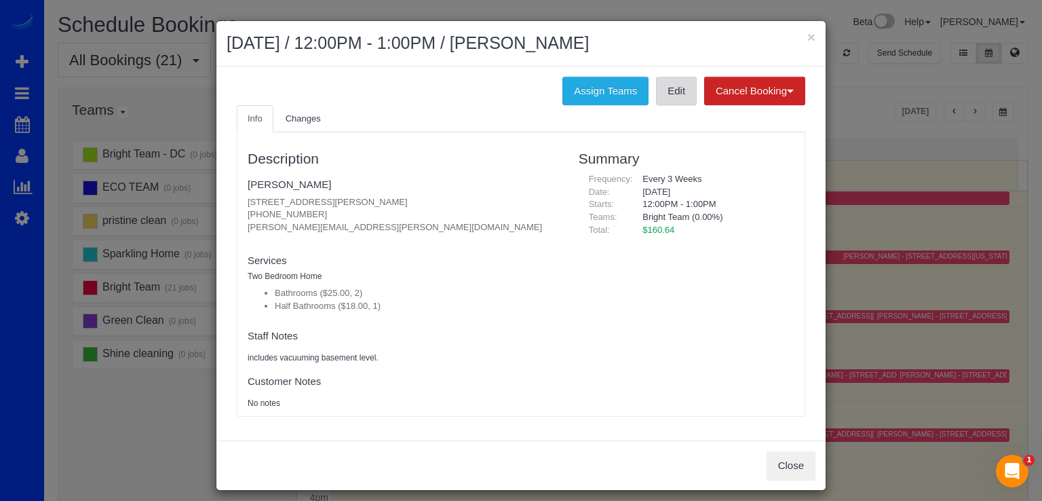
click at [673, 100] on link "Edit" at bounding box center [676, 91] width 41 height 28
click at [807, 39] on button "×" at bounding box center [811, 37] width 8 height 14
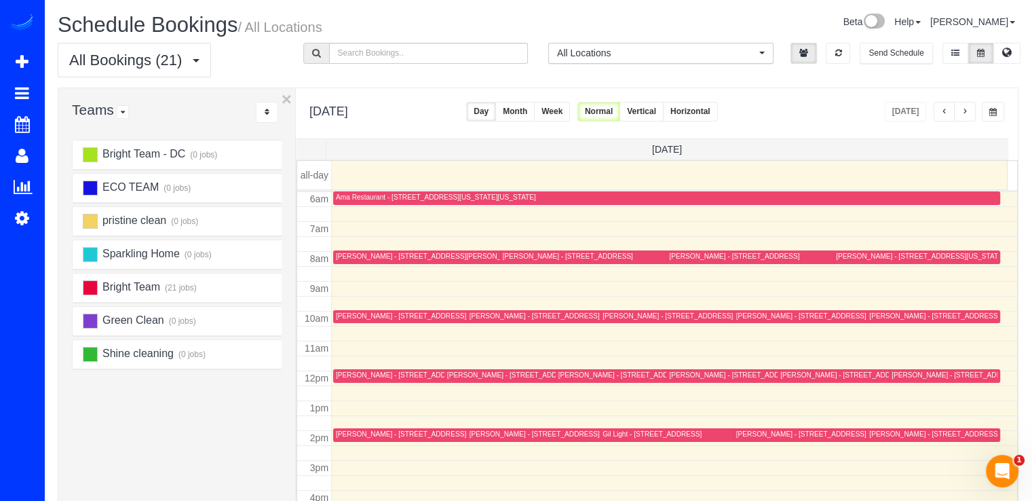
click at [359, 437] on div "Brian Bronson - 5401 Mcgrath Blvd Apt 1216, North Bethesda, MD 20852" at bounding box center [429, 433] width 187 height 9
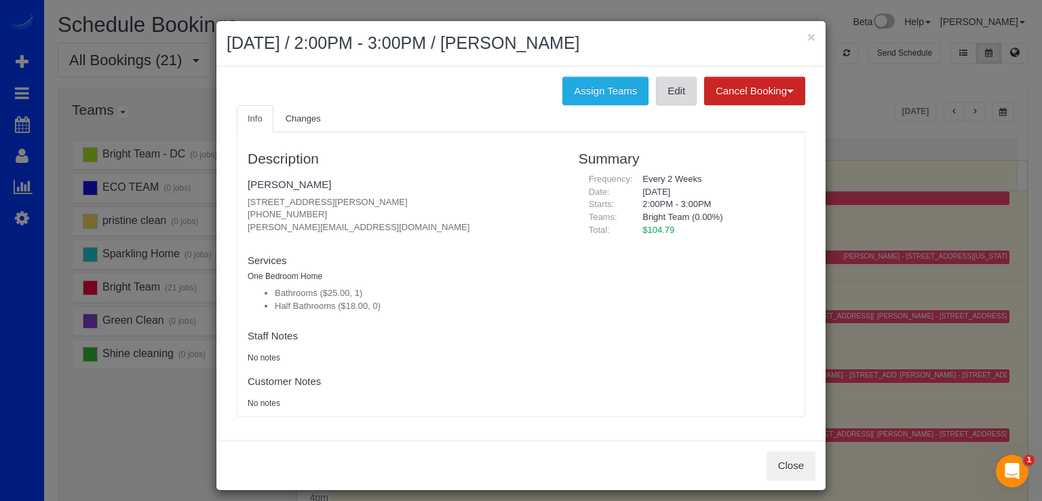
click at [669, 100] on link "Edit" at bounding box center [676, 91] width 41 height 28
click at [807, 37] on button "×" at bounding box center [811, 37] width 8 height 14
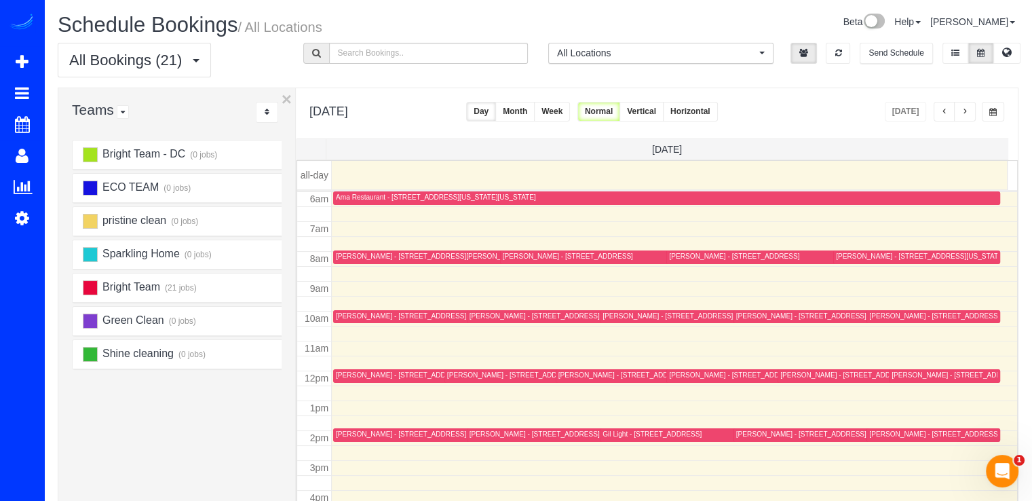
click at [840, 255] on div "Paul Touw - 2750 Chain Bridge Rd Nw, Washington, DC 20016" at bounding box center [920, 256] width 168 height 9
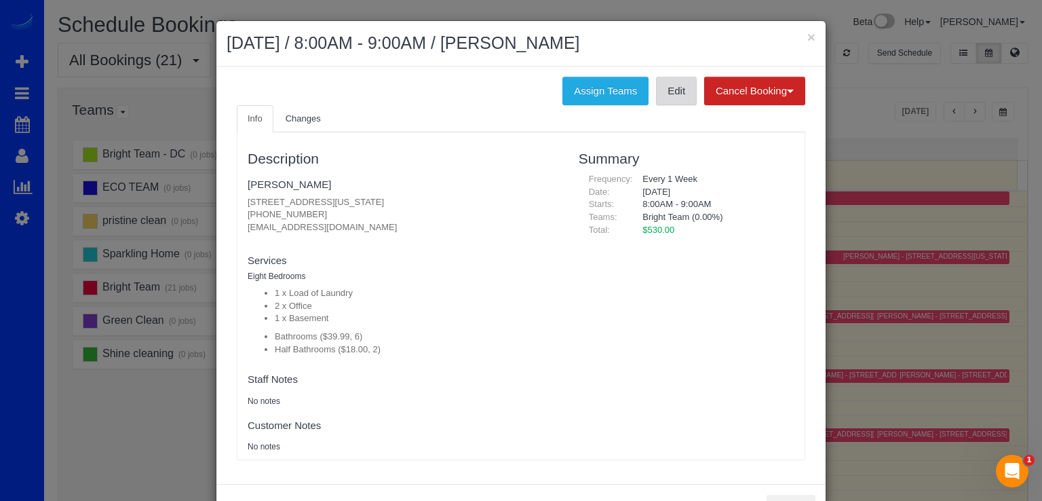
click at [660, 86] on link "Edit" at bounding box center [676, 91] width 41 height 28
click at [807, 36] on button "×" at bounding box center [811, 37] width 8 height 14
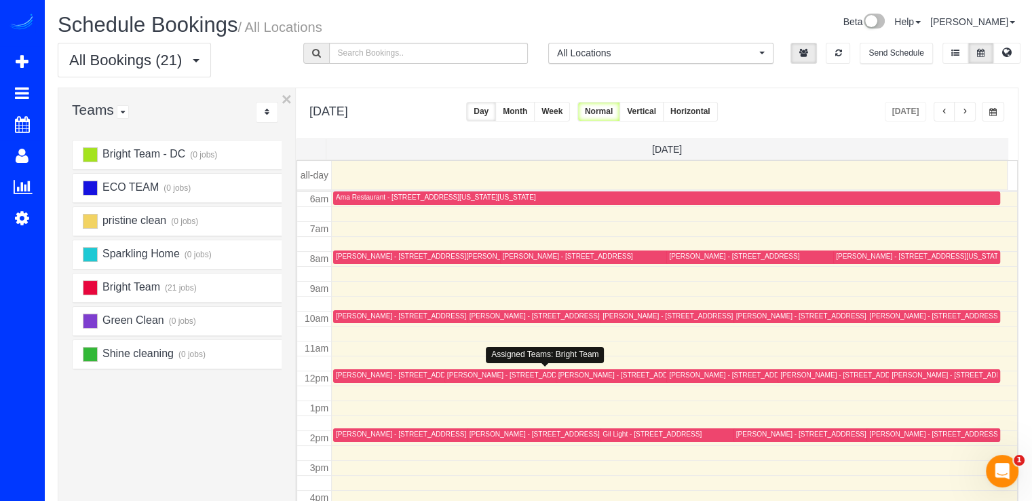
click at [467, 369] on div at bounding box center [548, 376] width 209 height 14
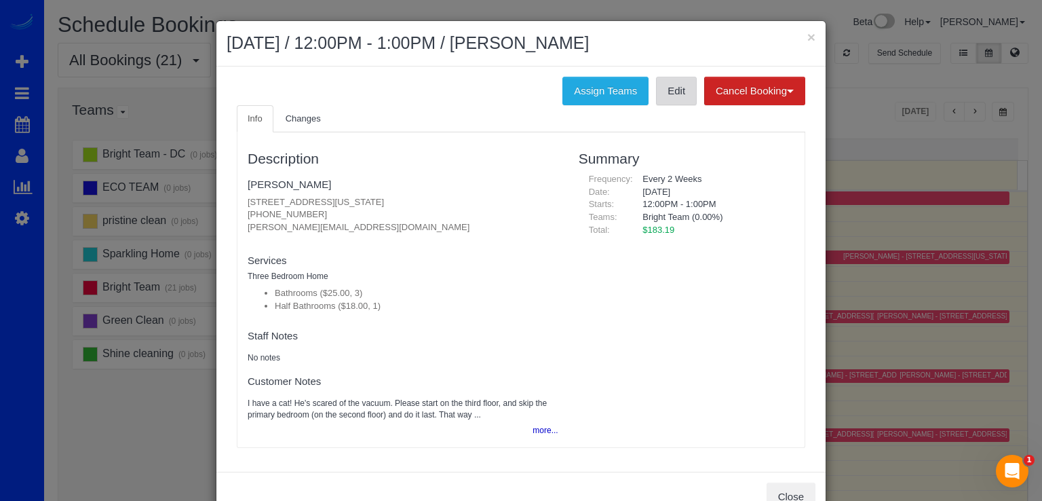
click at [667, 98] on link "Edit" at bounding box center [676, 91] width 41 height 28
click at [807, 41] on button "×" at bounding box center [811, 37] width 8 height 14
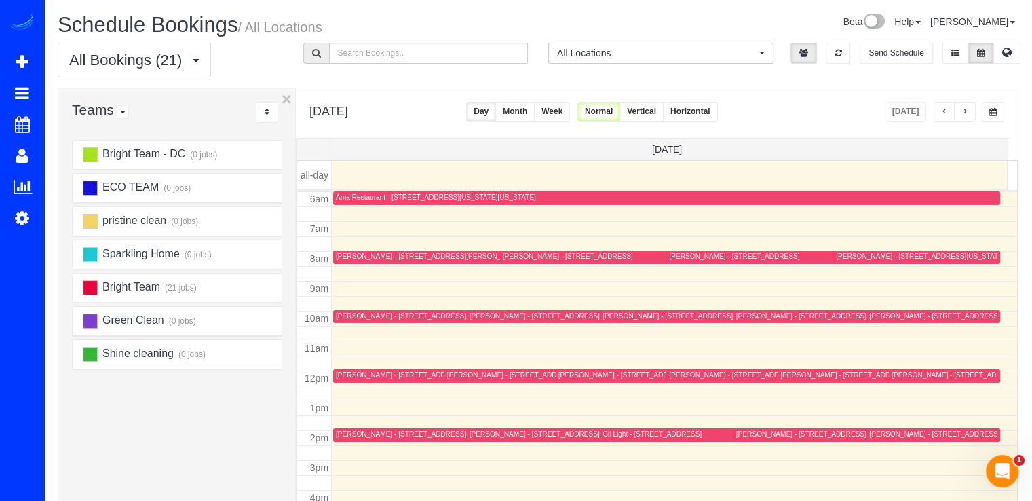
click at [745, 428] on div at bounding box center [859, 435] width 253 height 14
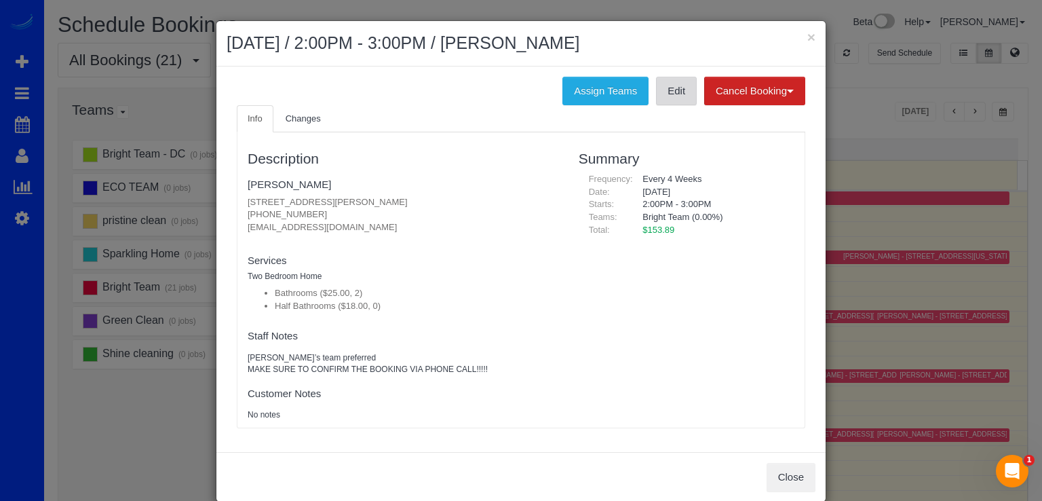
click at [675, 86] on link "Edit" at bounding box center [676, 91] width 41 height 28
click at [807, 39] on button "×" at bounding box center [811, 37] width 8 height 14
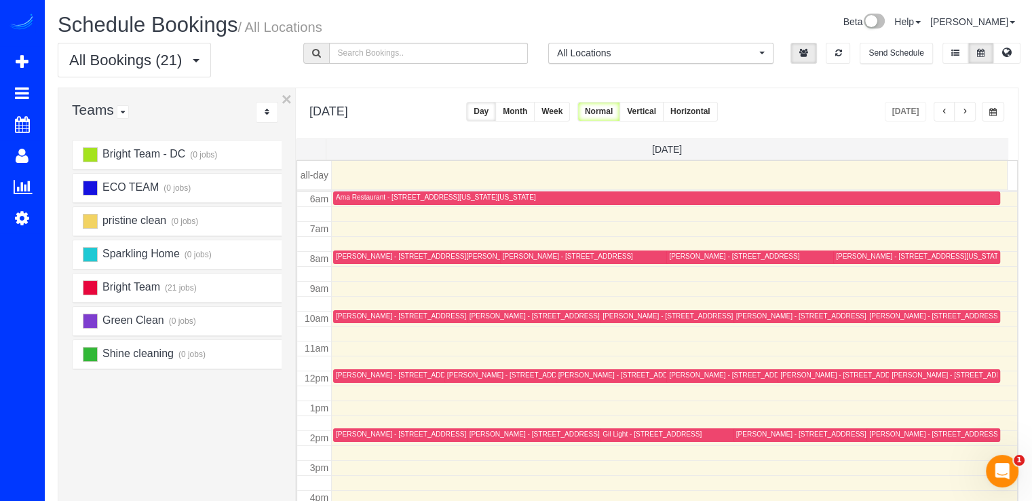
click at [492, 311] on div "Jason Hughes - 3501 S Dakota Ave Ne, Washington, DC 20018" at bounding box center [553, 315] width 168 height 9
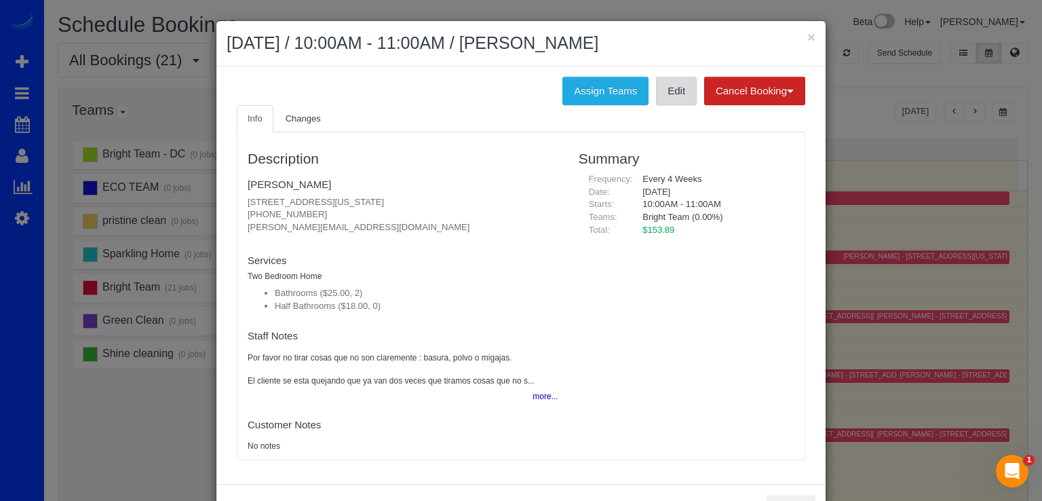
click at [665, 98] on link "Edit" at bounding box center [676, 91] width 41 height 28
click at [807, 41] on button "×" at bounding box center [811, 37] width 8 height 14
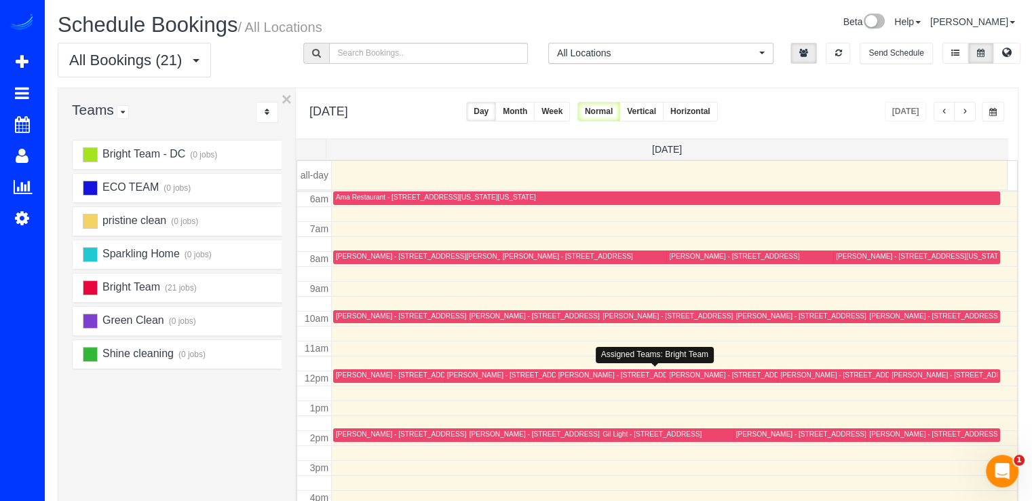
click at [572, 374] on div "Rhonda Malone - 2300 Monroe St Ne, Washington, DC 20018" at bounding box center [642, 374] width 168 height 9
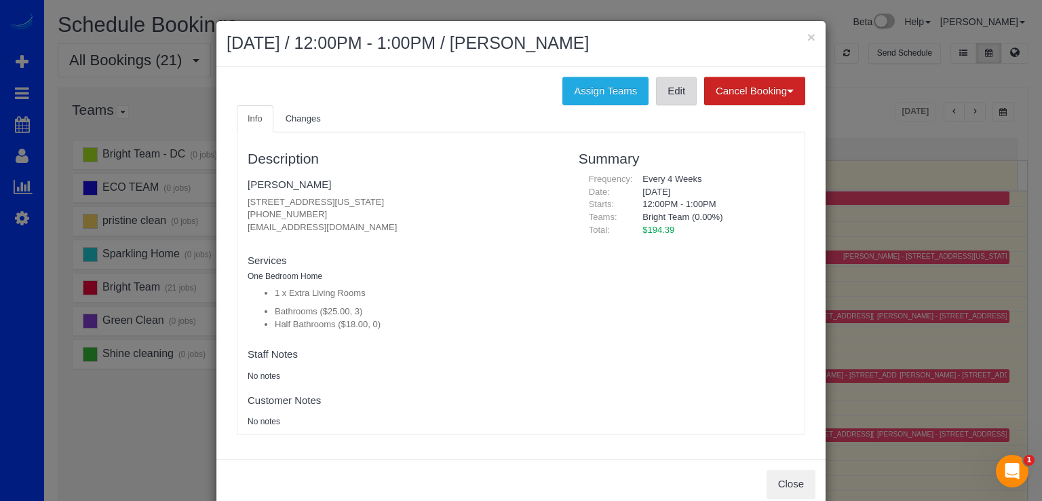
click at [671, 94] on link "Edit" at bounding box center [676, 91] width 41 height 28
click at [808, 39] on button "×" at bounding box center [811, 37] width 8 height 14
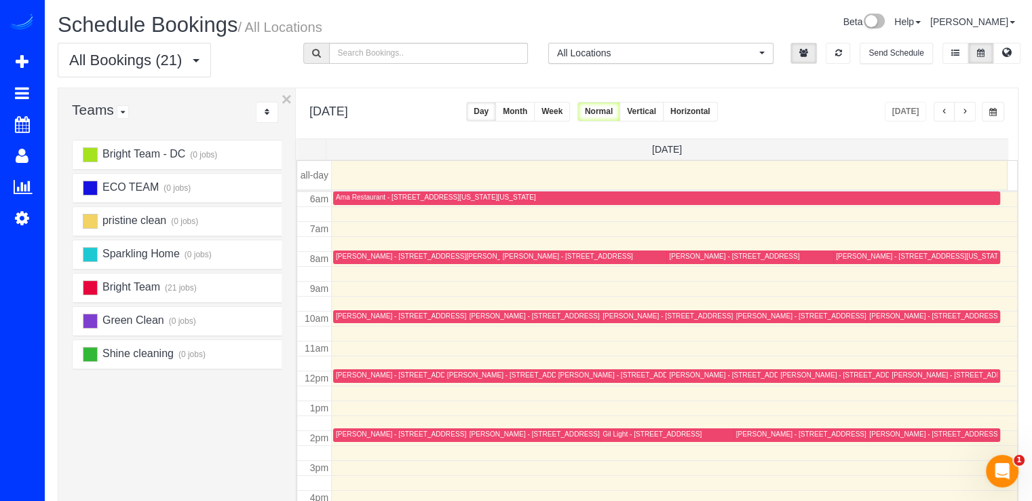
click at [874, 436] on div "James Dix - 6018 Oakdale Rd, Mclean, VA 22101" at bounding box center [962, 433] width 187 height 9
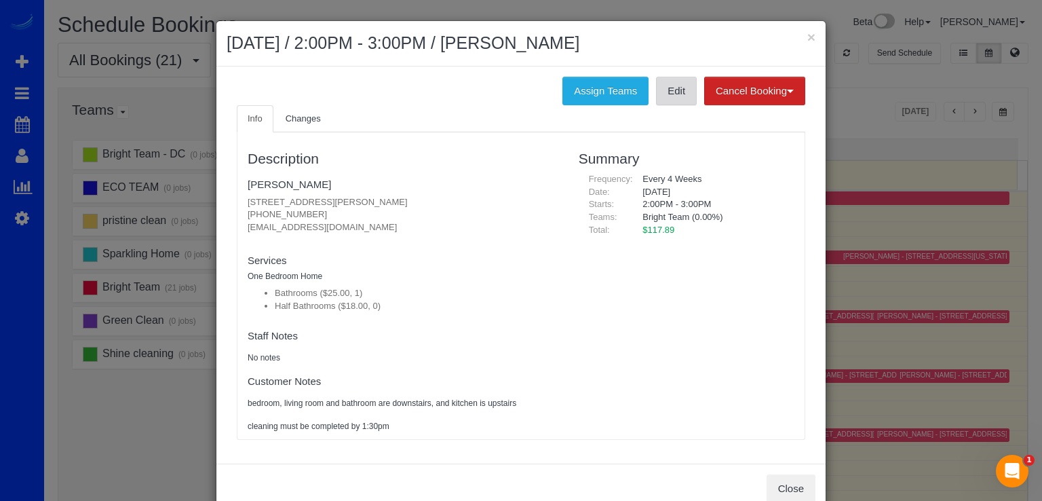
click at [662, 94] on link "Edit" at bounding box center [676, 91] width 41 height 28
click at [807, 39] on button "×" at bounding box center [811, 37] width 8 height 14
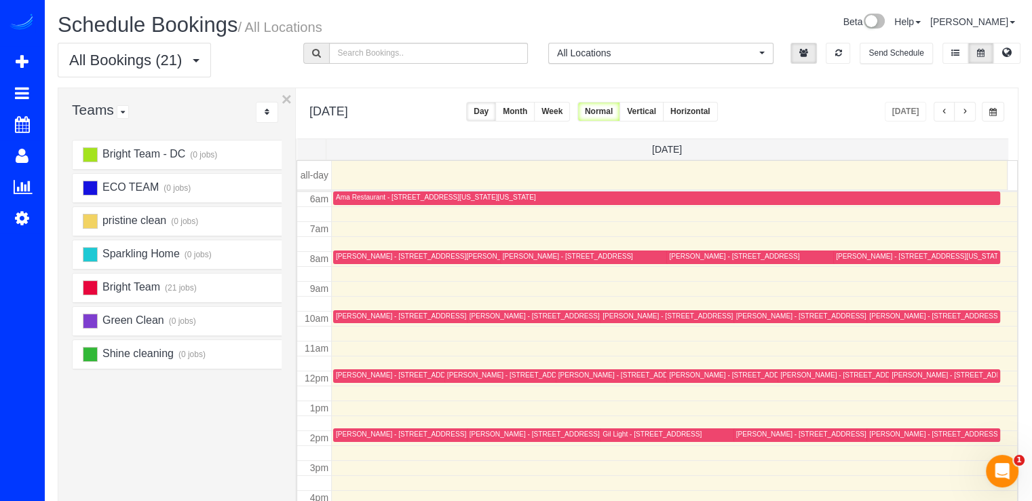
click at [671, 254] on div "Carolyn Bernstein - 6719 Selkirk Dr., Bethesda, MD 20817" at bounding box center [734, 256] width 130 height 9
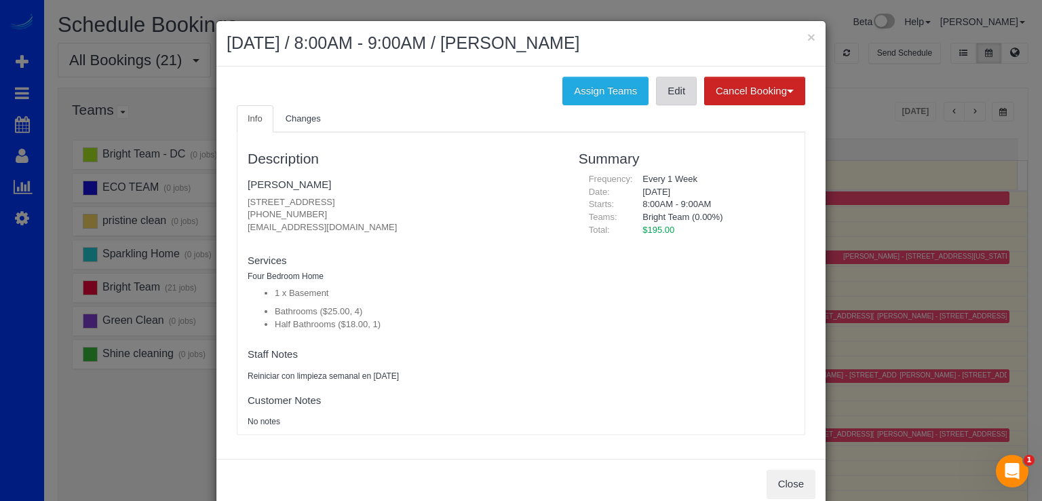
click at [662, 78] on link "Edit" at bounding box center [676, 91] width 41 height 28
click at [807, 34] on button "×" at bounding box center [811, 37] width 8 height 14
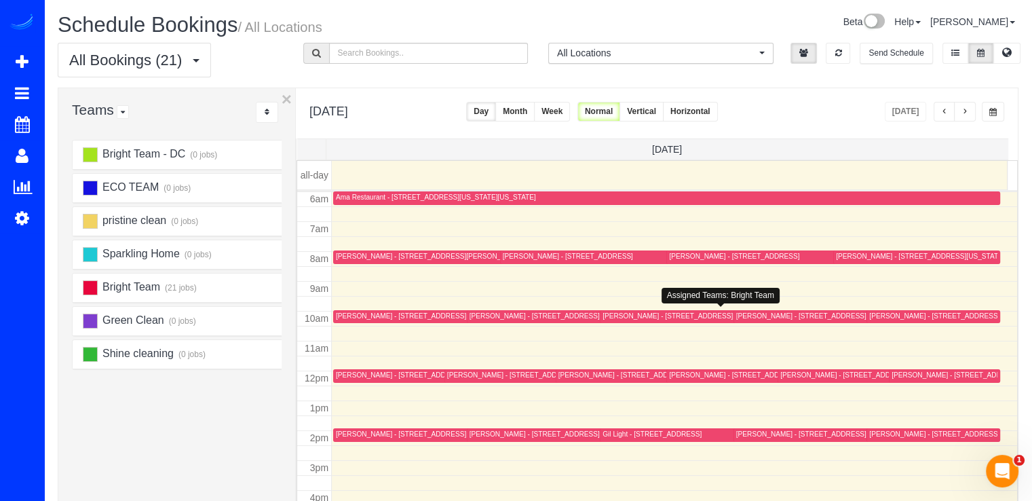
click at [361, 311] on div "Garrick Delzell - 1916 Grace Church Rd, Silver Spring, MD 20910" at bounding box center [429, 315] width 187 height 9
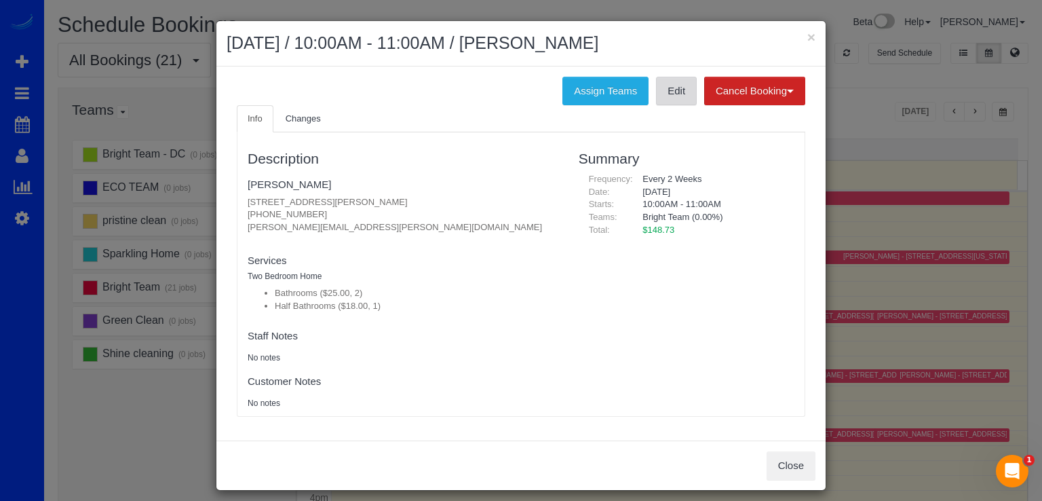
click at [665, 85] on link "Edit" at bounding box center [676, 91] width 41 height 28
click at [807, 36] on button "×" at bounding box center [811, 37] width 8 height 14
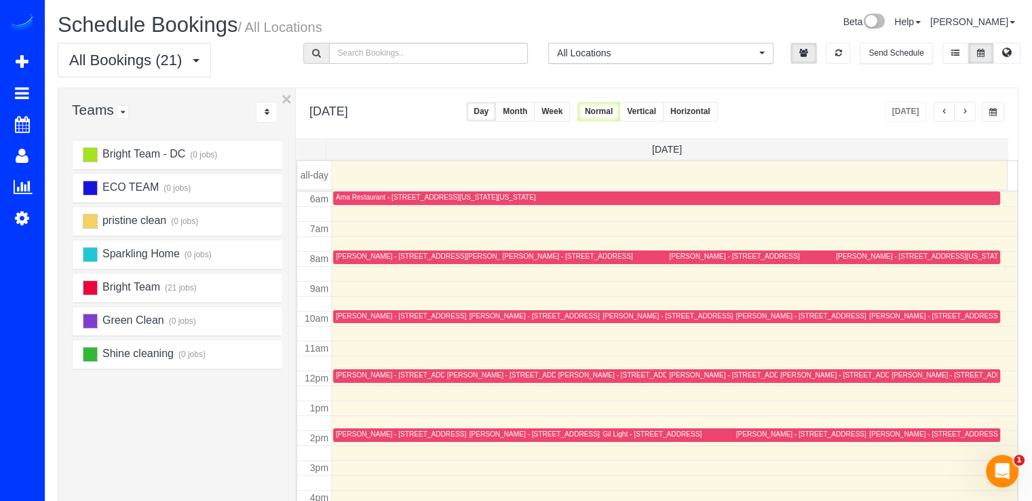
click at [667, 369] on div at bounding box center [770, 376] width 209 height 14
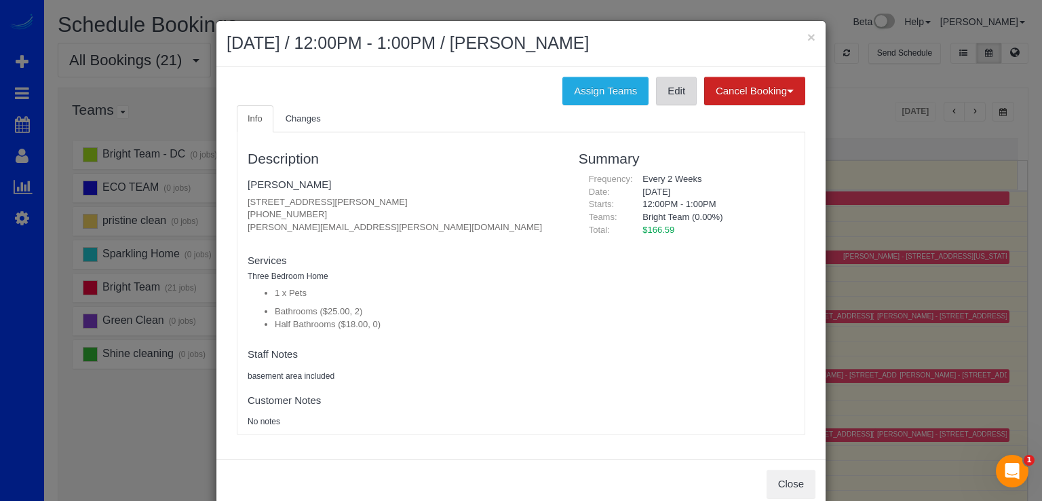
click at [675, 89] on link "Edit" at bounding box center [676, 91] width 41 height 28
click at [807, 33] on button "×" at bounding box center [811, 37] width 8 height 14
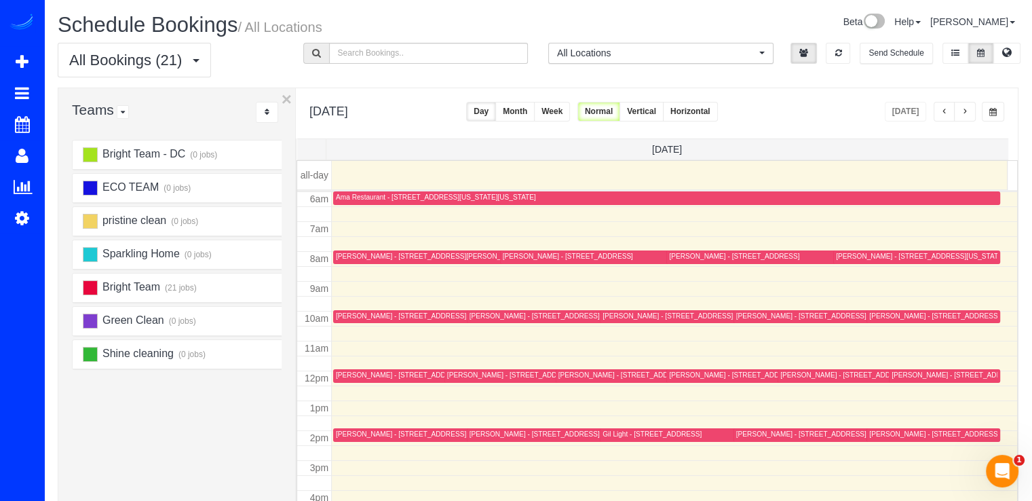
click at [361, 256] on div "Abigail Dalton - 809 Gist Avenue, Silver Spring, MD 20910" at bounding box center [429, 256] width 187 height 9
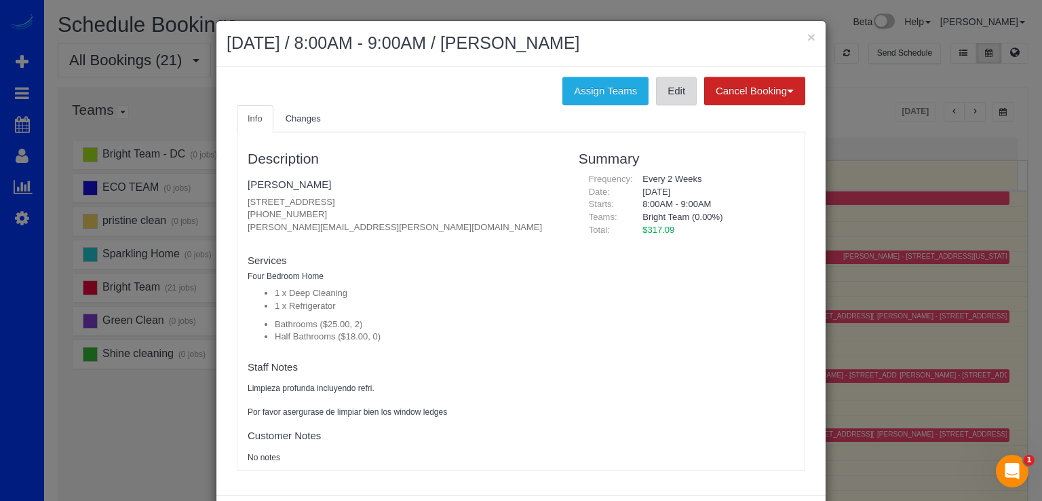
click at [667, 88] on link "Edit" at bounding box center [676, 91] width 41 height 28
click at [808, 39] on button "×" at bounding box center [811, 37] width 8 height 14
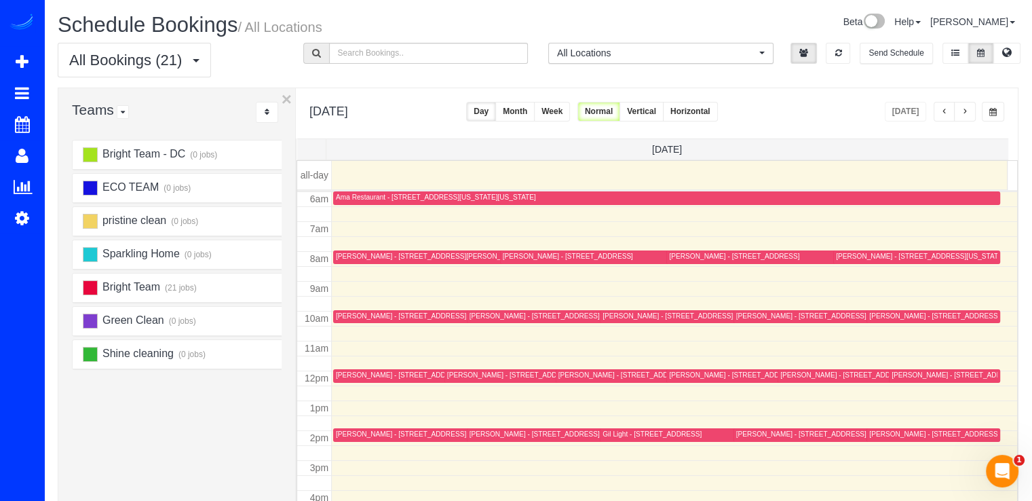
click at [876, 311] on div "PJ Theisen - 220 14th Street Ne, Washington, DC 20002" at bounding box center [953, 315] width 168 height 9
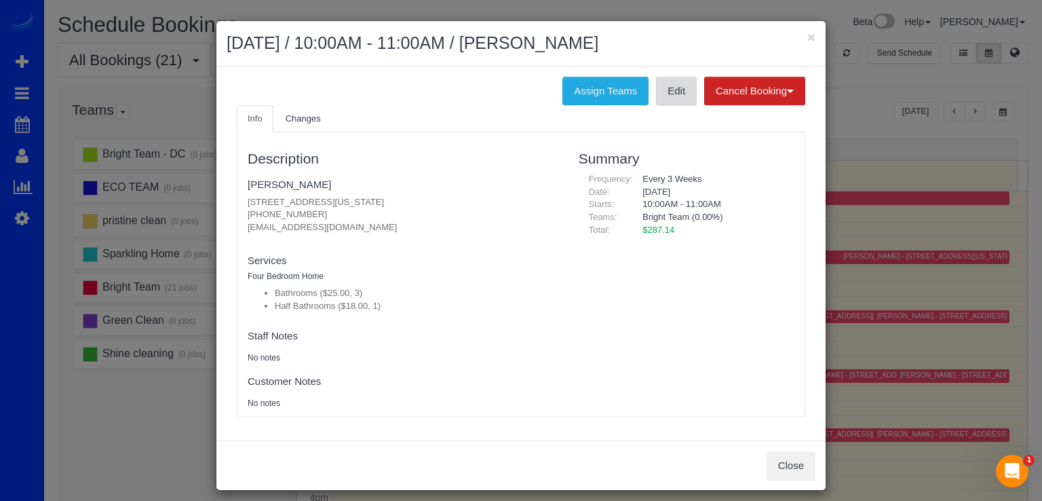
click at [660, 87] on link "Edit" at bounding box center [676, 91] width 41 height 28
click at [807, 37] on button "×" at bounding box center [811, 37] width 8 height 14
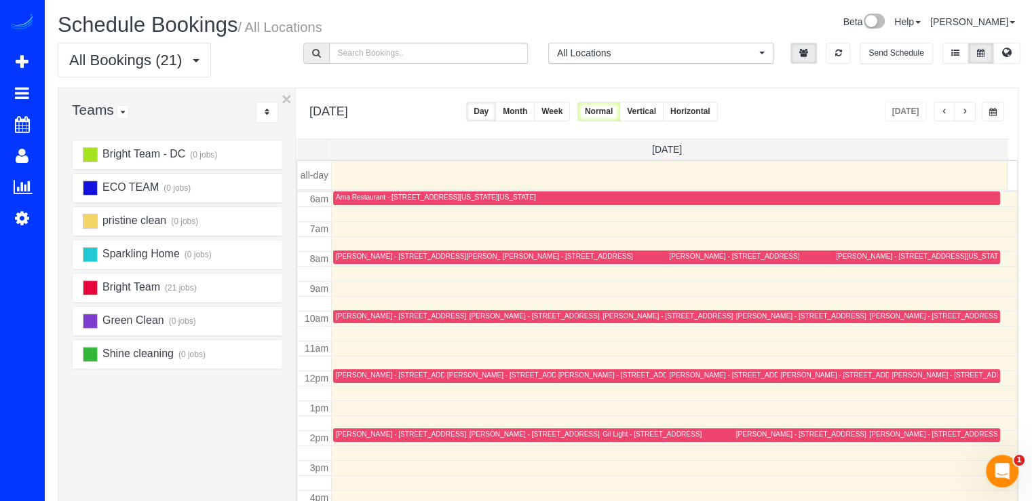
click at [903, 365] on td at bounding box center [675, 362] width 686 height 15
click at [906, 370] on div "Sydney Gertzog - 2125 14th St Nw, Unit 623, Washington, DC 20009" at bounding box center [975, 374] width 168 height 9
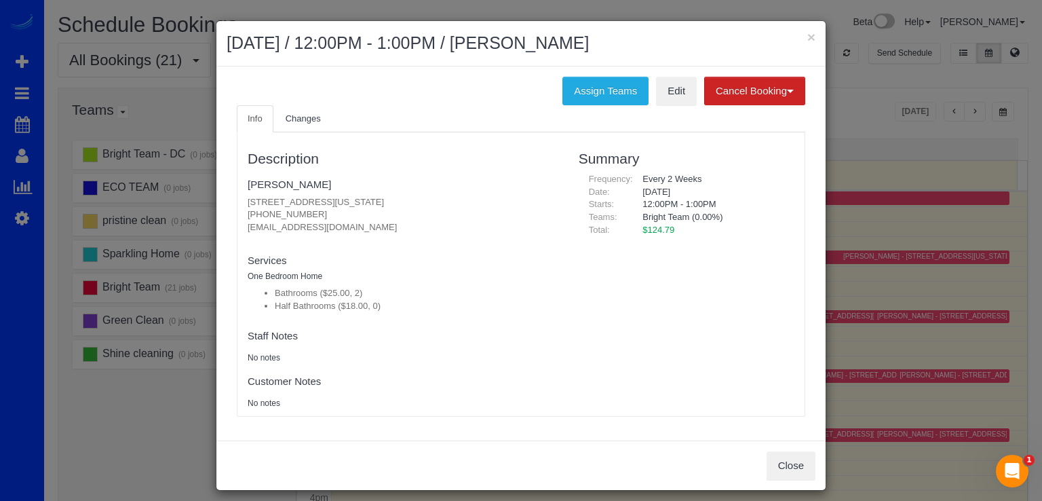
click at [673, 105] on ul "Info Changes" at bounding box center [521, 119] width 568 height 28
click at [670, 98] on link "Edit" at bounding box center [676, 91] width 41 height 28
click at [808, 33] on button "×" at bounding box center [811, 37] width 8 height 14
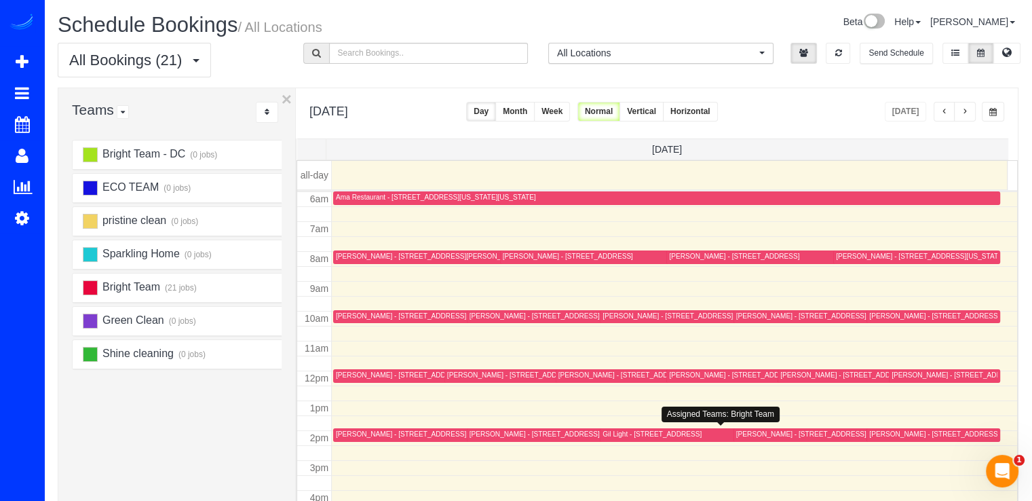
click at [604, 433] on div "Gil Light - 5114 Saratoga Ave,, Bethesda, MD 20816" at bounding box center [651, 433] width 99 height 9
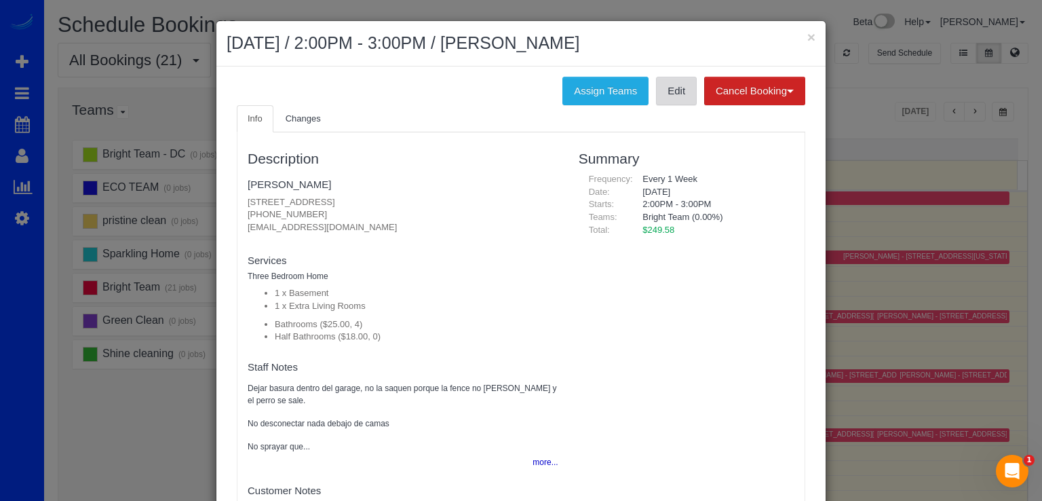
click at [656, 93] on link "Edit" at bounding box center [676, 91] width 41 height 28
click at [807, 40] on button "×" at bounding box center [811, 37] width 8 height 14
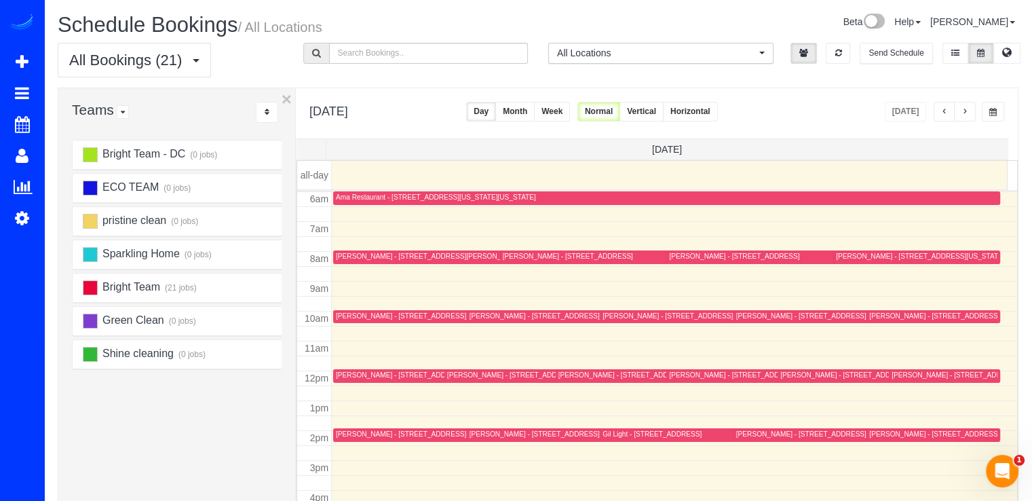
click at [962, 115] on span "button" at bounding box center [964, 112] width 7 height 8
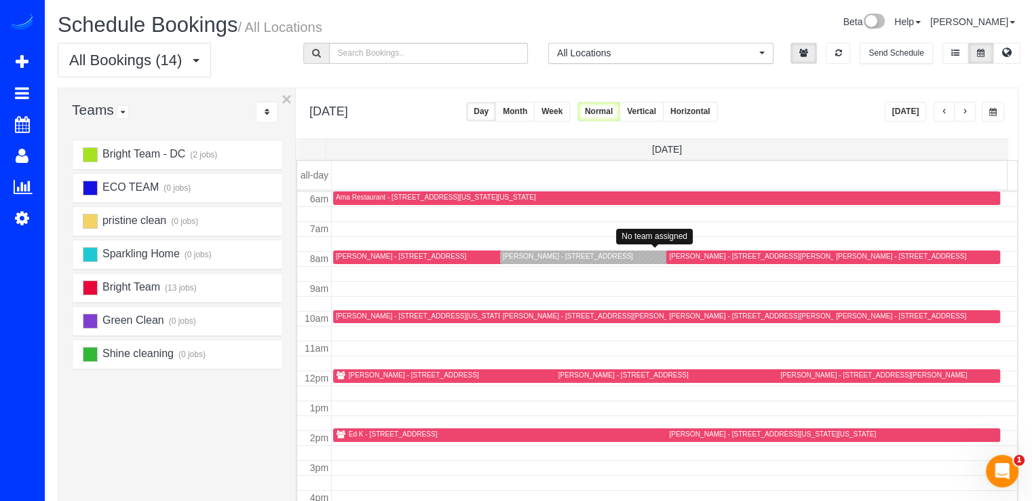
click at [522, 254] on div "Flannery Wickham - 900 N Stuart St Apt 1214, Arlington, VA 22203" at bounding box center [568, 256] width 130 height 9
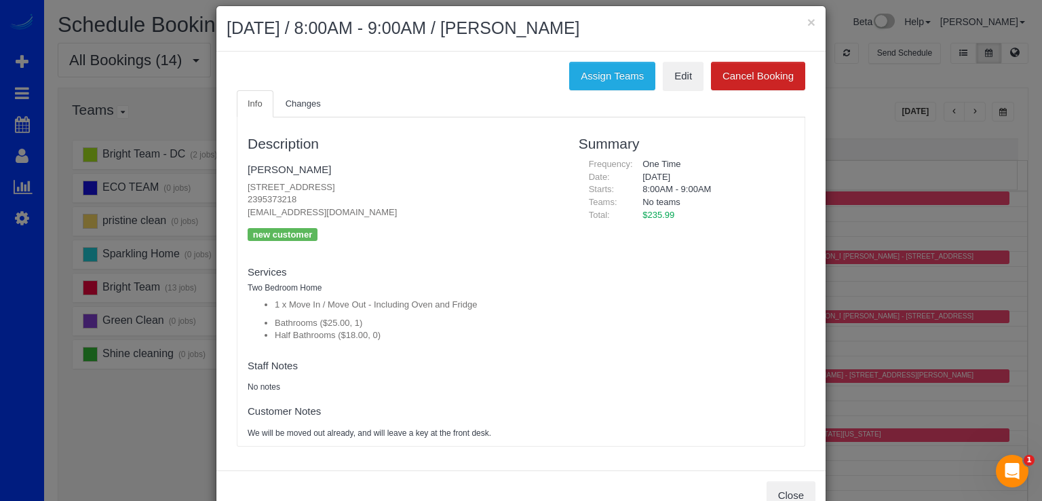
scroll to position [0, 0]
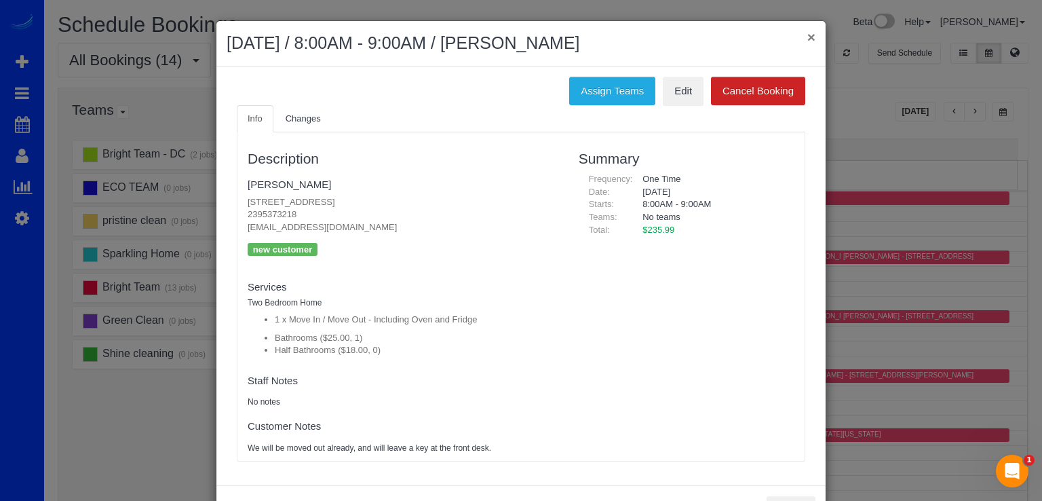
click at [807, 33] on button "×" at bounding box center [811, 37] width 8 height 14
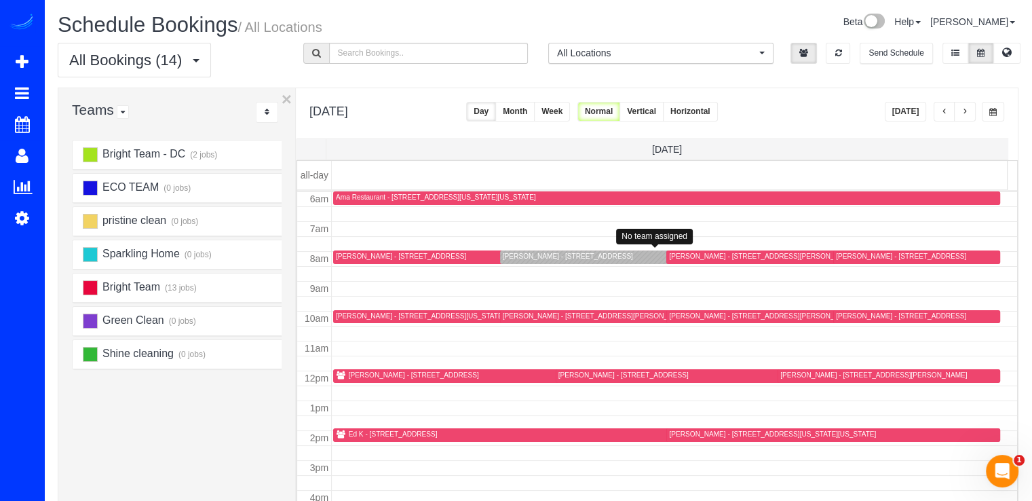
click at [521, 253] on div "Flannery Wickham - 900 N Stuart St Apt 1214, Arlington, VA 22203" at bounding box center [568, 256] width 130 height 9
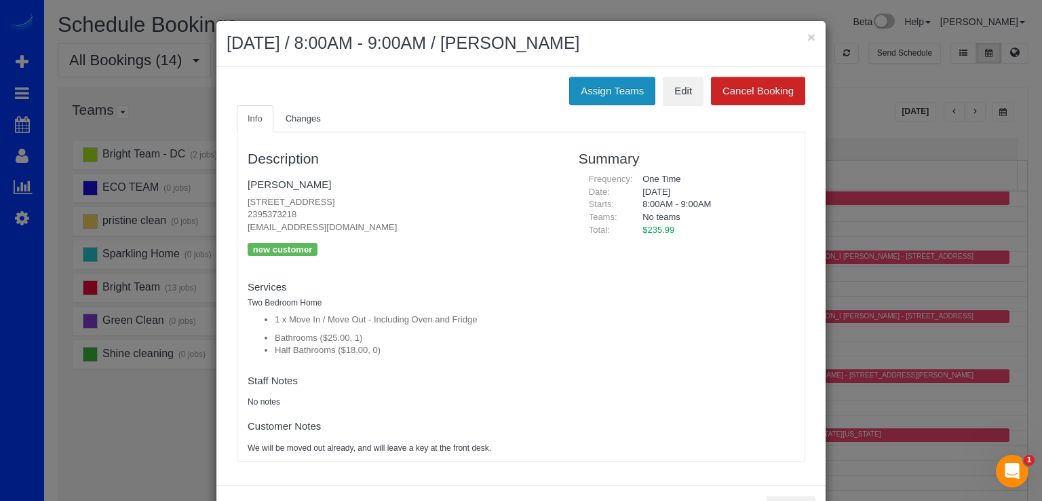
click at [619, 93] on button "Assign Teams" at bounding box center [612, 91] width 86 height 28
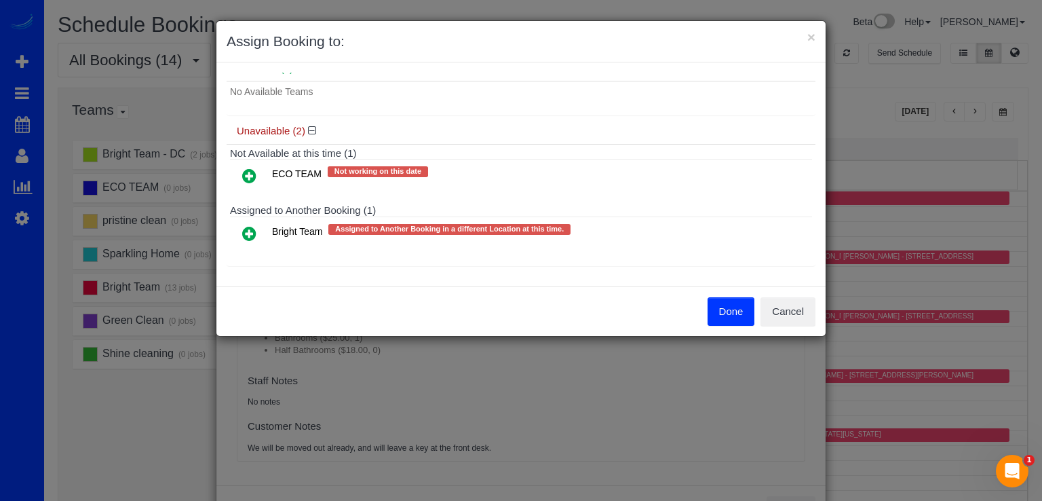
click at [254, 235] on icon at bounding box center [249, 233] width 14 height 16
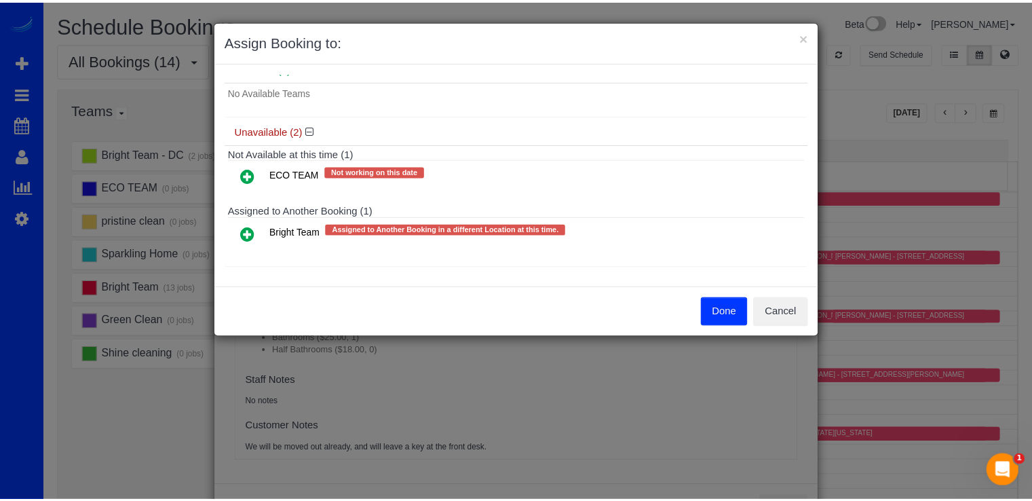
scroll to position [38, 0]
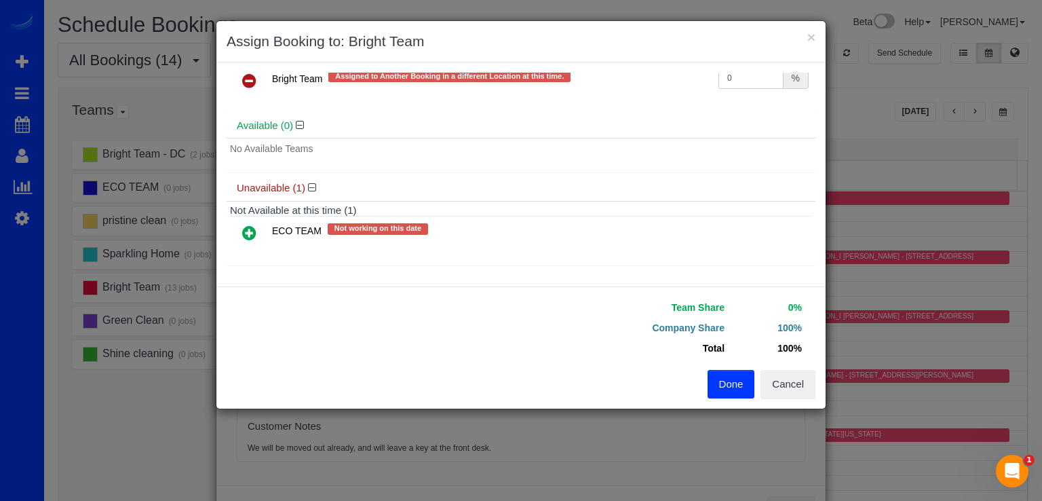
click at [728, 380] on button "Done" at bounding box center [730, 384] width 47 height 28
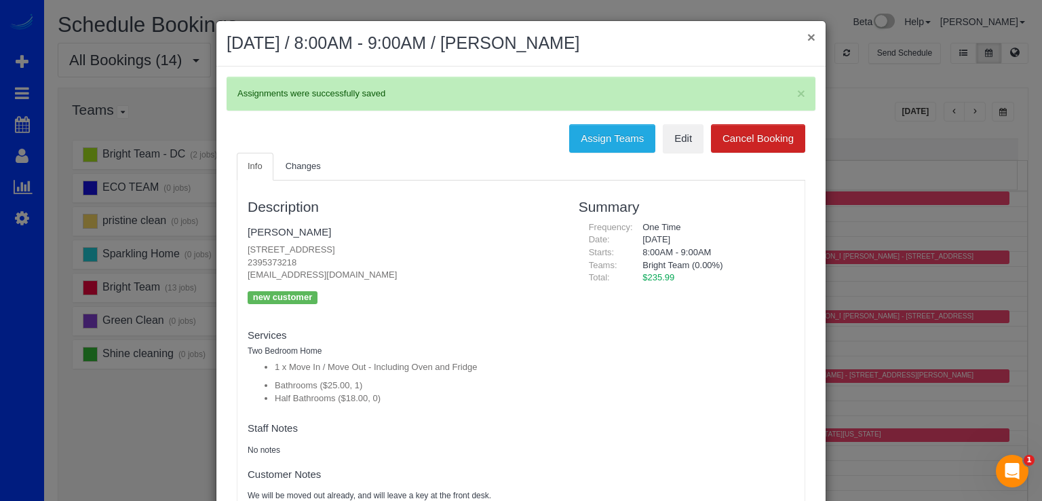
click at [808, 34] on button "×" at bounding box center [811, 37] width 8 height 14
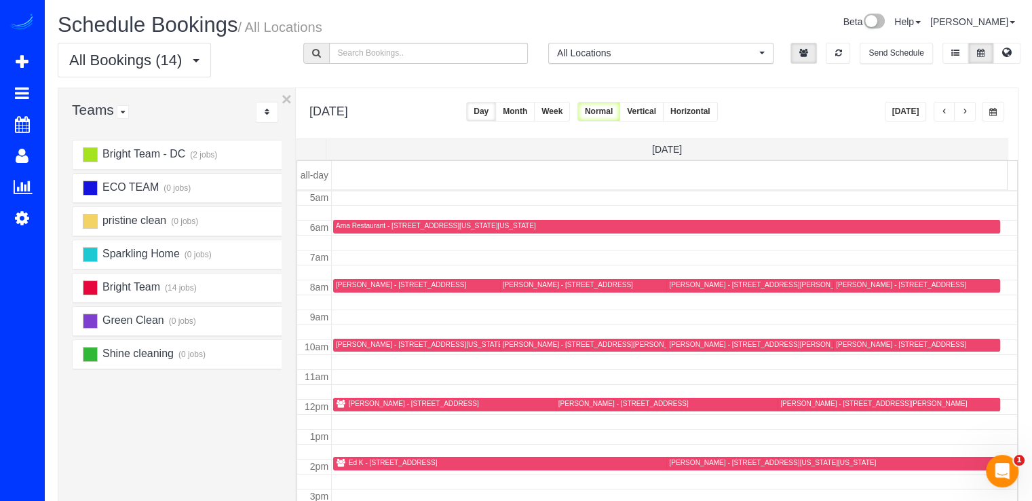
scroll to position [111, 0]
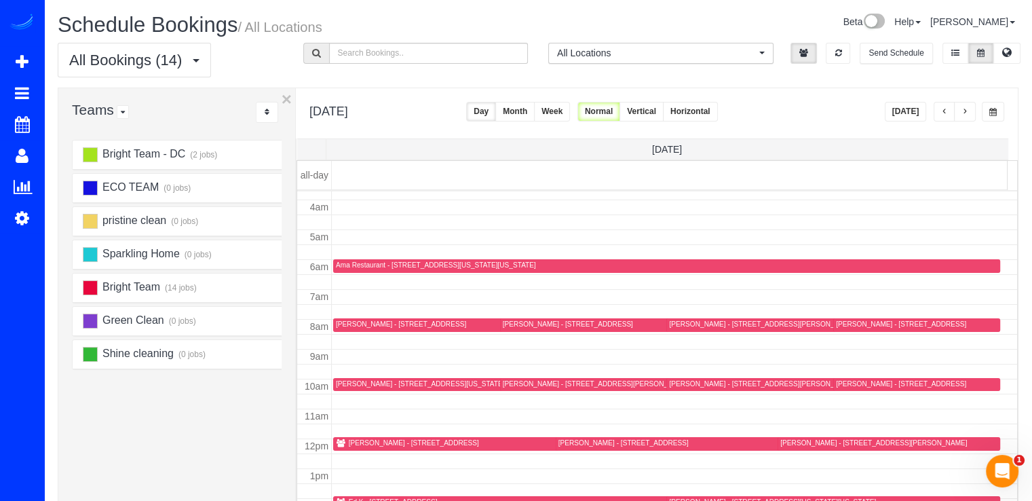
click at [518, 325] on div "Flannery Wickham - 900 N Stuart St Apt 1214, Arlington, VA 22203" at bounding box center [568, 323] width 130 height 9
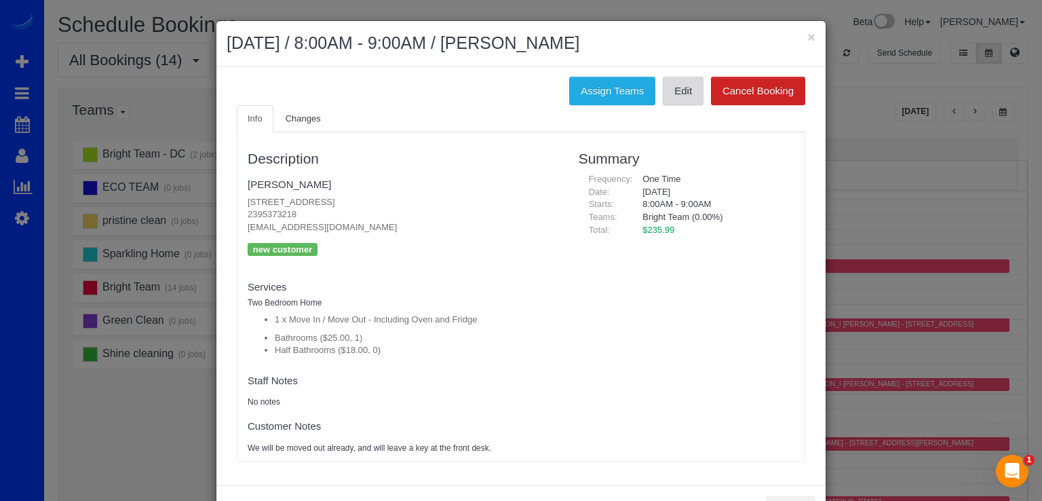
click at [682, 101] on link "Edit" at bounding box center [683, 91] width 41 height 28
click at [808, 39] on button "×" at bounding box center [811, 37] width 8 height 14
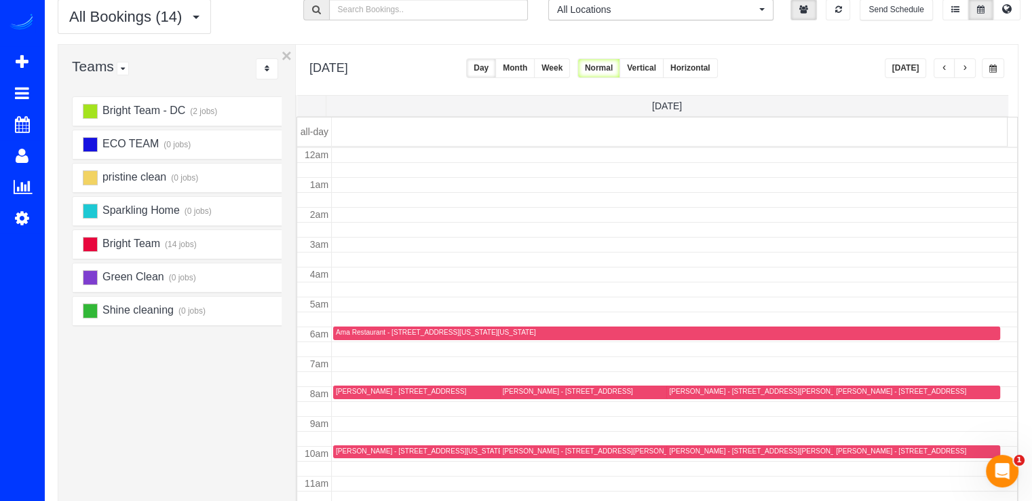
scroll to position [35, 0]
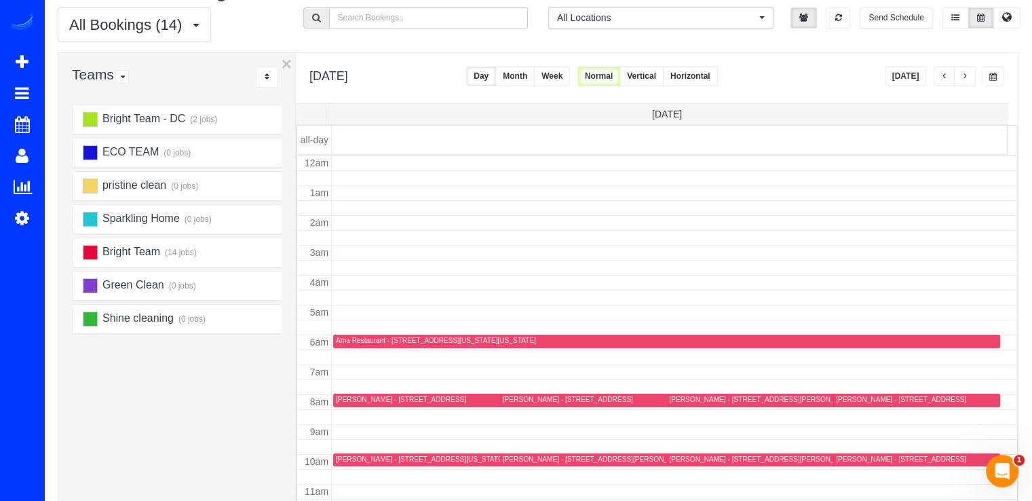
click at [943, 80] on button "button" at bounding box center [944, 76] width 22 height 20
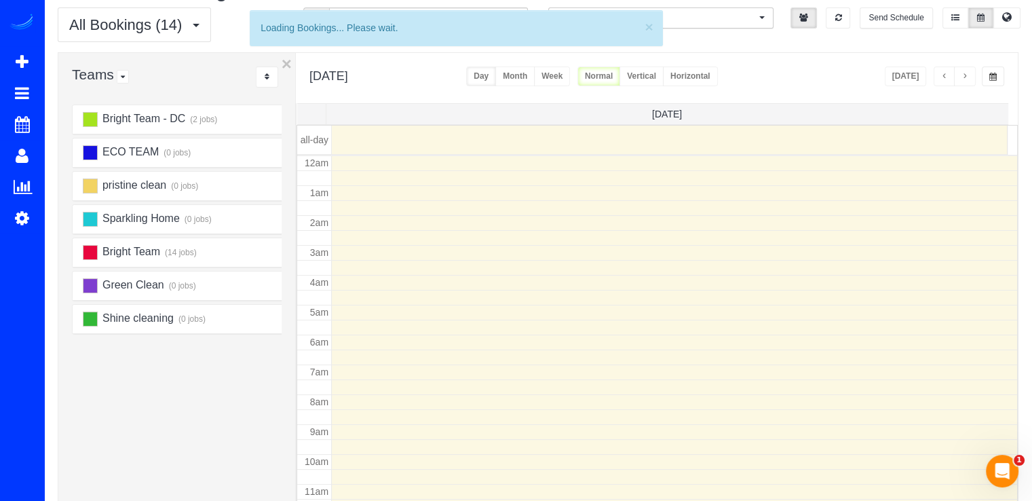
scroll to position [178, 0]
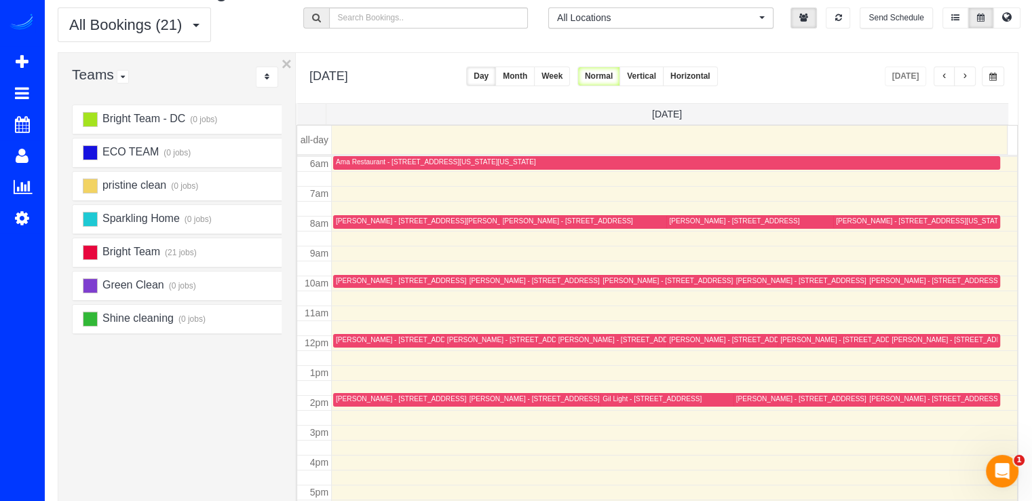
click at [973, 73] on button "button" at bounding box center [965, 76] width 22 height 20
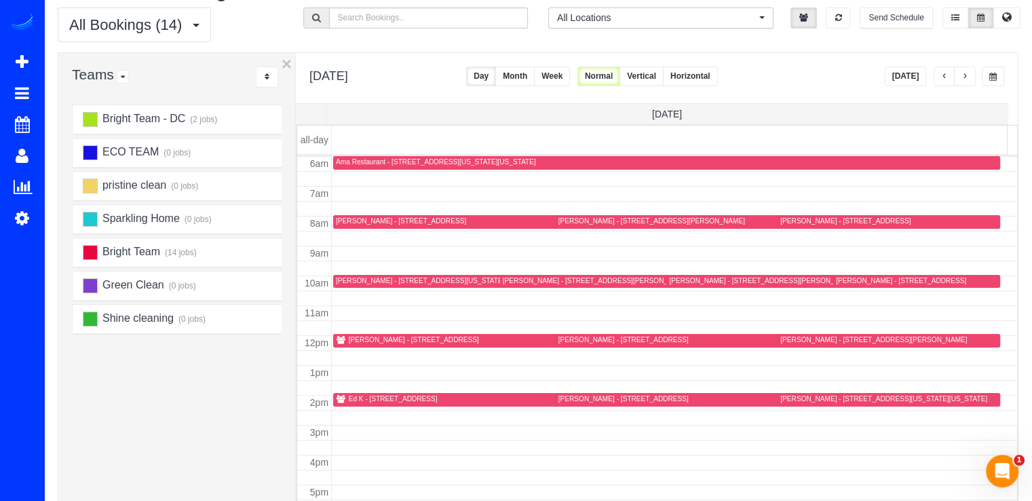
click at [942, 77] on span "button" at bounding box center [944, 77] width 7 height 8
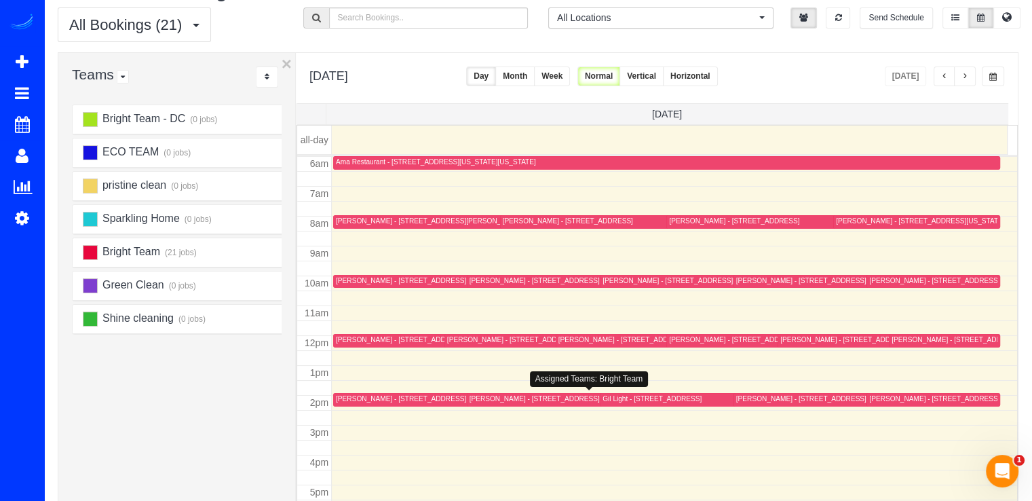
click at [350, 395] on div "Brian Bronson - 5401 Mcgrath Blvd Apt 1216, North Bethesda, MD 20852" at bounding box center [429, 398] width 187 height 9
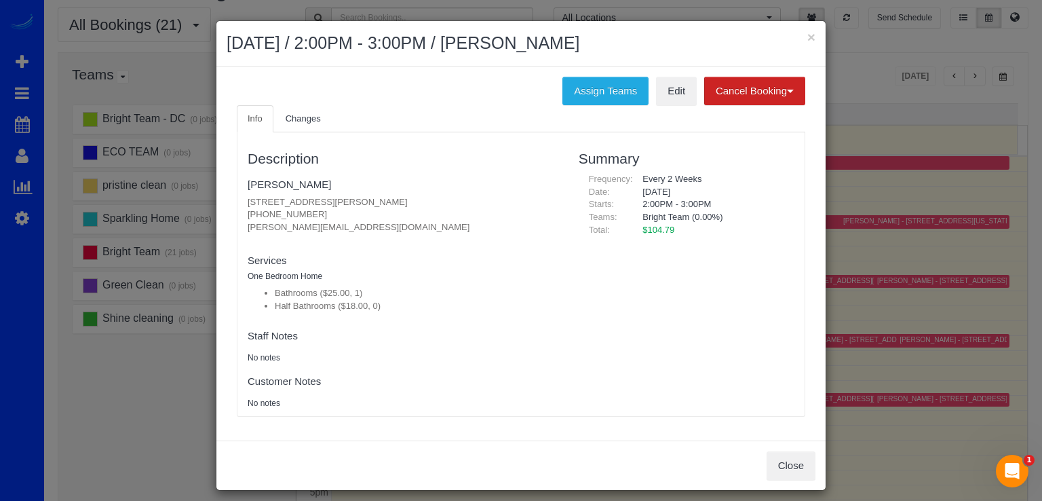
click at [812, 35] on div "× August 29, 2025 / 2:00PM - 3:00PM / Brian Bronson" at bounding box center [520, 43] width 609 height 45
click at [810, 36] on button "×" at bounding box center [811, 37] width 8 height 14
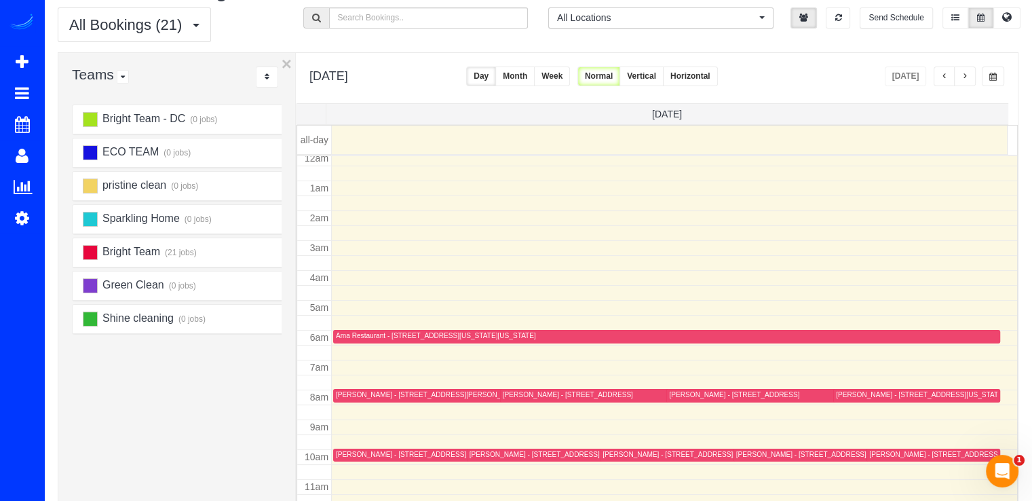
scroll to position [0, 0]
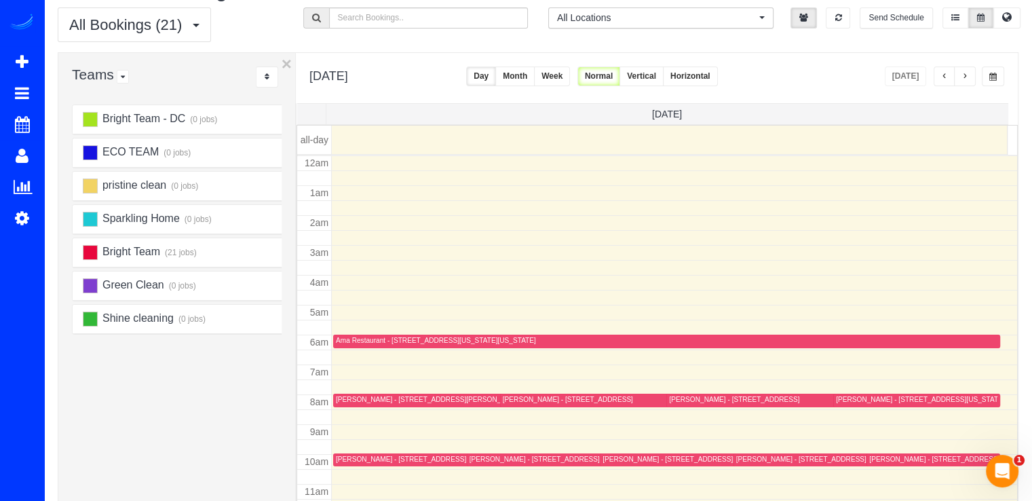
click at [963, 75] on span "button" at bounding box center [964, 77] width 7 height 8
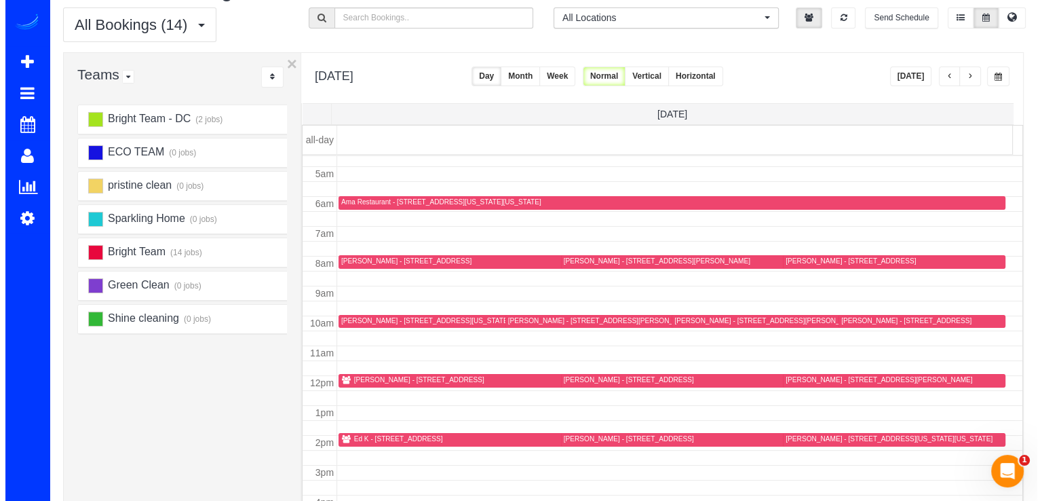
scroll to position [178, 0]
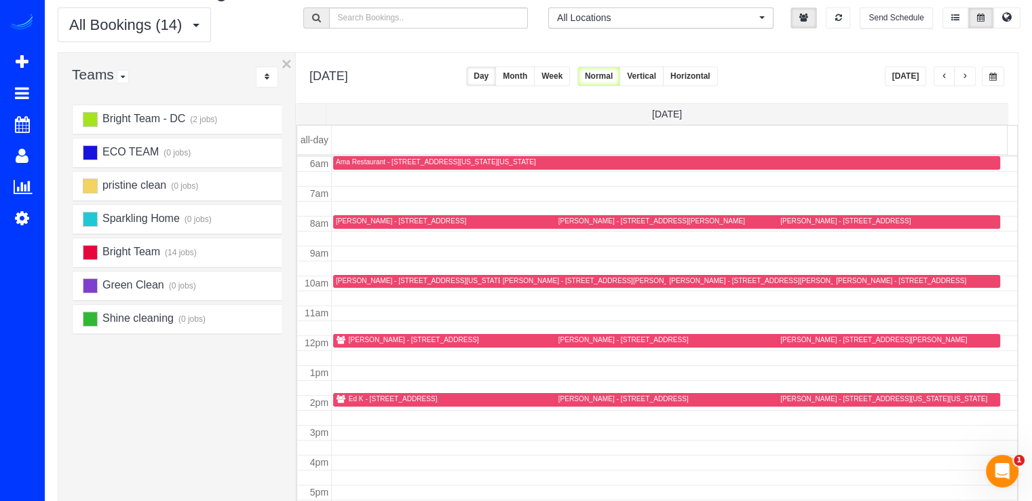
click at [575, 394] on div "Flannery Wickham - 900 N Stuart St Apt 1214, Arlington, VA 22203" at bounding box center [623, 398] width 130 height 9
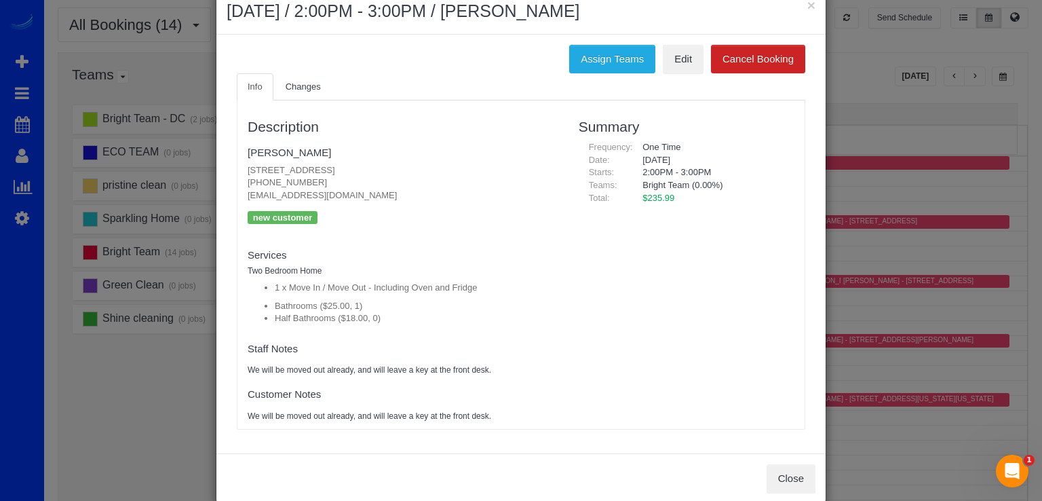
scroll to position [0, 0]
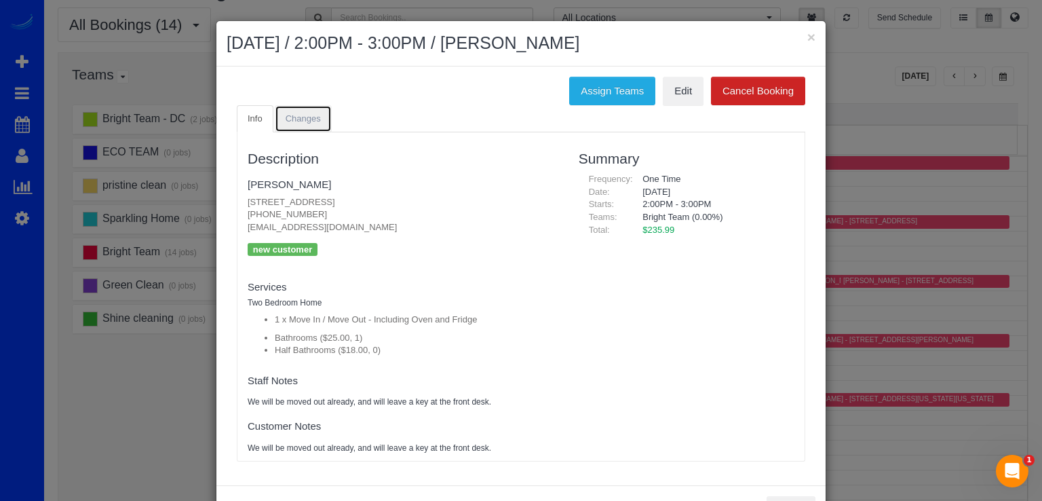
click at [312, 125] on link "Changes" at bounding box center [303, 119] width 57 height 28
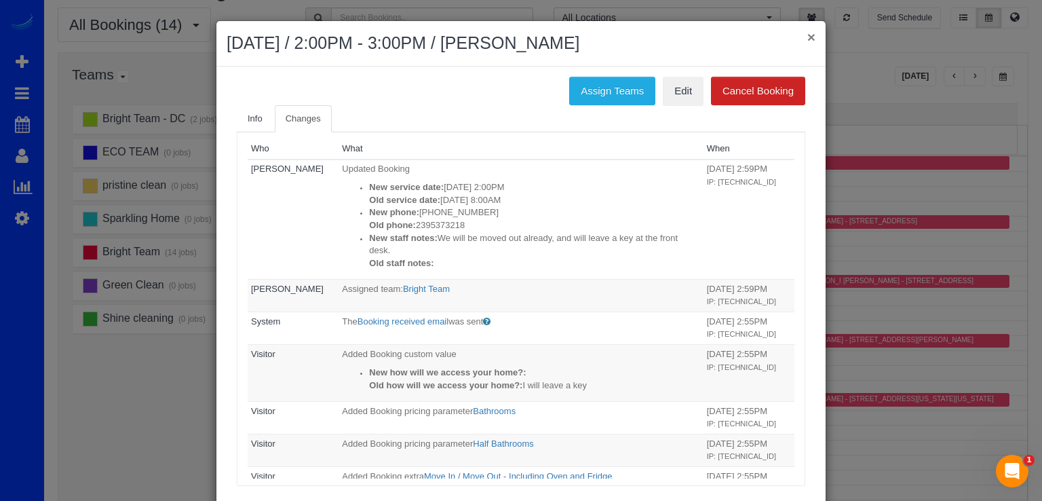
click at [807, 36] on button "×" at bounding box center [811, 37] width 8 height 14
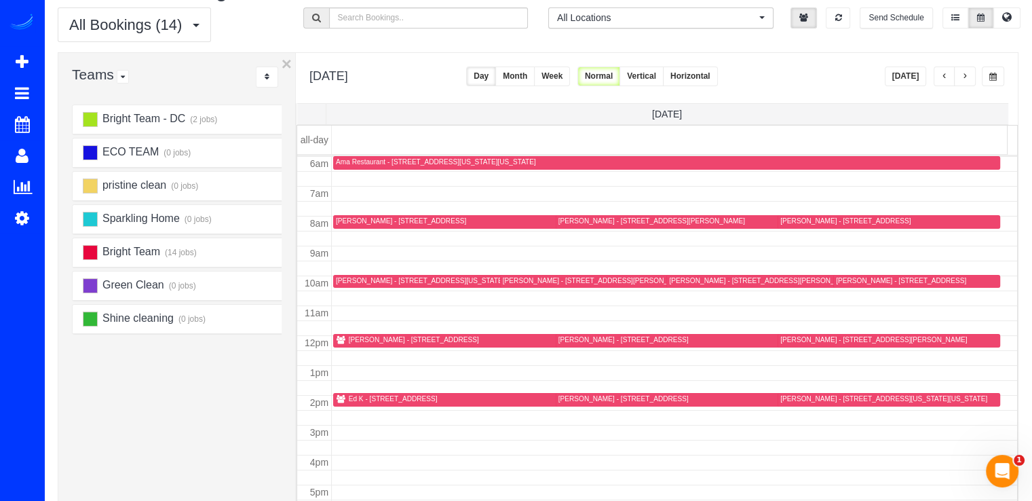
click at [910, 73] on button "[DATE]" at bounding box center [905, 76] width 42 height 20
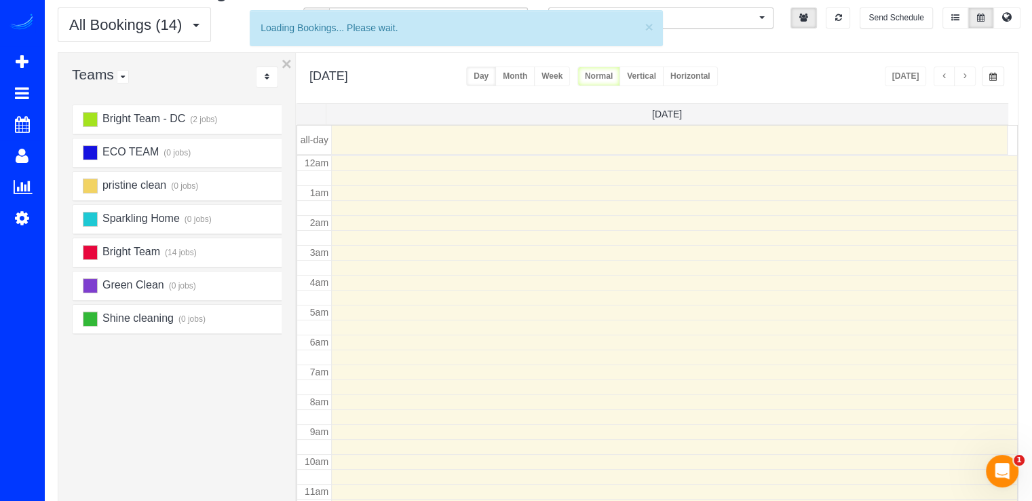
scroll to position [178, 0]
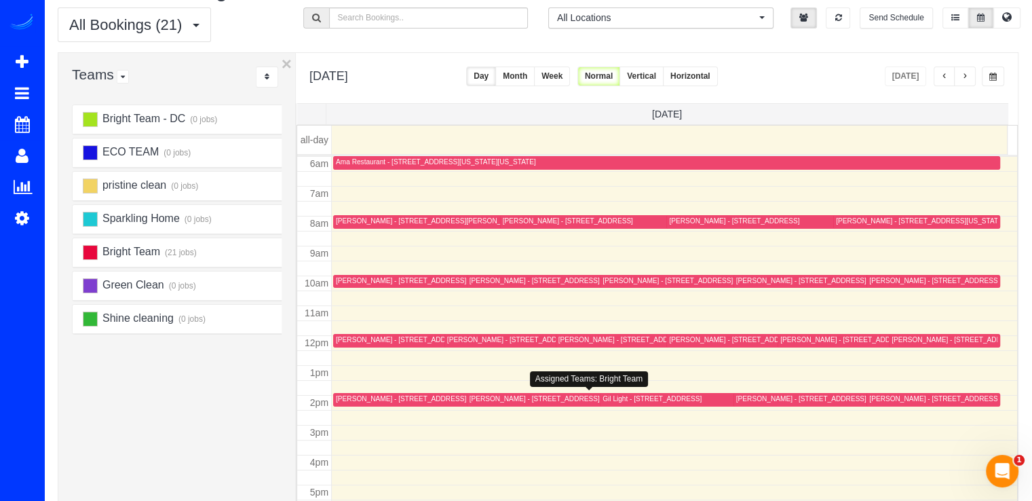
click at [482, 397] on div "Cora Brooks - 10213 Daphney House Way, Rockville, MD 20850" at bounding box center [562, 398] width 187 height 9
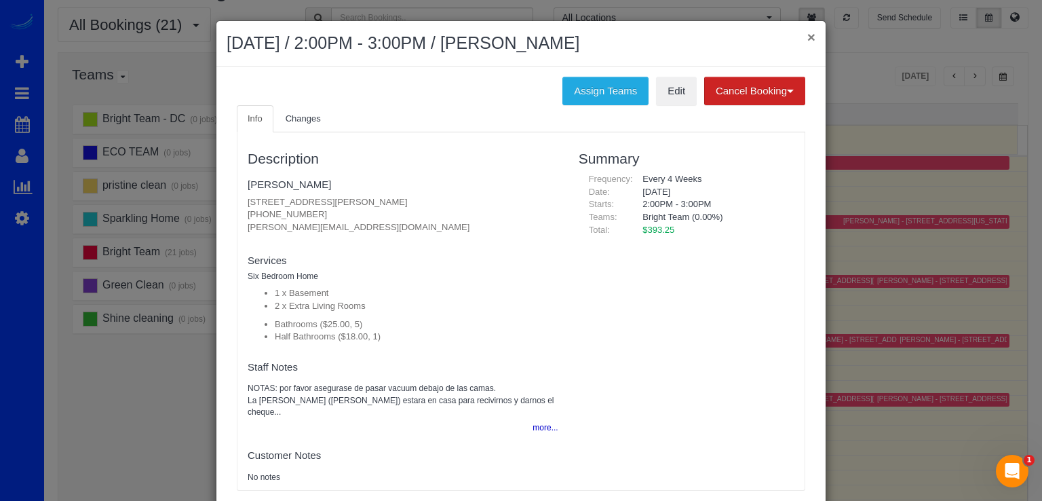
click at [810, 36] on button "×" at bounding box center [811, 37] width 8 height 14
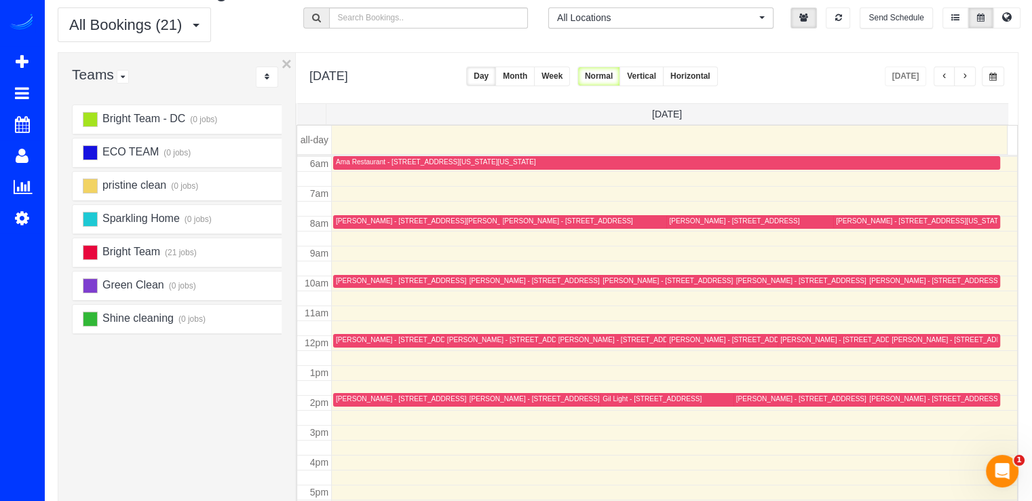
click at [951, 72] on button "button" at bounding box center [944, 76] width 22 height 20
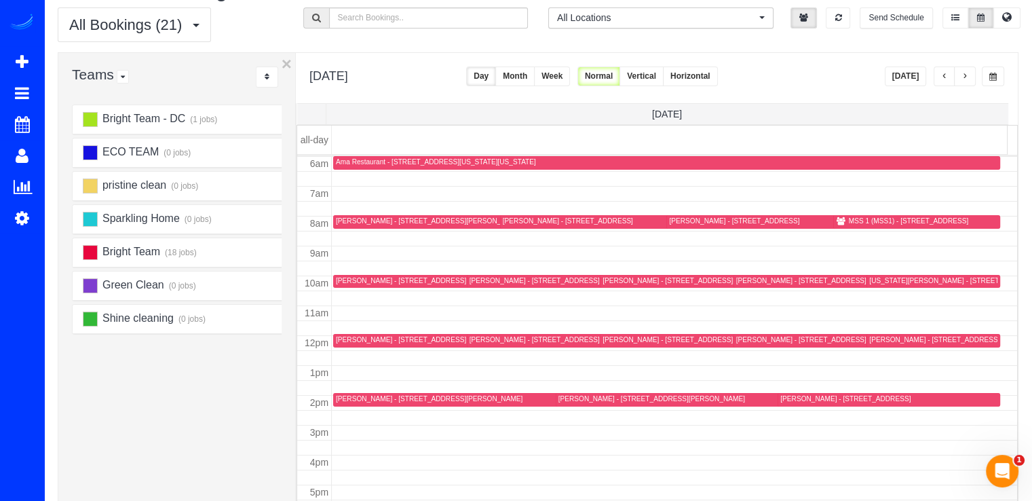
click at [950, 72] on button "button" at bounding box center [944, 76] width 22 height 20
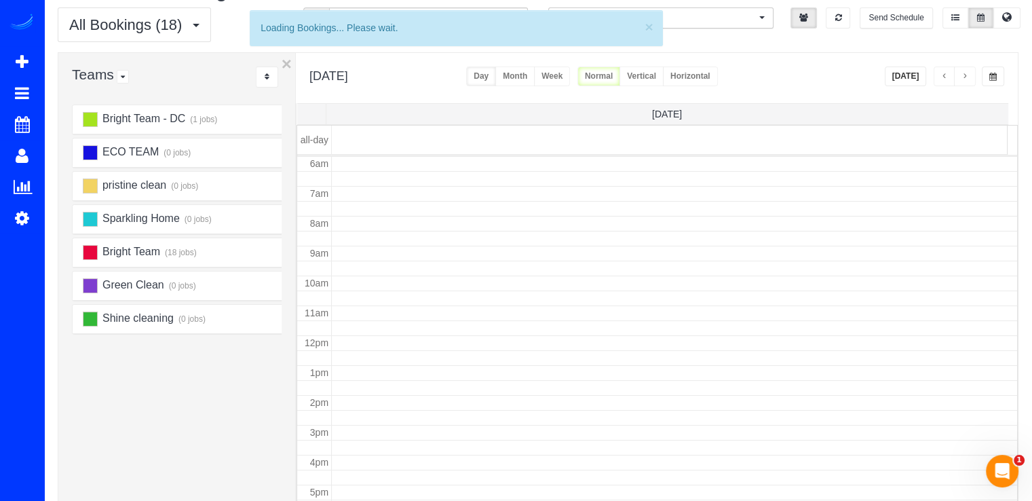
click at [947, 73] on button "button" at bounding box center [944, 76] width 22 height 20
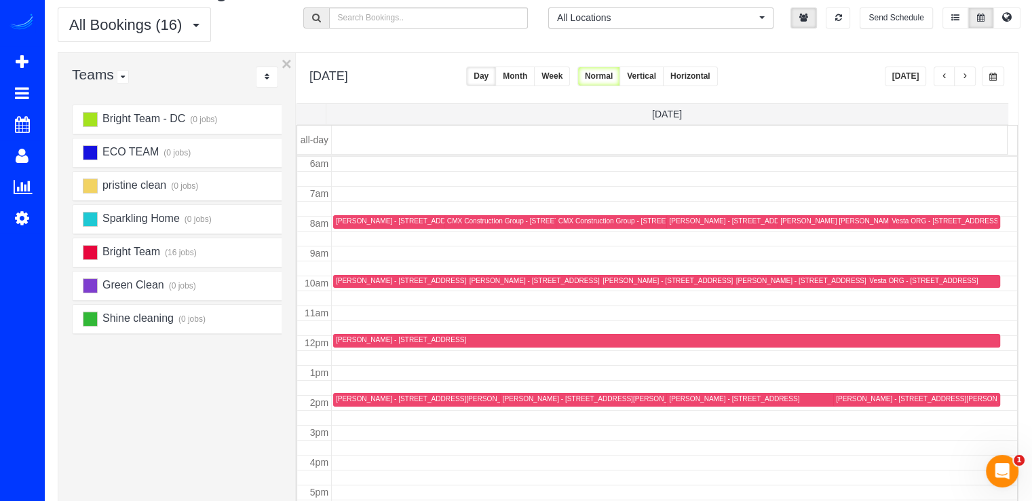
click at [960, 71] on button "button" at bounding box center [965, 76] width 22 height 20
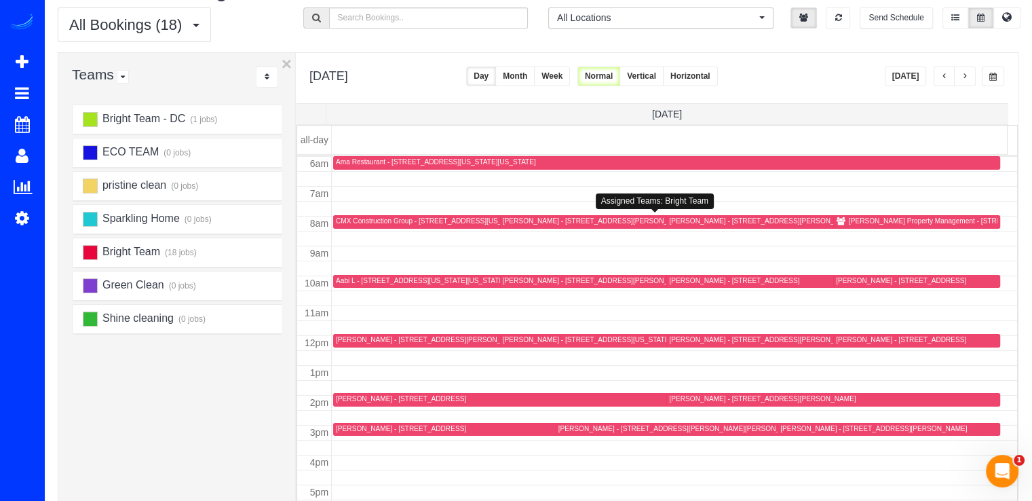
click at [513, 221] on div "Colin Gannon - 27 Logan Cir Nw, 13, Washington, DC 20005" at bounding box center [615, 220] width 225 height 9
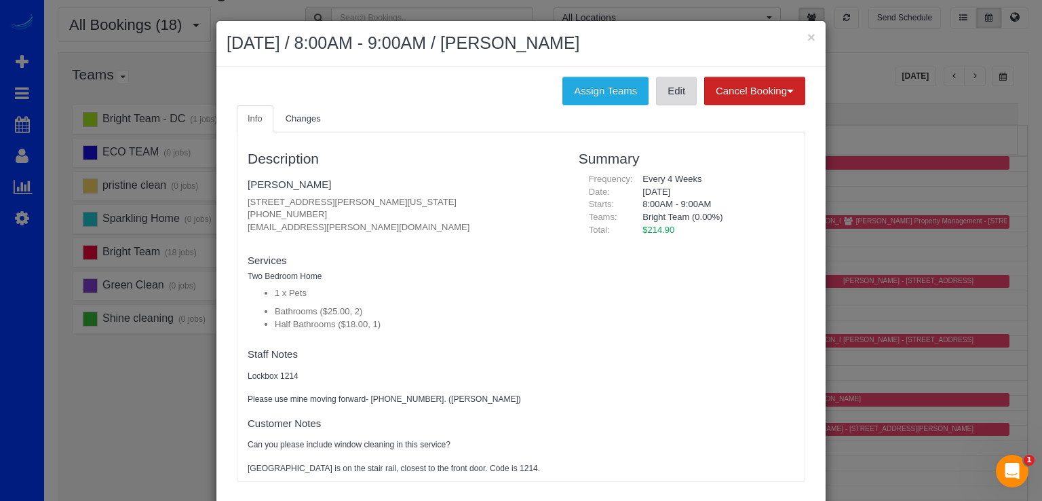
click at [663, 98] on link "Edit" at bounding box center [676, 91] width 41 height 28
click at [809, 32] on button "×" at bounding box center [811, 37] width 8 height 14
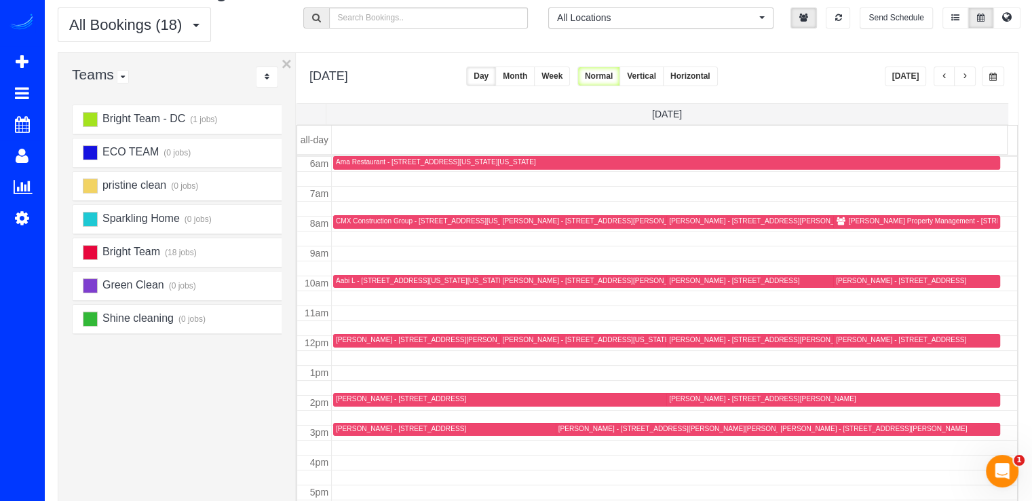
click at [914, 73] on button "[DATE]" at bounding box center [905, 76] width 42 height 20
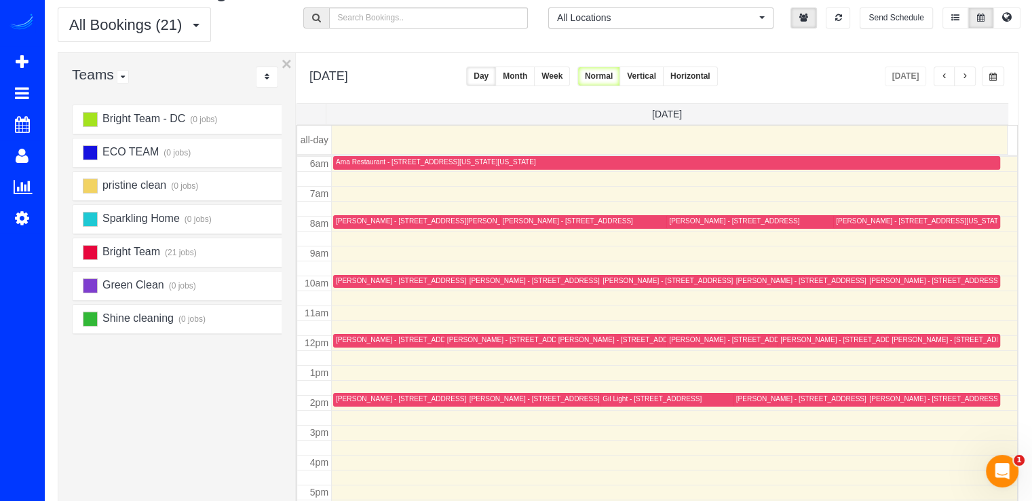
click at [876, 397] on div "James Dix - 6018 Oakdale Rd, Mclean, VA 22101" at bounding box center [962, 398] width 187 height 9
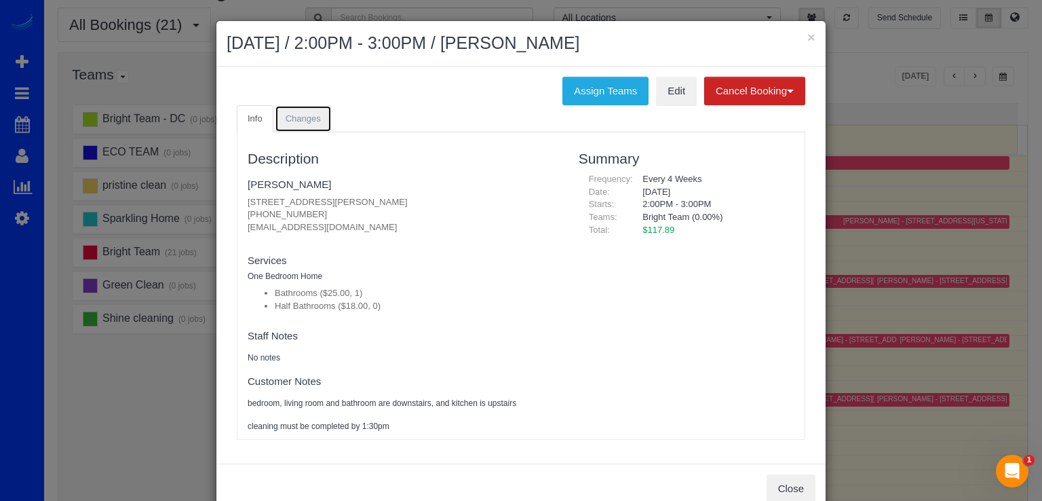
click at [313, 125] on link "Changes" at bounding box center [303, 119] width 57 height 28
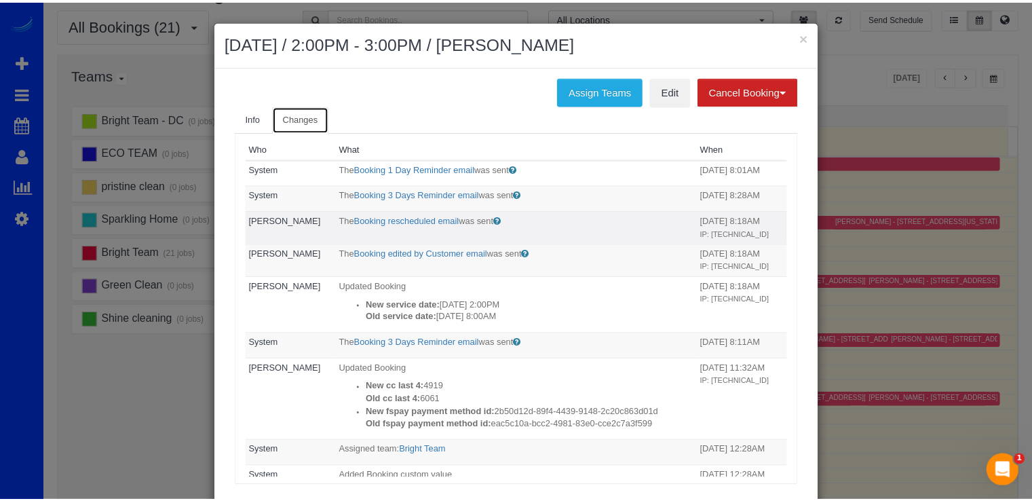
scroll to position [0, 0]
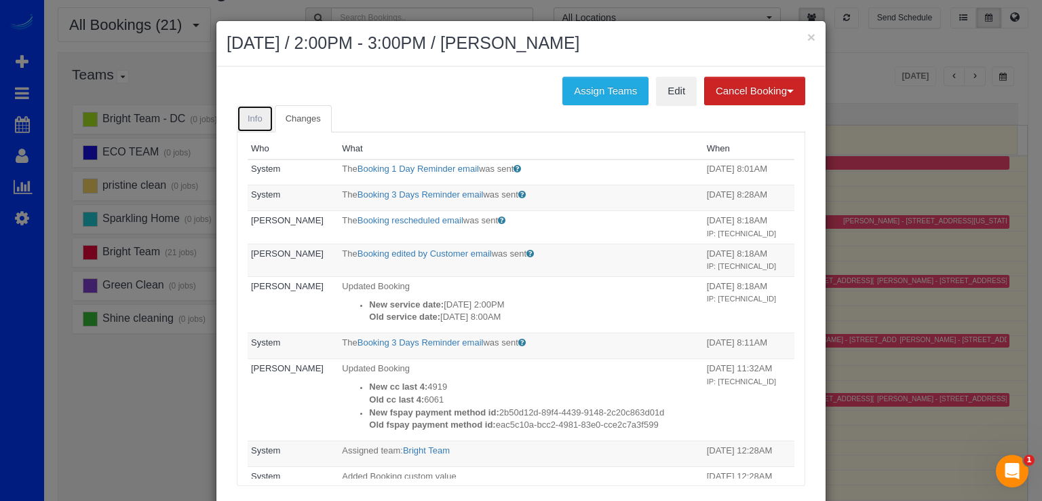
click at [257, 110] on link "Info" at bounding box center [255, 119] width 37 height 28
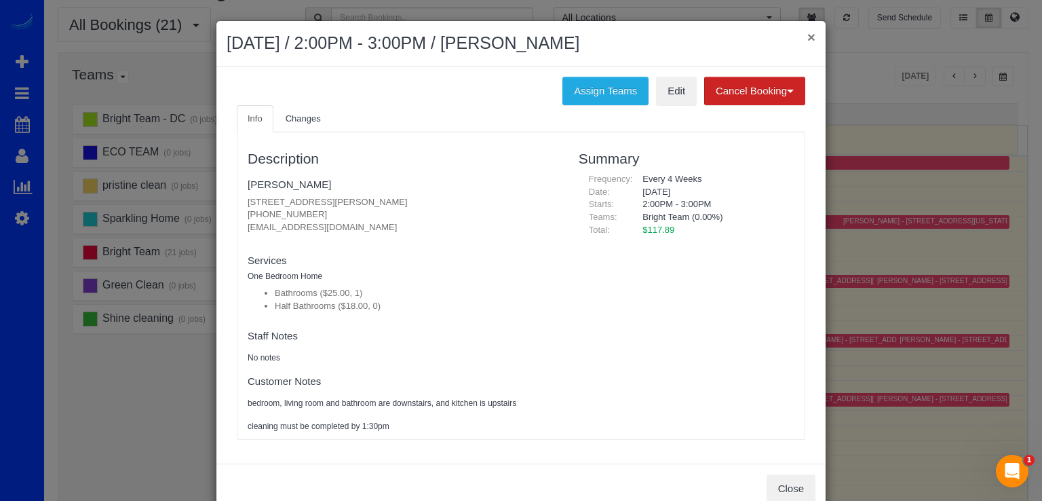
click at [808, 35] on button "×" at bounding box center [811, 37] width 8 height 14
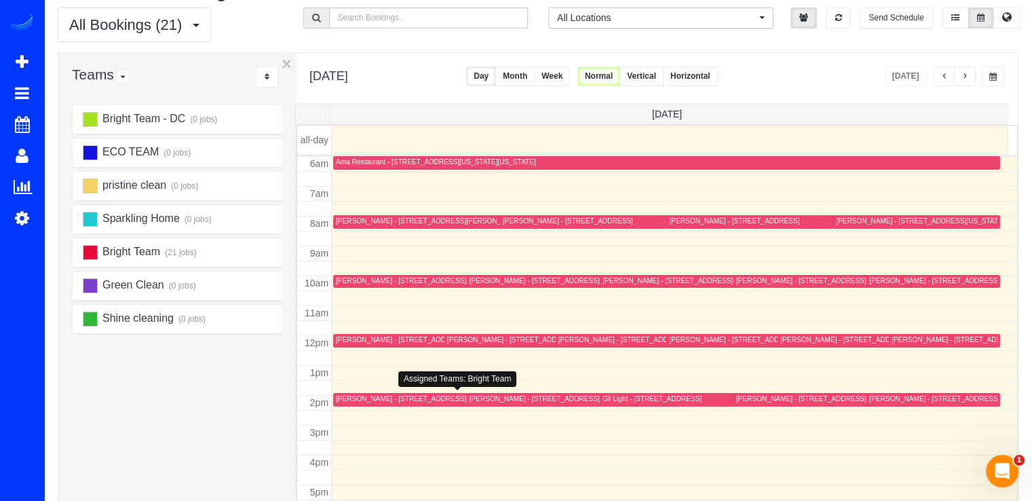
click at [361, 396] on div "Brian Bronson - 5401 Mcgrath Blvd Apt 1216, North Bethesda, MD 20852" at bounding box center [429, 398] width 187 height 9
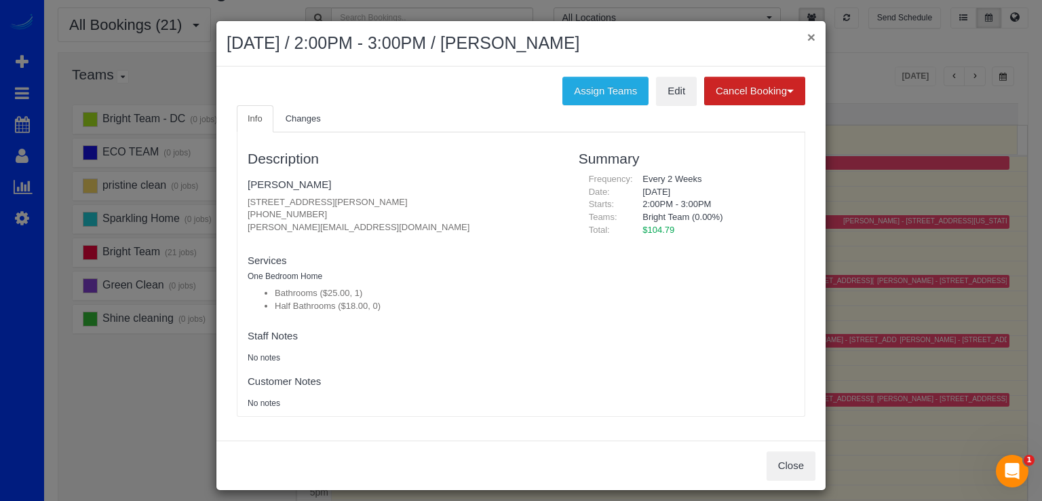
click at [807, 36] on button "×" at bounding box center [811, 37] width 8 height 14
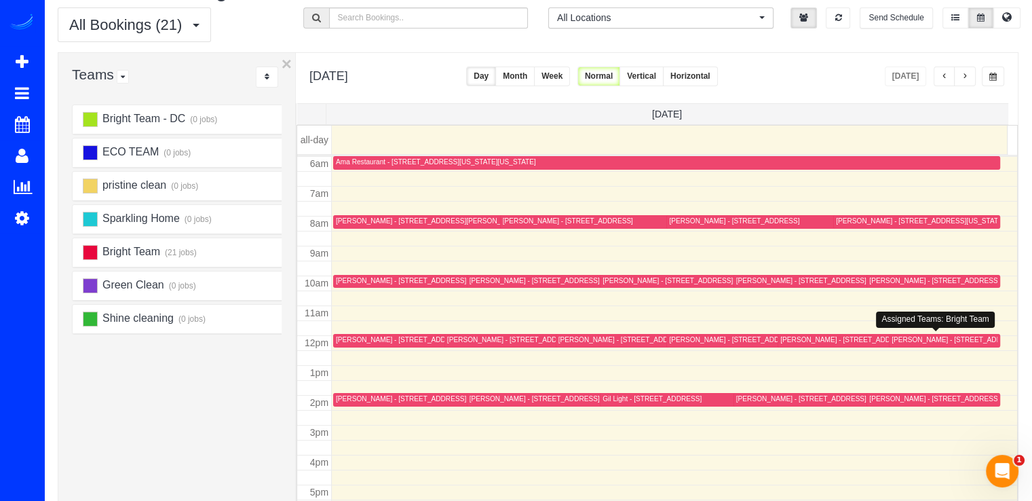
click at [903, 343] on div "Sydney Gertzog - 2125 14th St Nw, Unit 623, Washington, DC 20009" at bounding box center [944, 340] width 106 height 10
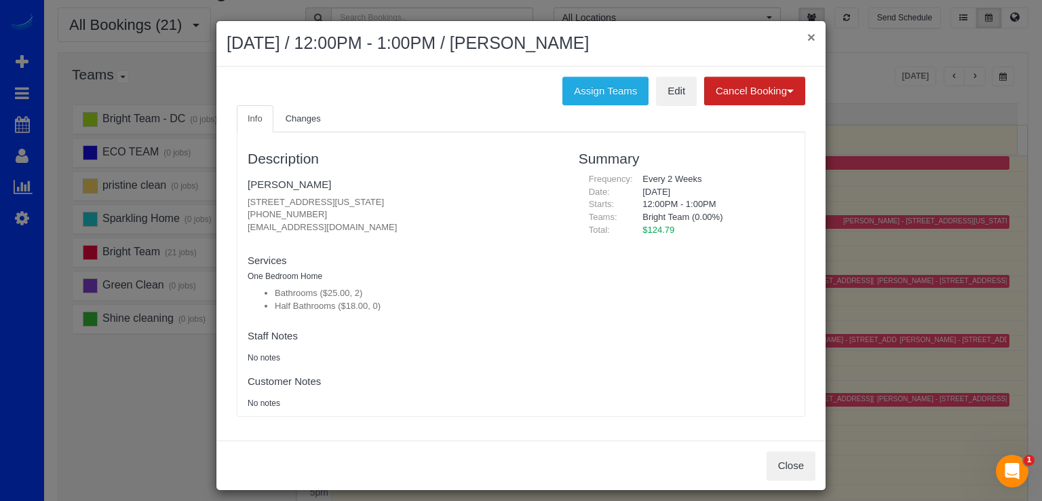
click at [808, 33] on button "×" at bounding box center [811, 37] width 8 height 14
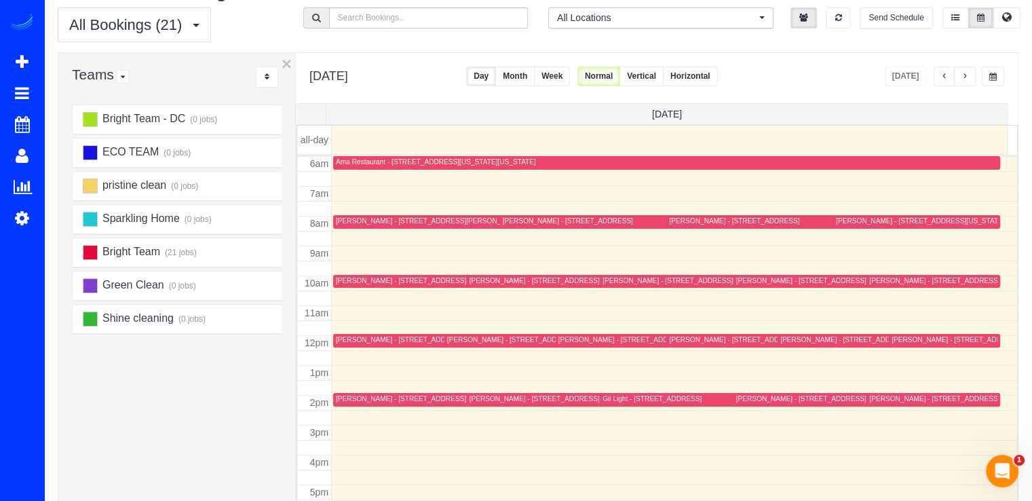
click at [688, 341] on div "Stacey Merola - 8209 Meadowbrook Lane, Chevy Chase, MD 20815" at bounding box center [762, 339] width 187 height 9
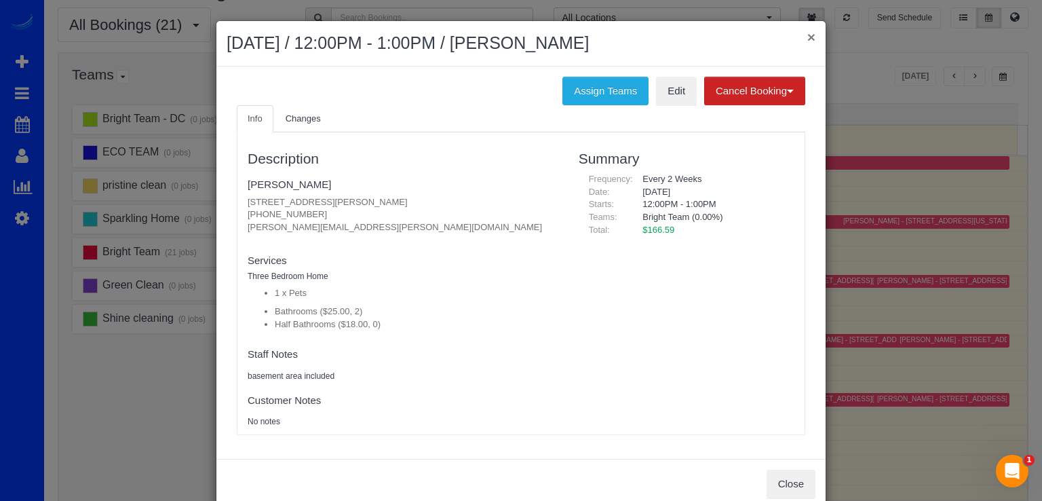
click at [807, 33] on button "×" at bounding box center [811, 37] width 8 height 14
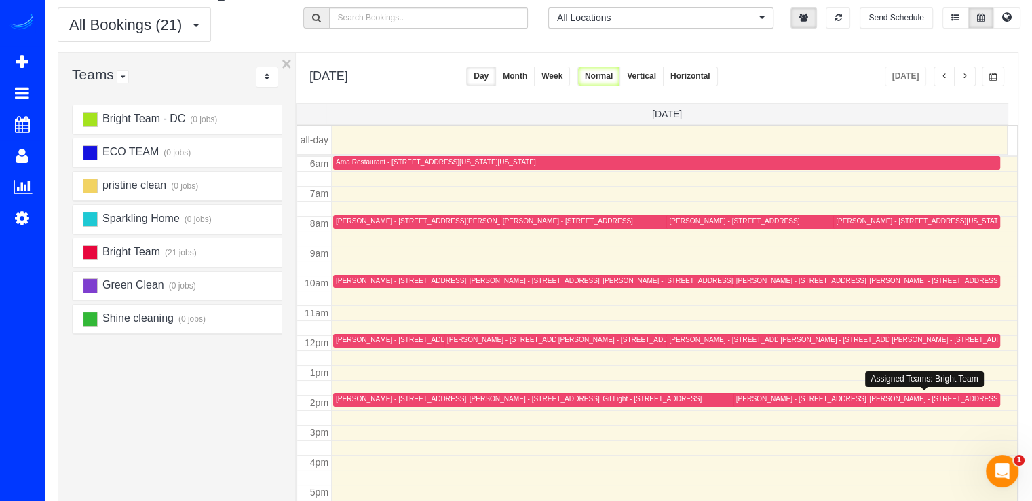
click at [873, 396] on div "James Dix - 6018 Oakdale Rd, Mclean, VA 22101" at bounding box center [962, 398] width 187 height 9
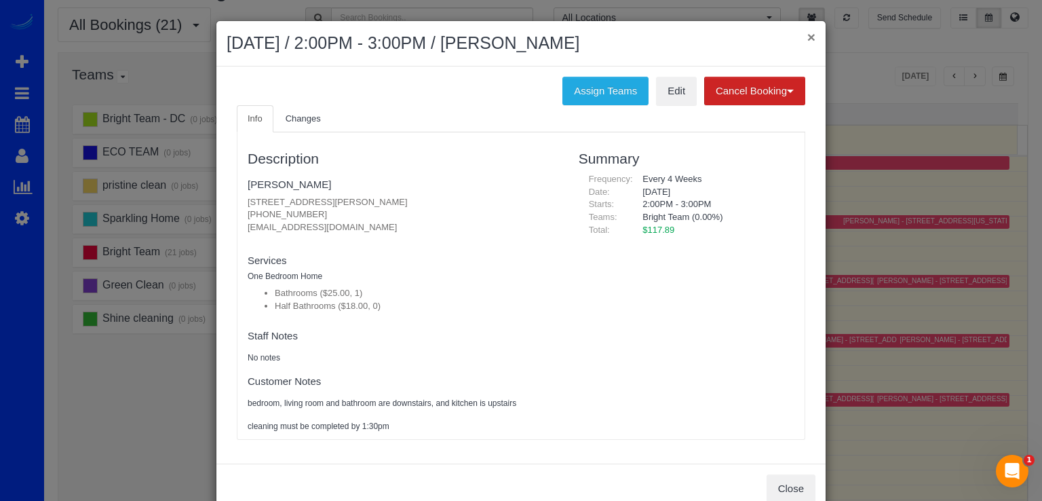
click at [808, 34] on button "×" at bounding box center [811, 37] width 8 height 14
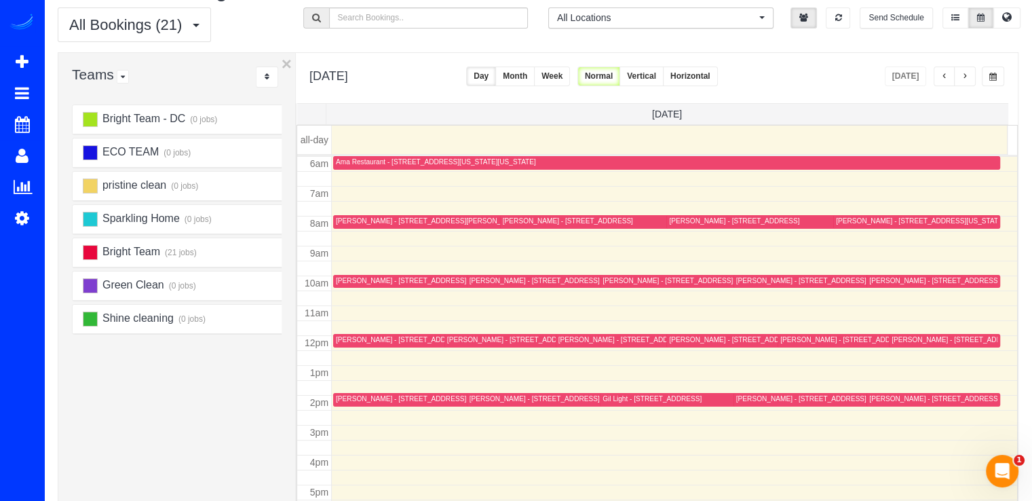
click at [967, 75] on span "button" at bounding box center [964, 77] width 7 height 8
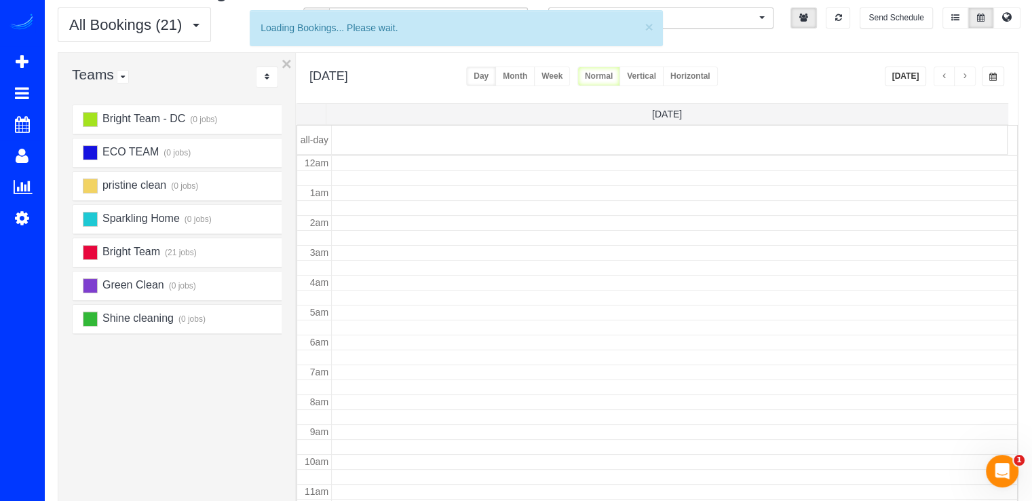
scroll to position [178, 0]
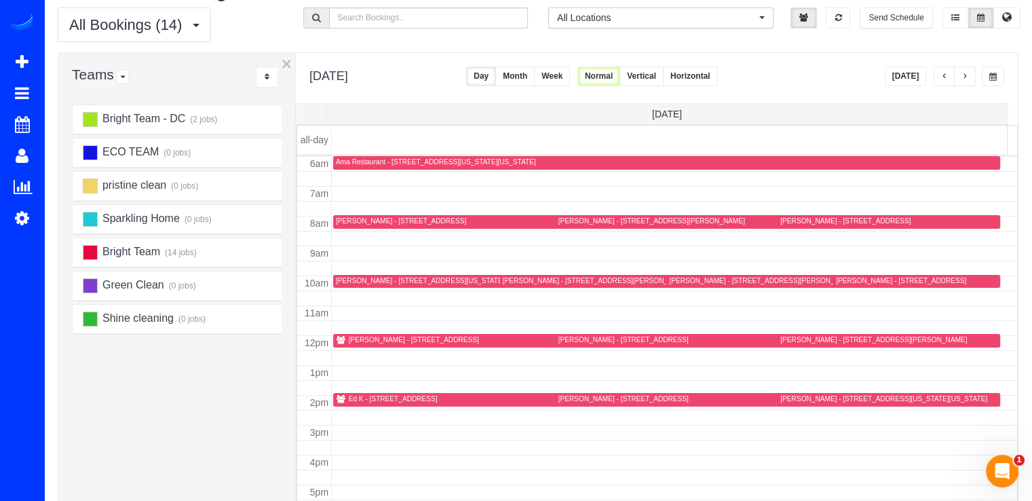
click at [967, 75] on span "button" at bounding box center [964, 77] width 7 height 8
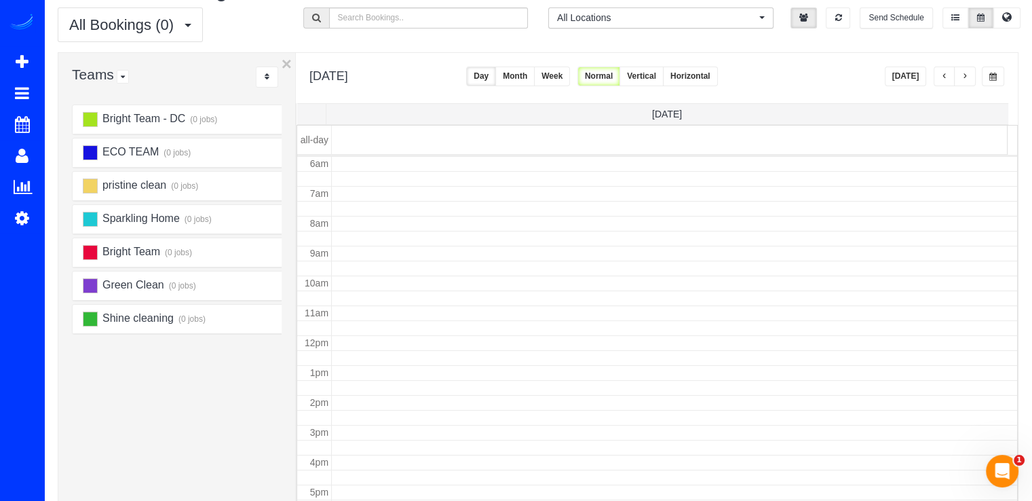
click at [967, 75] on span "button" at bounding box center [964, 77] width 7 height 8
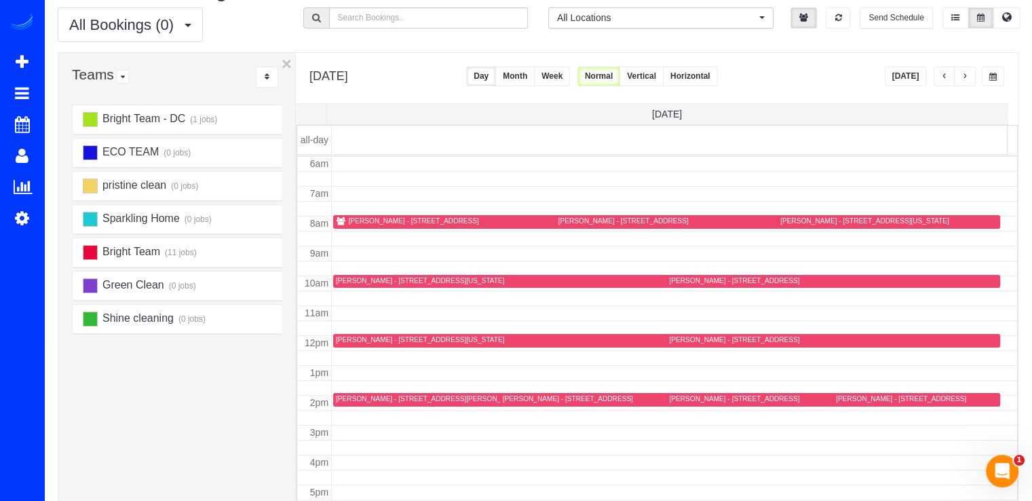
click at [967, 75] on span "button" at bounding box center [964, 77] width 7 height 8
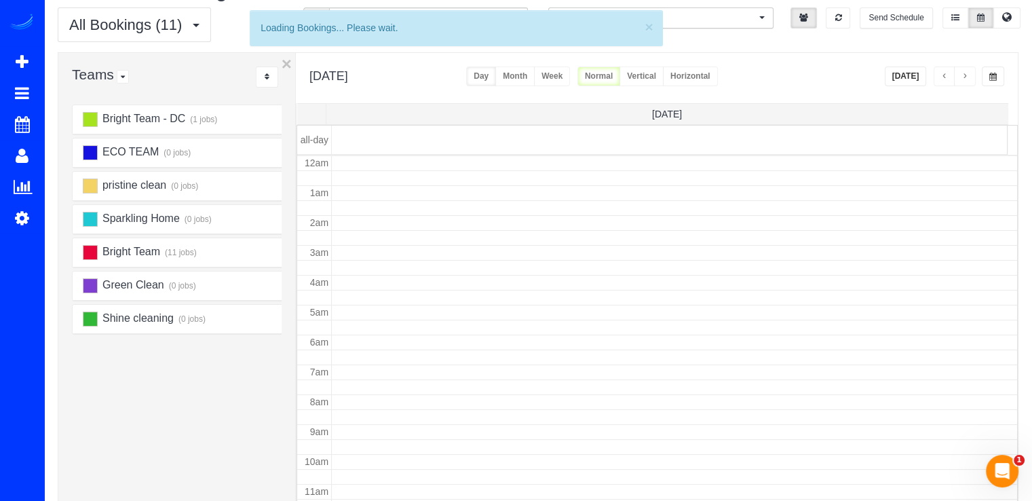
click at [967, 75] on span "button" at bounding box center [964, 77] width 7 height 8
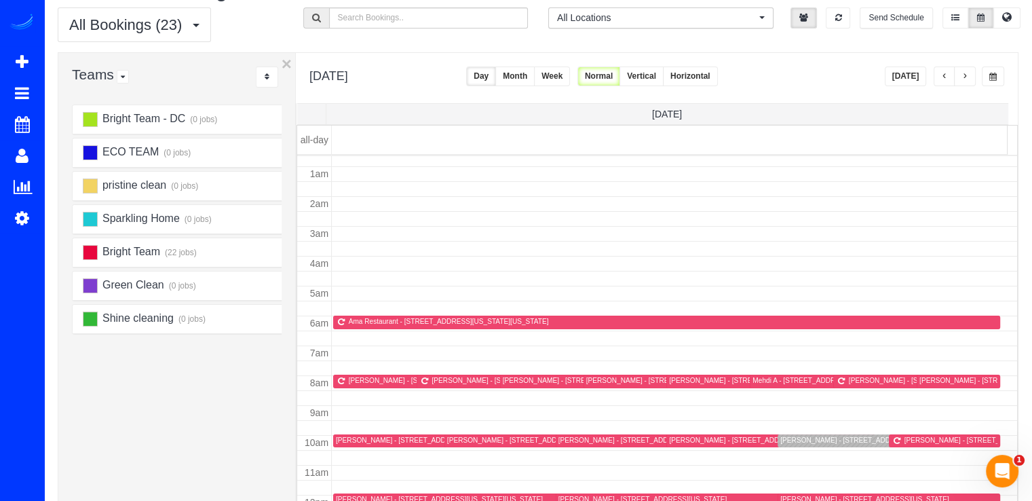
scroll to position [0, 0]
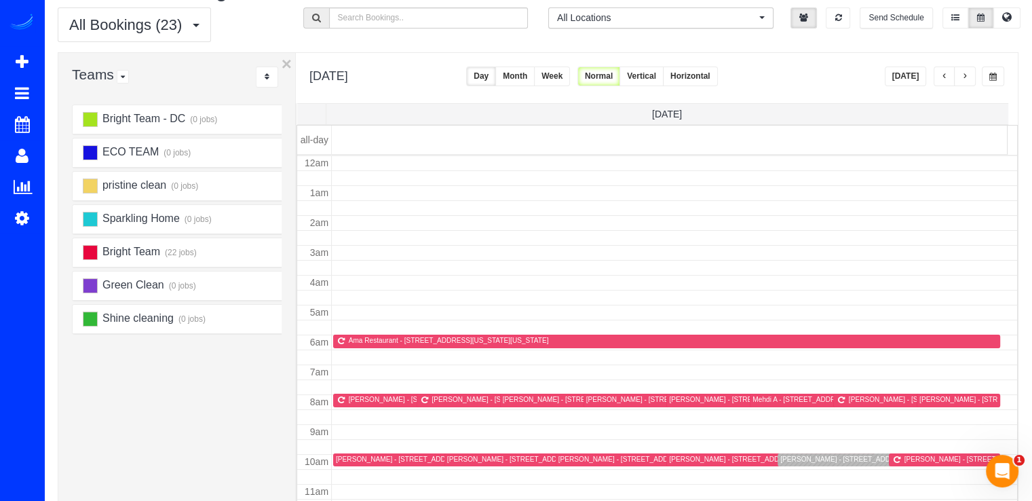
click at [939, 82] on button "button" at bounding box center [944, 76] width 22 height 20
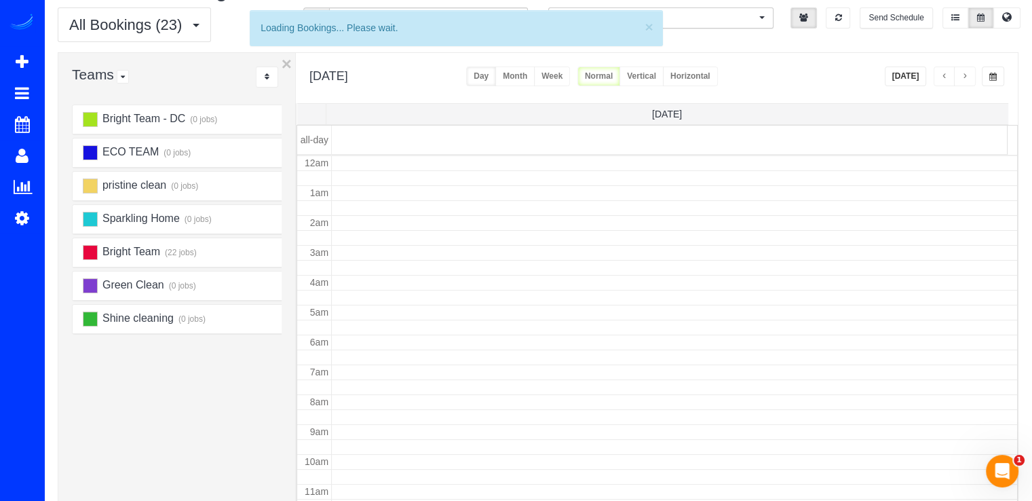
scroll to position [178, 0]
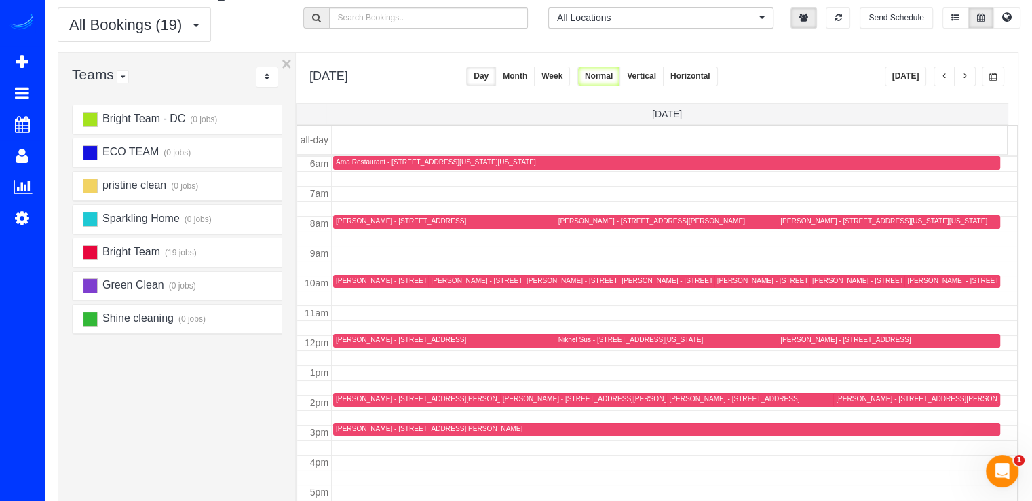
click at [916, 82] on button "[DATE]" at bounding box center [905, 76] width 42 height 20
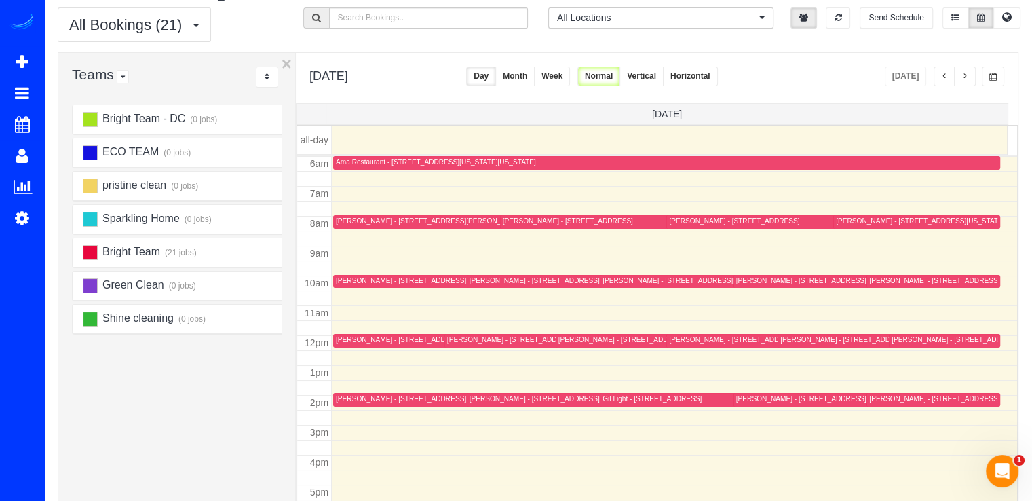
click at [968, 79] on span "button" at bounding box center [964, 77] width 7 height 8
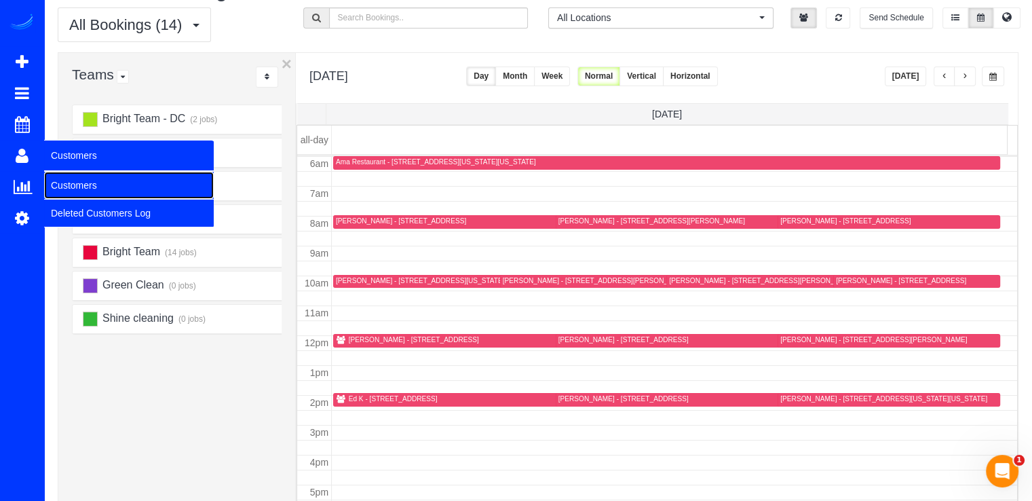
drag, startPoint x: 81, startPoint y: 180, endPoint x: 134, endPoint y: 154, distance: 58.8
click at [81, 181] on link "Customers" at bounding box center [129, 185] width 170 height 27
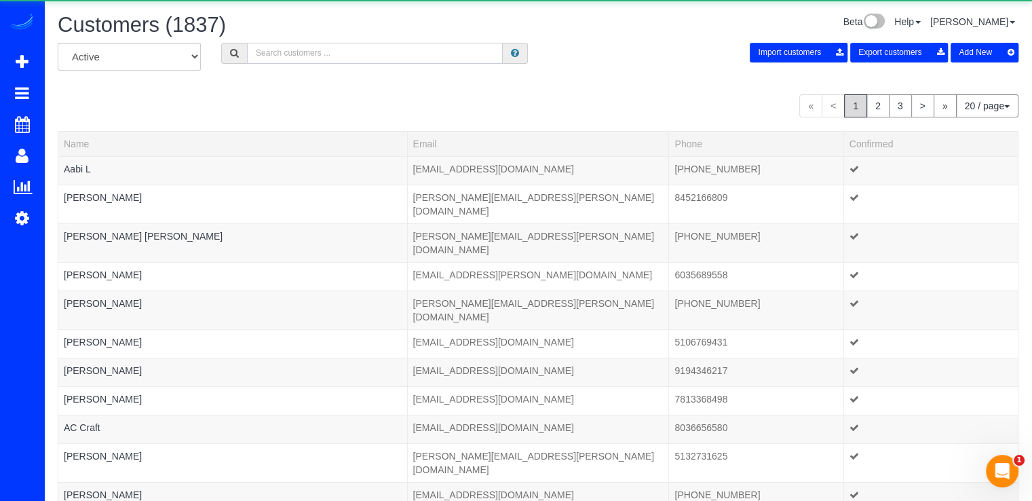
click at [307, 54] on input "text" at bounding box center [375, 53] width 256 height 21
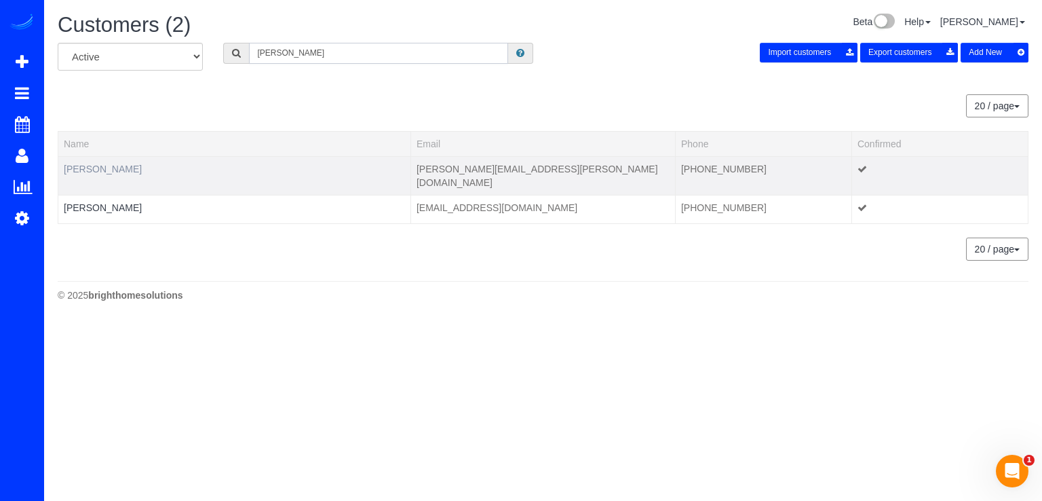
type input "Brennan"
click at [129, 166] on link "Brennan Hawkins" at bounding box center [103, 168] width 78 height 11
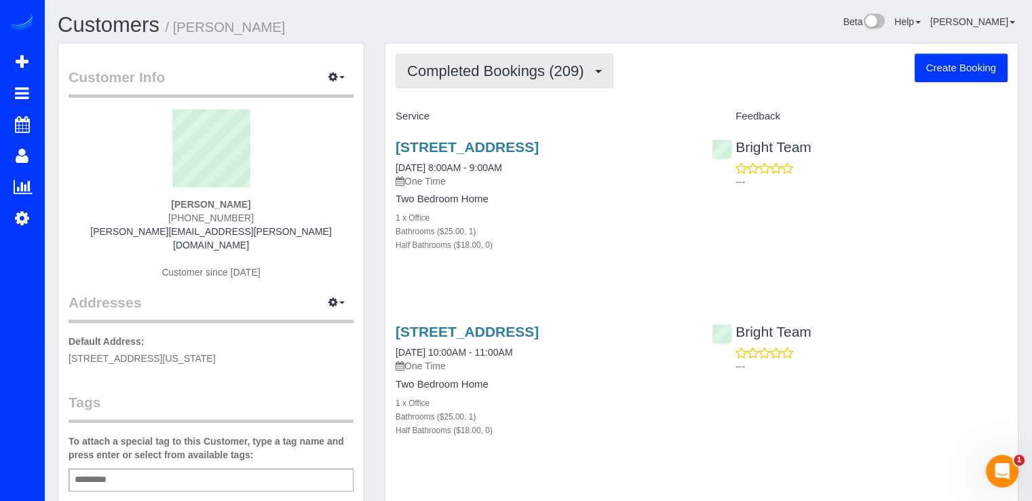
click at [541, 79] on button "Completed Bookings (209)" at bounding box center [504, 71] width 218 height 35
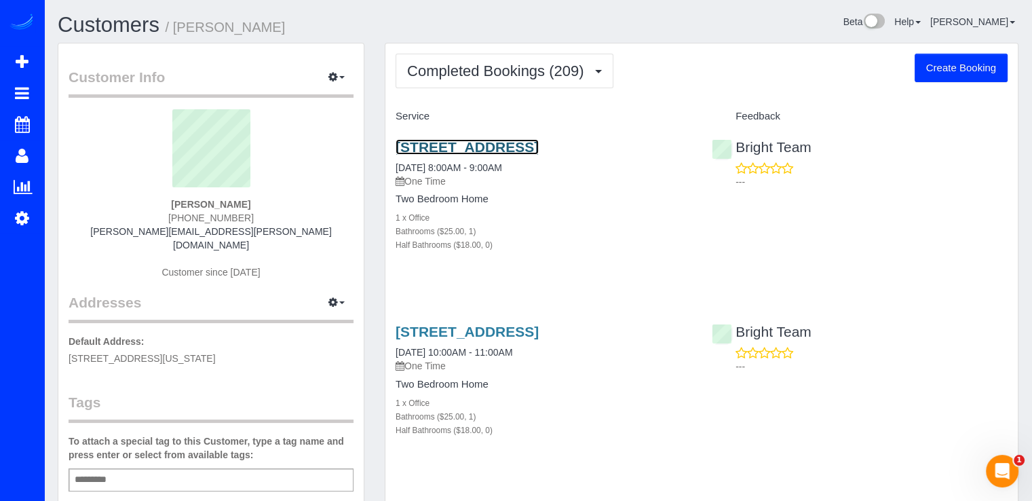
click at [496, 144] on link "5603 36th Pl, Hyattsville, MD 20782" at bounding box center [466, 147] width 143 height 16
click at [454, 139] on link "5603 36th Pl, Hyattsville, MD 20782" at bounding box center [466, 147] width 143 height 16
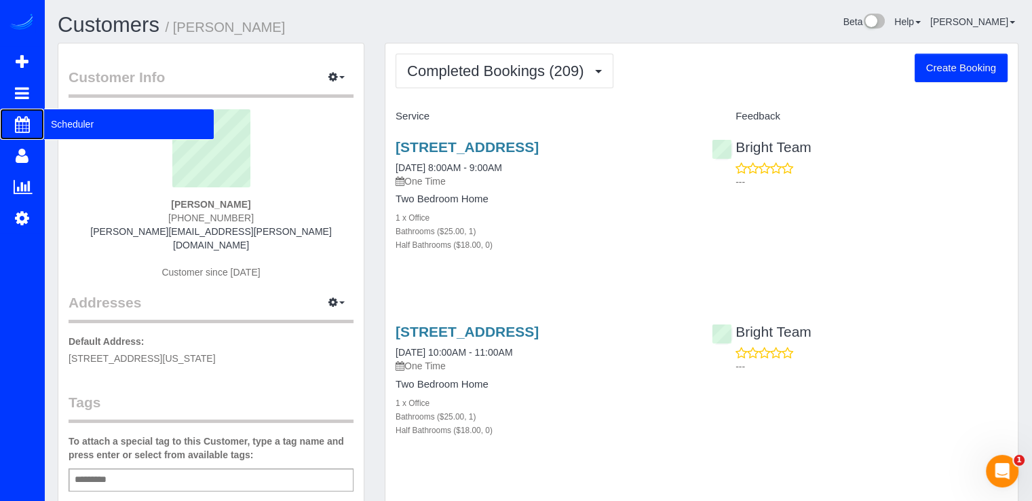
click at [49, 117] on span "Scheduler" at bounding box center [129, 124] width 170 height 31
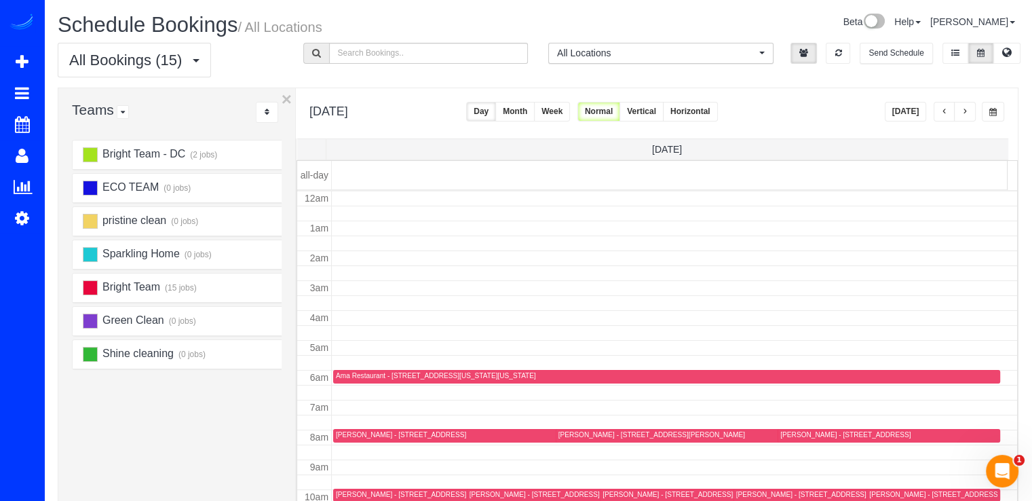
scroll to position [178, 0]
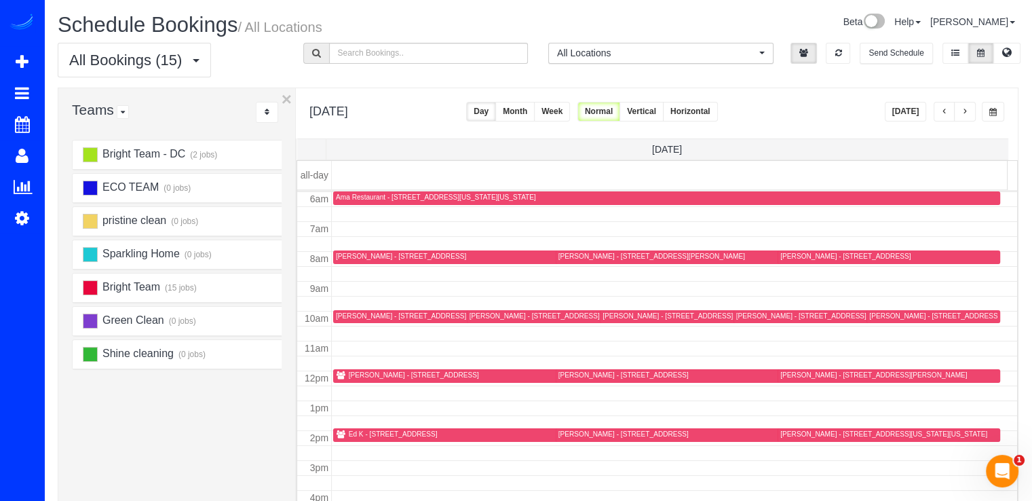
click at [961, 117] on button "button" at bounding box center [965, 112] width 22 height 20
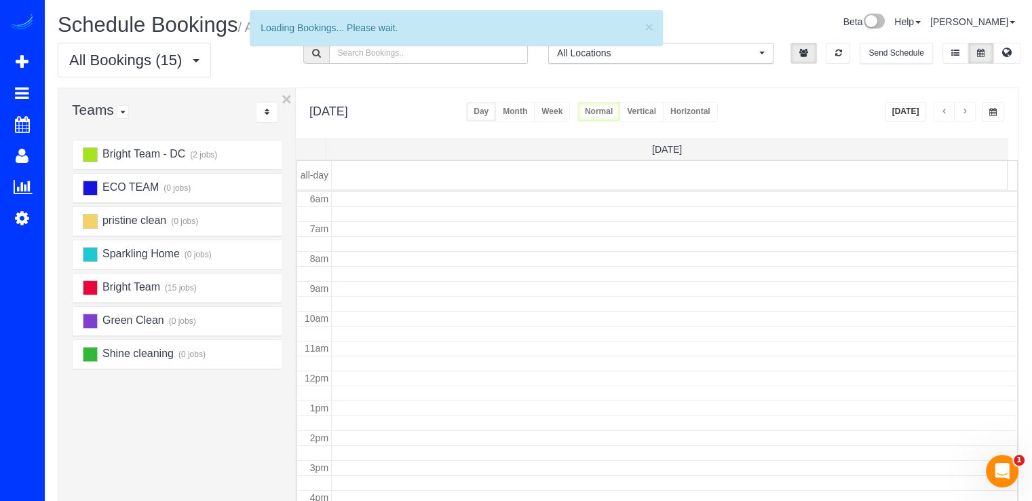
click at [947, 117] on button "button" at bounding box center [944, 112] width 22 height 20
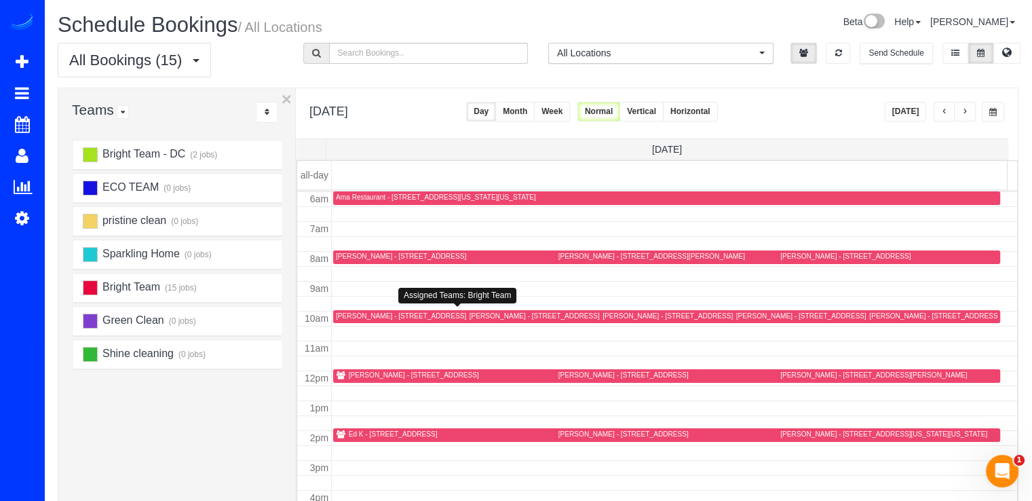
click at [388, 311] on div "Brennan Hawkins - 5603 36th Pl, Hyattsville, MD 20782" at bounding box center [401, 315] width 130 height 9
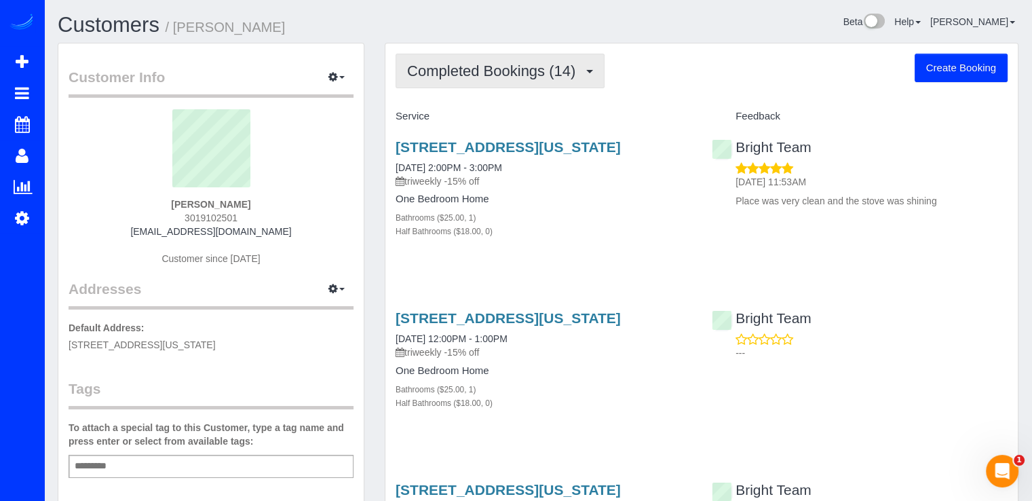
click at [505, 78] on button "Completed Bookings (14)" at bounding box center [499, 71] width 209 height 35
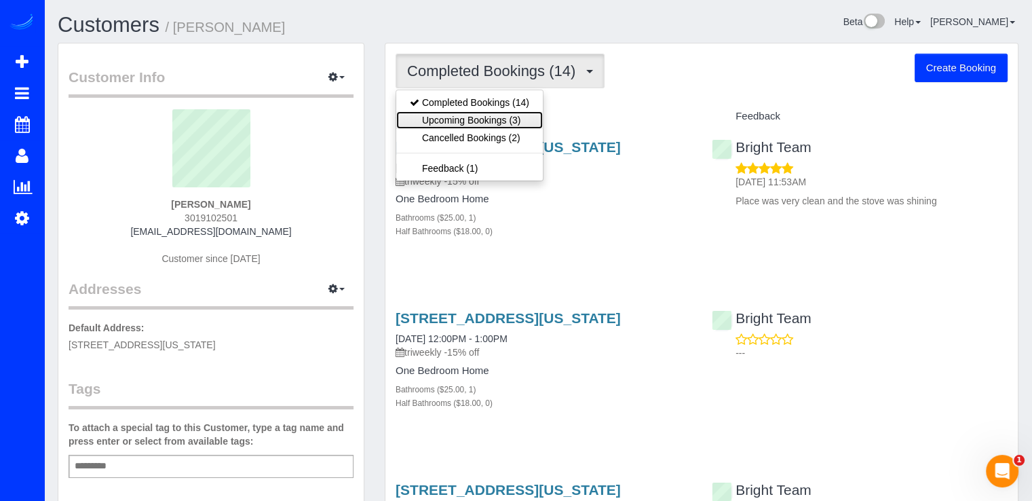
click at [503, 112] on link "Upcoming Bookings (3)" at bounding box center [469, 120] width 146 height 18
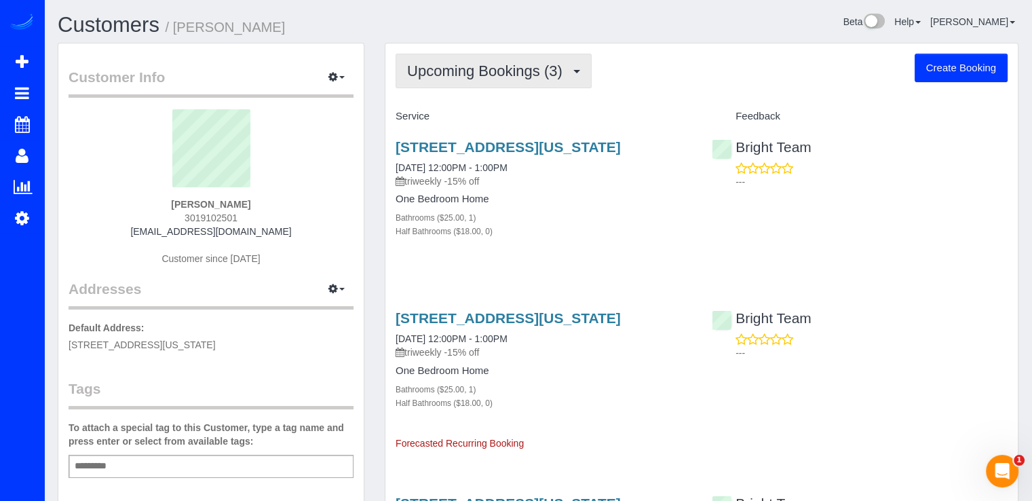
click at [529, 64] on span "Upcoming Bookings (3)" at bounding box center [488, 70] width 162 height 17
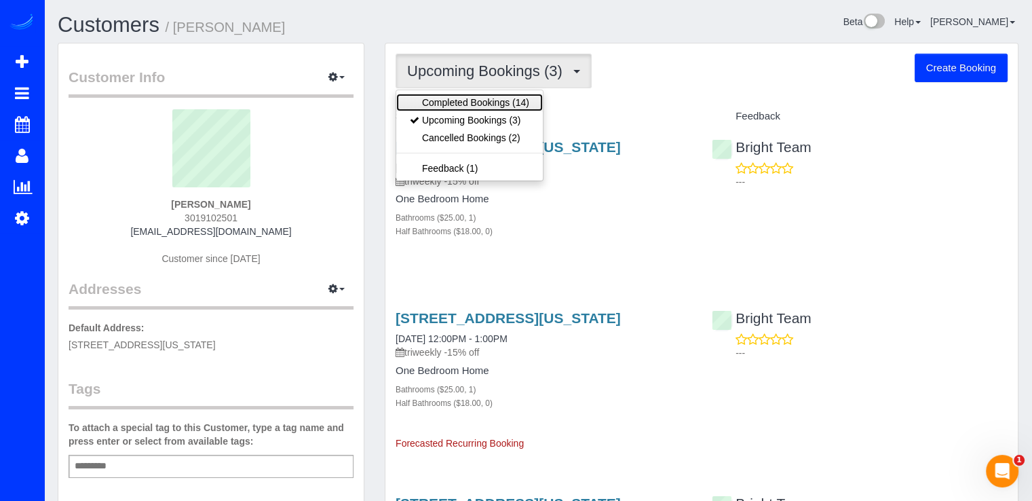
click at [522, 97] on link "Completed Bookings (14)" at bounding box center [469, 103] width 146 height 18
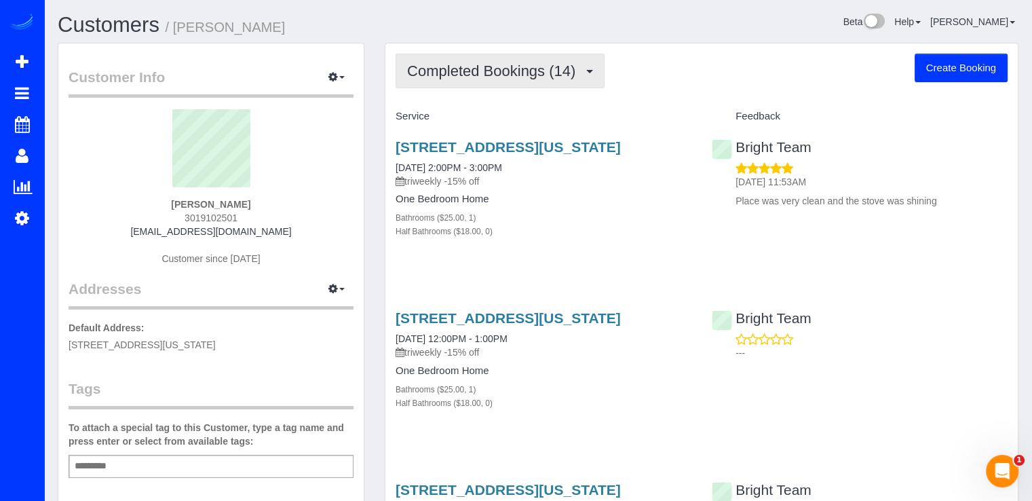
click at [534, 77] on span "Completed Bookings (14)" at bounding box center [494, 70] width 175 height 17
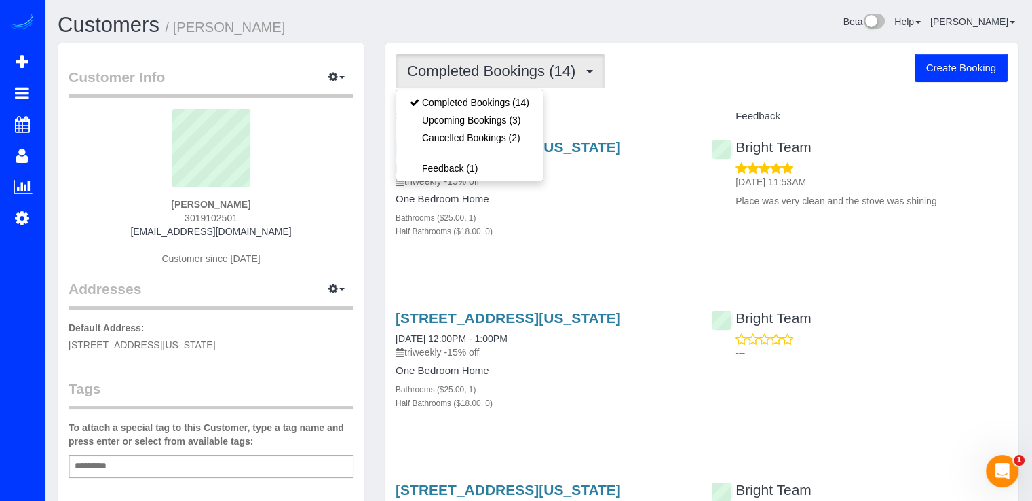
click at [651, 83] on div "Completed Bookings (14) Completed Bookings (14) Upcoming Bookings (3) Cancelled…" at bounding box center [701, 71] width 612 height 35
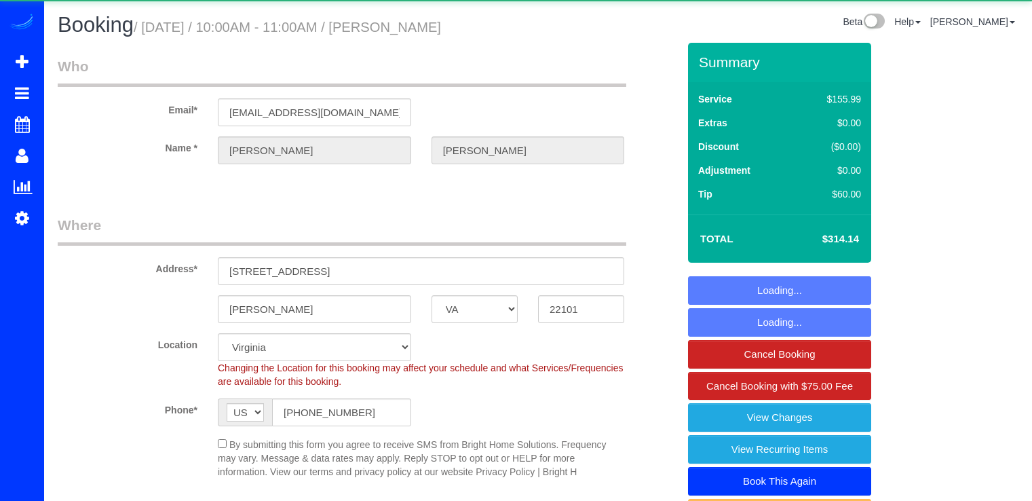
select select "VA"
select select "5"
select select "1"
select select "spot1"
select select "VA"
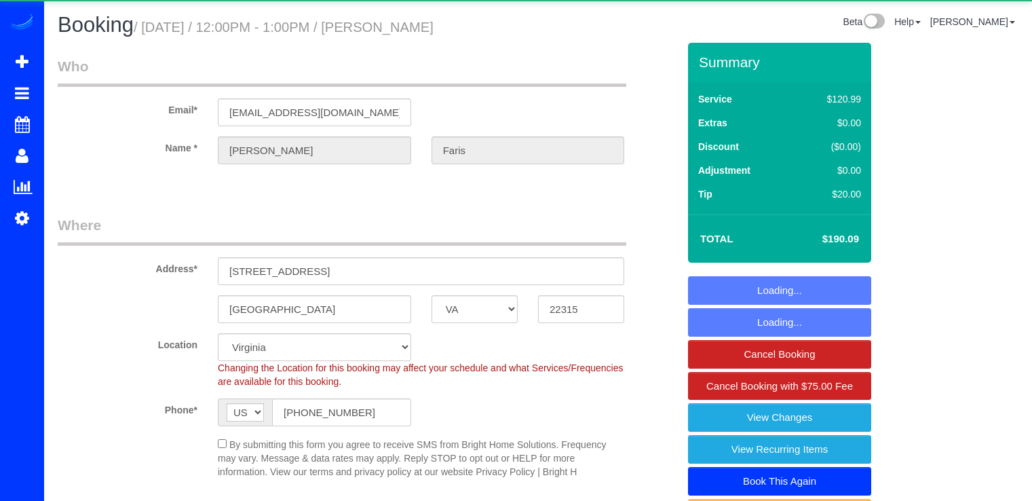
select select "2"
select select "1"
select select "spot15"
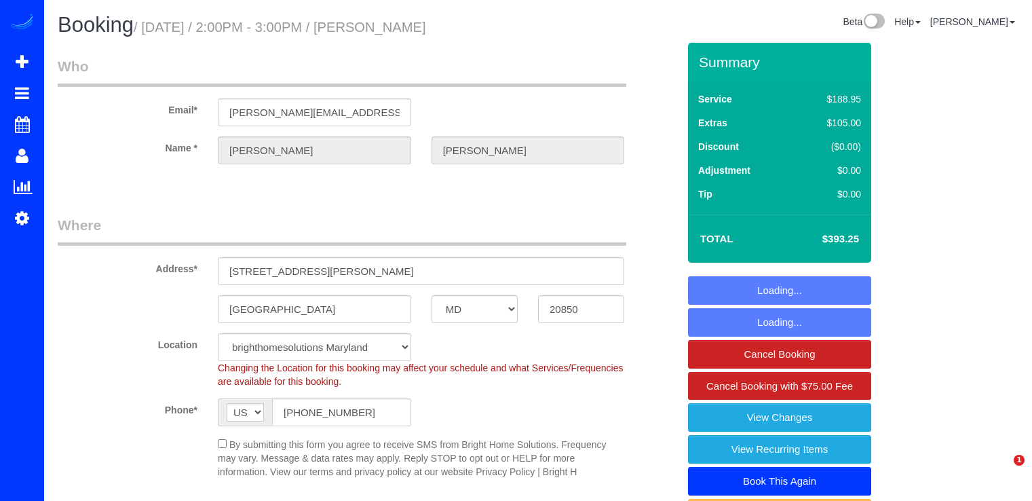
select select "MD"
select select "5"
select select "1"
select select "spot1"
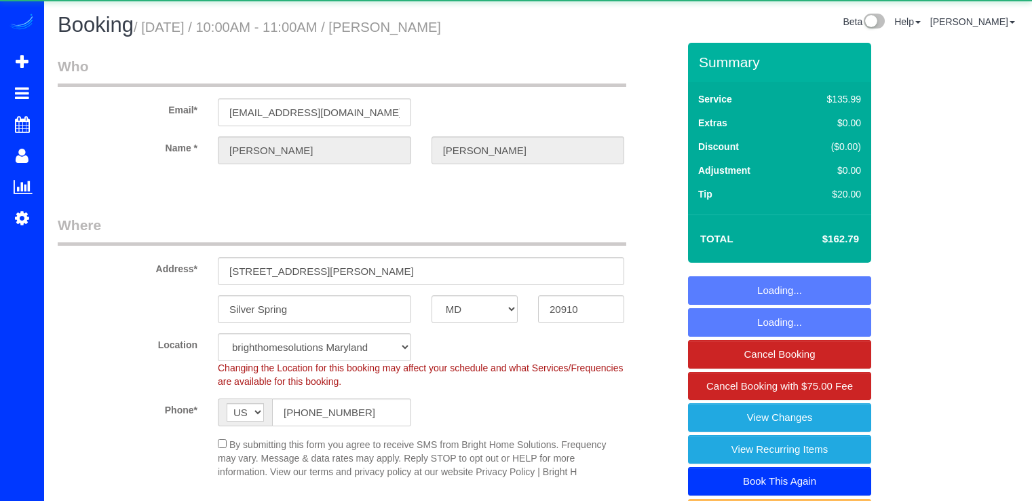
select select "MD"
select select "2"
select select "1"
select select "spot1"
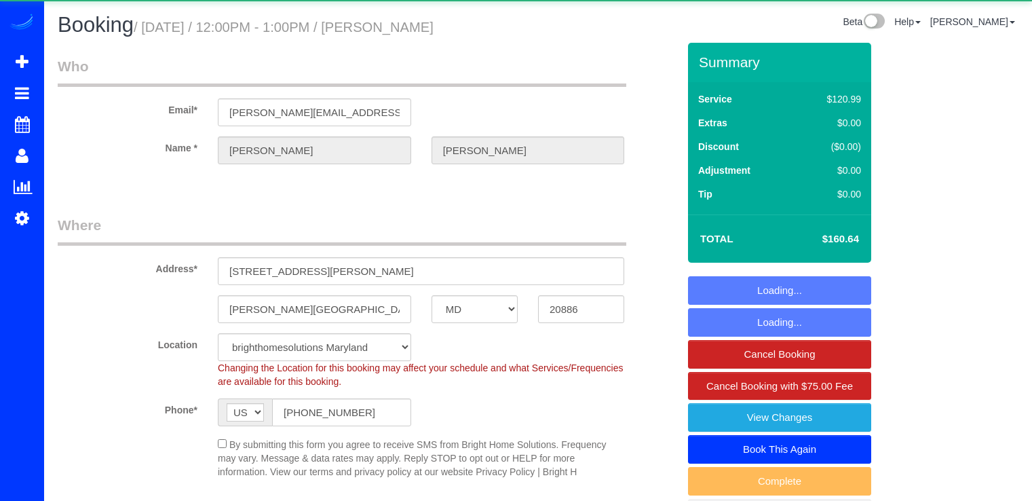
select select "MD"
select select "2"
select select "1"
select select "string:fspay-afee1c43-6e4f-4eda-8779-cd3644e91c2d"
select select "spot1"
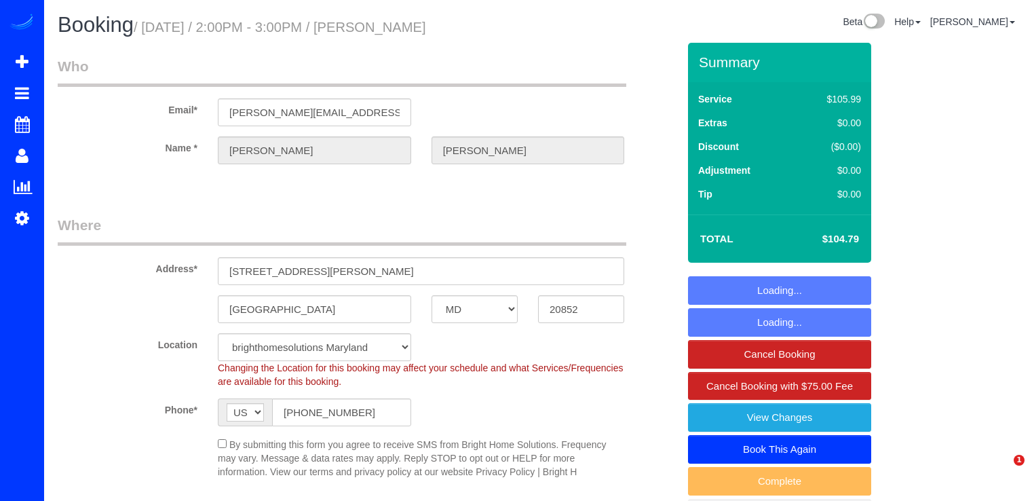
select select "MD"
select select "string:fspay-dddeec4e-e715-4386-89fd-f55a2b446339"
select select "spot1"
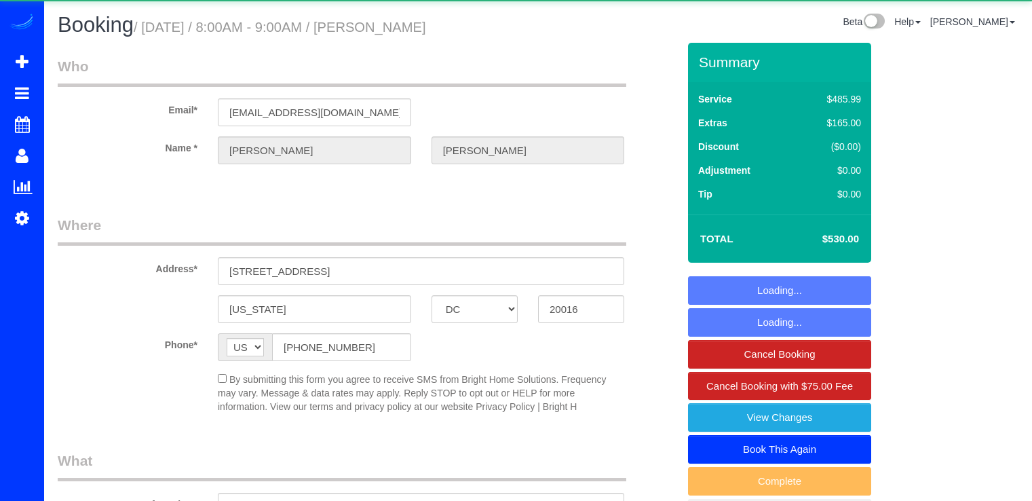
select select "DC"
select select "6"
select select "2"
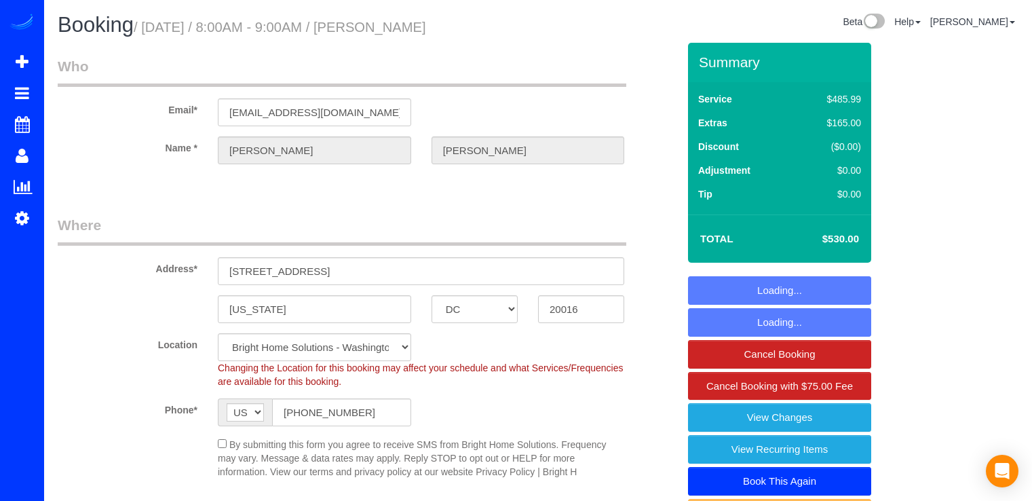
select select "object:756"
select select "spot15"
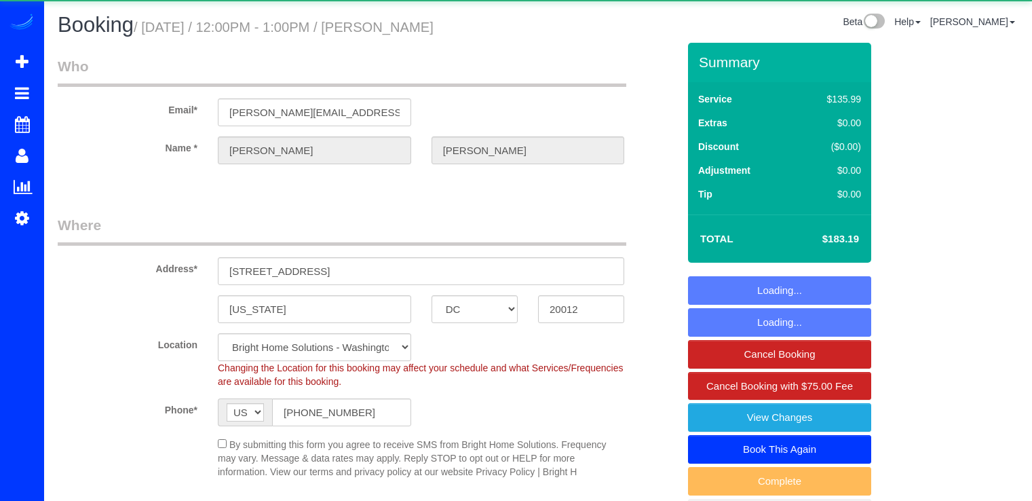
select select "DC"
select select "3"
select select "1"
select select "spot15"
select select "MD"
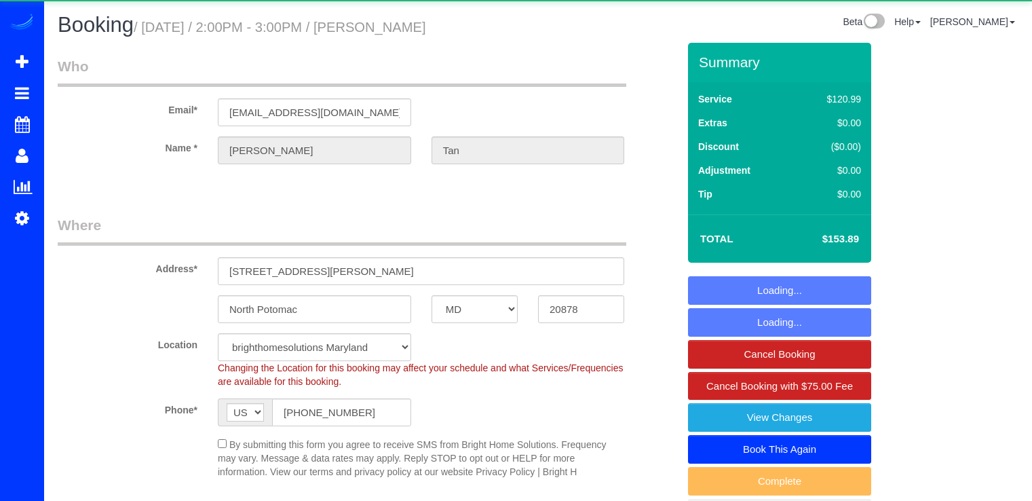
select select "2"
select select "spot15"
select select "DC"
select select "2"
select select "spot15"
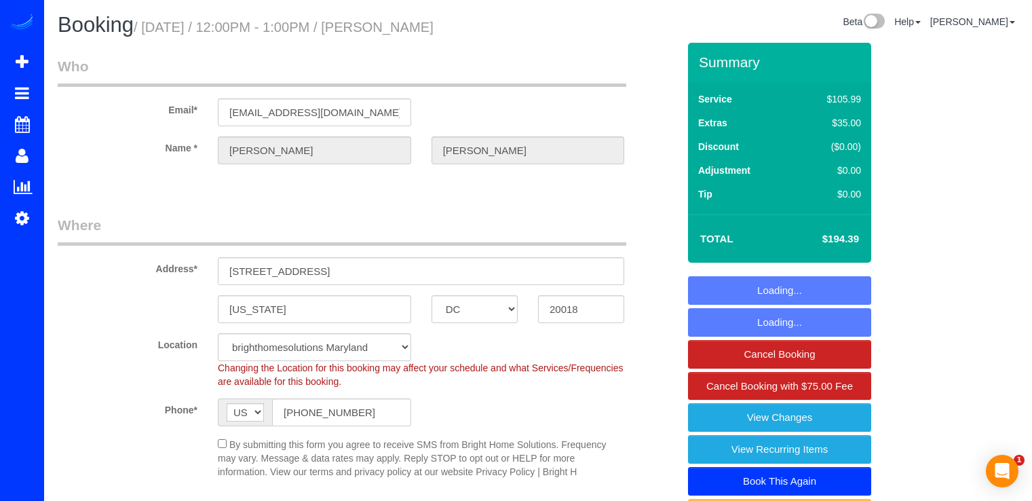
select select "DC"
select select "3"
select select "spot1"
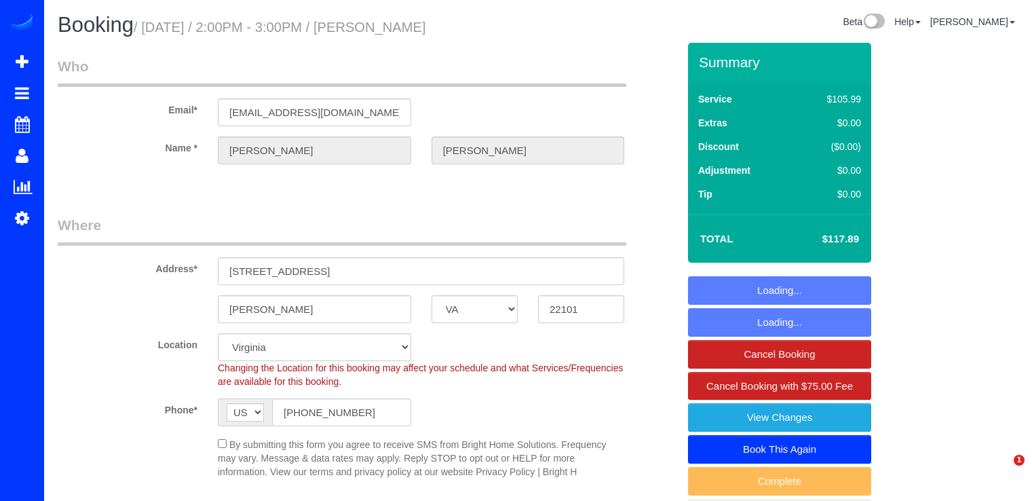
select select "VA"
select select "spot15"
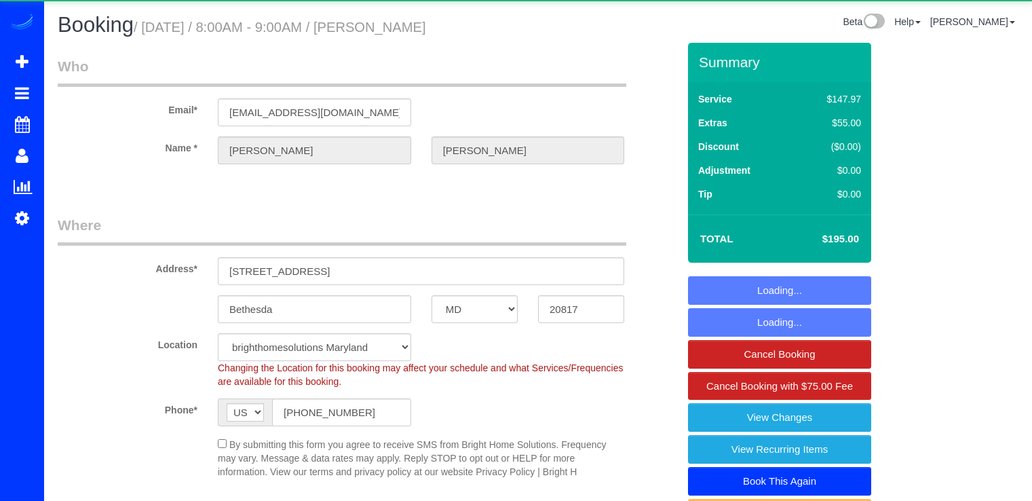
select select "MD"
select select "4"
select select "1"
select select "spot1"
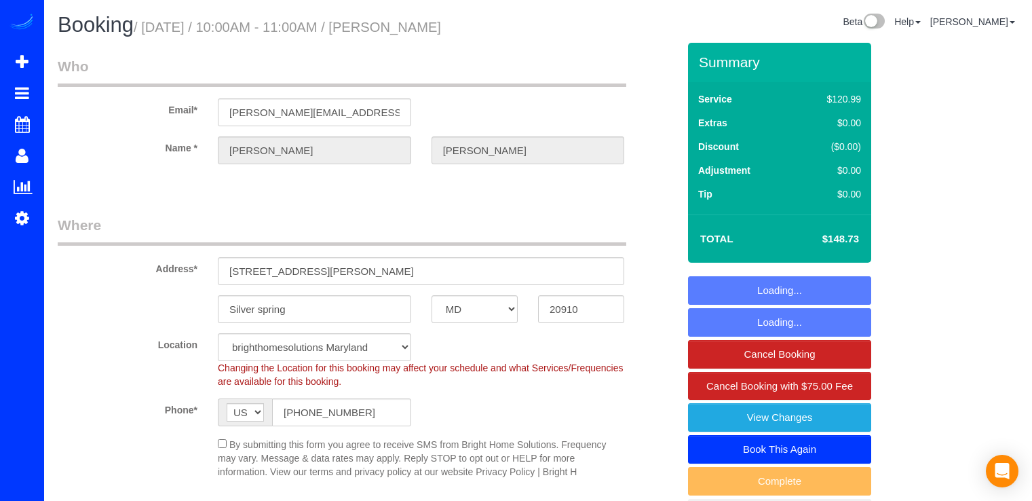
select select "MD"
select select "2"
select select "1"
select select "string:fspay-b2aca109-d3cf-47d6-83c3-57b41004dbbd"
select select "spot1"
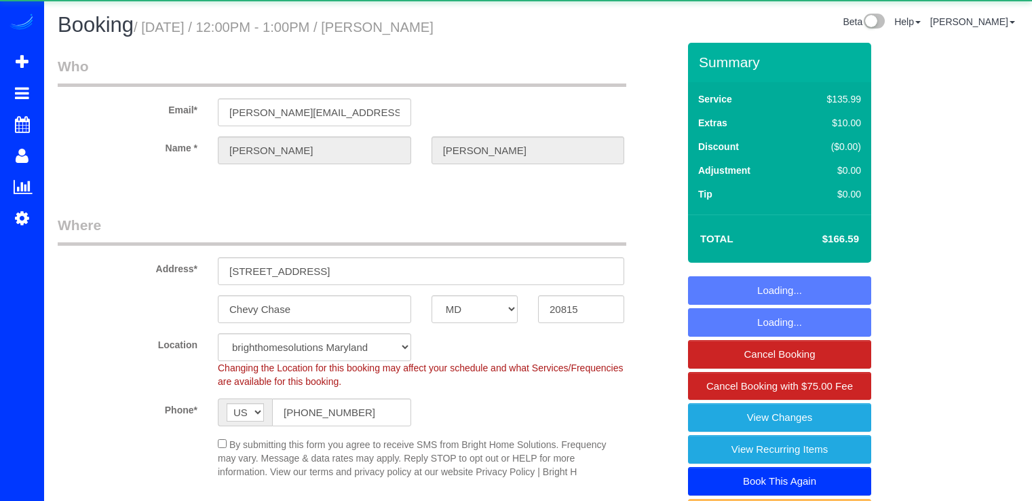
select select "MD"
select select "2"
select select "spot15"
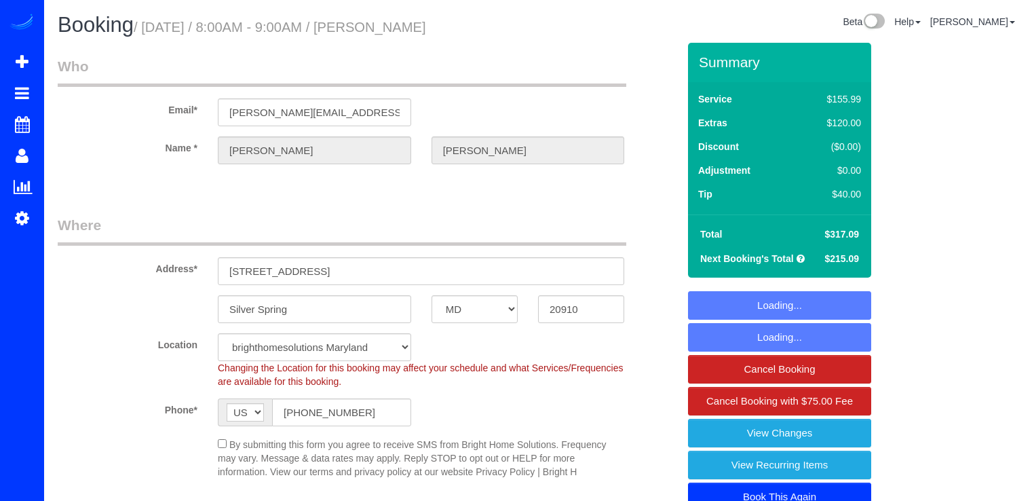
select select "MD"
select select "2"
select select "spot1"
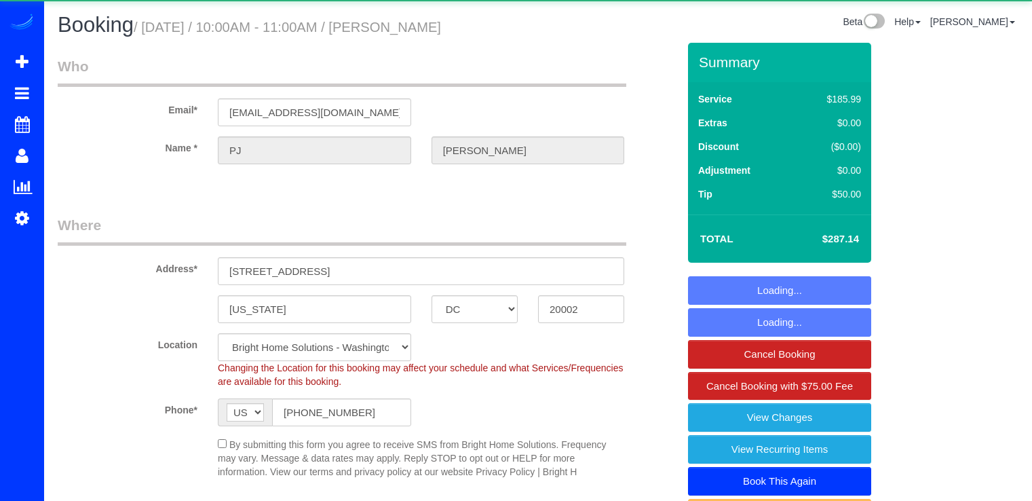
select select "DC"
select select "3"
select select "1"
select select "spot1"
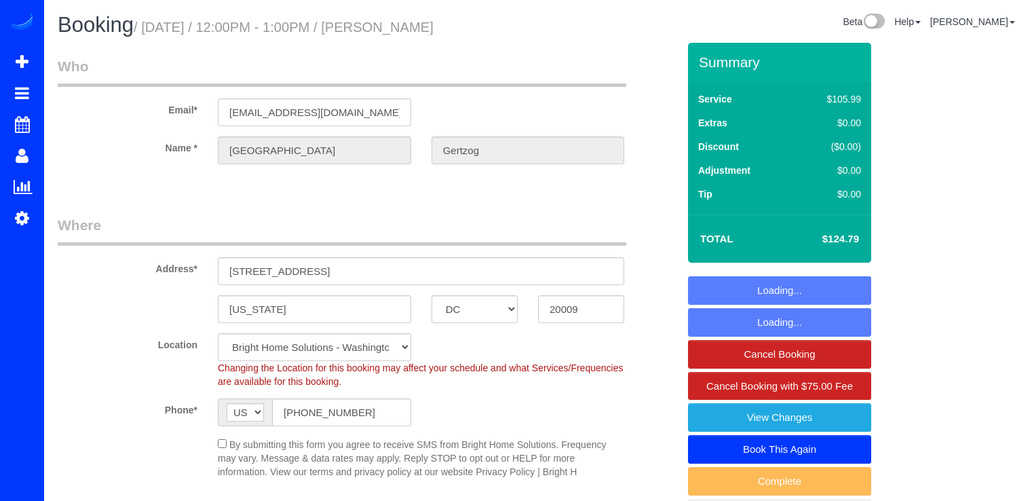
select select "DC"
select select "2"
select select "spot1"
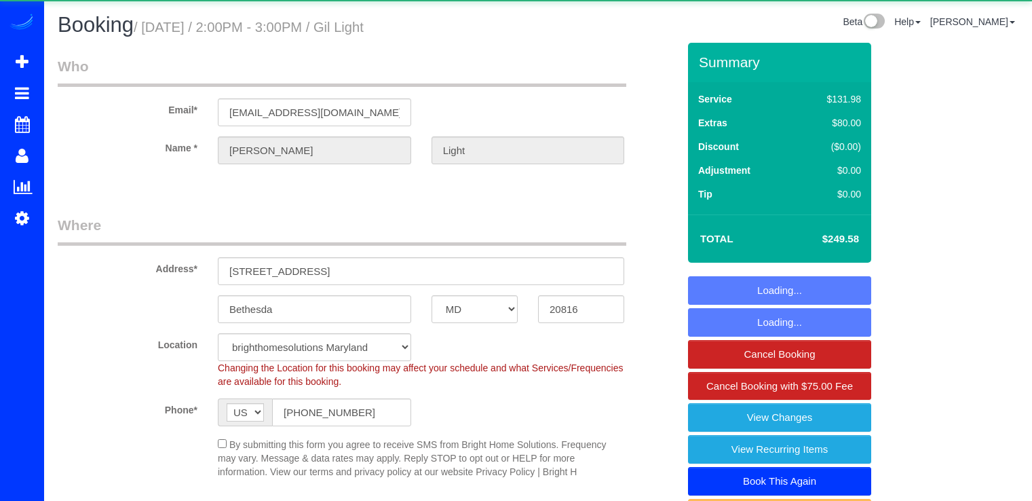
select select "MD"
select select "4"
select select "spot1"
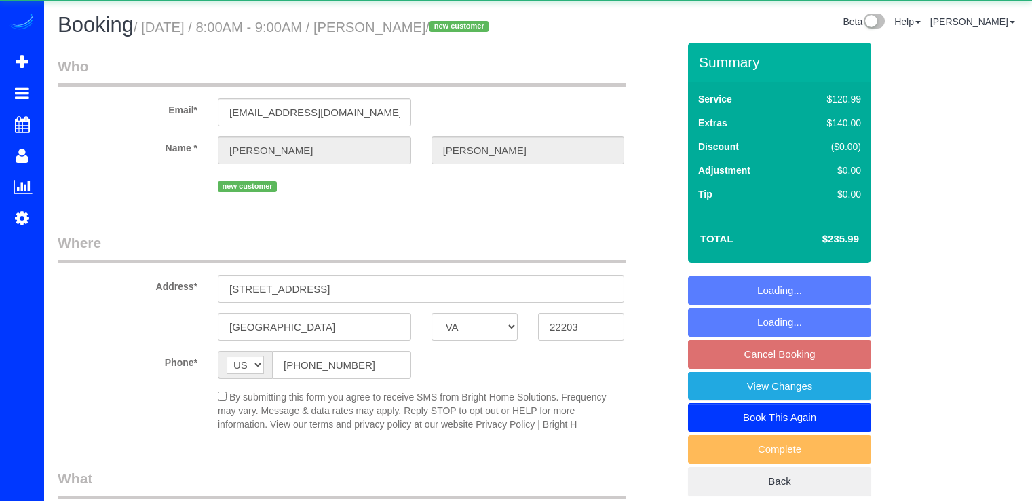
select select "VA"
select select "object:788"
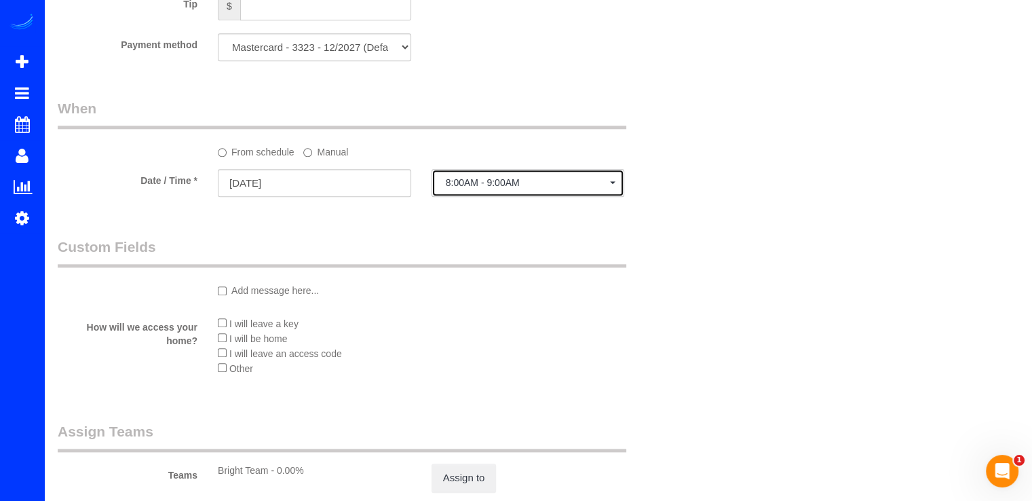
click at [467, 188] on span "8:00AM - 9:00AM" at bounding box center [528, 182] width 165 height 11
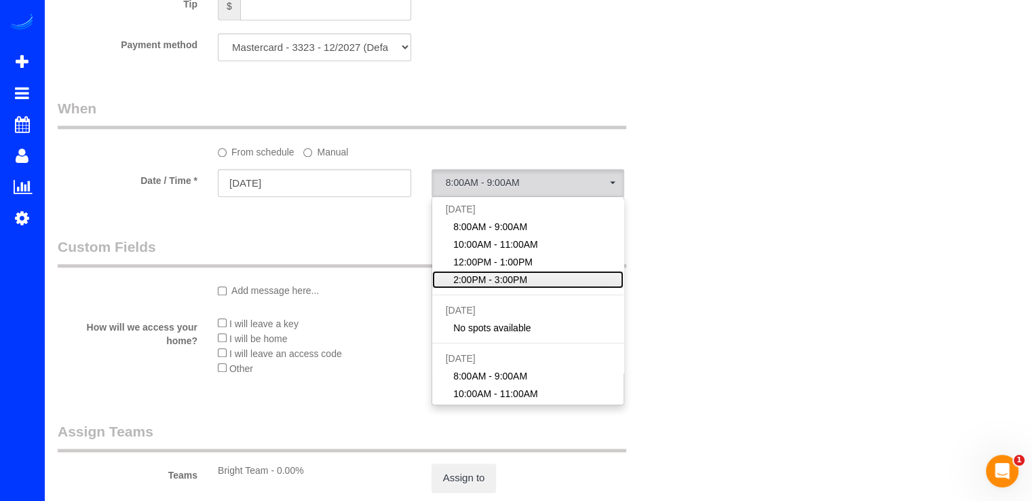
click at [492, 286] on span "2:00PM - 3:00PM" at bounding box center [490, 280] width 74 height 14
select select "spot4"
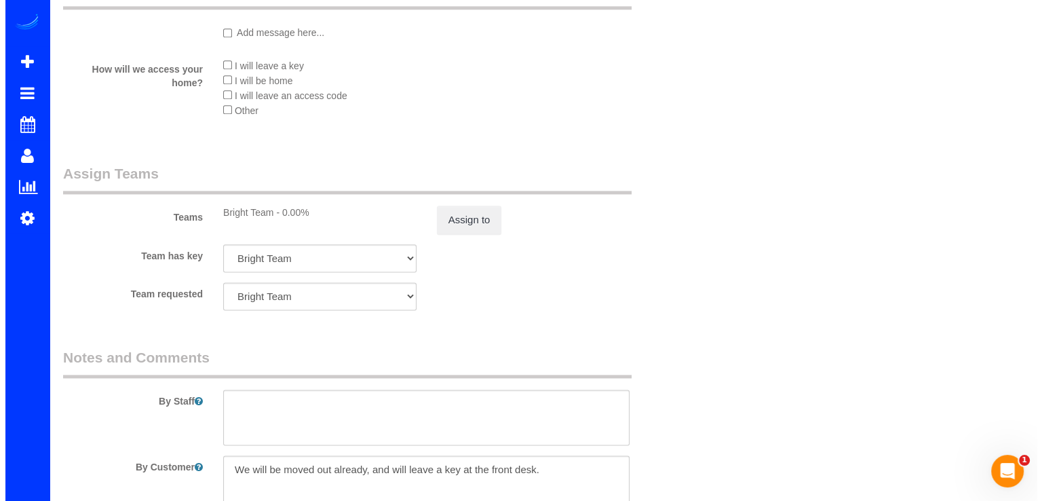
scroll to position [1763, 0]
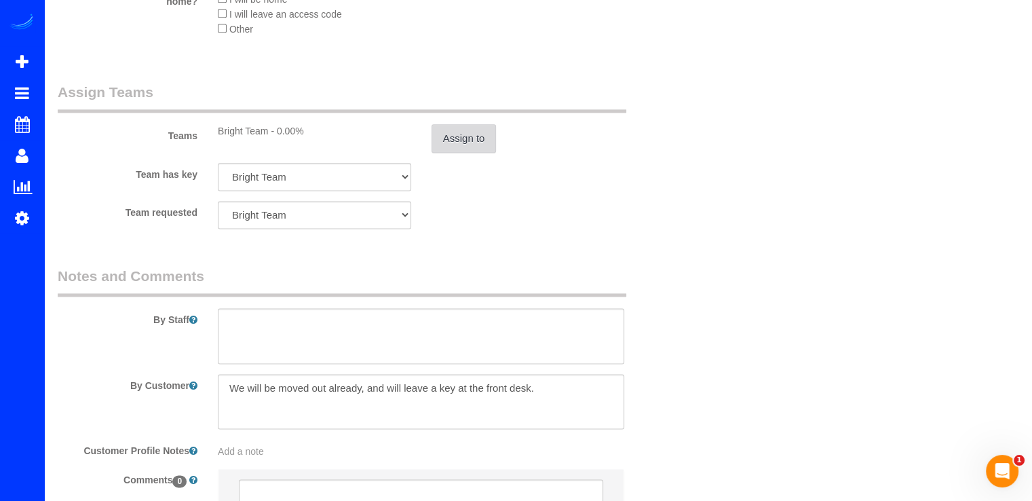
click at [465, 153] on button "Assign to" at bounding box center [463, 138] width 65 height 28
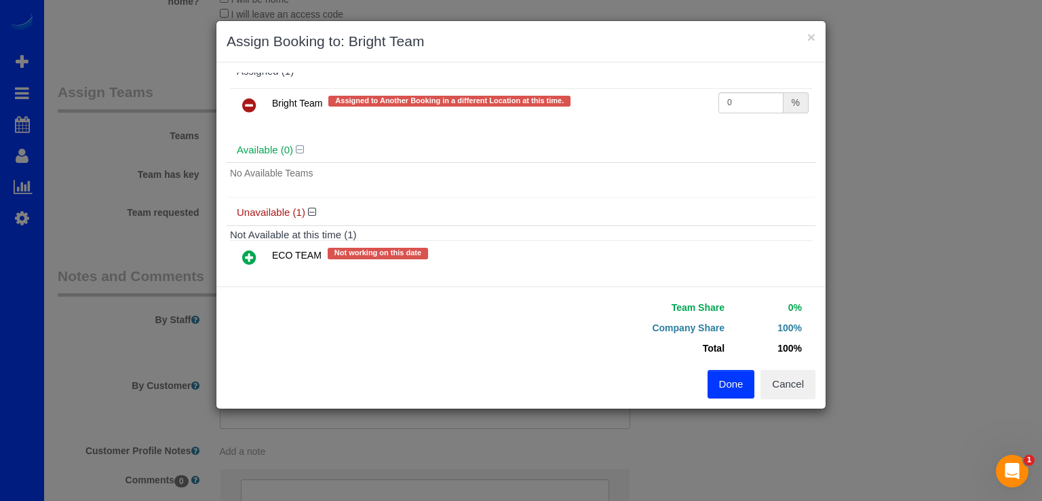
scroll to position [0, 0]
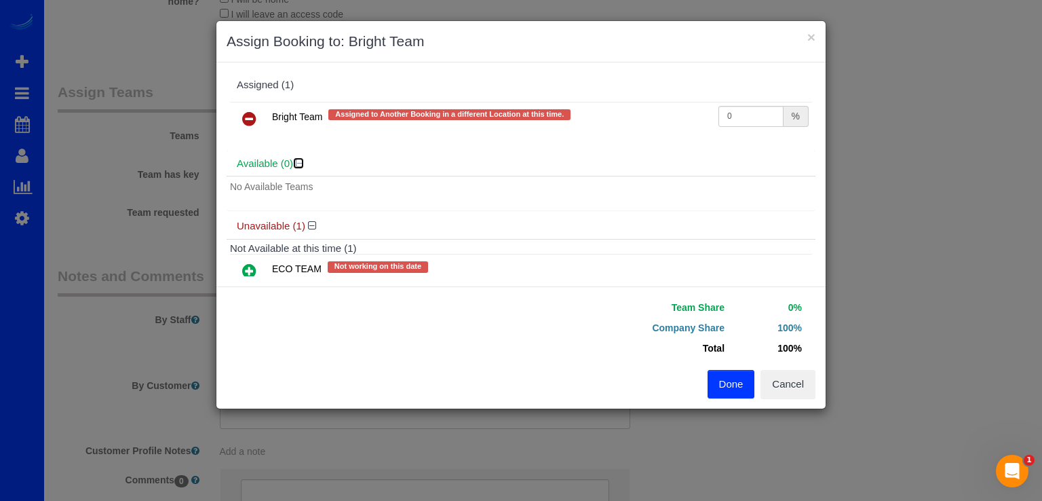
click at [297, 161] on icon at bounding box center [300, 163] width 8 height 10
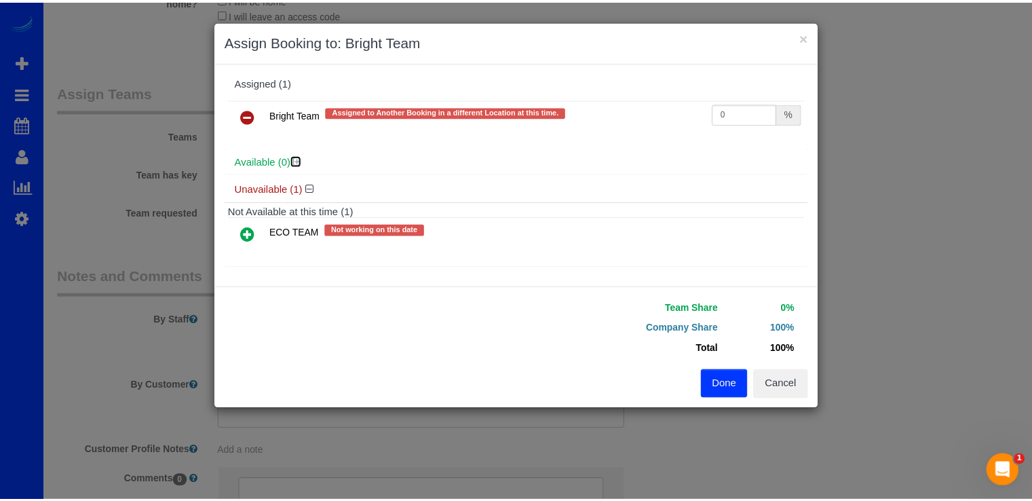
scroll to position [3, 0]
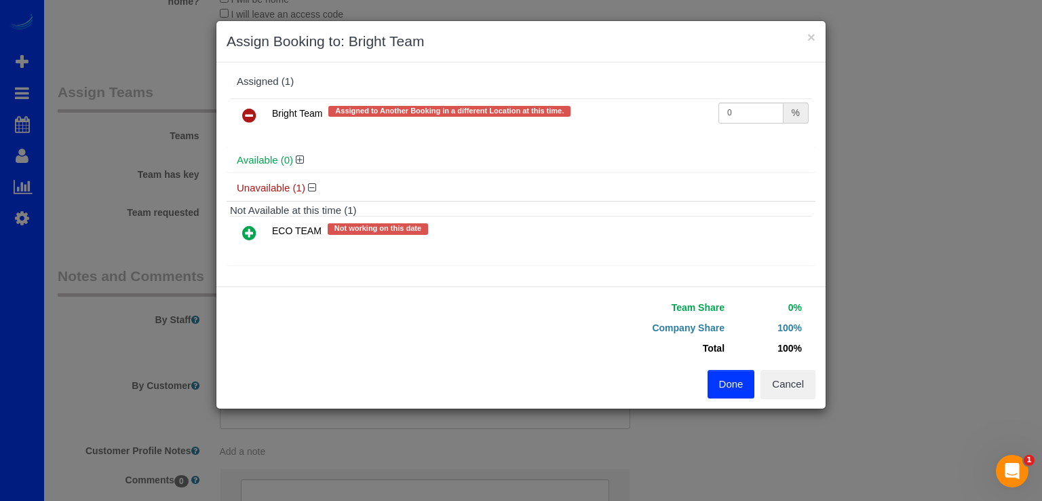
click at [721, 372] on button "Done" at bounding box center [730, 384] width 47 height 28
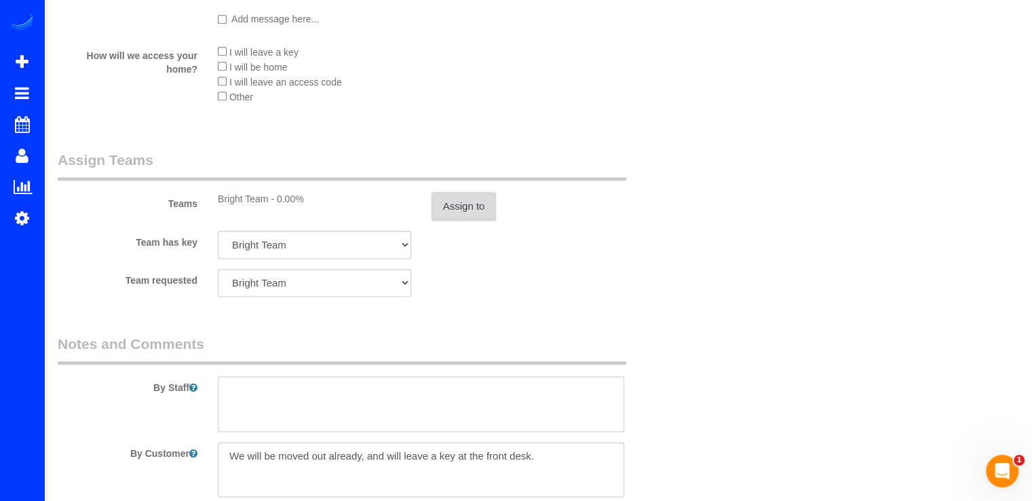
scroll to position [1763, 0]
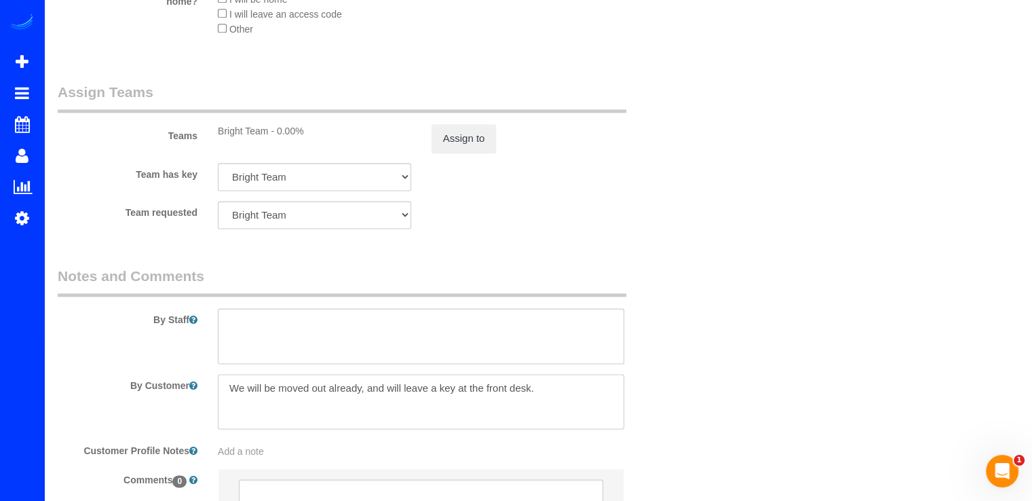
drag, startPoint x: 229, startPoint y: 418, endPoint x: 557, endPoint y: 410, distance: 328.4
click at [557, 410] on textarea at bounding box center [421, 402] width 406 height 56
click at [287, 356] on textarea at bounding box center [421, 336] width 406 height 56
paste textarea "We will be moved out already, and will leave a key at the front desk."
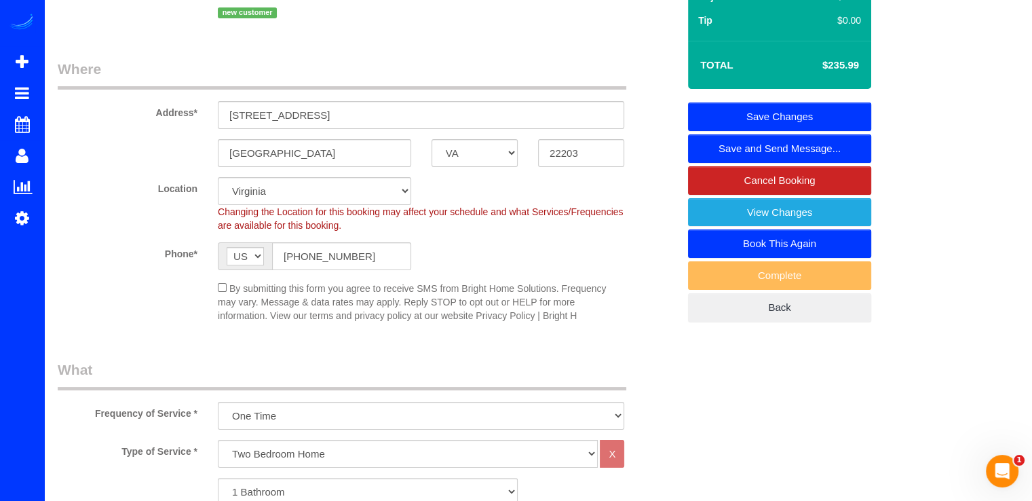
scroll to position [0, 0]
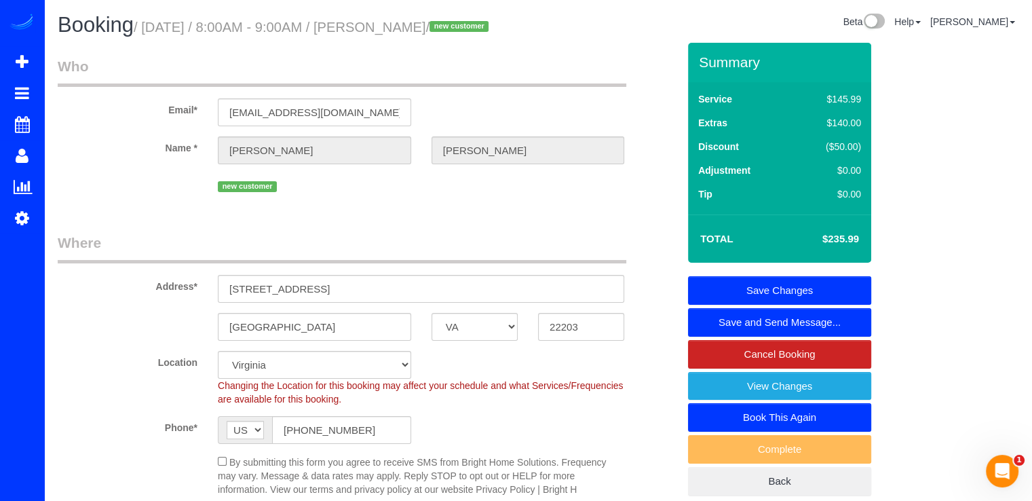
type textarea "We will be moved out already, and will leave a key at the front desk."
click at [841, 305] on link "Save Changes" at bounding box center [779, 290] width 183 height 28
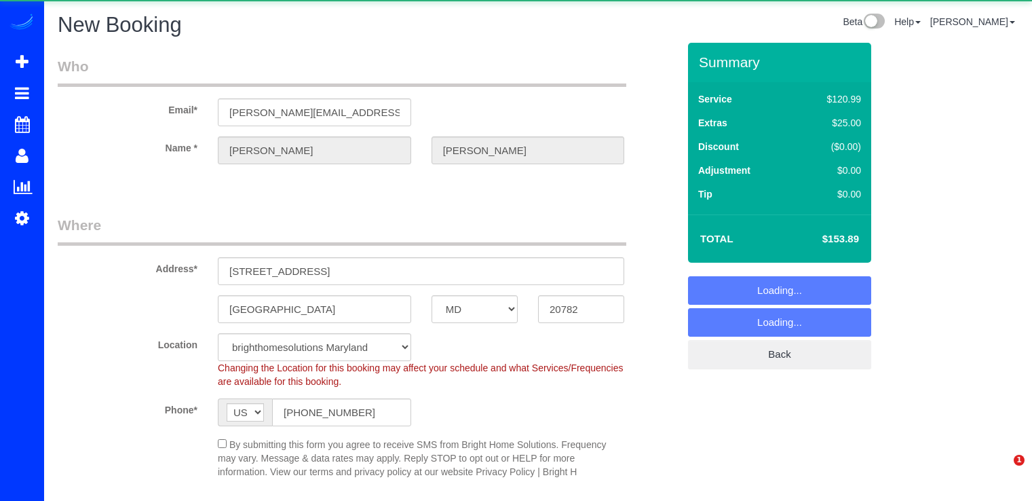
select select "MD"
select select "string:fspay-dc3a7ddc-06af-4428-a2fe-fbd828a4219e"
select select "object:935"
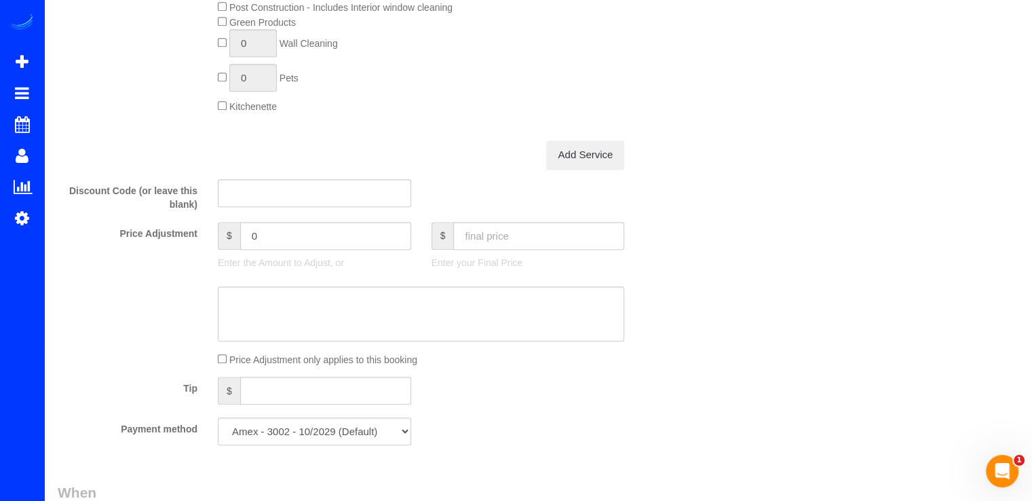
scroll to position [1085, 0]
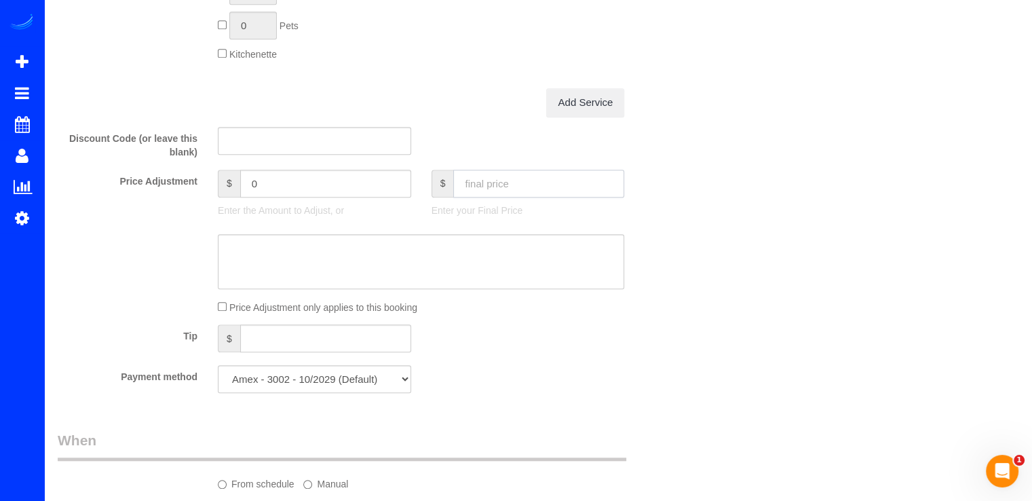
click at [521, 183] on input "text" at bounding box center [538, 184] width 171 height 28
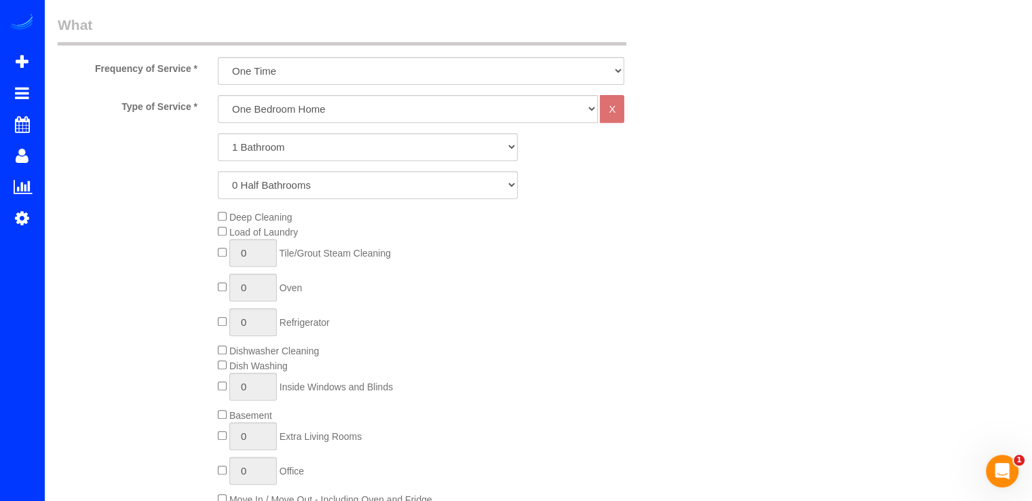
scroll to position [407, 0]
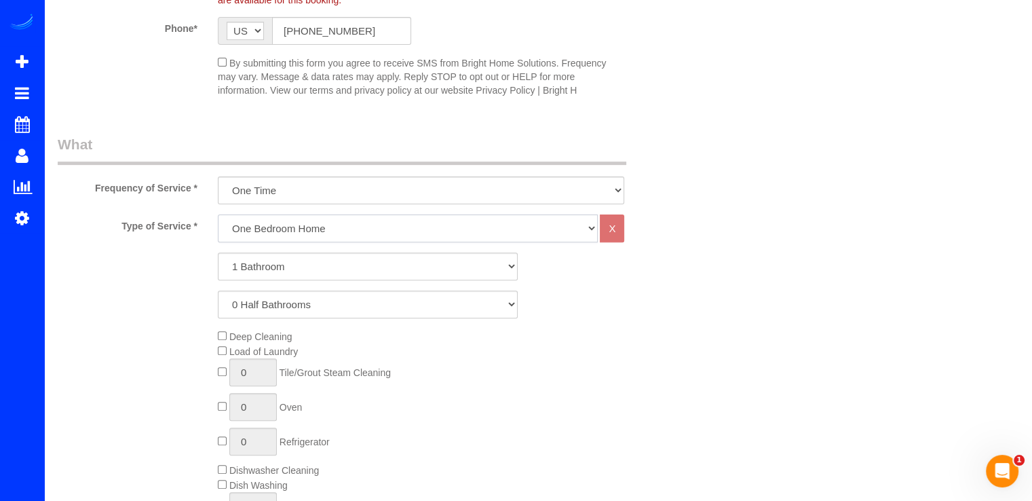
click at [290, 226] on select "One Bedroom Home Two Bedroom Home Three Bedroom Home Four Bedroom Home Five Bed…" at bounding box center [408, 228] width 380 height 28
select select "255"
click at [218, 214] on select "One Bedroom Home Two Bedroom Home Three Bedroom Home Four Bedroom Home Five Bed…" at bounding box center [408, 228] width 380 height 28
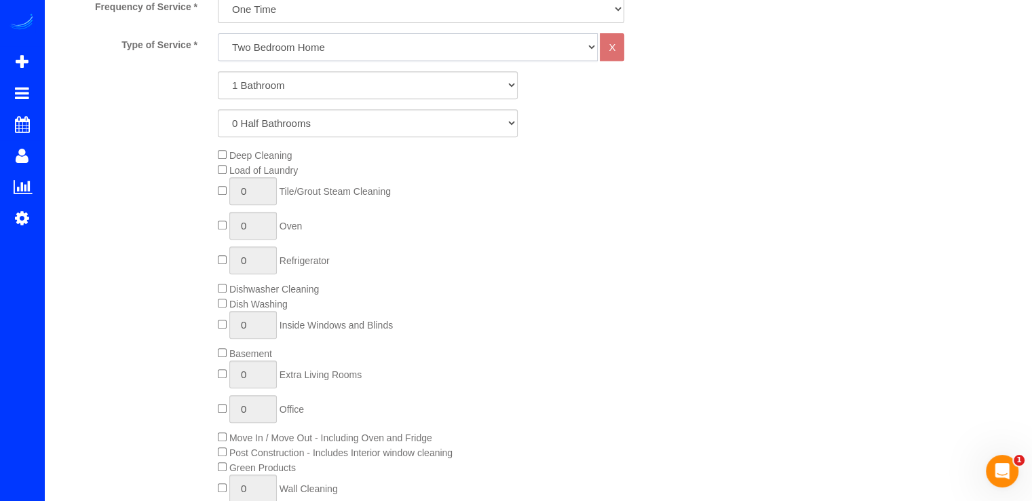
scroll to position [610, 0]
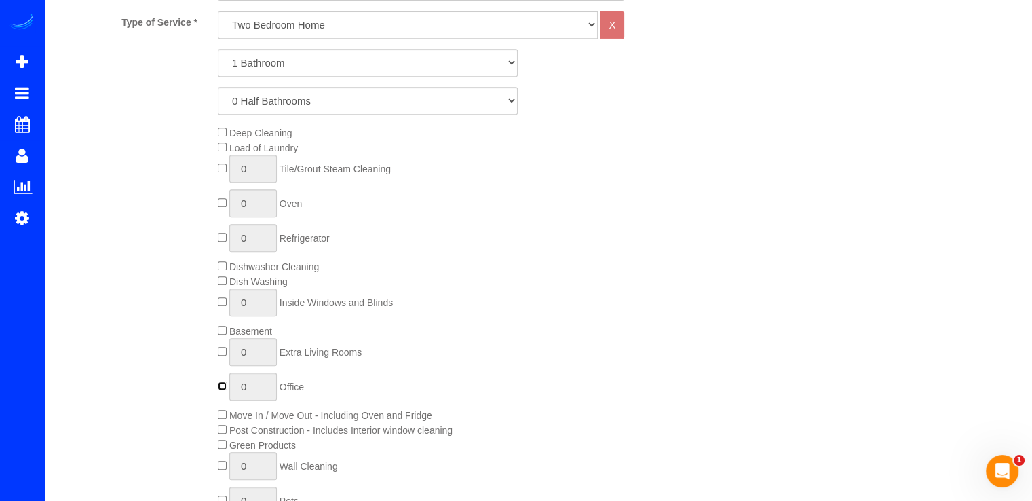
type input "1"
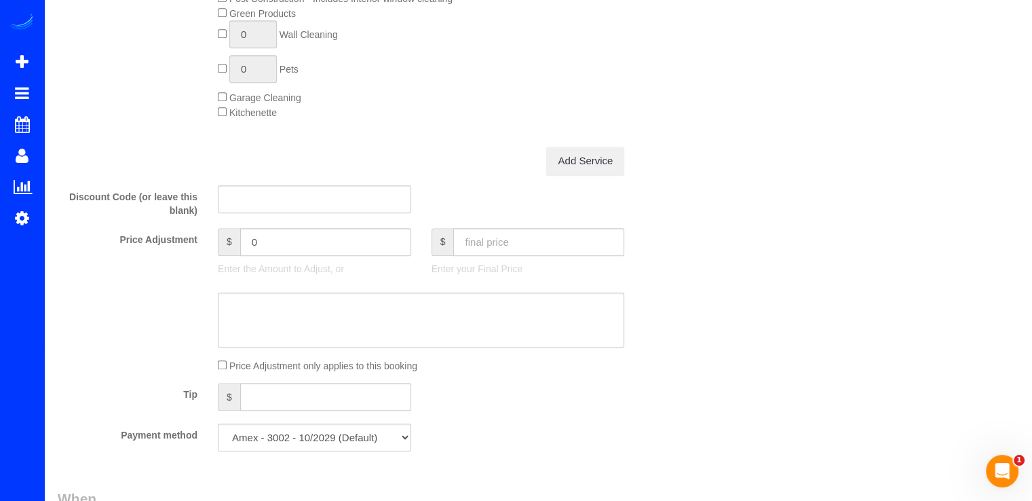
scroll to position [1085, 0]
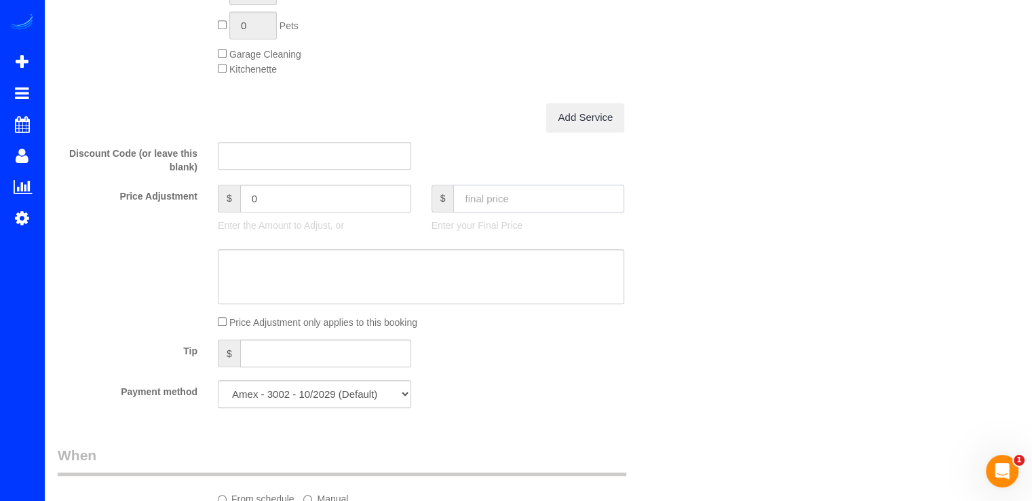
click at [490, 195] on input "text" at bounding box center [538, 198] width 171 height 28
type input "153.89"
type input "-17.1"
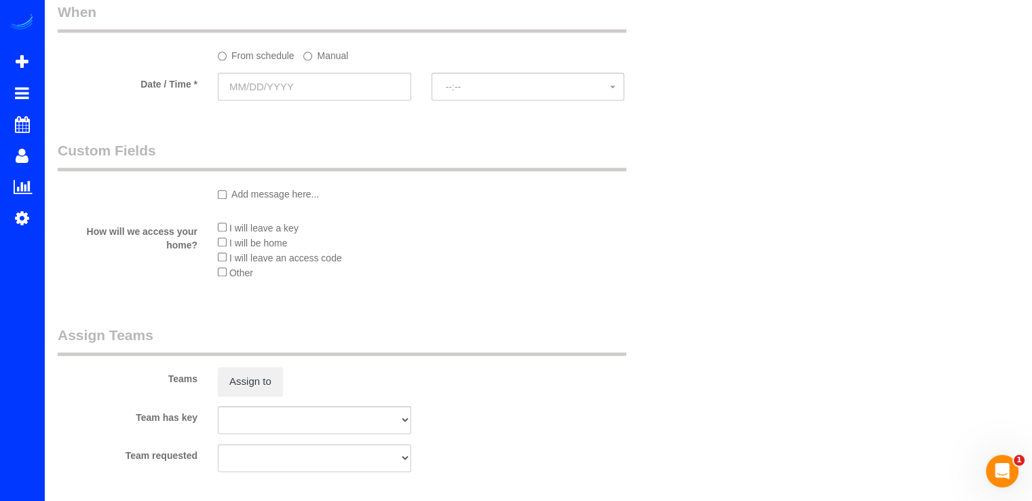
scroll to position [1356, 0]
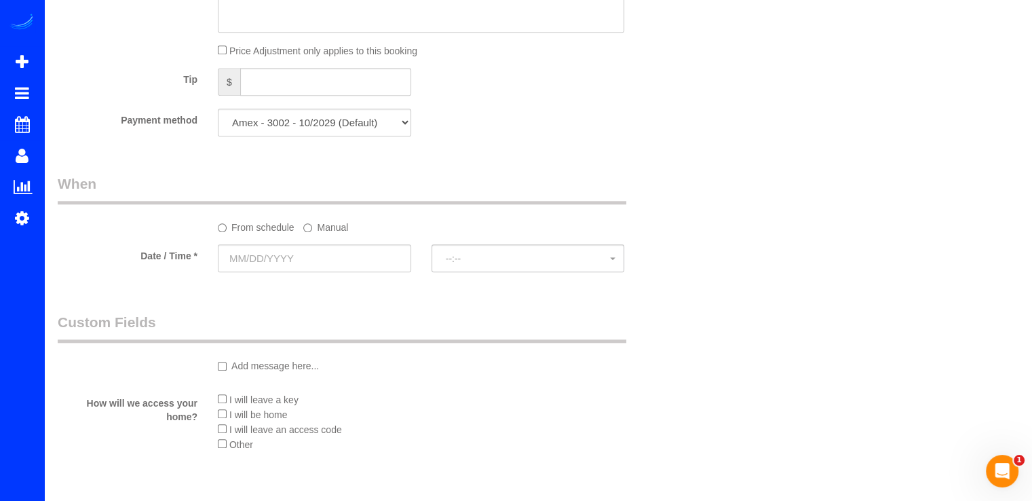
click at [315, 246] on sui-booking-spot "From schedule Manual Date / Time * --:-- --:--" at bounding box center [368, 224] width 620 height 101
click at [317, 252] on input "text" at bounding box center [314, 258] width 193 height 28
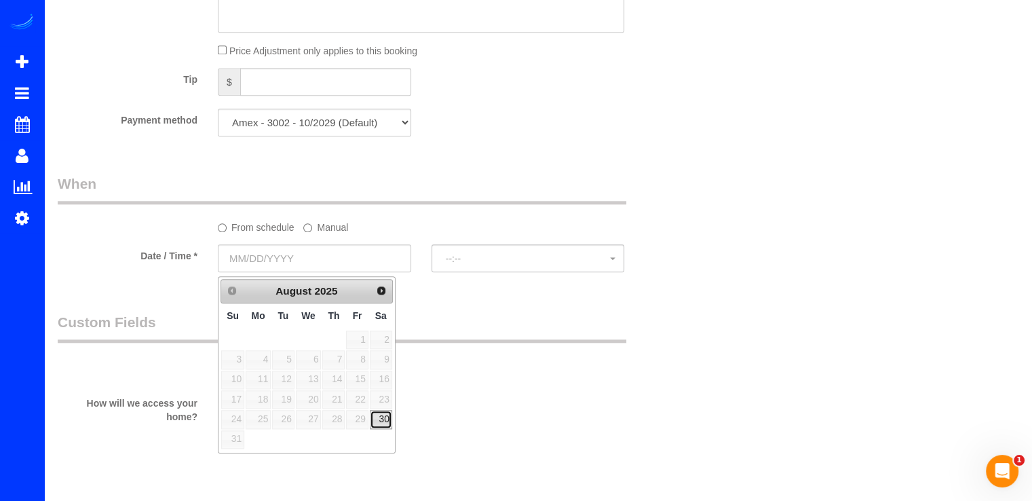
click at [383, 416] on link "30" at bounding box center [381, 419] width 22 height 18
type input "[DATE]"
select select "spot1"
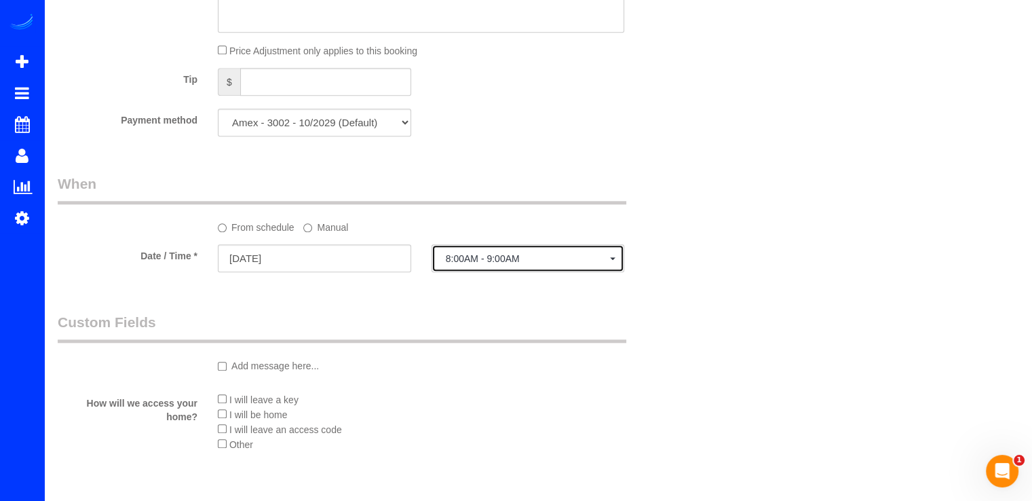
click at [501, 272] on button "8:00AM - 9:00AM" at bounding box center [527, 258] width 193 height 28
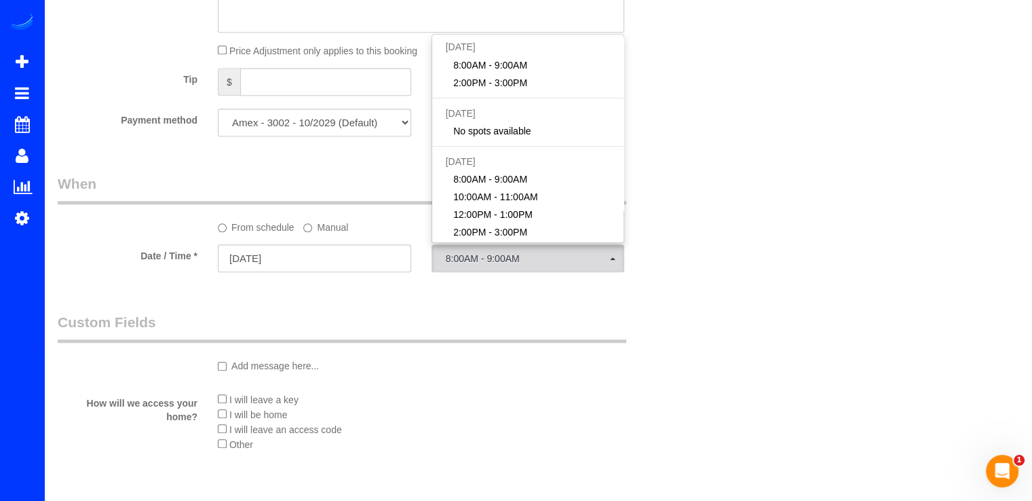
click at [317, 231] on label "Manual" at bounding box center [325, 225] width 45 height 18
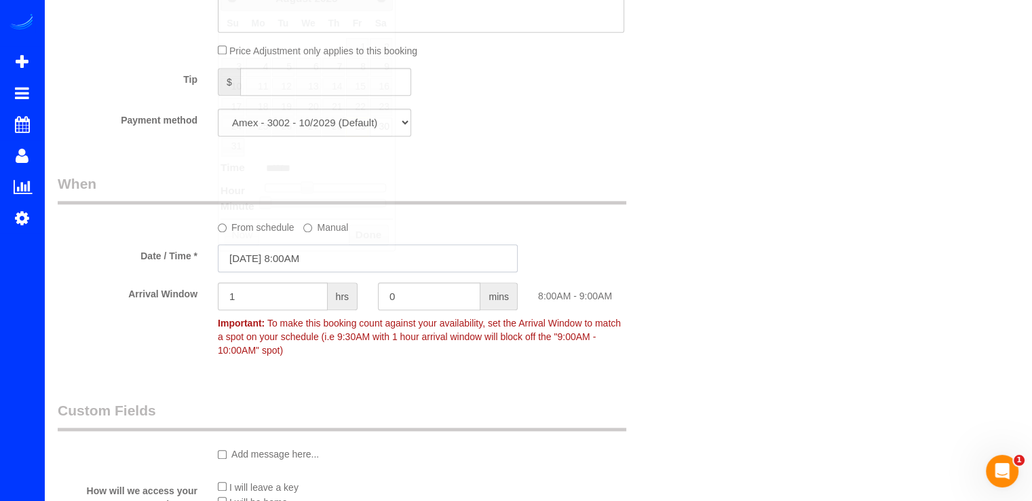
click at [336, 260] on input "08/30/2025 8:00AM" at bounding box center [368, 258] width 300 height 28
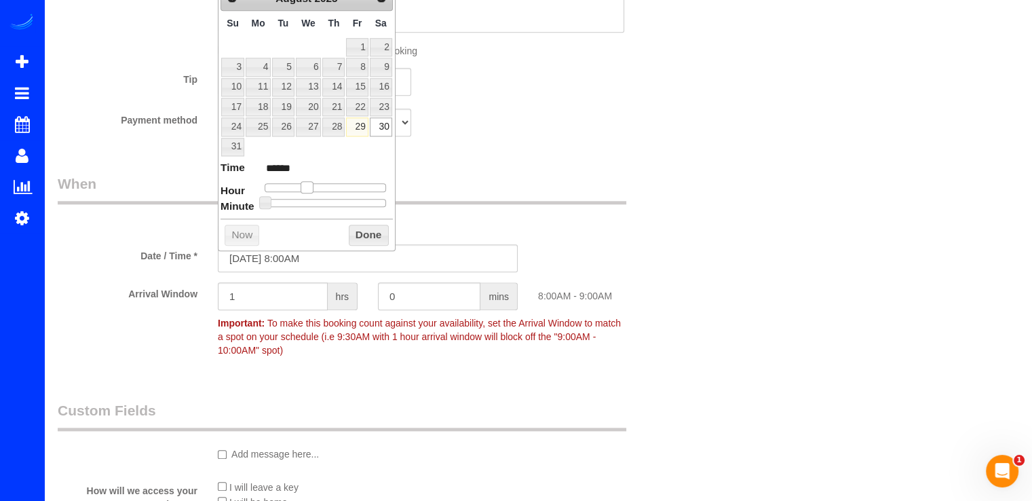
type input "08/30/2025 9:00AM"
type input "******"
type input "08/30/2025 10:00AM"
type input "*******"
drag, startPoint x: 301, startPoint y: 182, endPoint x: 315, endPoint y: 182, distance: 13.6
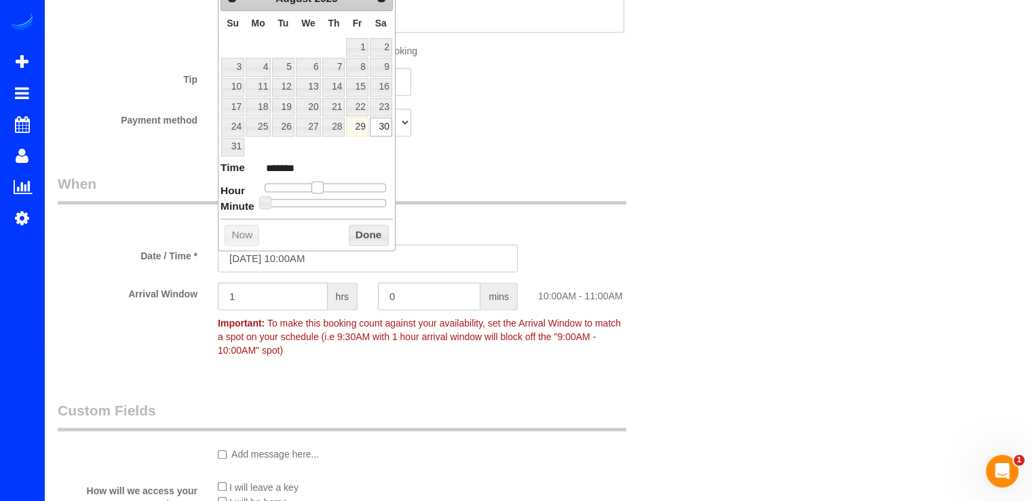
click at [315, 182] on span at bounding box center [317, 187] width 12 height 12
click at [374, 237] on button "Done" at bounding box center [369, 235] width 40 height 22
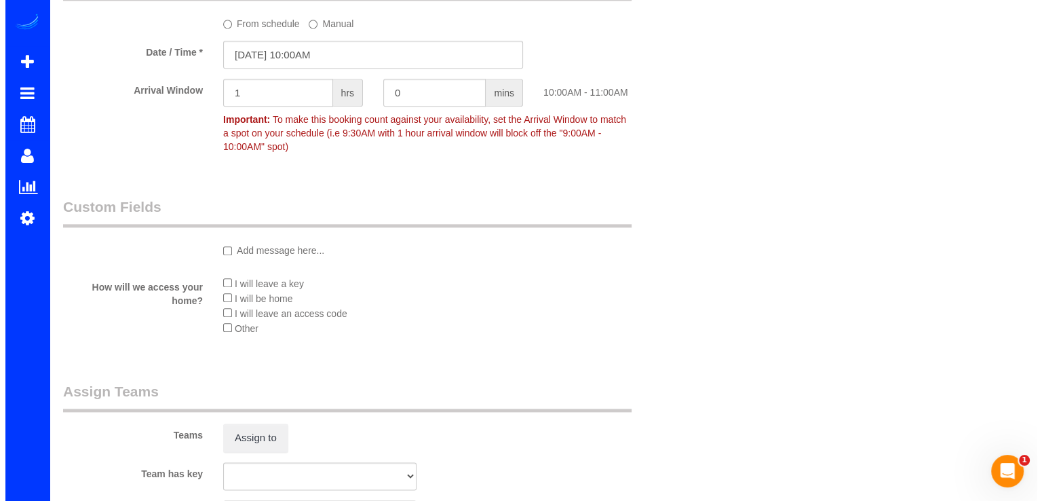
scroll to position [1696, 0]
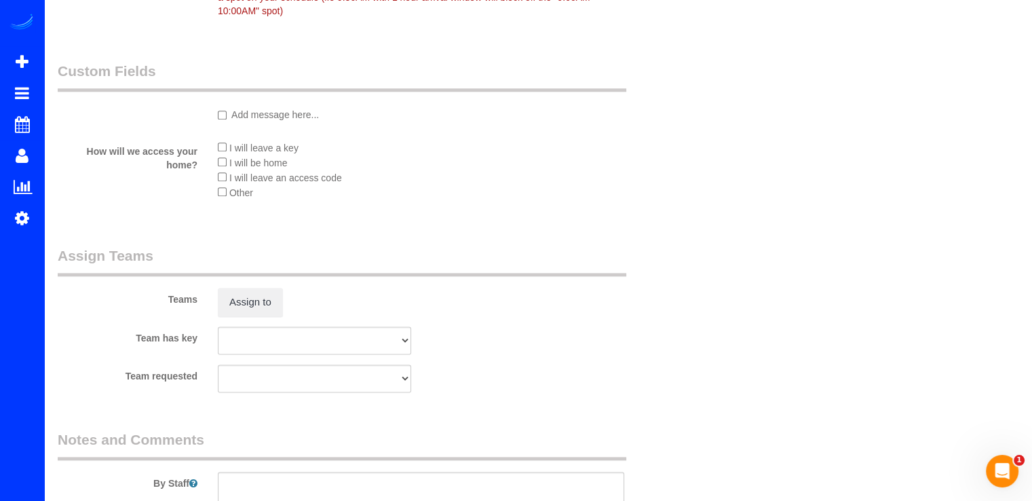
click at [260, 291] on div "Teams Assign to" at bounding box center [367, 281] width 640 height 71
click at [266, 296] on button "Assign to" at bounding box center [250, 302] width 65 height 28
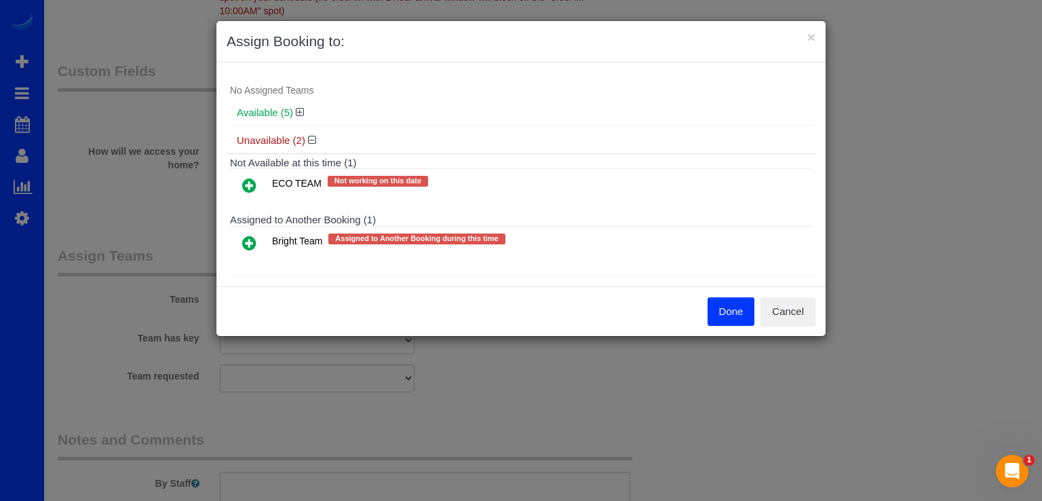
scroll to position [28, 0]
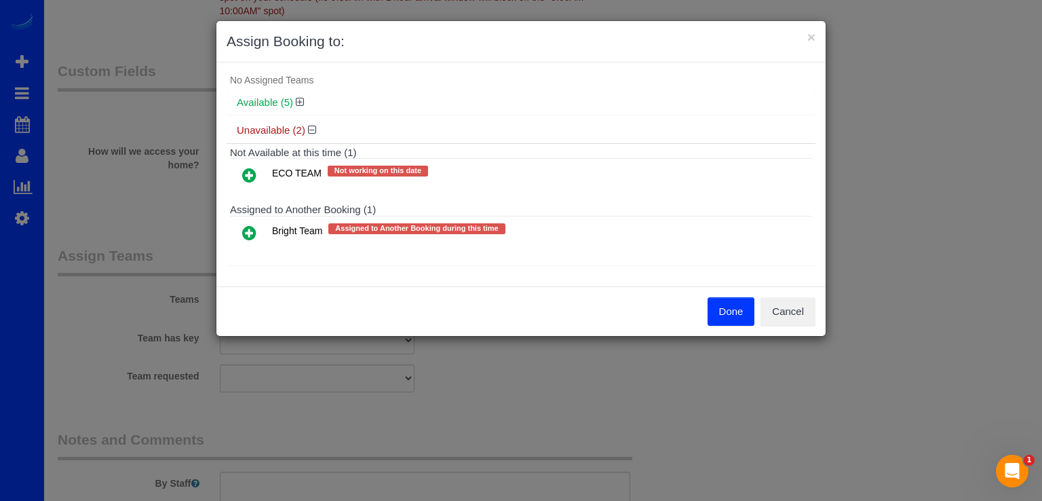
click at [244, 229] on icon at bounding box center [249, 232] width 14 height 16
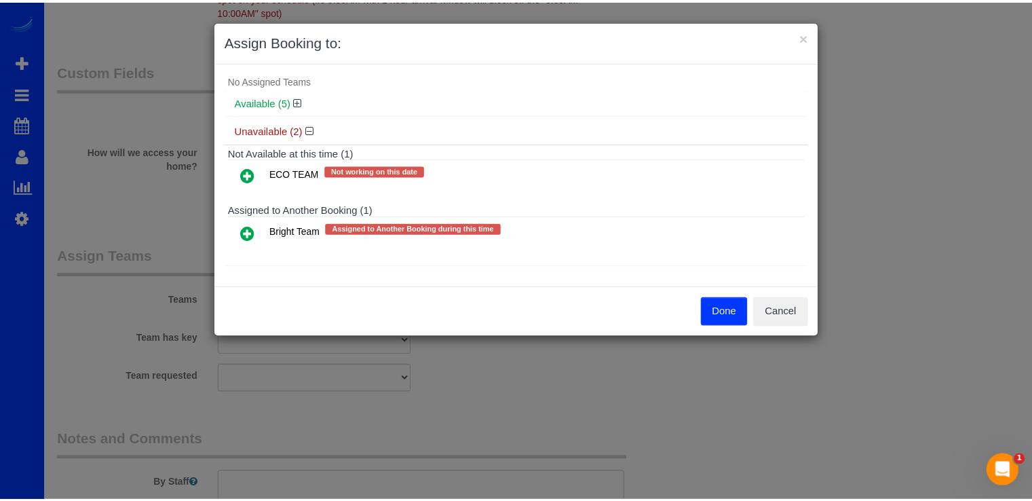
scroll to position [3, 0]
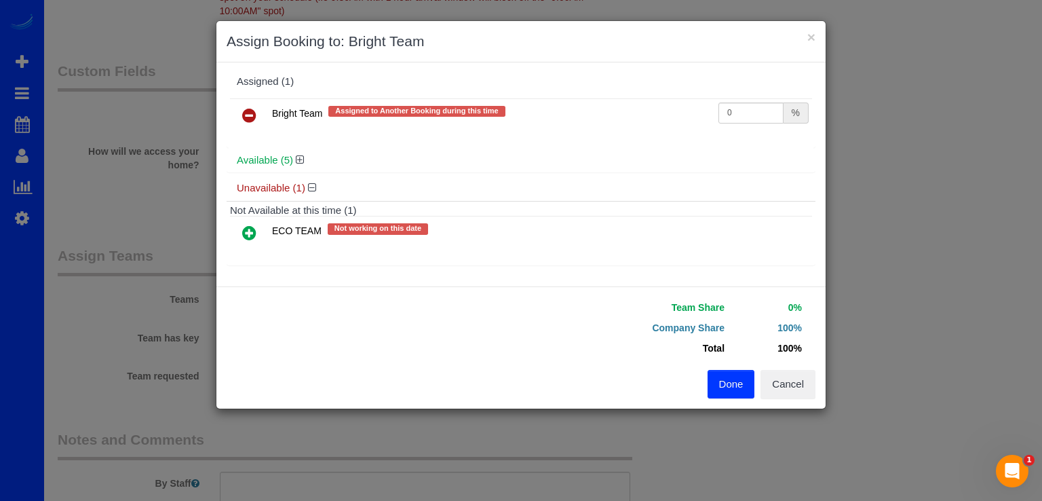
click at [708, 385] on button "Done" at bounding box center [730, 384] width 47 height 28
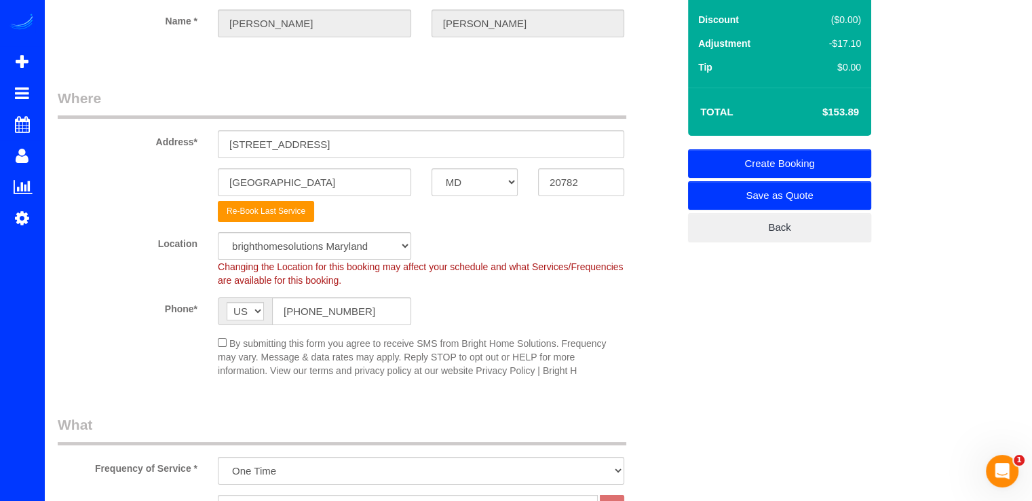
scroll to position [6, 0]
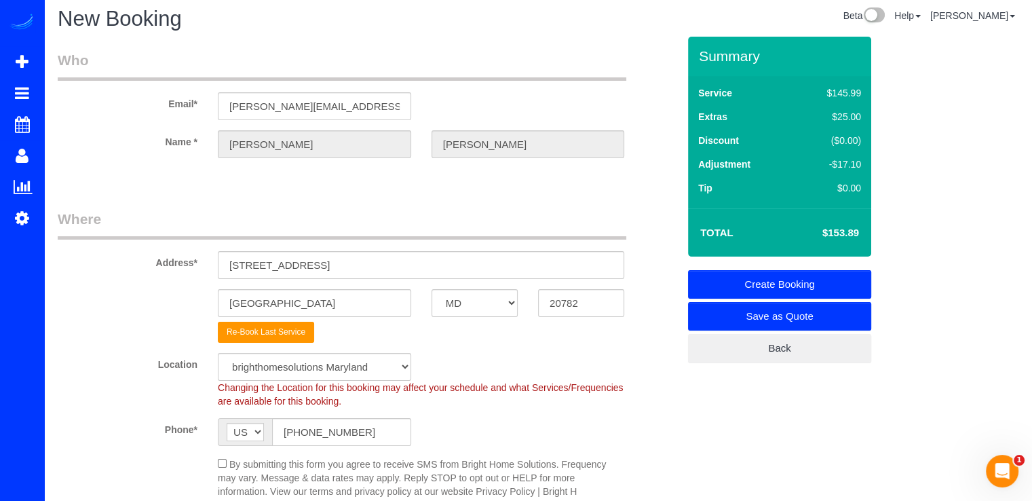
click at [827, 285] on link "Create Booking" at bounding box center [779, 284] width 183 height 28
